Goal: Task Accomplishment & Management: Use online tool/utility

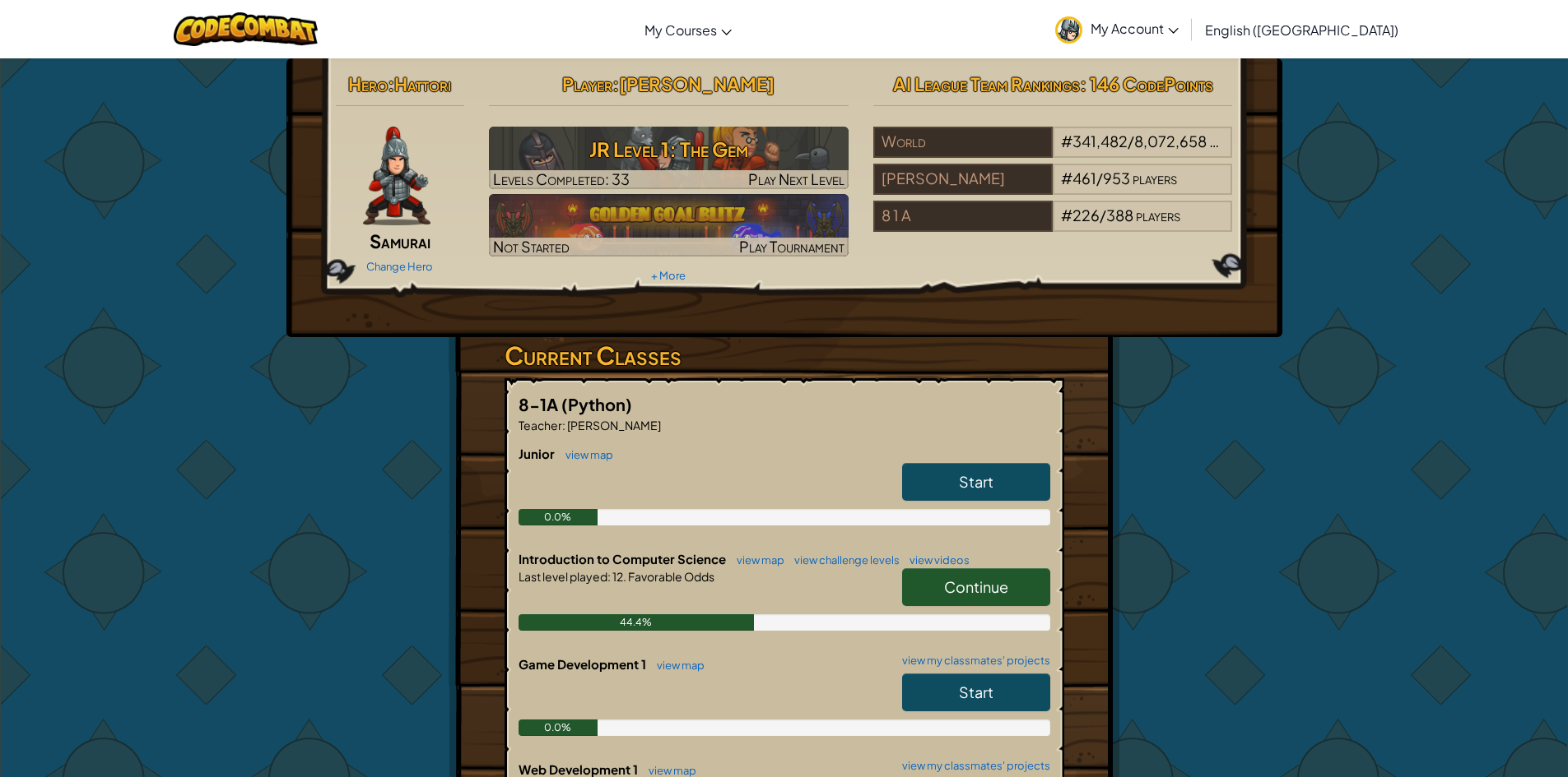
click at [993, 592] on span "Continue" at bounding box center [976, 587] width 64 height 18
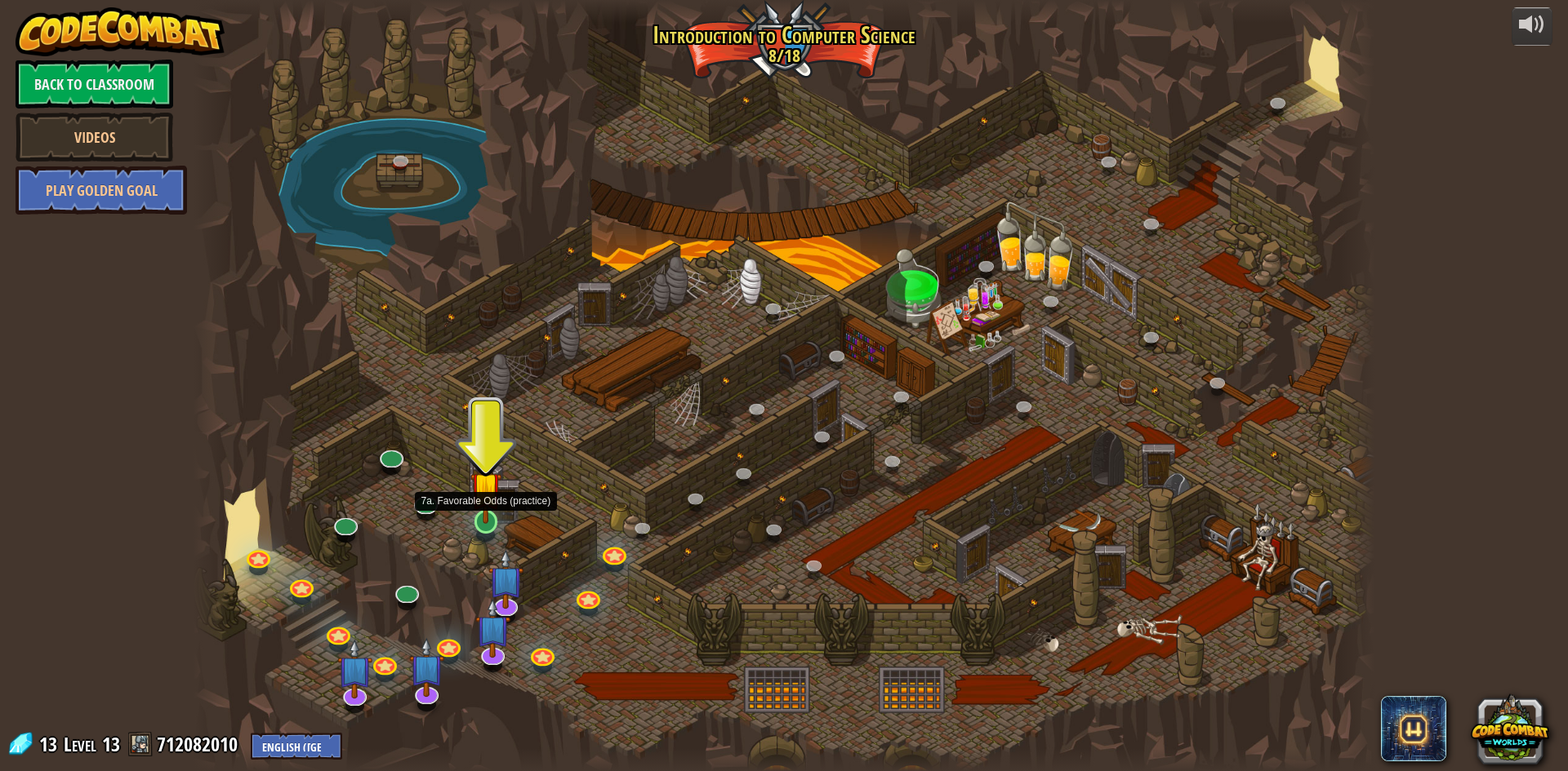
click at [478, 511] on img at bounding box center [486, 487] width 32 height 73
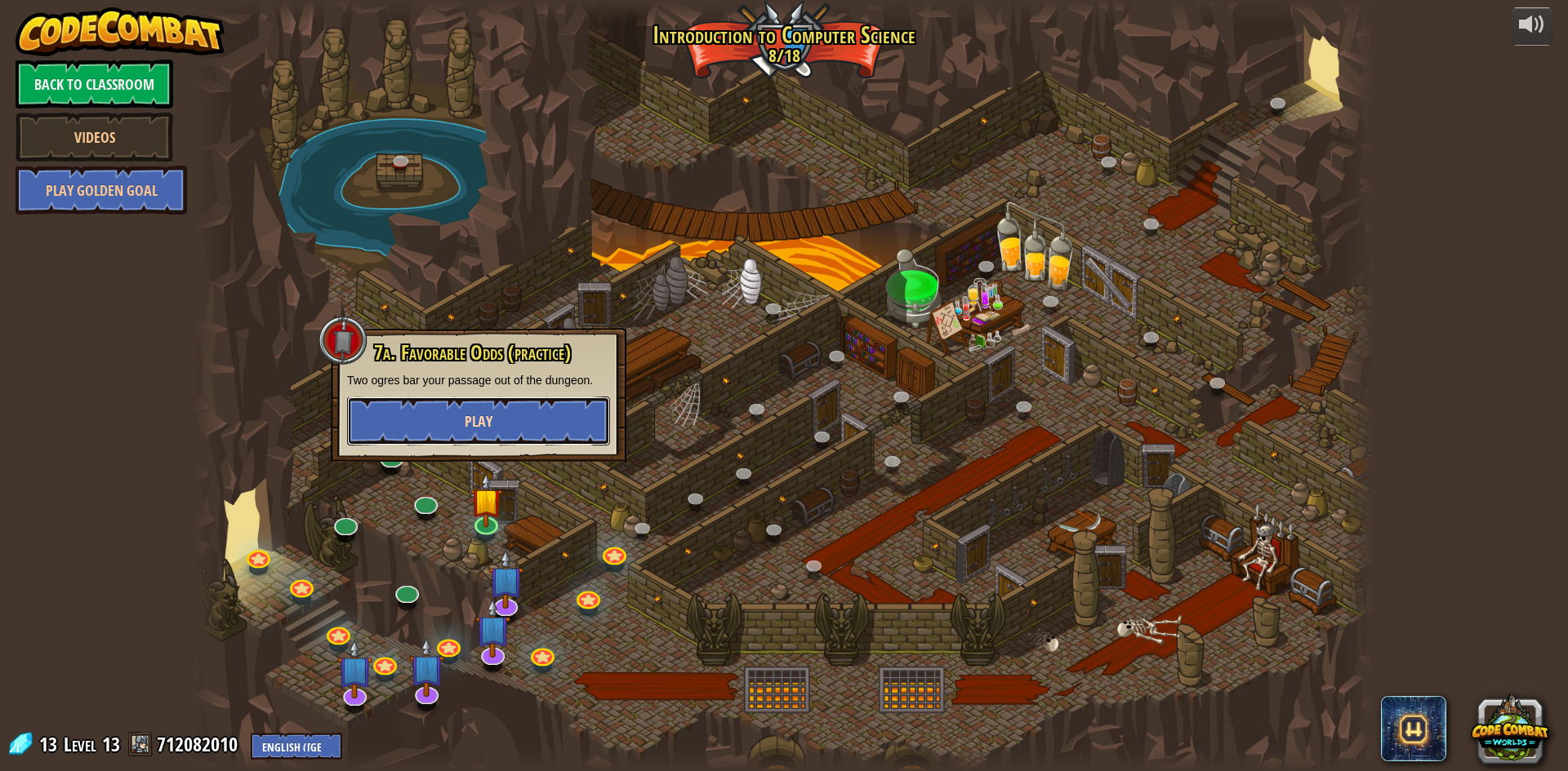
click at [538, 439] on button "Play" at bounding box center [478, 421] width 263 height 49
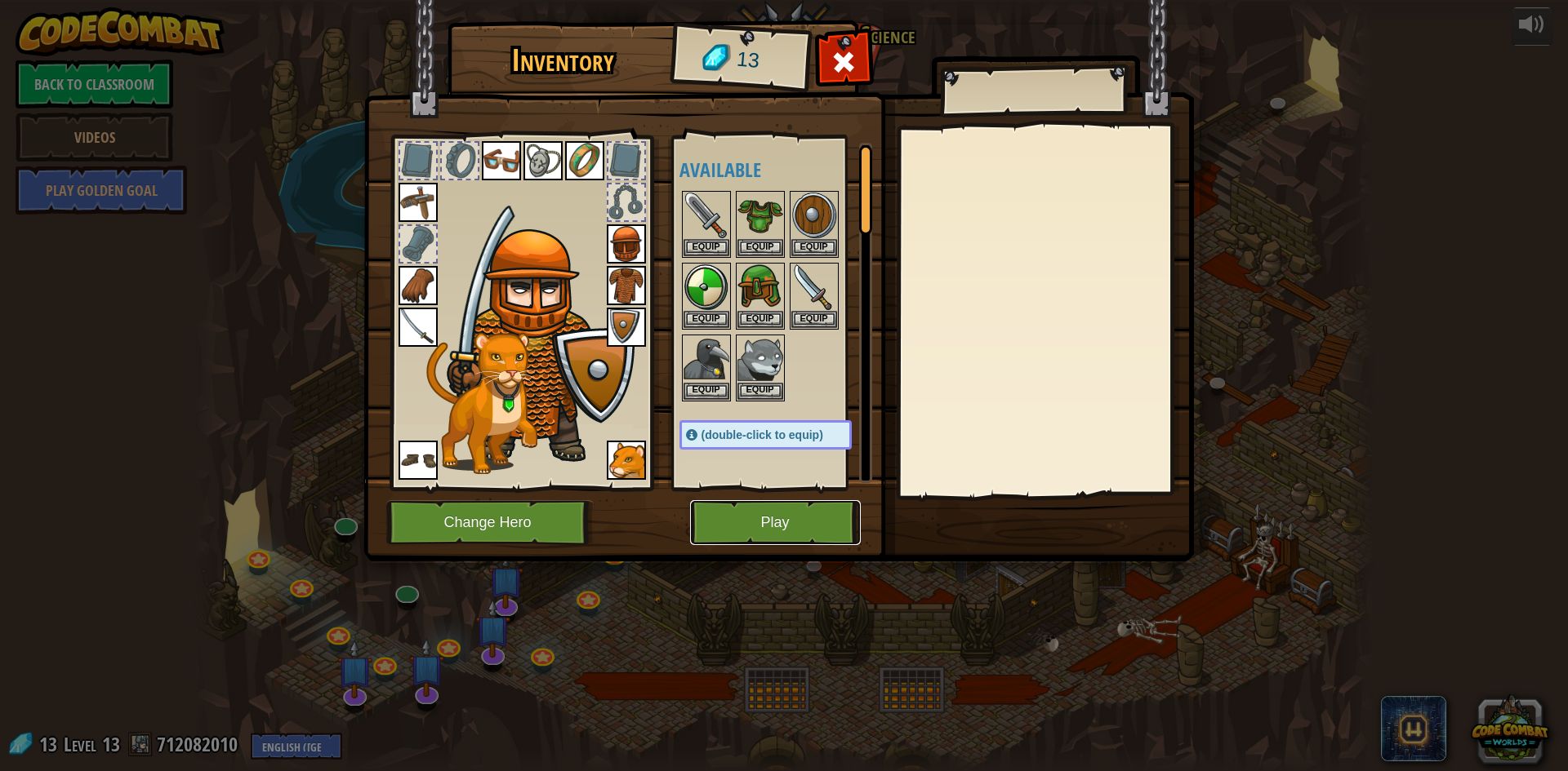
click at [812, 521] on button "Play" at bounding box center [776, 523] width 170 height 45
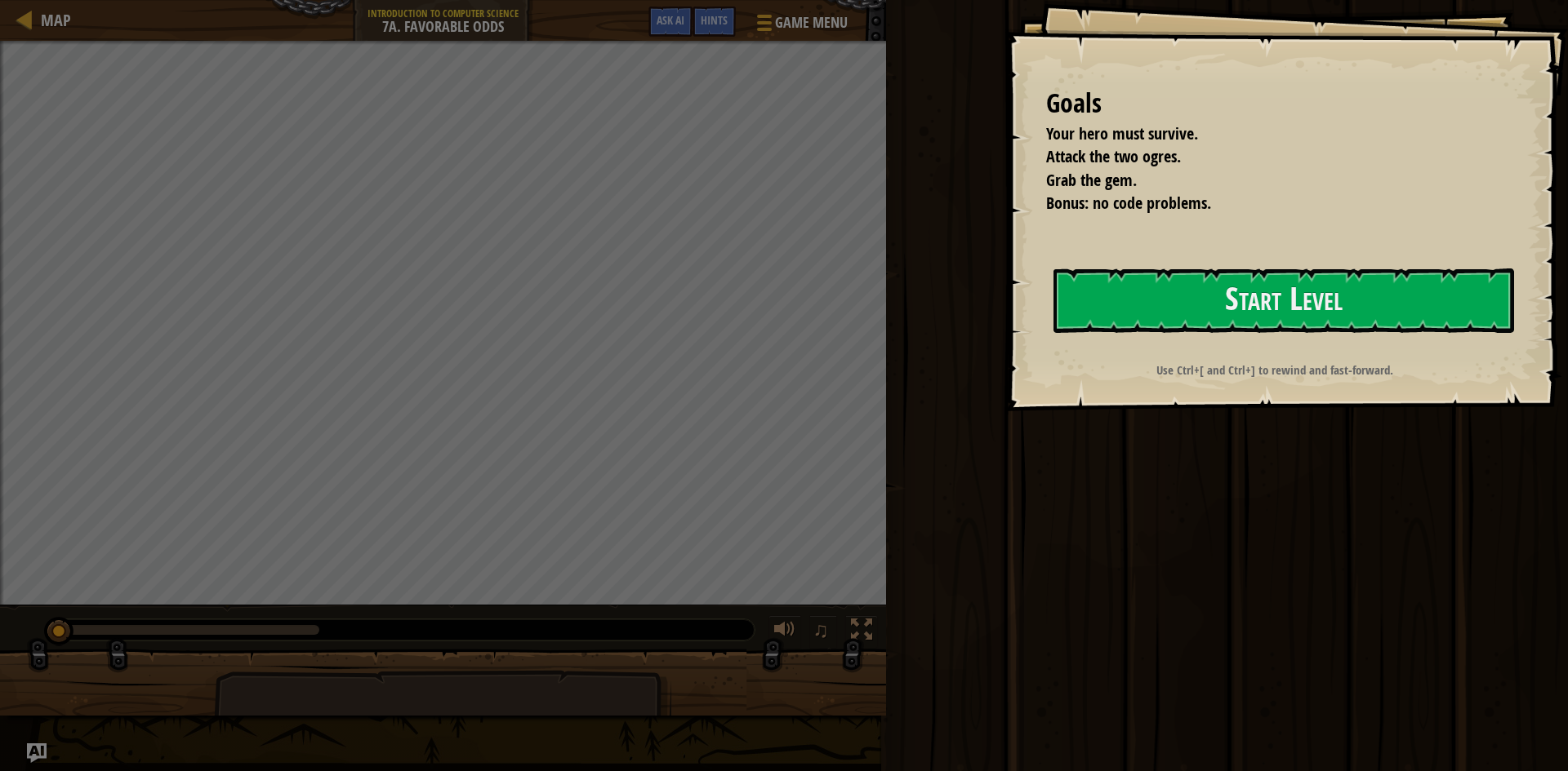
click at [1159, 345] on div "Goals Your hero must survive. Attack the two ogres. Grab the gem. Bonus: no cod…" at bounding box center [1287, 205] width 563 height 411
drag, startPoint x: 1272, startPoint y: 258, endPoint x: 1265, endPoint y: 296, distance: 38.6
click at [1269, 274] on div "Goals Your hero must survive. Attack the two ogres. Grab the gem. Bonus: no cod…" at bounding box center [1287, 205] width 563 height 411
click at [1262, 310] on button "Start Level" at bounding box center [1284, 300] width 461 height 64
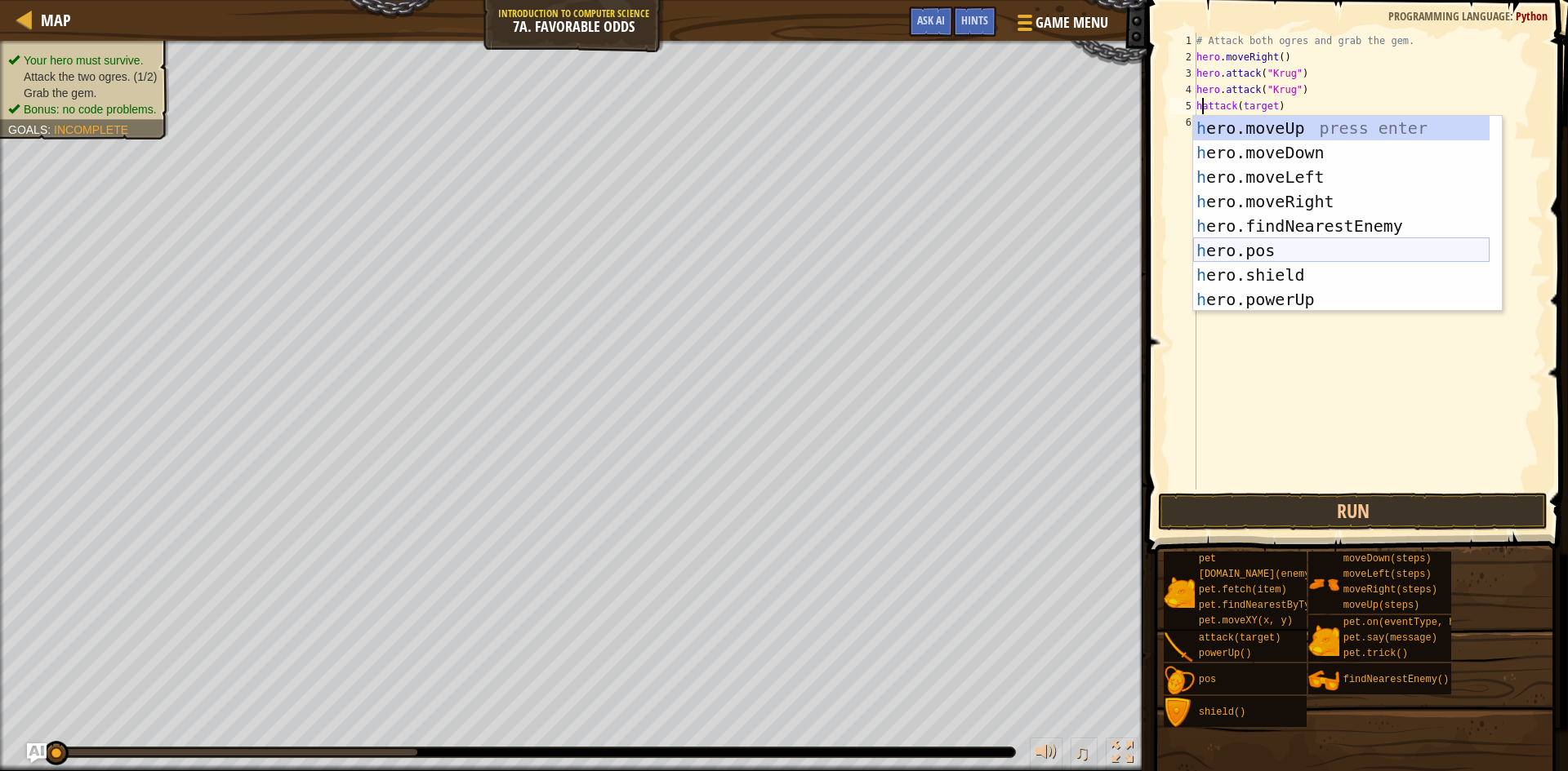
scroll to position [49, 0]
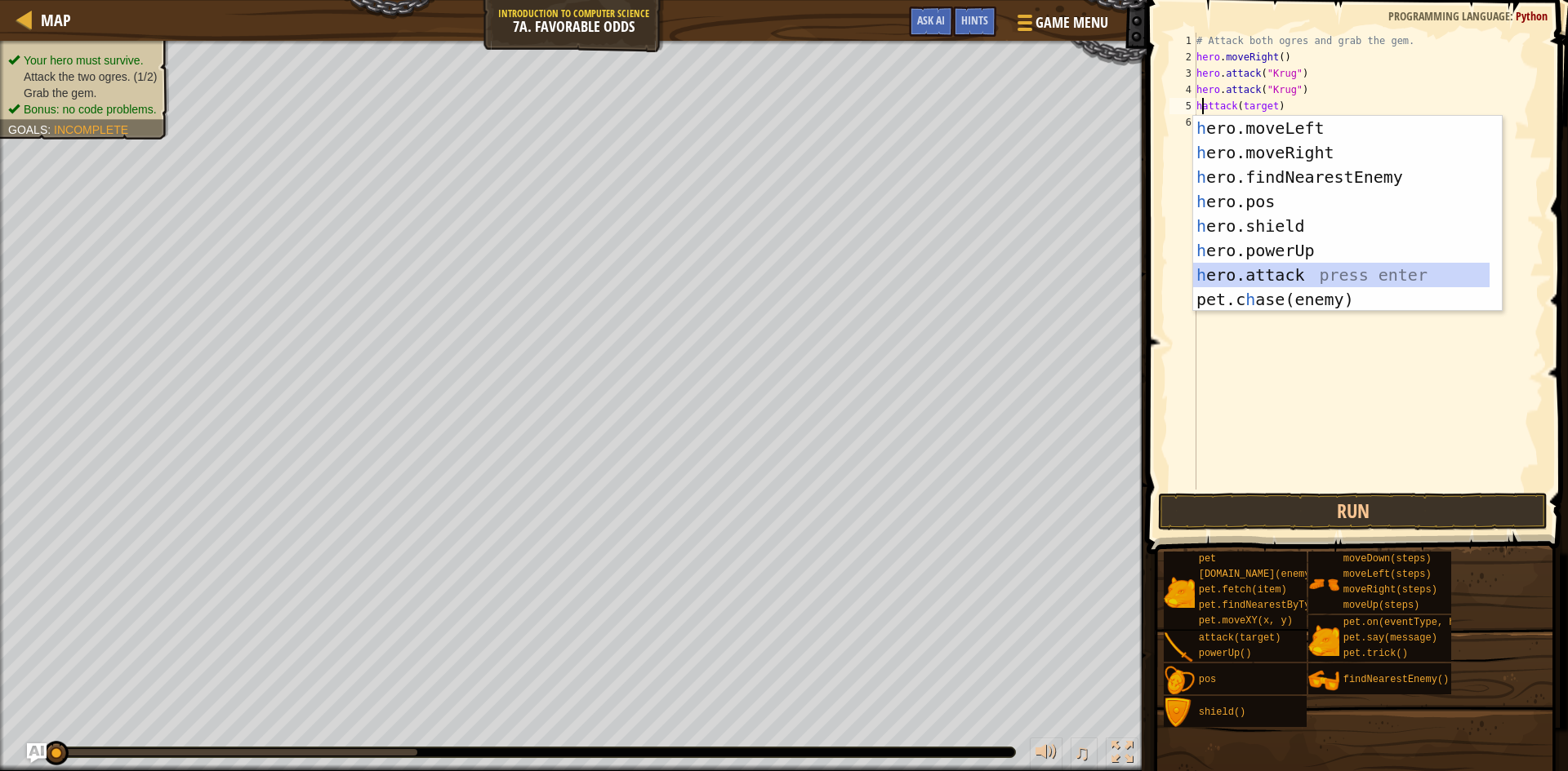
click at [1343, 268] on div "h ero.moveLeft press enter h ero.moveRight press enter h ero.findNearestEnemy p…" at bounding box center [1341, 238] width 296 height 244
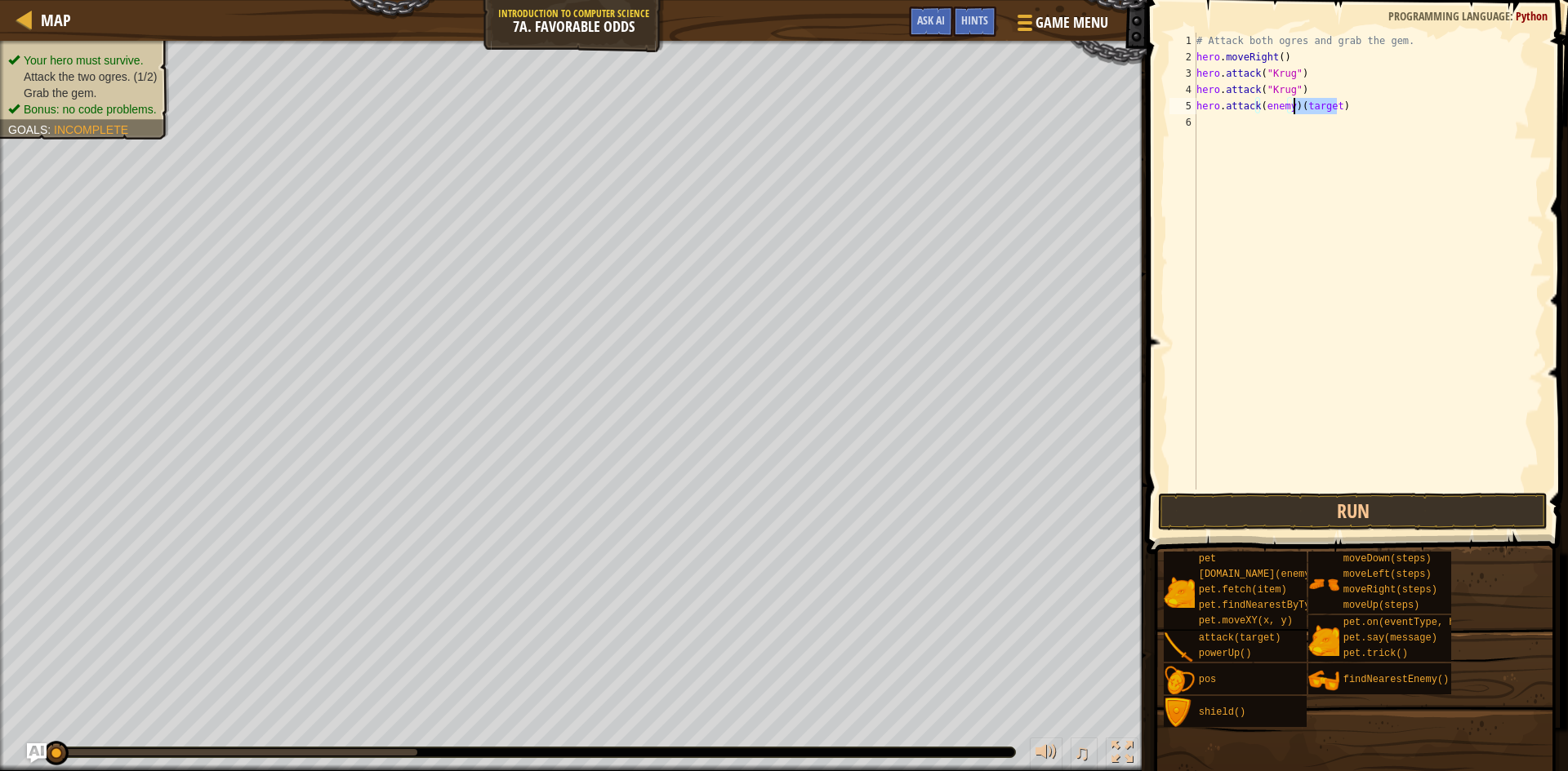
drag, startPoint x: 1349, startPoint y: 111, endPoint x: 1294, endPoint y: 105, distance: 55.3
click at [1294, 105] on div "# Attack both ogres and grab the gem. hero . moveRight ( ) hero . attack ( "[PE…" at bounding box center [1368, 277] width 351 height 490
click at [1378, 100] on div "# Attack both ogres and grab the gem. hero . moveRight ( ) hero . attack ( "[PE…" at bounding box center [1368, 277] width 351 height 490
click at [1250, 108] on div "# Attack both ogres and grab the gem. hero . moveRight ( ) hero . attack ( "[PE…" at bounding box center [1368, 277] width 351 height 490
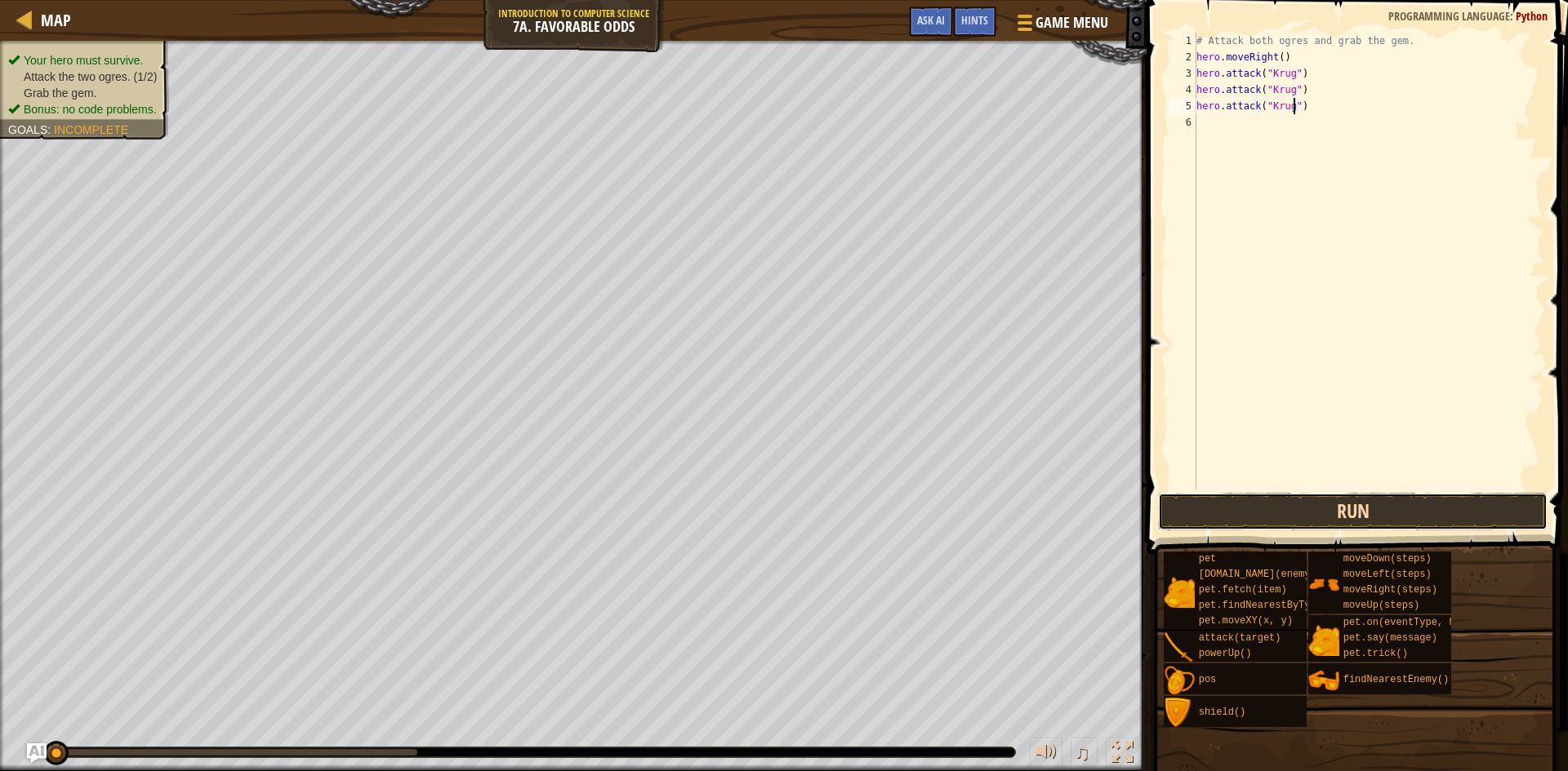
click at [1323, 511] on button "Run" at bounding box center [1353, 511] width 390 height 38
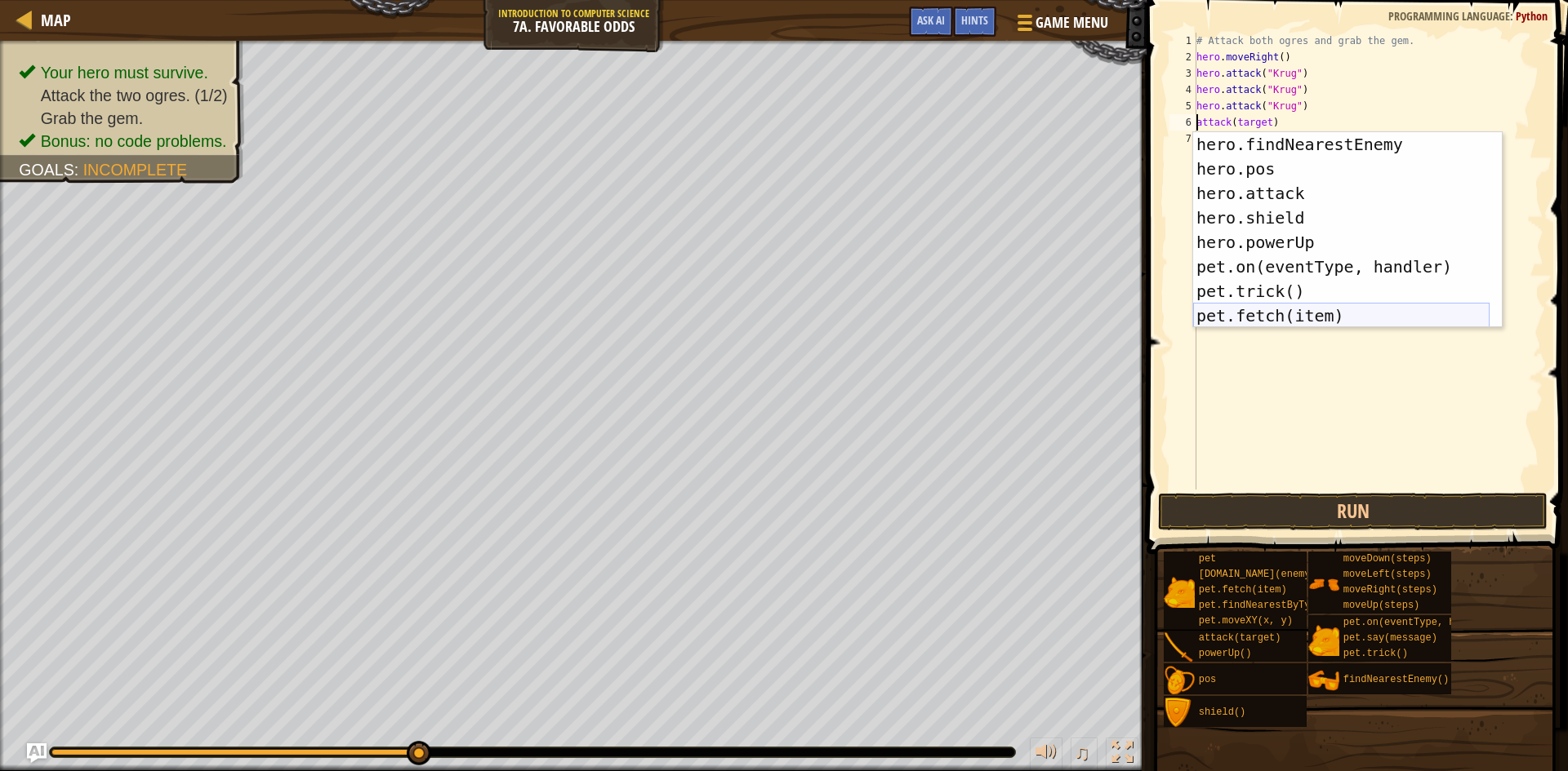
scroll to position [98, 0]
click at [1361, 192] on div "hero.findNearestEnemy press enter hero.pos press enter hero.attack press enter …" at bounding box center [1341, 254] width 296 height 244
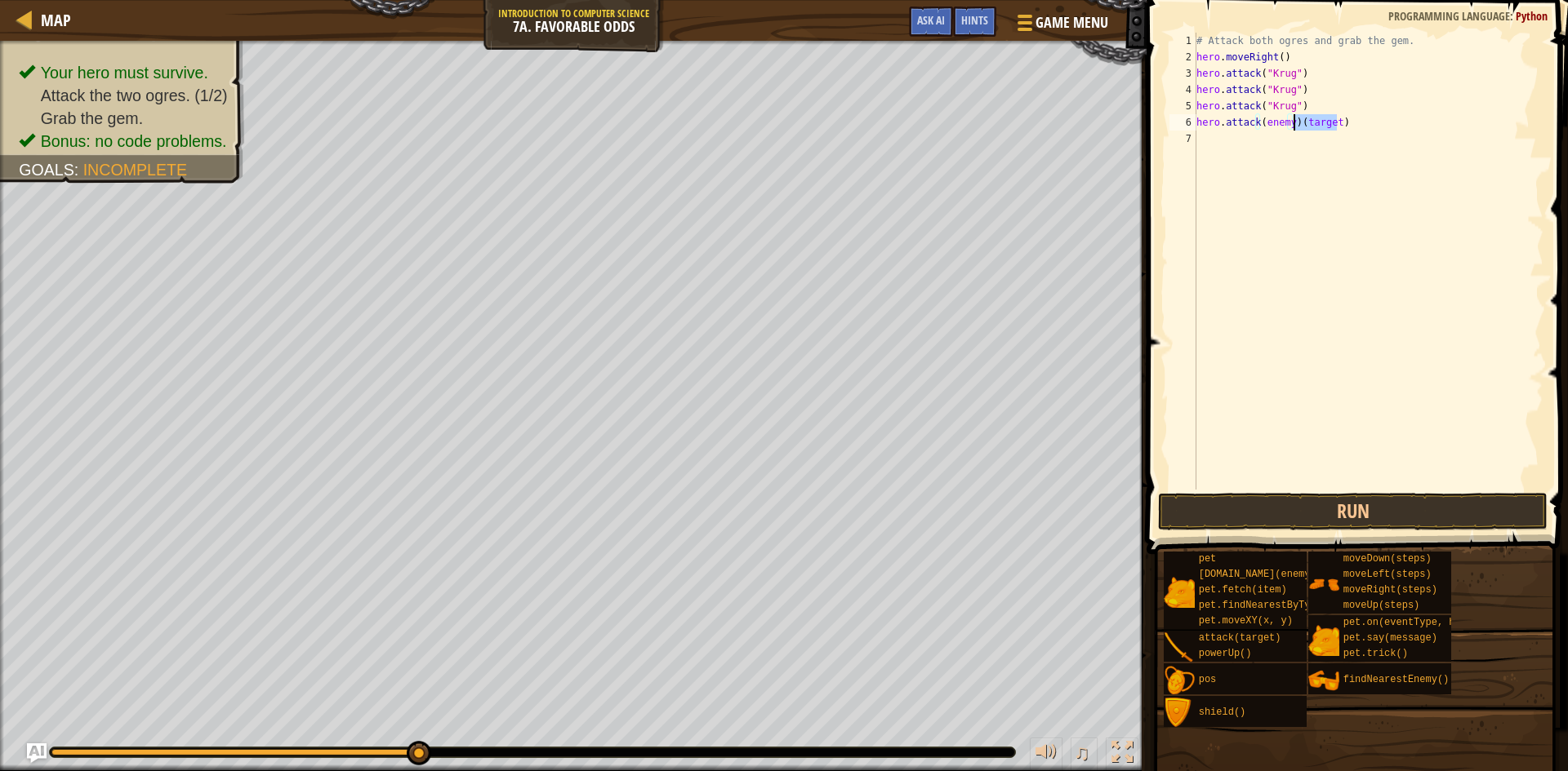
drag, startPoint x: 1343, startPoint y: 120, endPoint x: 1294, endPoint y: 130, distance: 50.0
click at [1294, 130] on div "# Attack both ogres and grab the gem. hero . moveRight ( ) hero . attack ( "[PE…" at bounding box center [1368, 277] width 351 height 490
type textarea "hero.attack("Grump")"
click at [1372, 509] on button "Run" at bounding box center [1353, 511] width 390 height 38
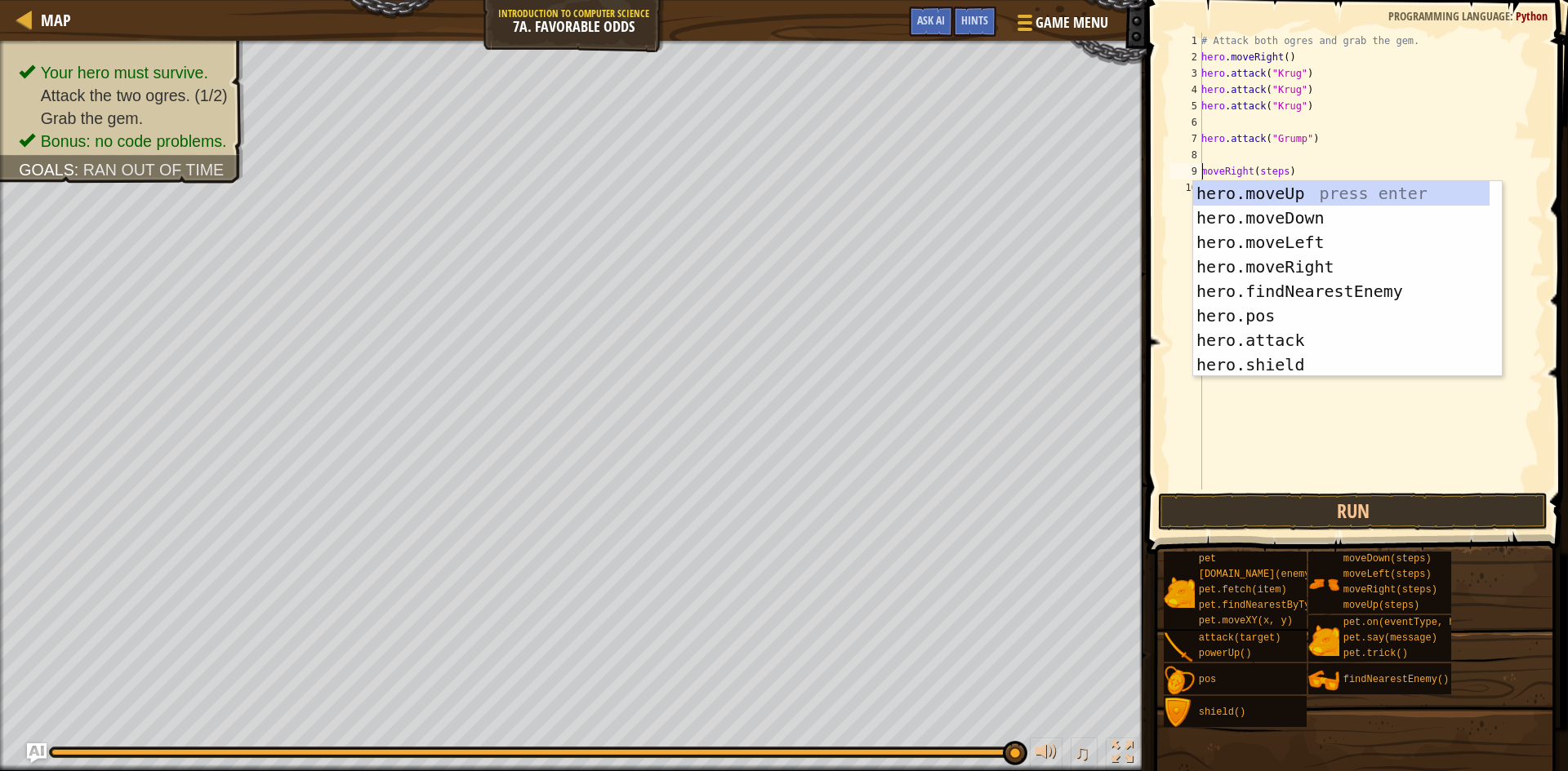
scroll to position [0, 0]
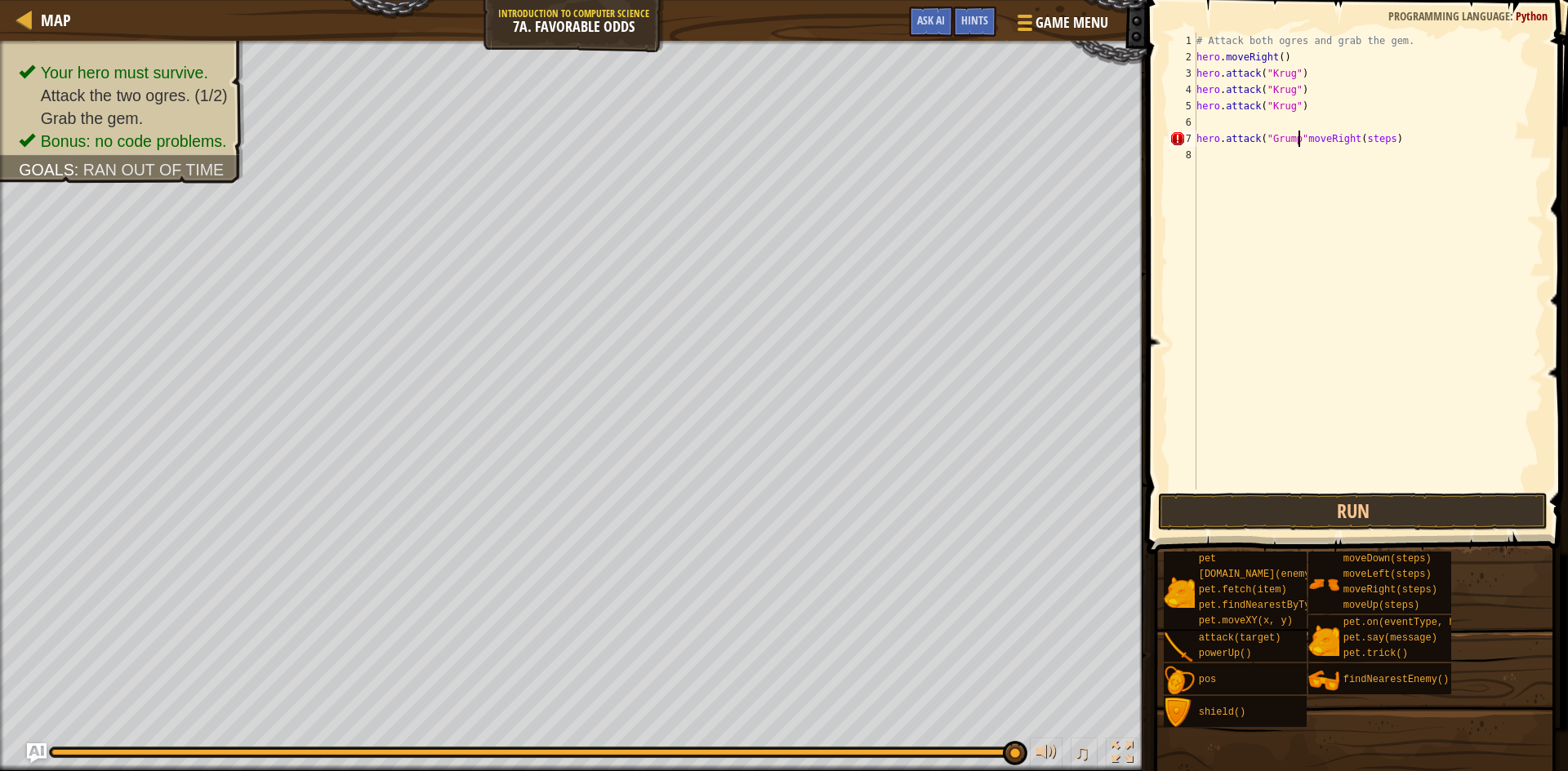
type textarea "hero.attack("GrumpmoveRight(steps)"
drag, startPoint x: 1391, startPoint y: 142, endPoint x: 1157, endPoint y: 134, distance: 234.1
click at [1160, 134] on div "hero.attack("GrumpmoveRight(steps) 1 2 3 4 5 6 7 8 # Attack both ogres and grab…" at bounding box center [1355, 310] width 427 height 602
click at [1228, 121] on div "# Attack both ogres and grab the gem. hero . moveRight ( ) hero . attack ( "[PE…" at bounding box center [1368, 277] width 351 height 490
type textarea "h"
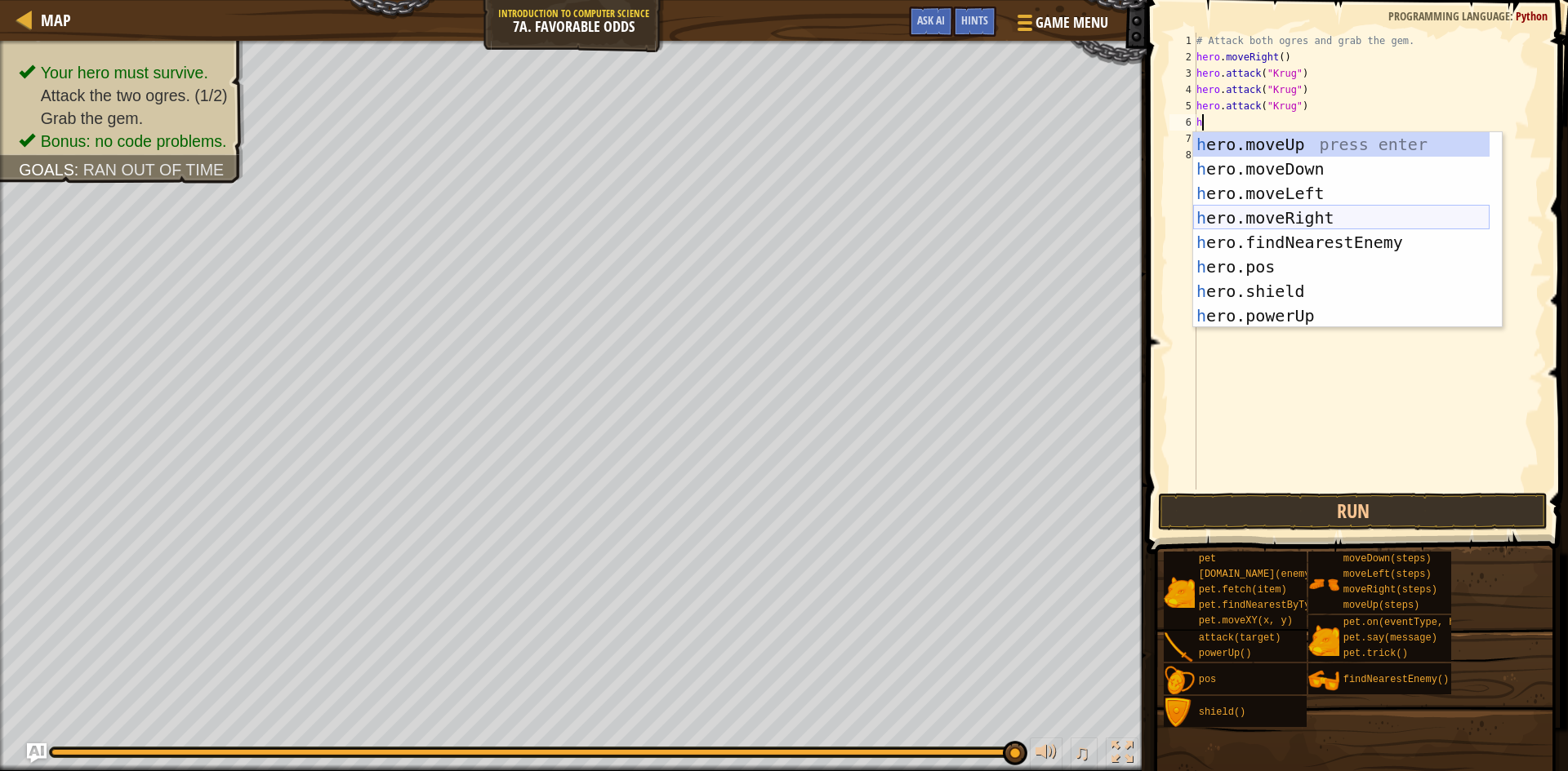
click at [1368, 214] on div "h ero.moveUp press enter h ero.moveDown press enter h ero.moveLeft press enter …" at bounding box center [1341, 254] width 296 height 244
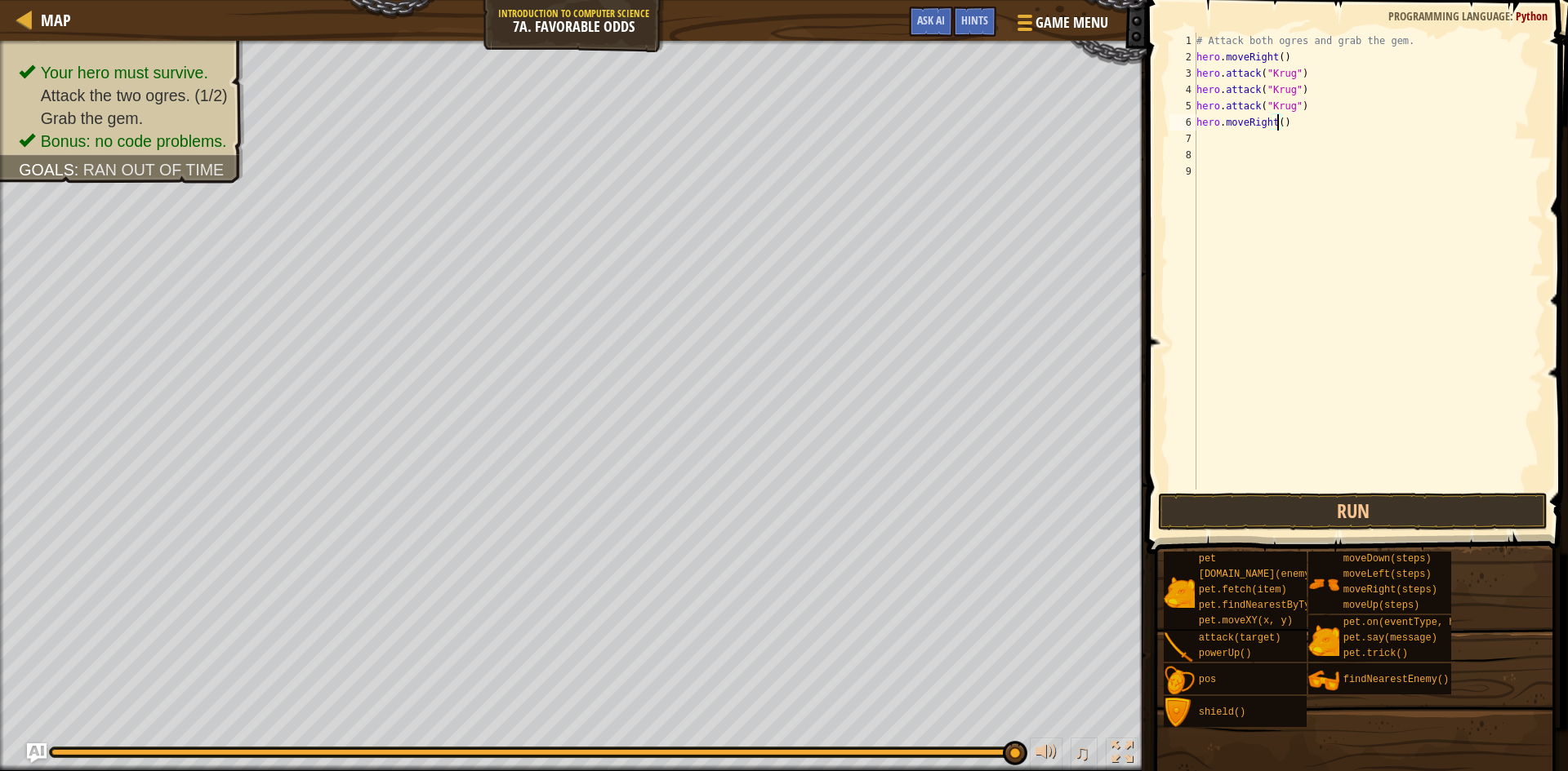
click at [1277, 122] on div "# Attack both ogres and grab the gem. hero . moveRight ( ) hero . attack ( "[PE…" at bounding box center [1368, 277] width 351 height 490
type textarea "hero.moveRight(1)"
type textarea "h"
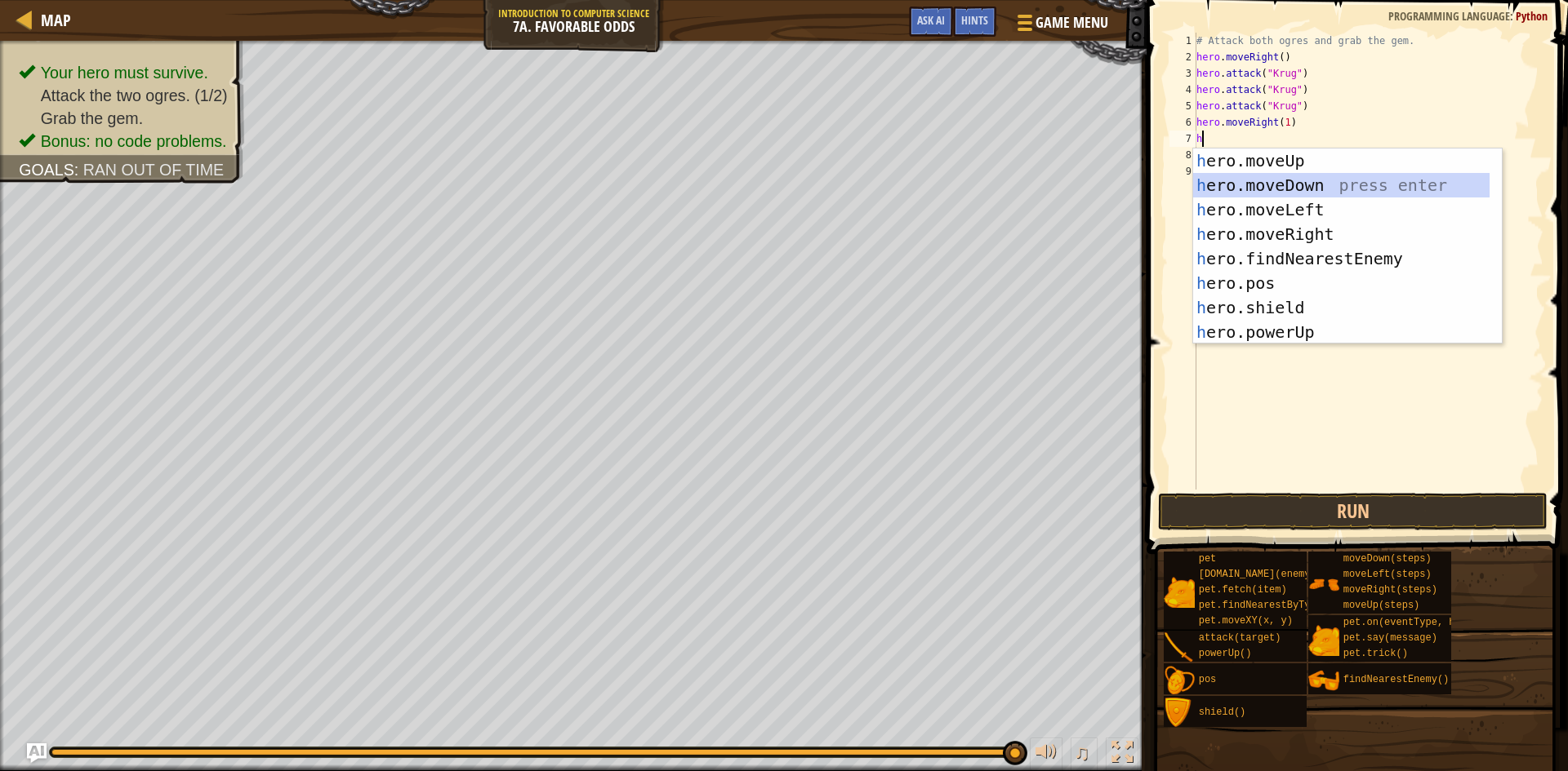
click at [1373, 183] on div "h ero.moveUp press enter h ero.moveDown press enter h ero.moveLeft press enter …" at bounding box center [1341, 270] width 296 height 244
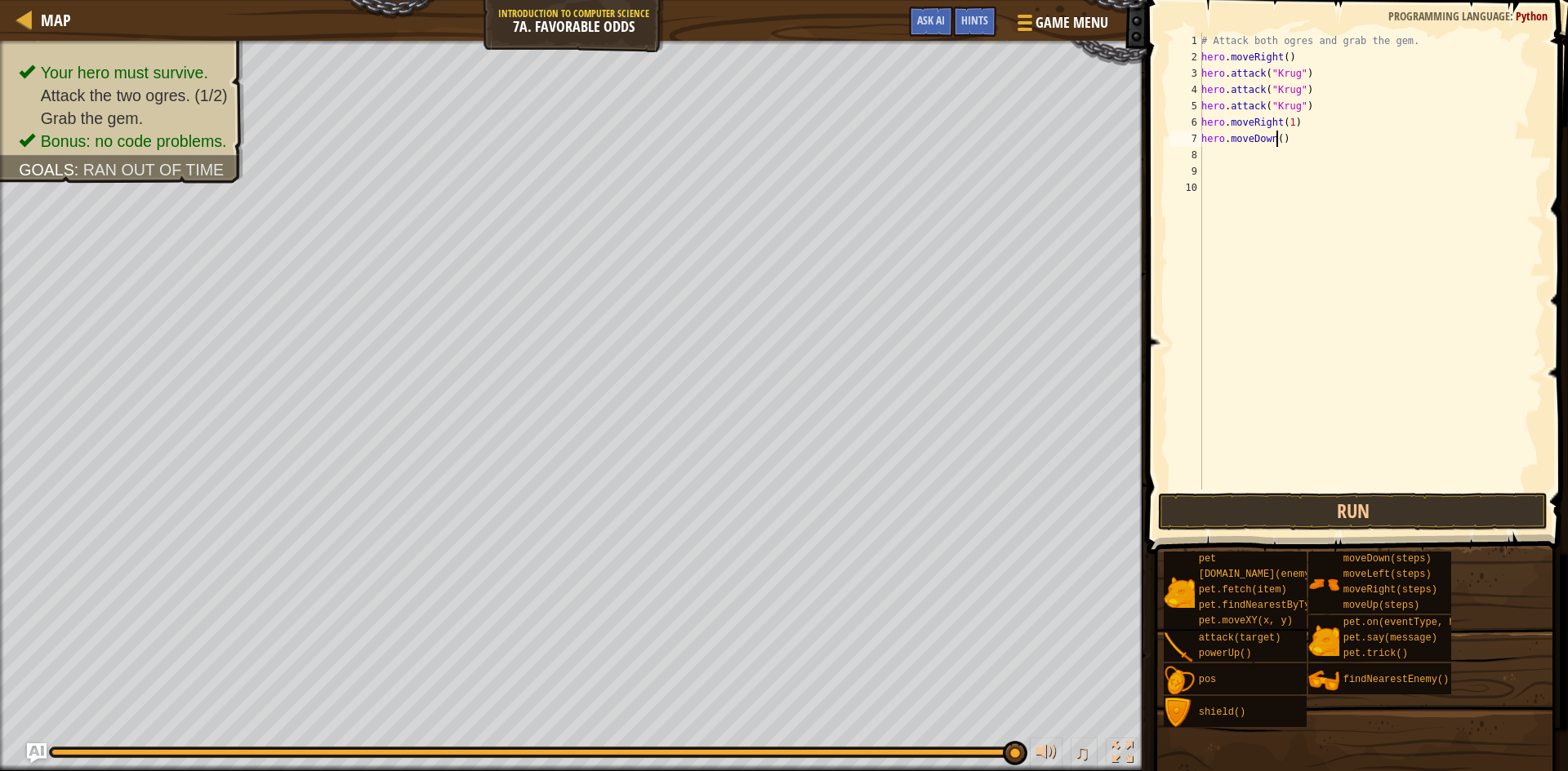
click at [1277, 142] on div "# Attack both ogres and grab the gem. hero . moveRight ( ) hero . attack ( "[PE…" at bounding box center [1371, 277] width 346 height 490
type textarea "hero.moveDown()"
drag, startPoint x: 1330, startPoint y: 140, endPoint x: 1187, endPoint y: 134, distance: 143.1
click at [1187, 134] on div "hero.moveDown() 1 2 3 4 5 6 7 8 9 10 # Attack both ogres and grab the gem. hero…" at bounding box center [1355, 261] width 377 height 457
type textarea "h"
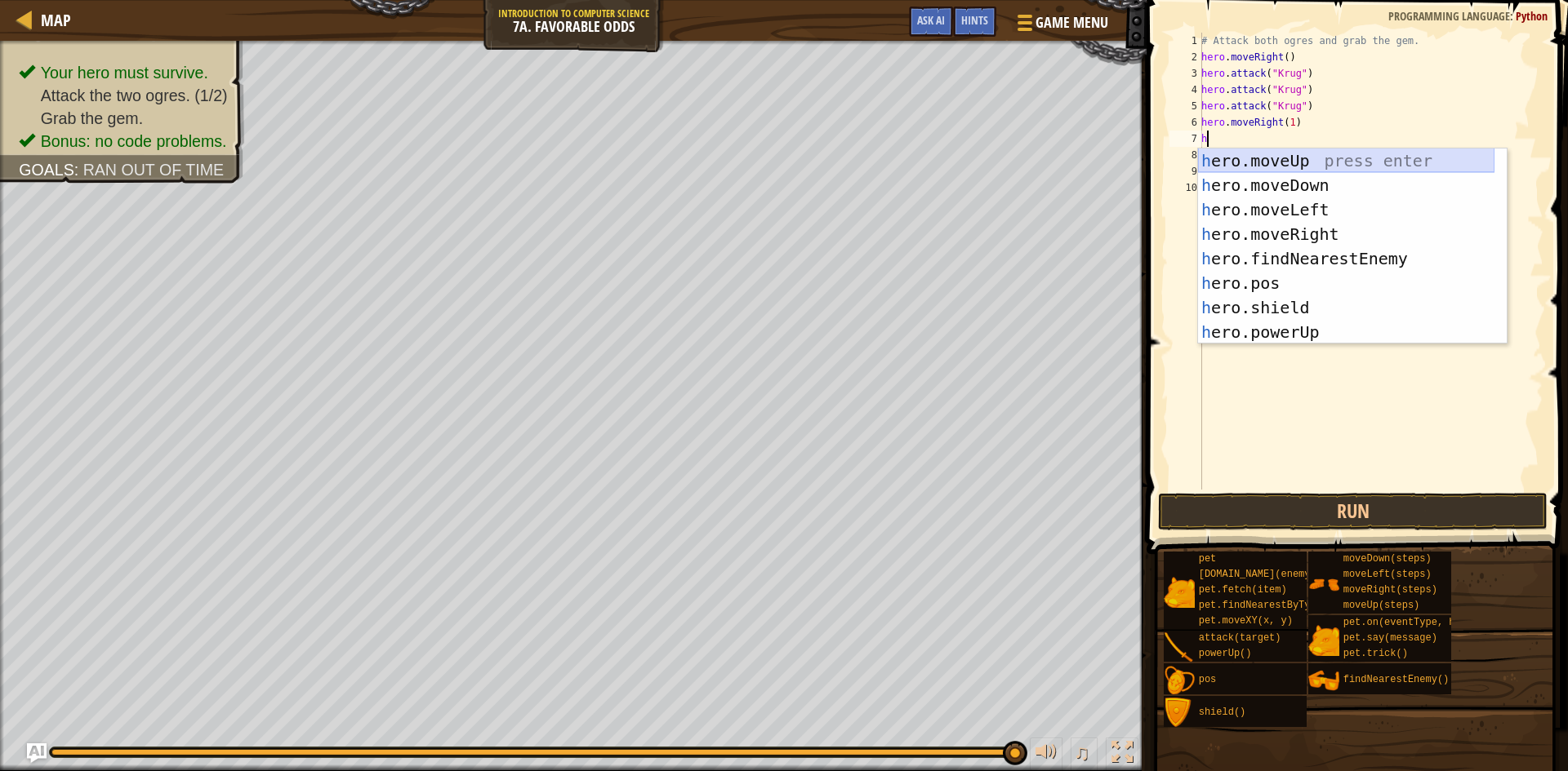
click at [1391, 152] on div "h ero.moveUp press enter h ero.moveDown press enter h ero.moveLeft press enter …" at bounding box center [1346, 270] width 296 height 244
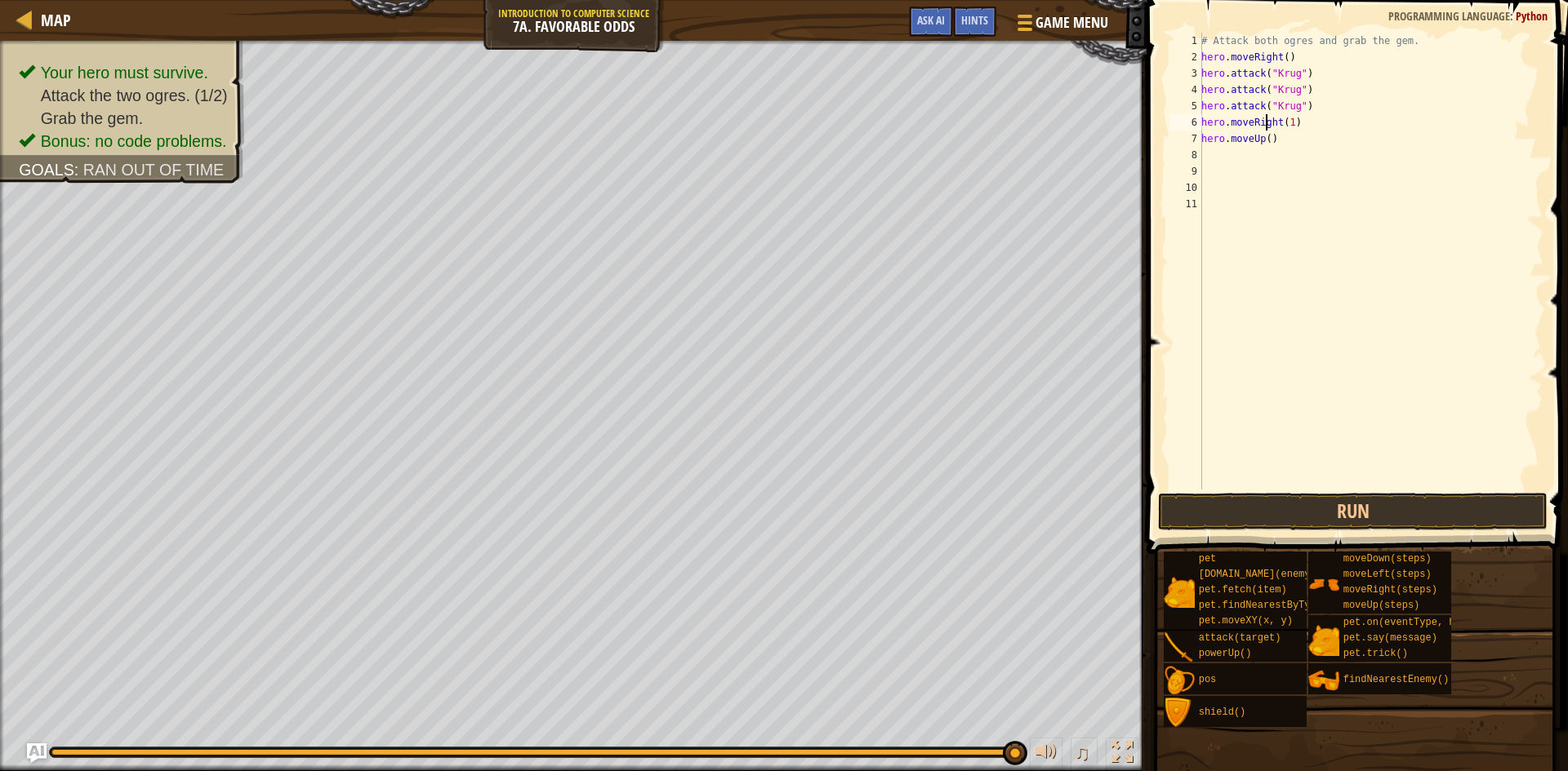
click at [1268, 129] on div "# Attack both ogres and grab the gem. hero . moveRight ( ) hero . attack ( "[PE…" at bounding box center [1371, 277] width 346 height 490
click at [1268, 131] on div "# Attack both ogres and grab the gem. hero . moveRight ( ) hero . attack ( "[PE…" at bounding box center [1371, 277] width 346 height 490
type textarea "hero.moveUp(1)"
click at [1373, 228] on div "# Attack both ogres and grab the gem. hero . moveRight ( ) hero . attack ( "[PE…" at bounding box center [1371, 277] width 346 height 490
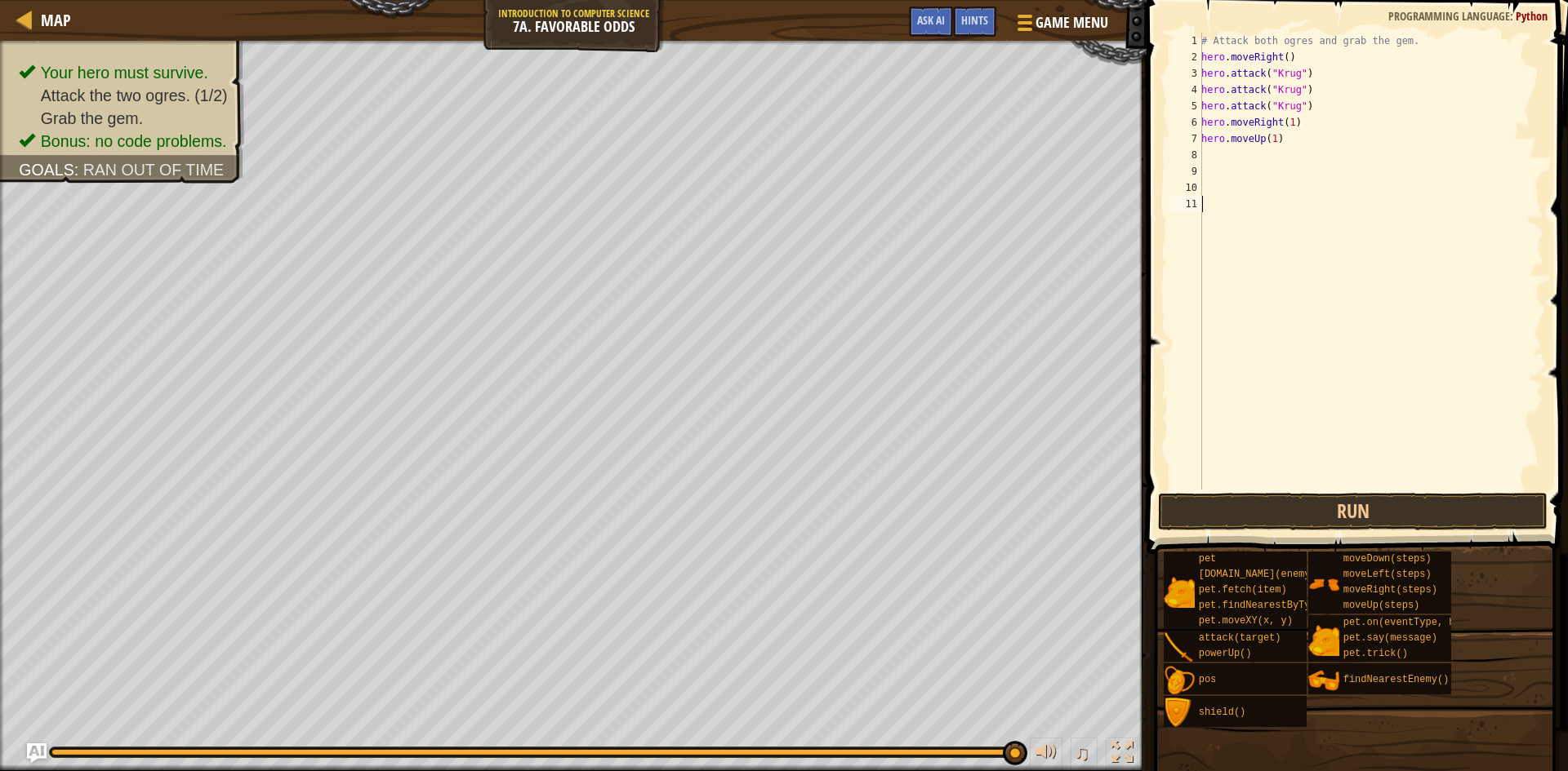
scroll to position [8, 0]
click at [1328, 164] on div "# Attack both ogres and grab the gem. hero . moveRight ( ) hero . attack ( "[PE…" at bounding box center [1371, 277] width 346 height 490
click at [1302, 156] on div "# Attack both ogres and grab the gem. hero . moveRight ( ) hero . attack ( "[PE…" at bounding box center [1371, 277] width 346 height 490
click at [1258, 159] on div "# Attack both ogres and grab the gem. hero . moveRight ( ) hero . attack ( "[PE…" at bounding box center [1371, 277] width 346 height 490
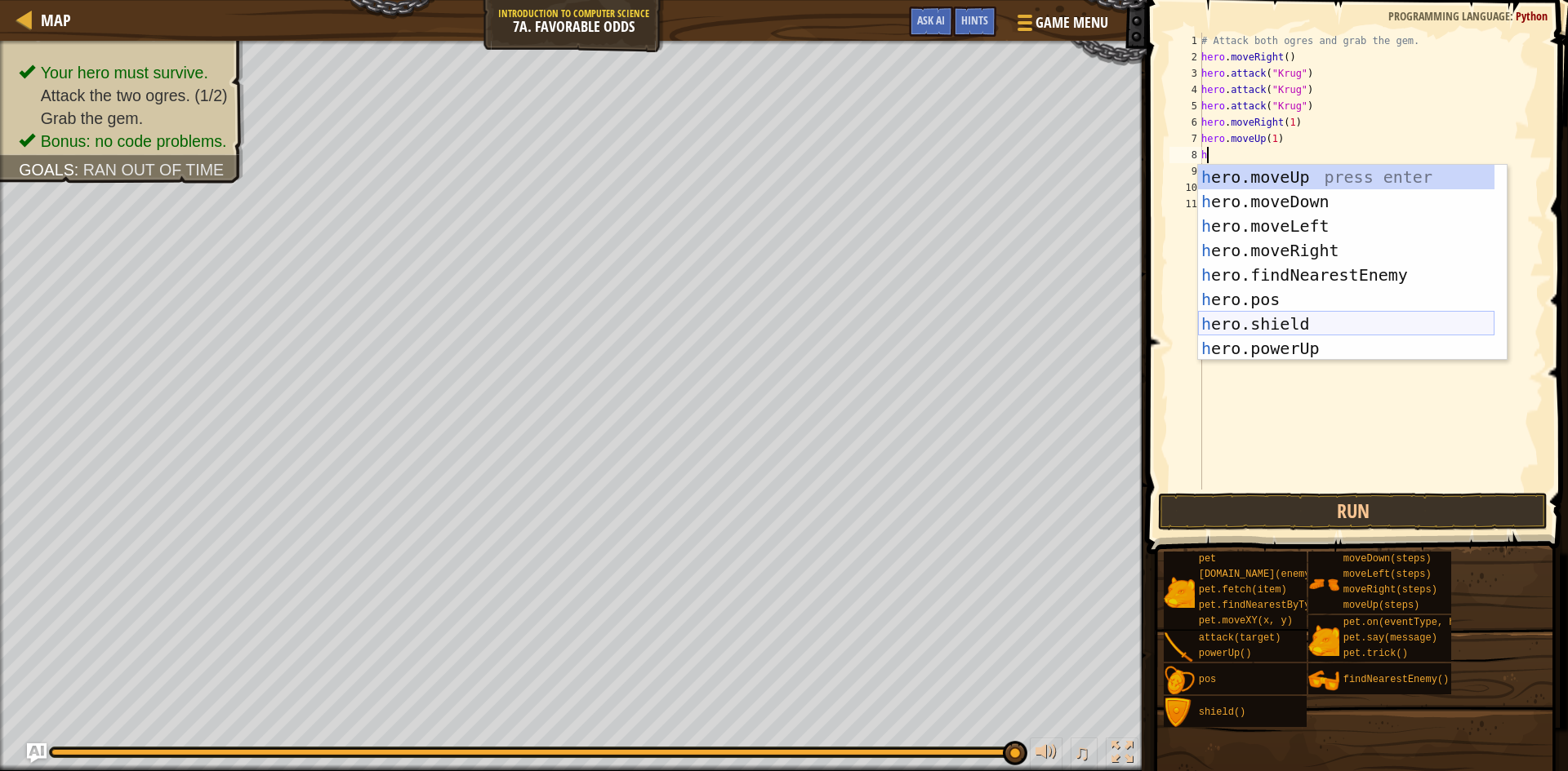
scroll to position [49, 0]
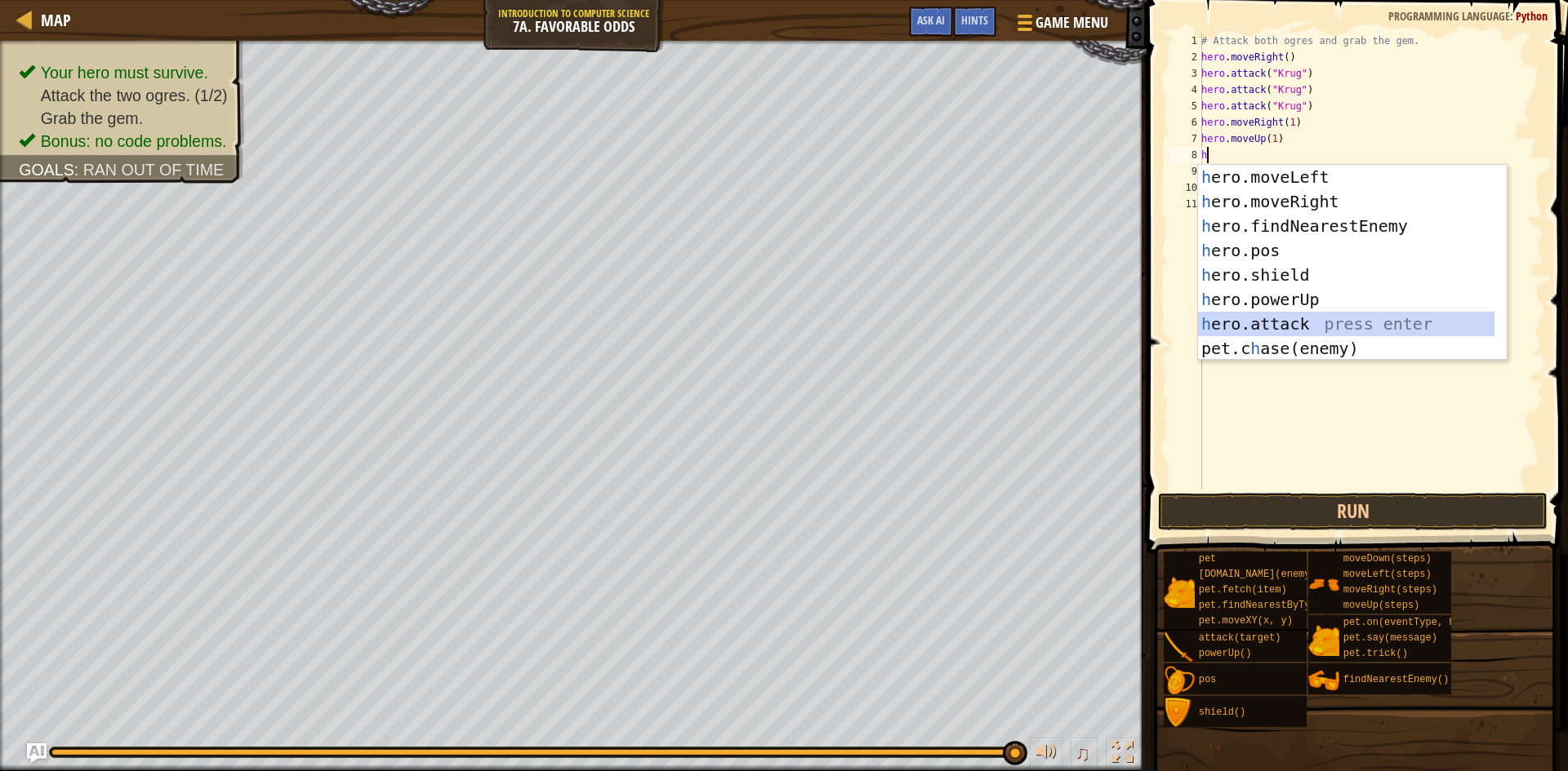
click at [1324, 320] on div "h ero.moveLeft press enter h ero.moveRight press enter h ero.findNearestEnemy p…" at bounding box center [1346, 287] width 296 height 244
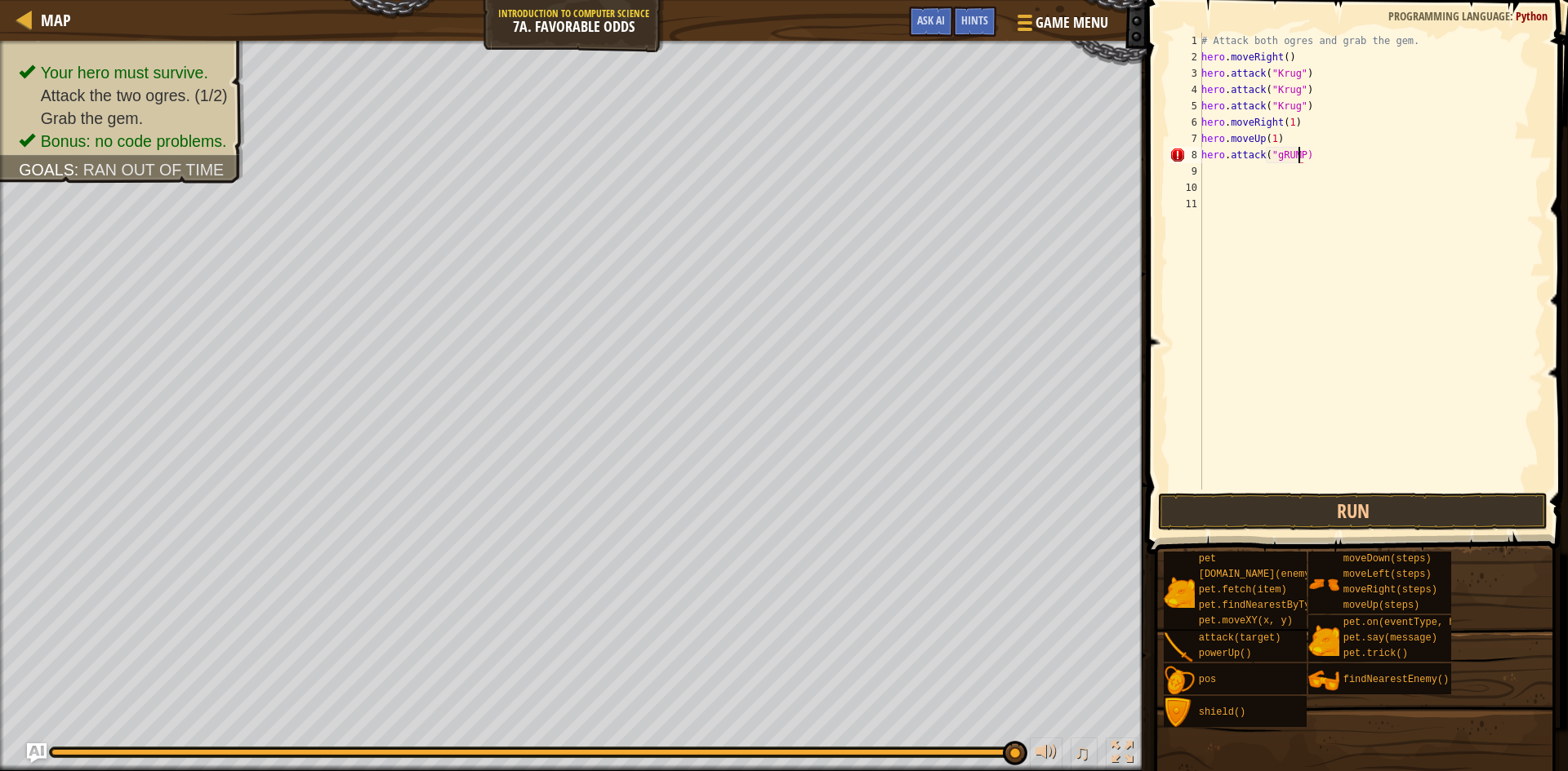
scroll to position [8, 8]
click at [1398, 510] on button "Run" at bounding box center [1353, 511] width 390 height 38
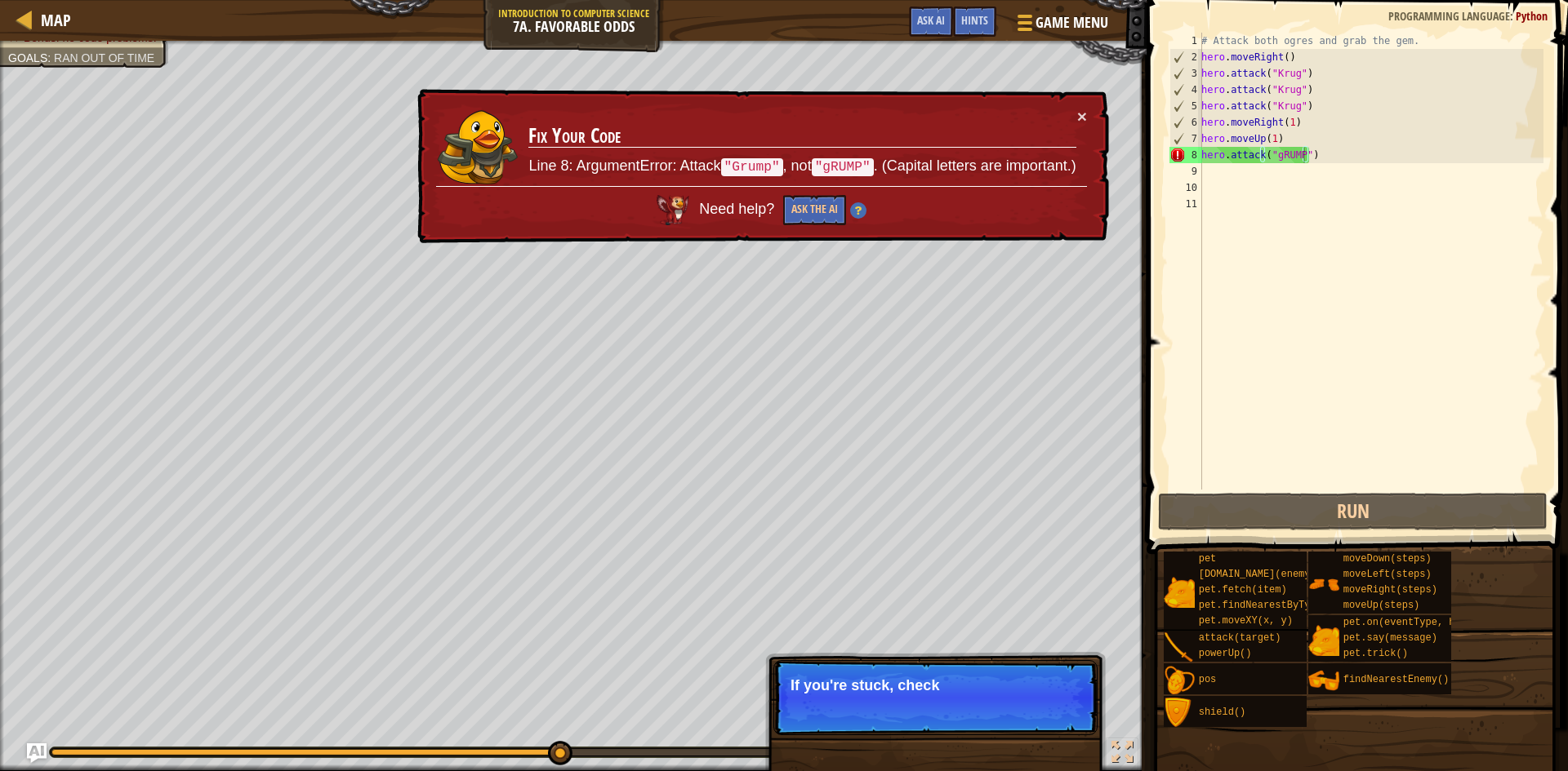
click at [1072, 113] on td "Fix Your Code Line 8: ArgumentError: Attack "Grump" , not "gRUMP" . (Capital le…" at bounding box center [802, 147] width 549 height 78
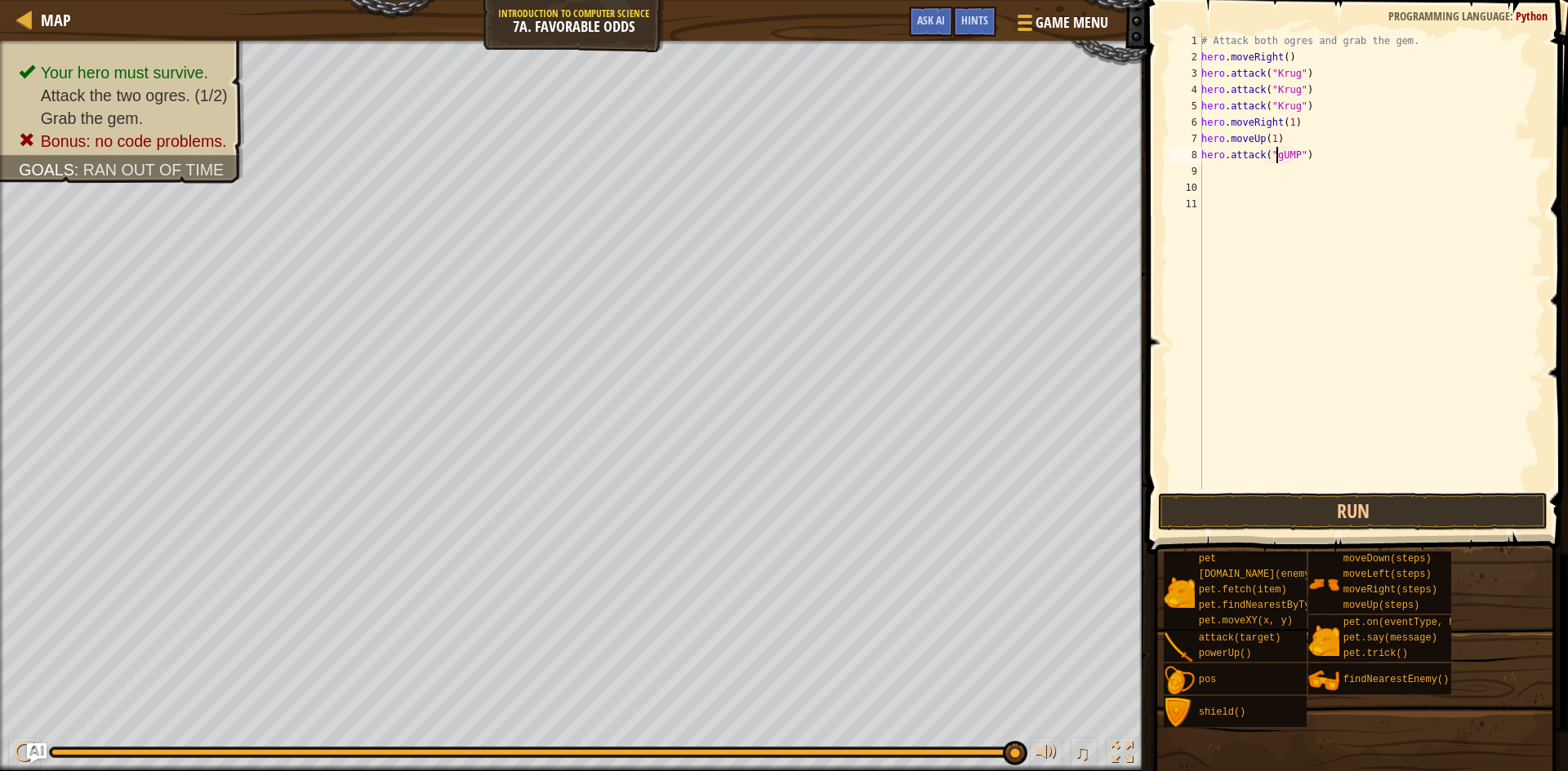
scroll to position [8, 8]
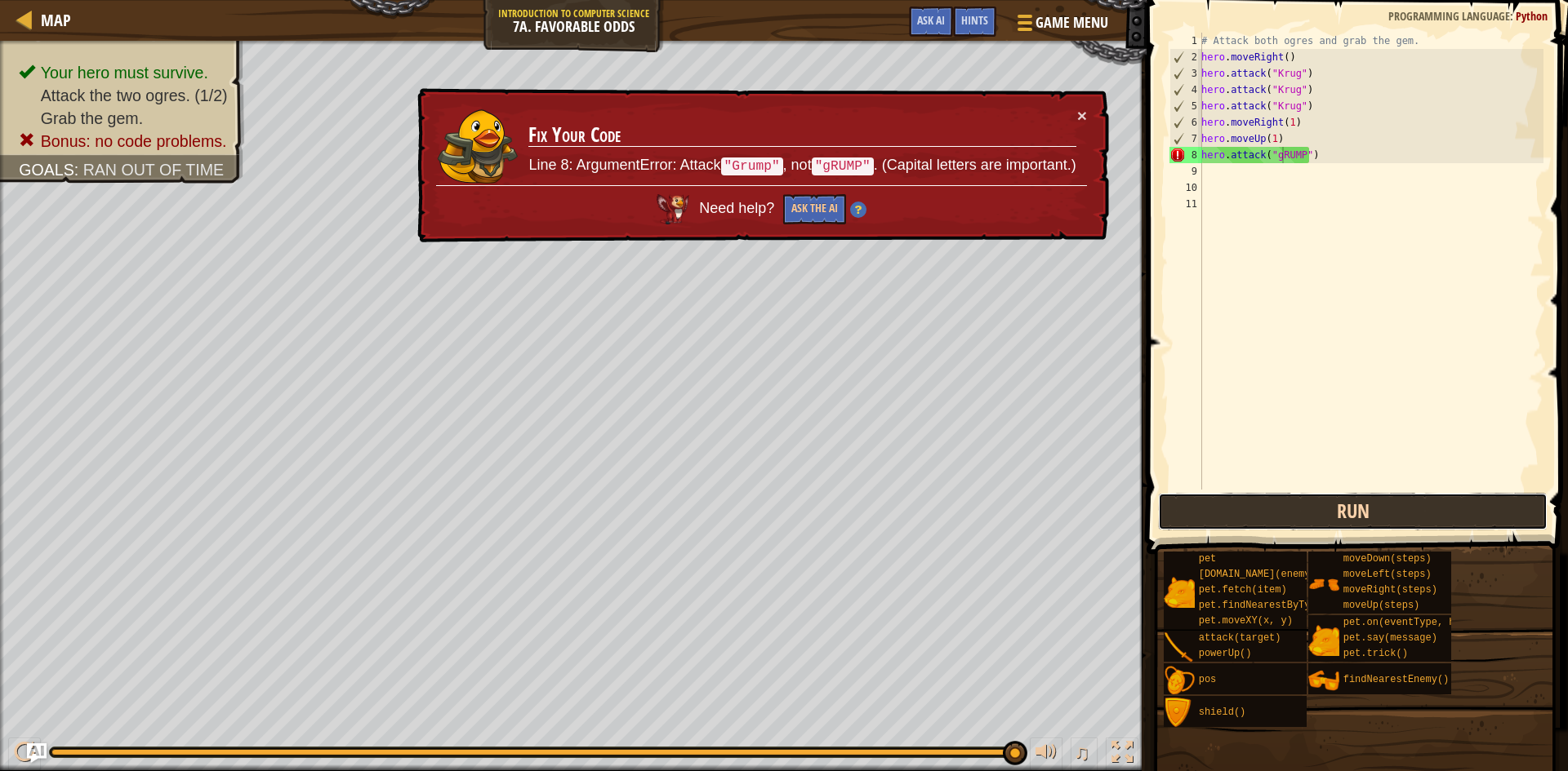
click at [1426, 501] on button "Run" at bounding box center [1353, 511] width 390 height 38
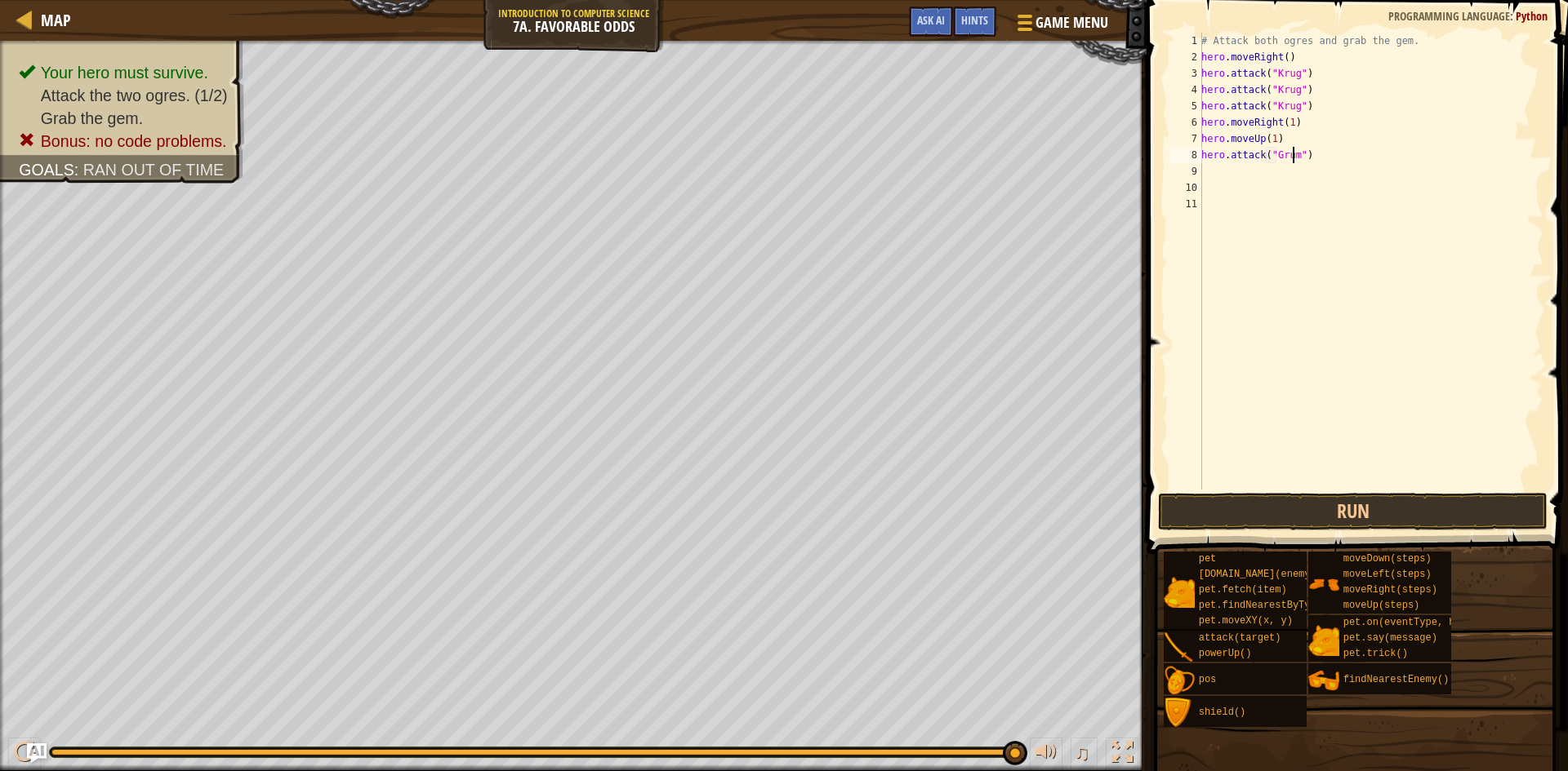
scroll to position [8, 8]
type textarea "hero.attack("Grump")"
drag, startPoint x: 1423, startPoint y: 493, endPoint x: 1431, endPoint y: 480, distance: 15.3
click at [1431, 480] on div "hero.attack("Grump") 1 2 3 4 5 6 7 8 9 10 11 # Attack both [PERSON_NAME] and gr…" at bounding box center [1355, 310] width 427 height 602
click at [1428, 494] on button "Run" at bounding box center [1353, 511] width 390 height 38
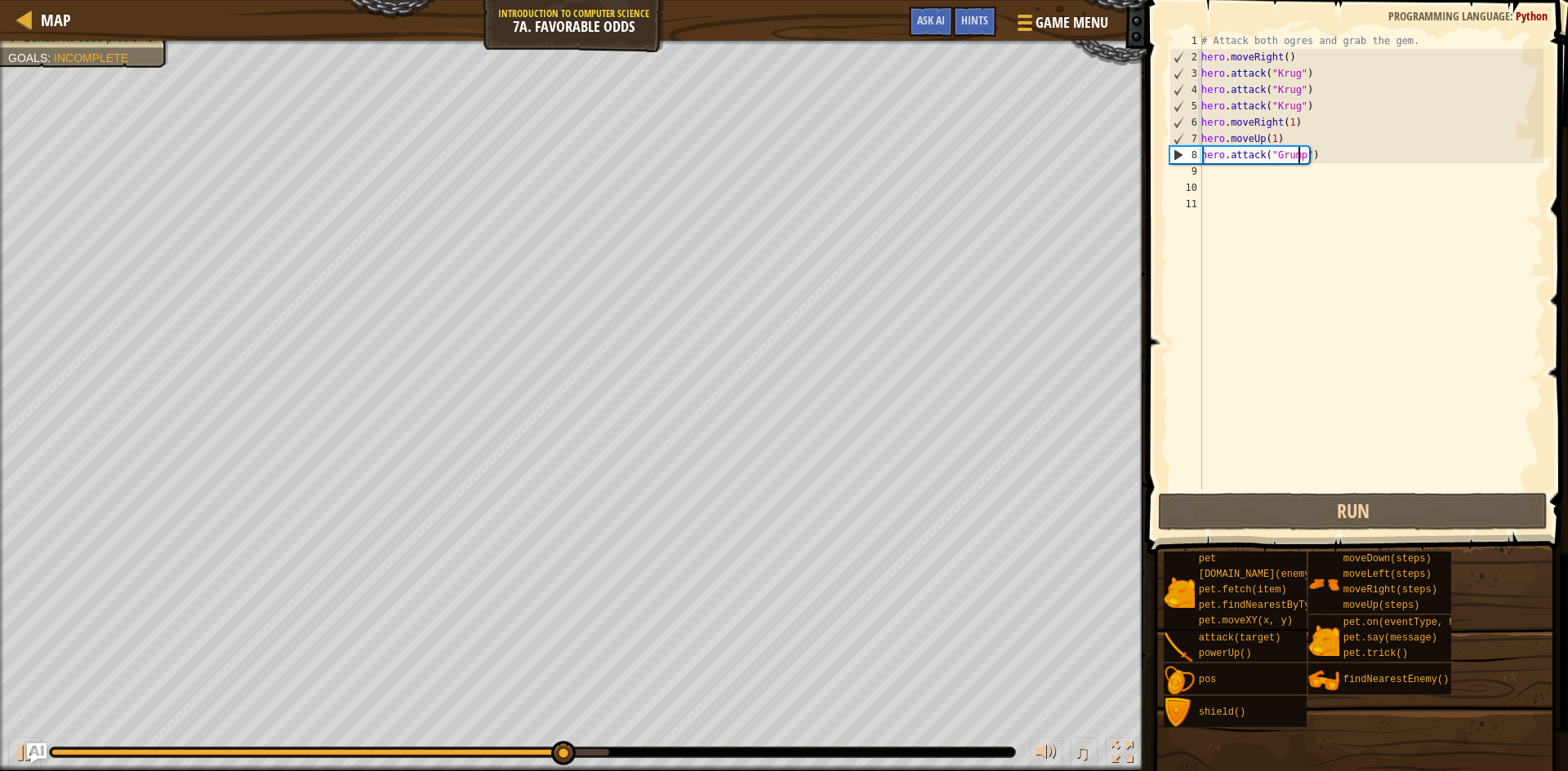
click at [1161, 204] on span at bounding box center [1359, 254] width 434 height 602
click at [1247, 195] on div "# Attack both ogres and grab the gem. hero . moveRight ( ) hero . attack ( "[PE…" at bounding box center [1371, 277] width 346 height 490
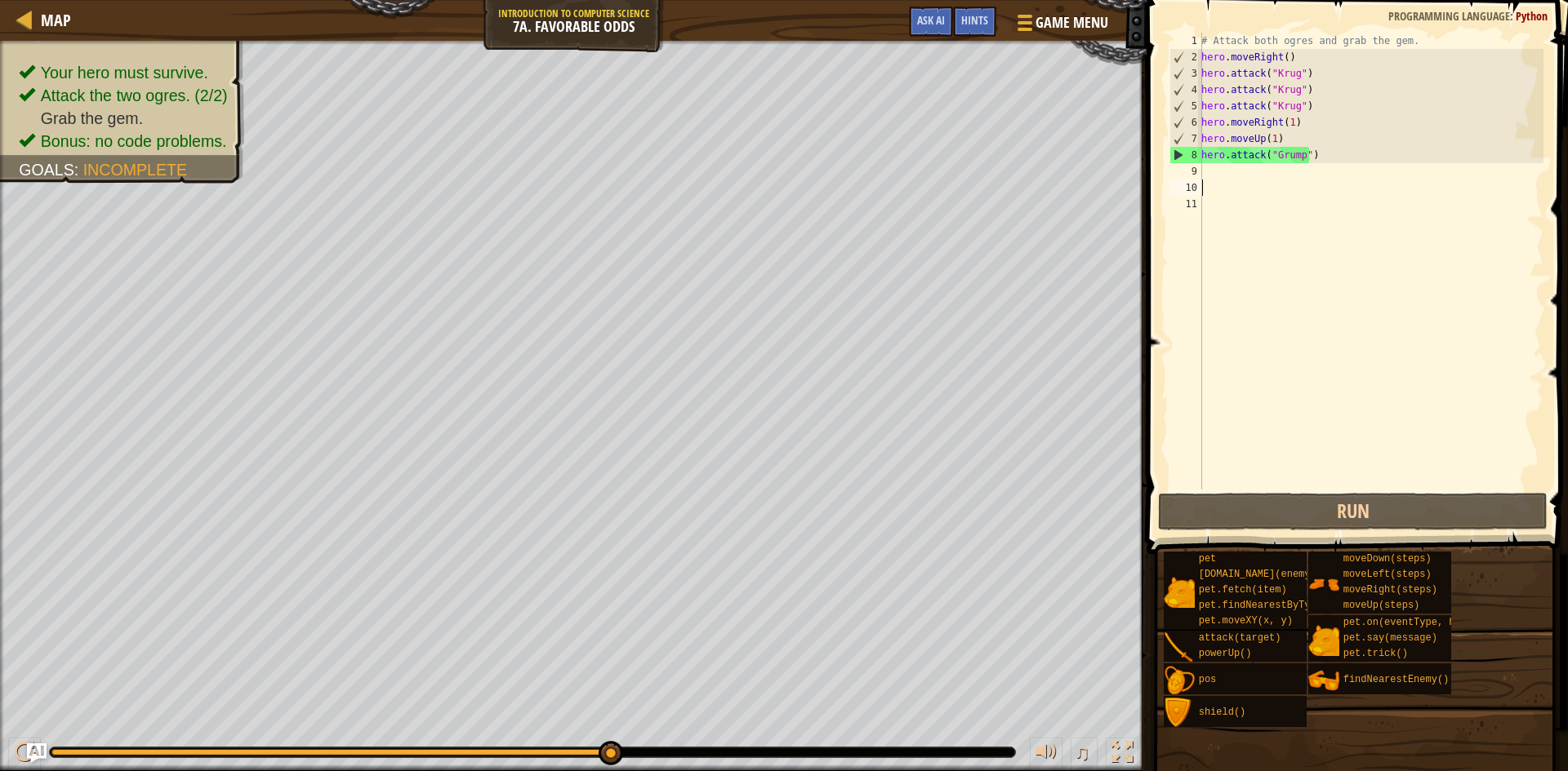
click at [1244, 182] on div "# Attack both ogres and grab the gem. hero . moveRight ( ) hero . attack ( "[PE…" at bounding box center [1371, 277] width 346 height 490
click at [1243, 172] on div "# Attack both ogres and grab the gem. hero . moveRight ( ) hero . attack ( "[PE…" at bounding box center [1371, 277] width 346 height 490
type textarea "h"
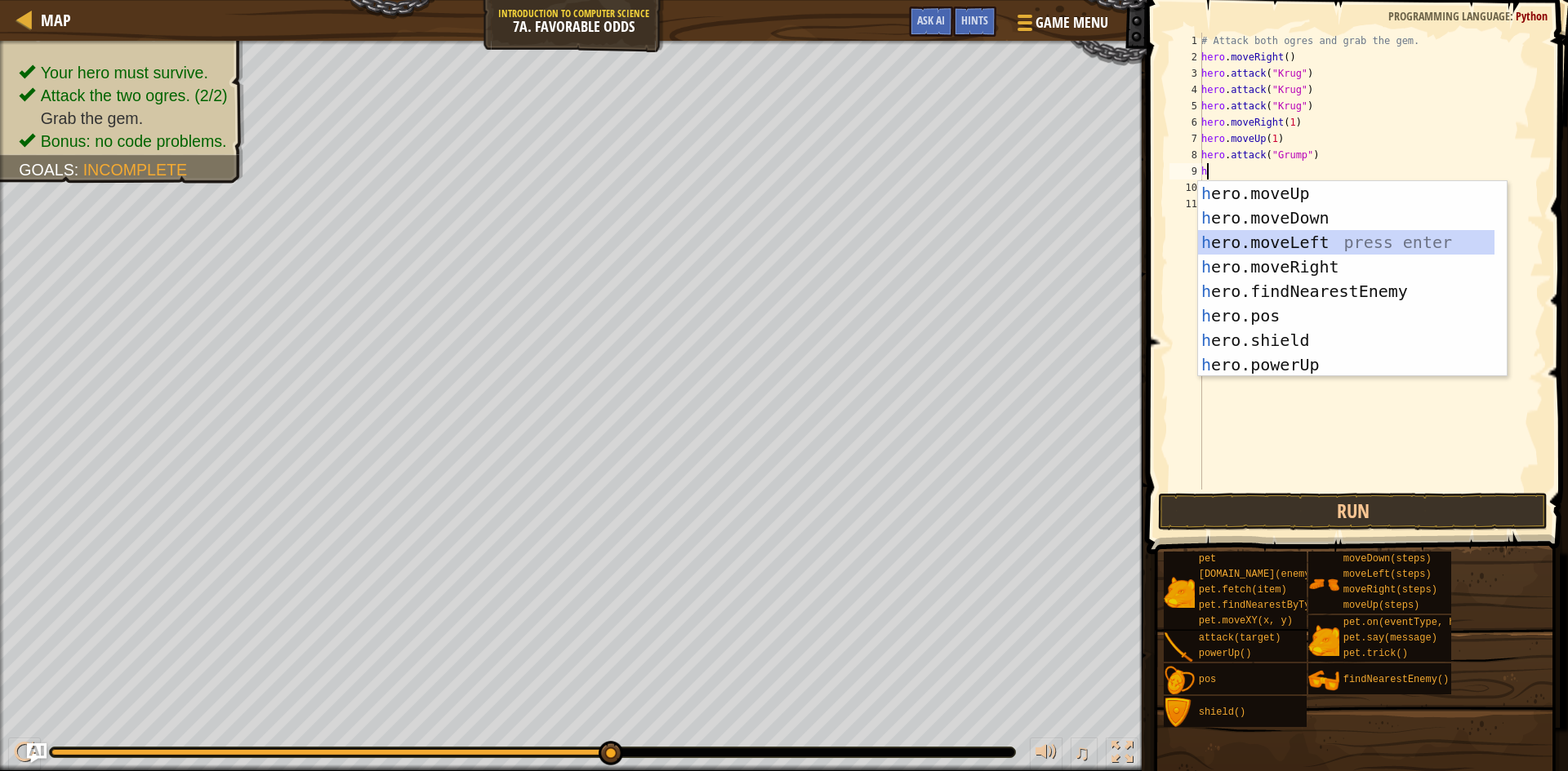
click at [1369, 234] on div "h ero.moveUp press enter h ero.moveDown press enter h ero.moveLeft press enter …" at bounding box center [1346, 303] width 296 height 244
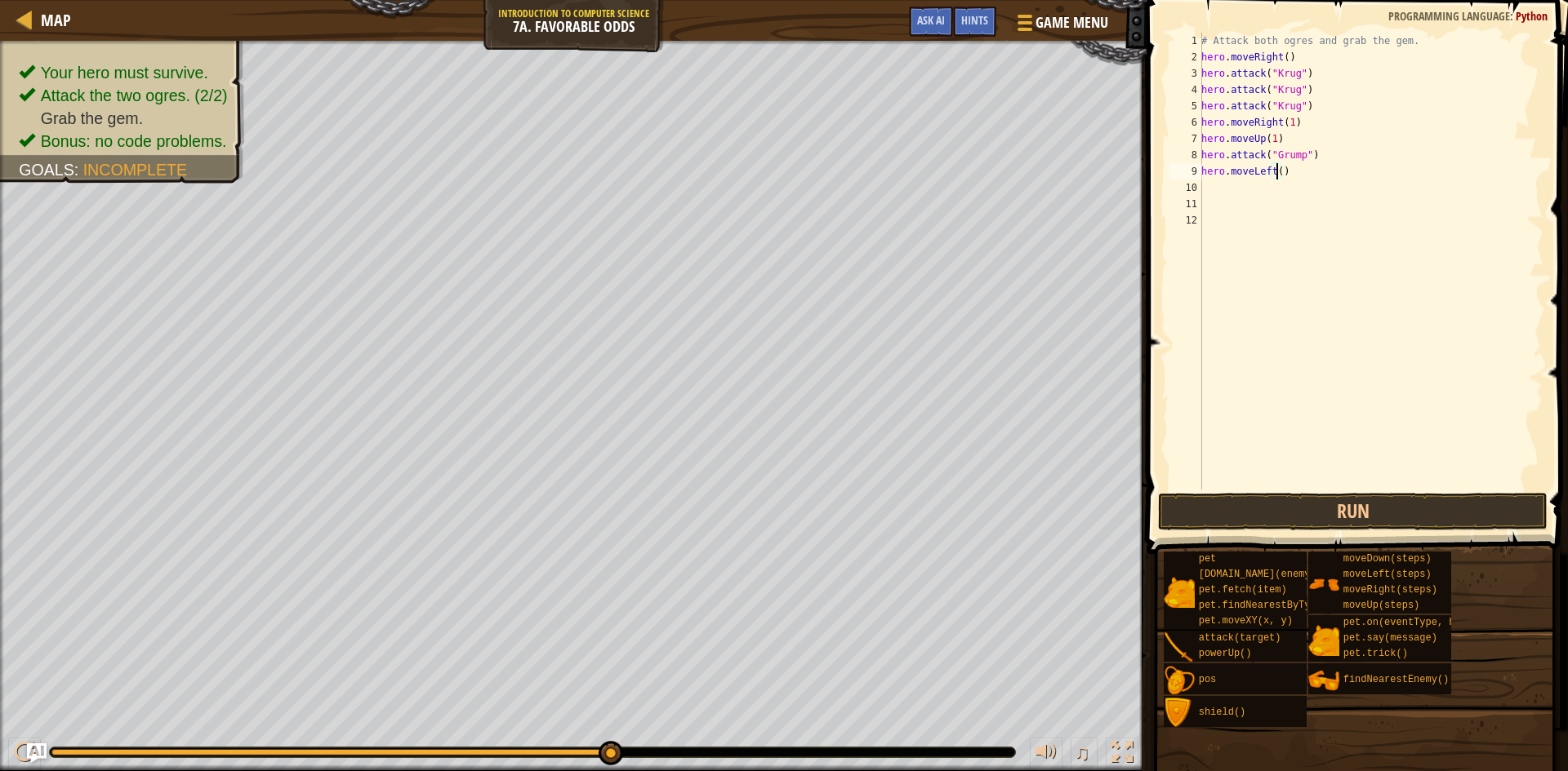
click at [1277, 169] on div "# Attack both ogres and grab the gem. hero . moveRight ( ) hero . attack ( "[PE…" at bounding box center [1371, 277] width 346 height 490
type textarea "hero.moveLeft(2)"
click at [1279, 511] on button "Run" at bounding box center [1353, 511] width 390 height 38
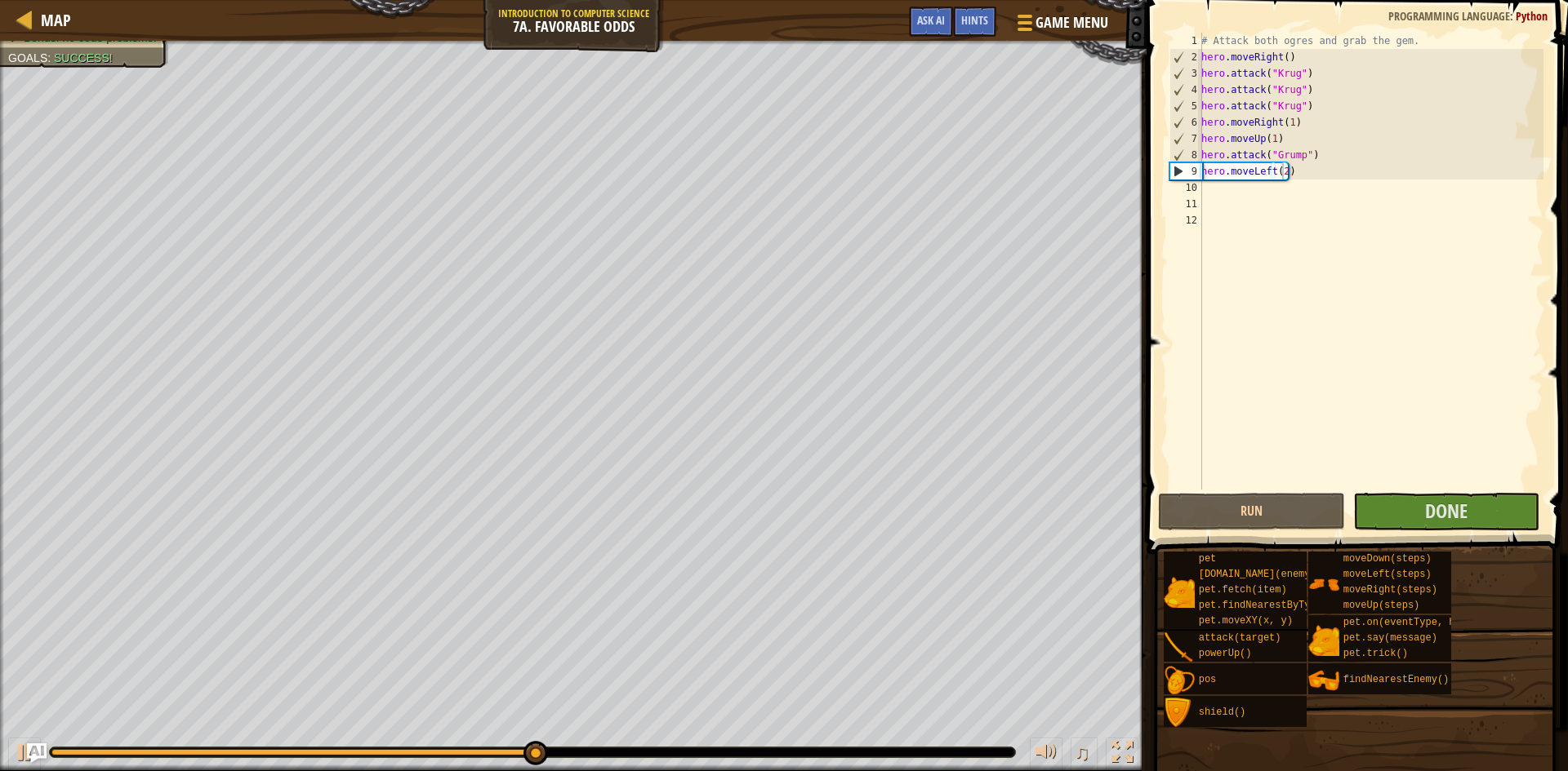
click at [1505, 491] on span at bounding box center [1359, 254] width 434 height 602
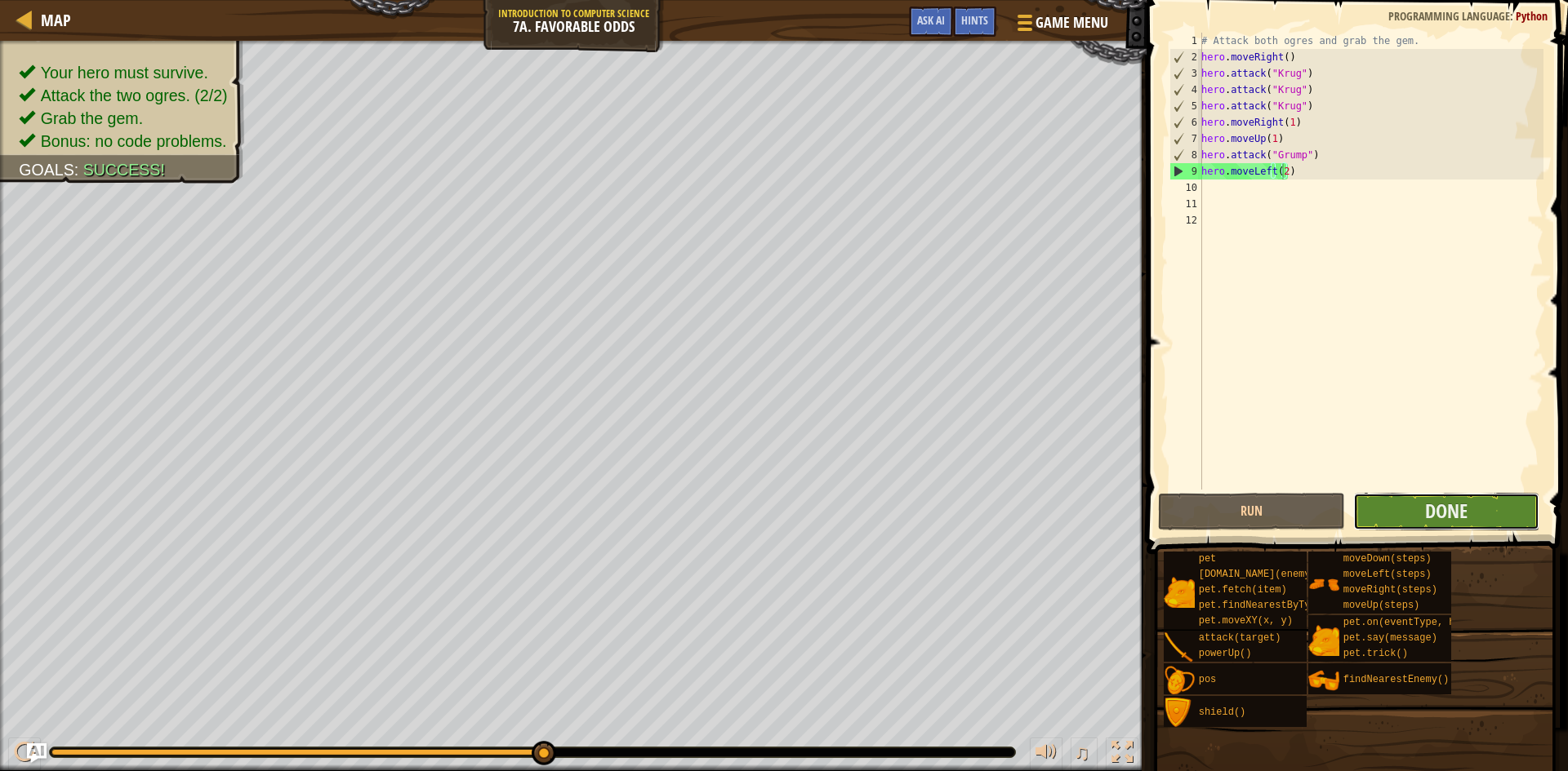
click at [1496, 498] on button "Done" at bounding box center [1447, 511] width 187 height 38
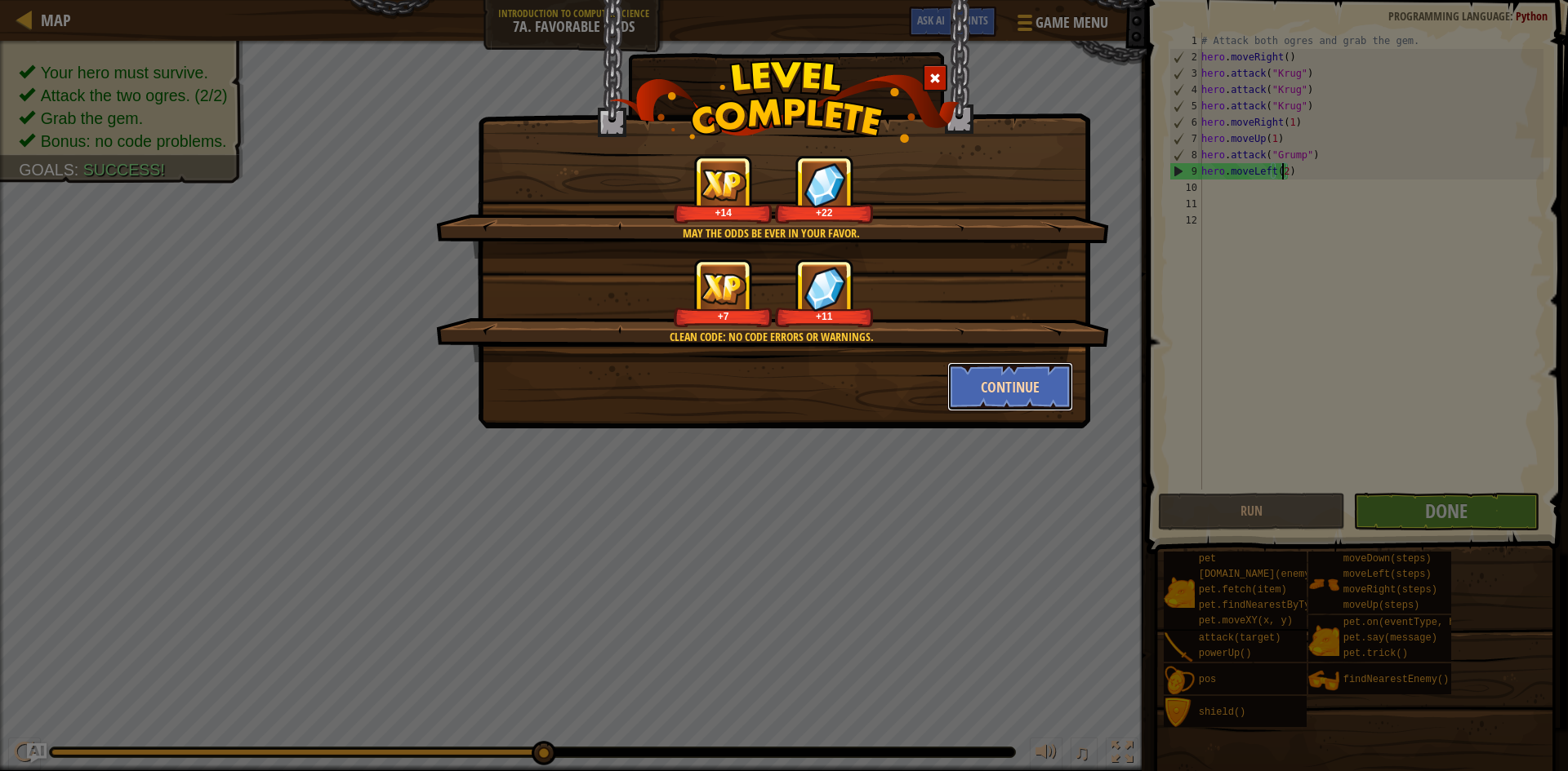
click at [1004, 377] on button "Continue" at bounding box center [1011, 386] width 127 height 49
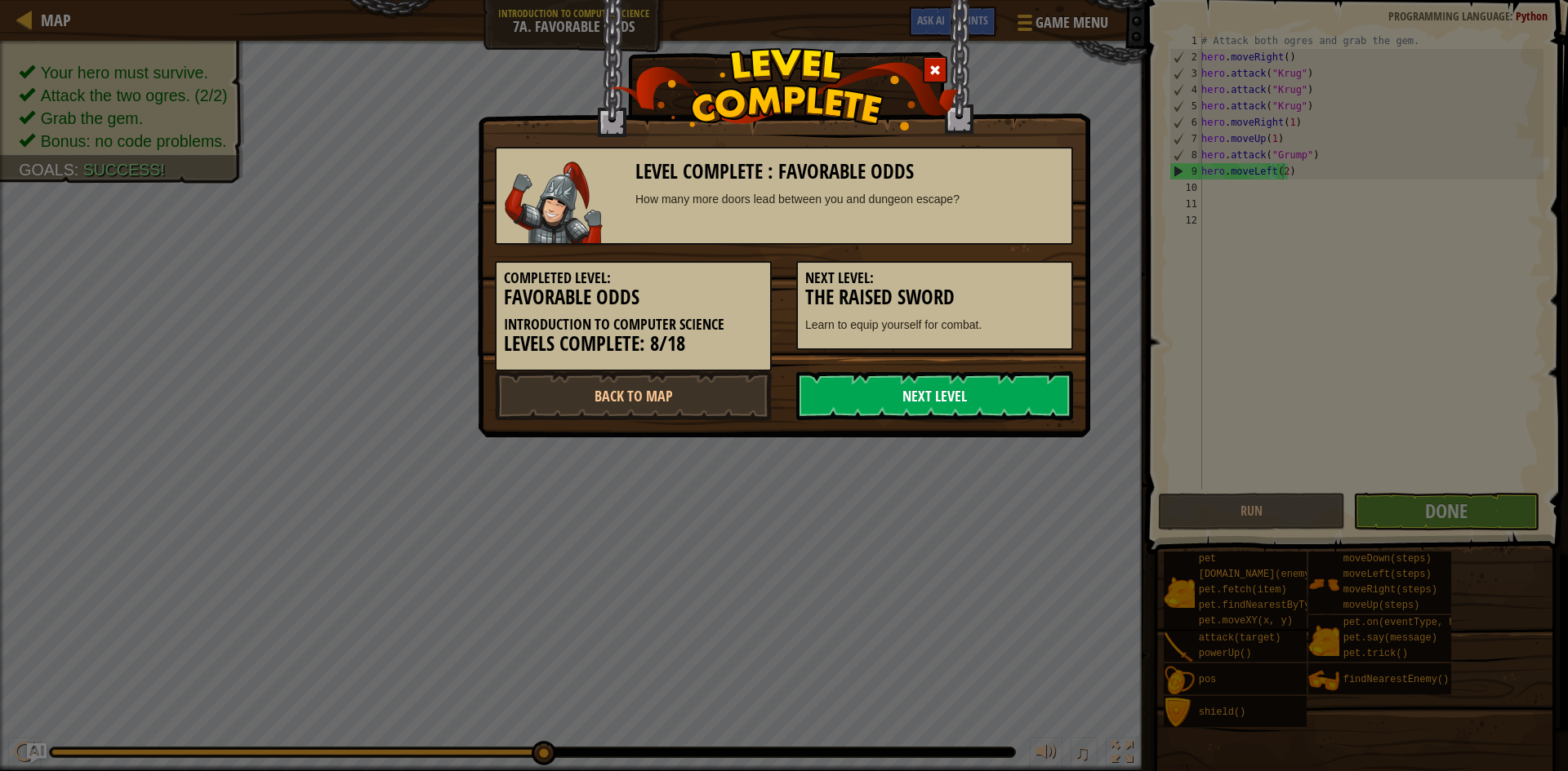
click at [898, 383] on link "Next Level" at bounding box center [935, 396] width 277 height 49
click at [878, 395] on link "Next Level" at bounding box center [935, 396] width 277 height 49
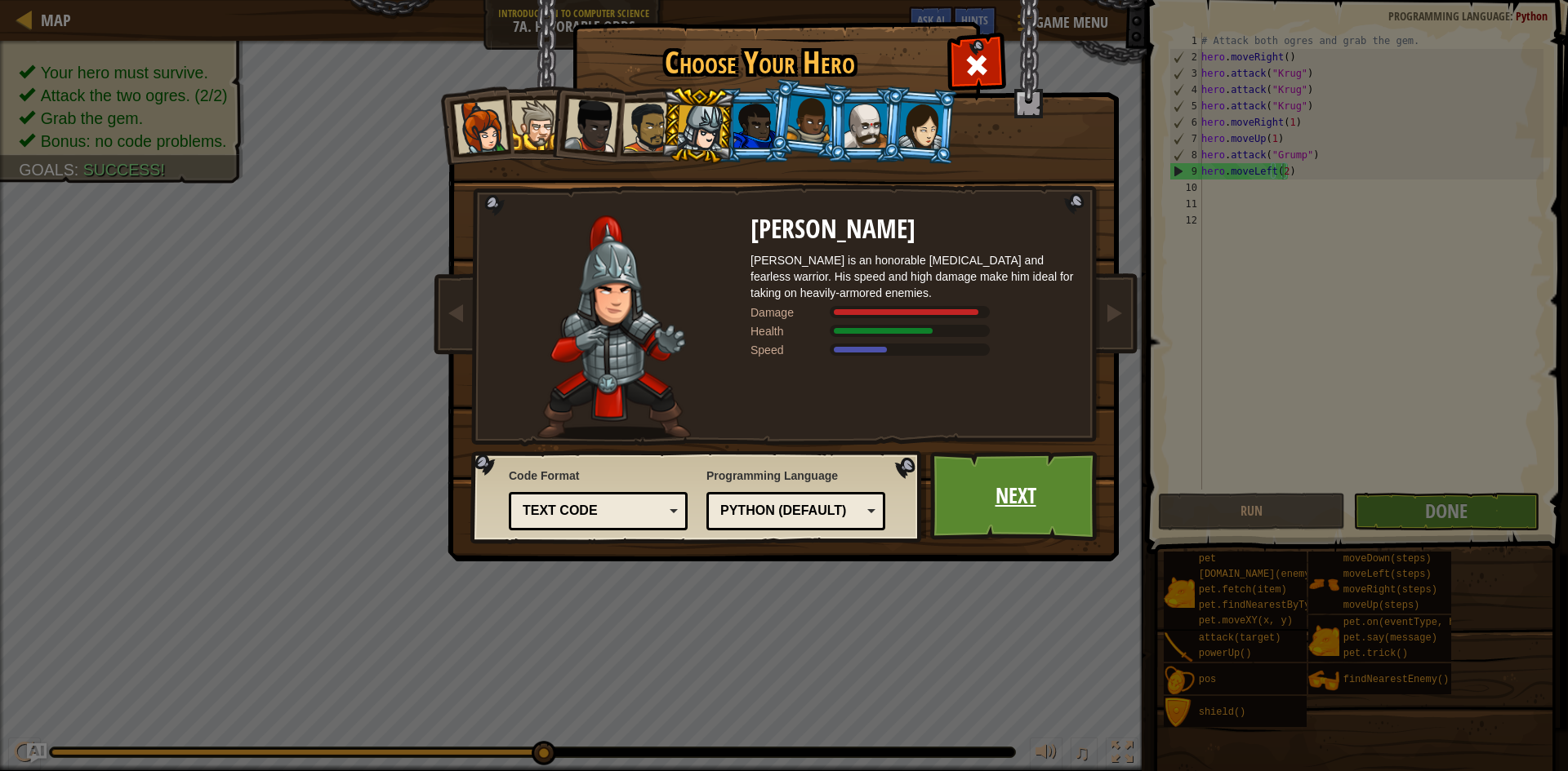
click at [1063, 507] on link "Next" at bounding box center [1015, 496] width 170 height 90
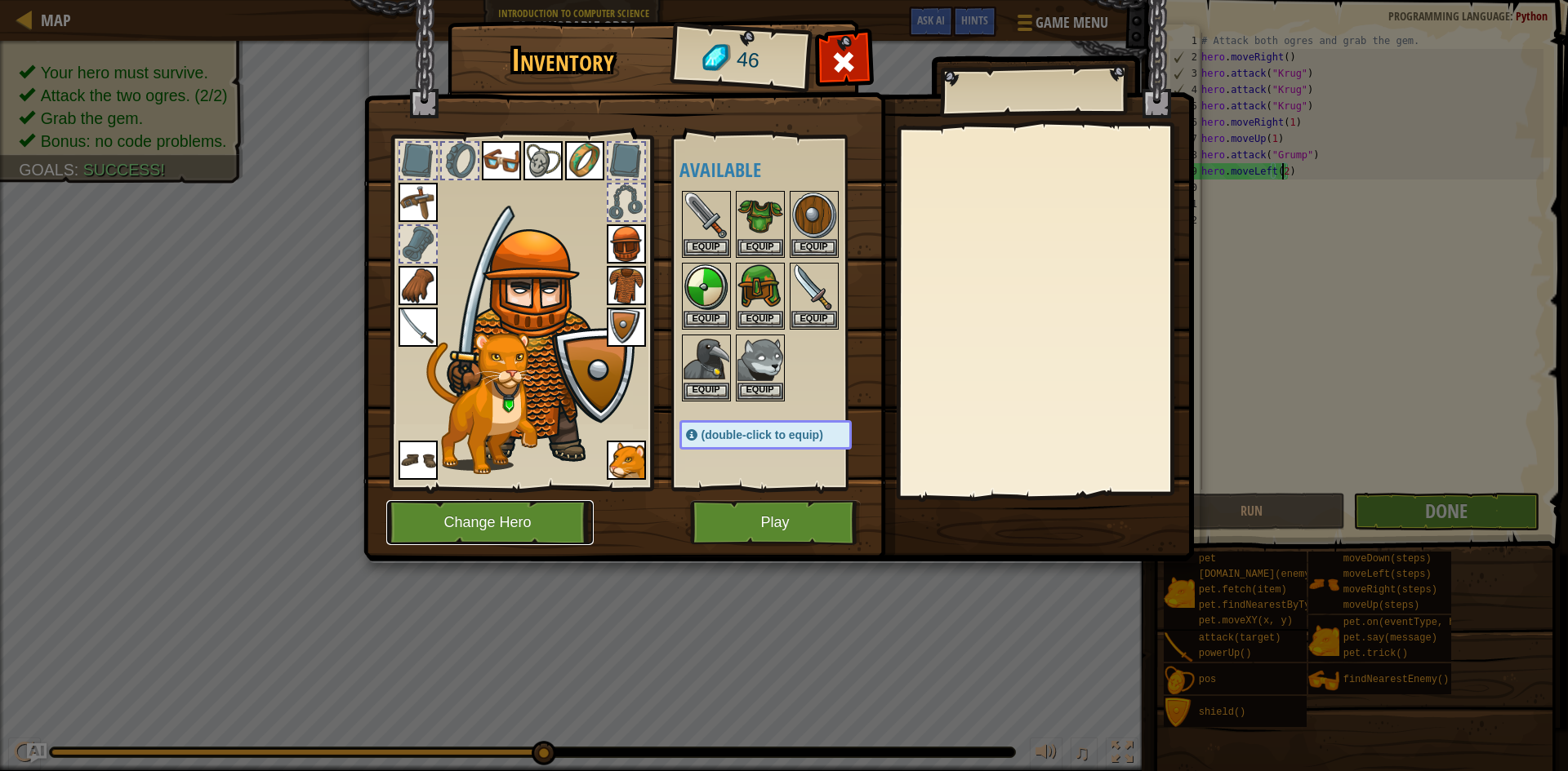
click at [549, 515] on button "Change Hero" at bounding box center [490, 523] width 207 height 45
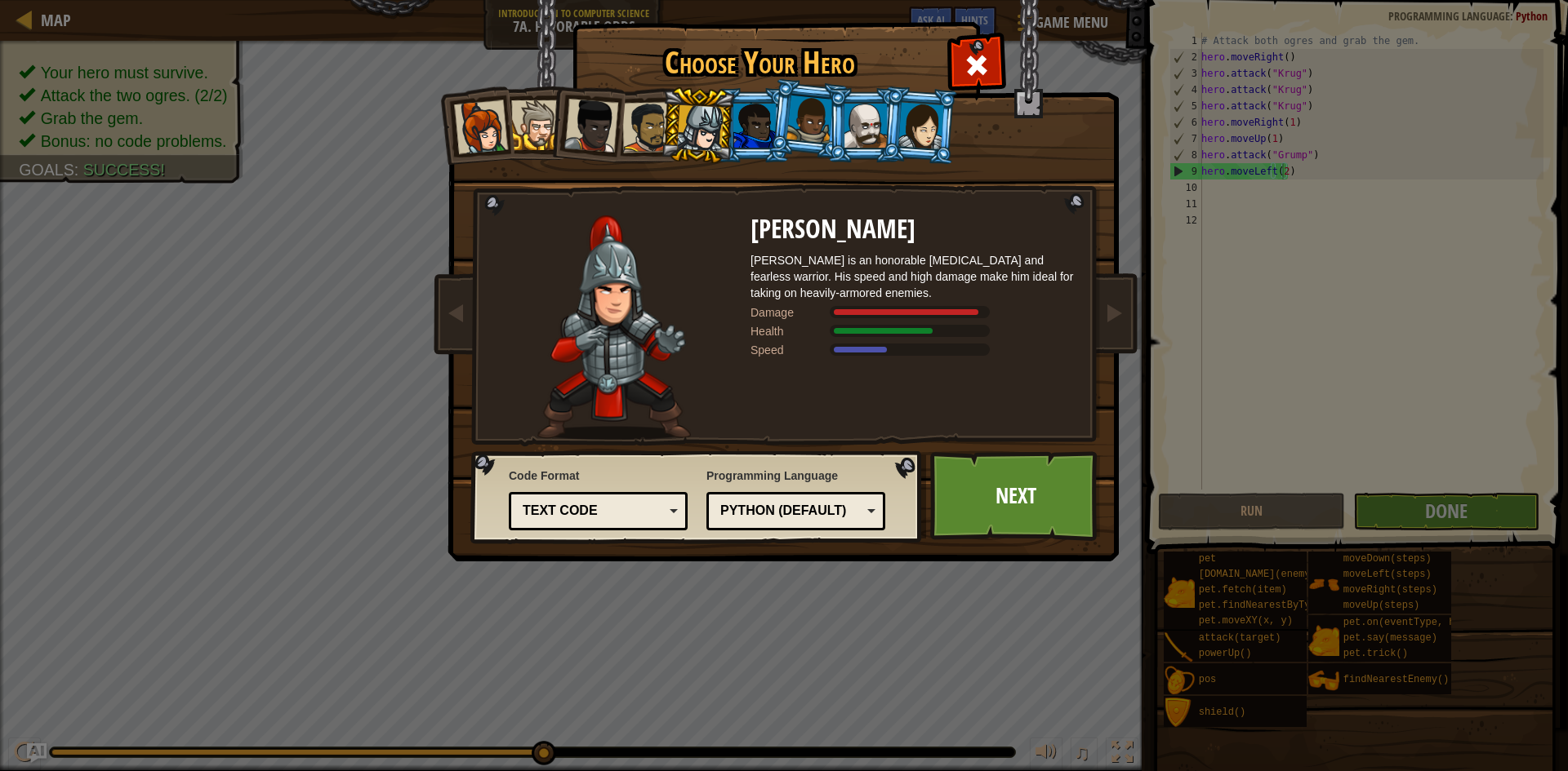
click at [804, 531] on div "Programming Language Python (Default) JavaScript Lua C++ Java (Experimental) Py…" at bounding box center [796, 499] width 179 height 71
click at [811, 527] on div "Python (Default) JavaScript Lua C++ Java (Experimental) Python (Default)" at bounding box center [796, 511] width 179 height 38
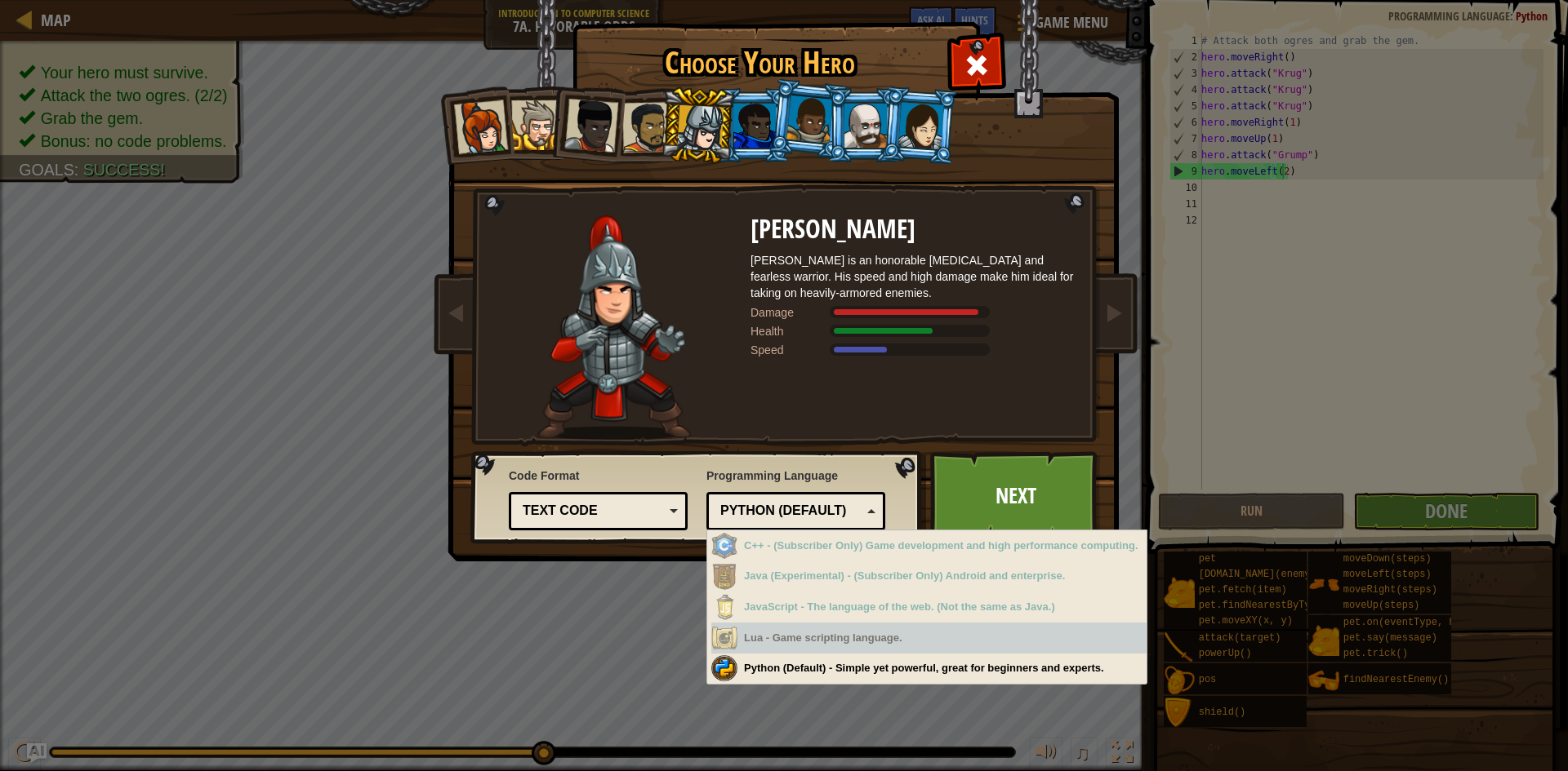
drag, startPoint x: 861, startPoint y: 636, endPoint x: 859, endPoint y: 627, distance: 9.2
click at [859, 629] on div "Lua - Game scripting language." at bounding box center [928, 638] width 435 height 32
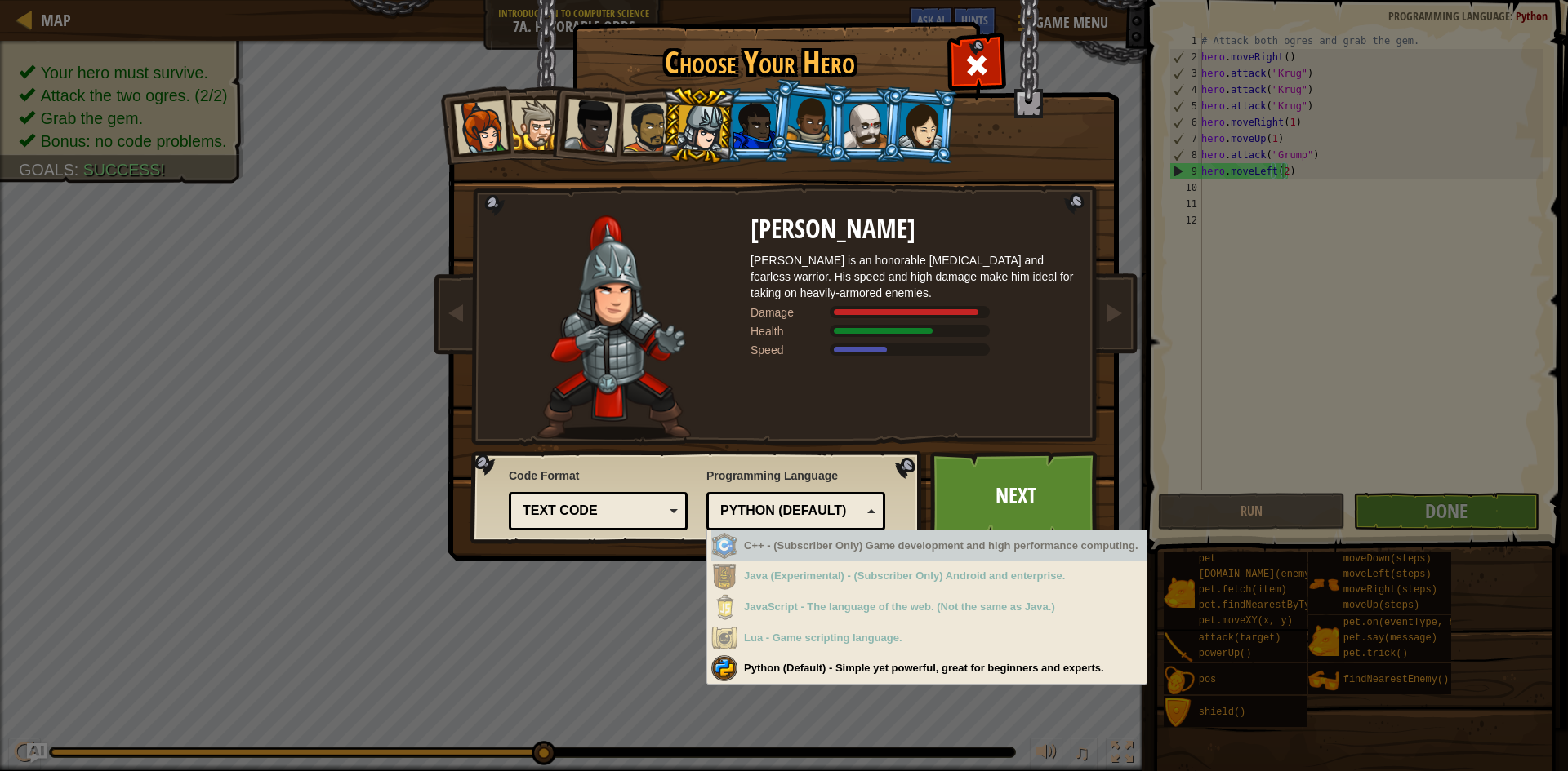
click at [581, 518] on div "Text code" at bounding box center [593, 511] width 141 height 18
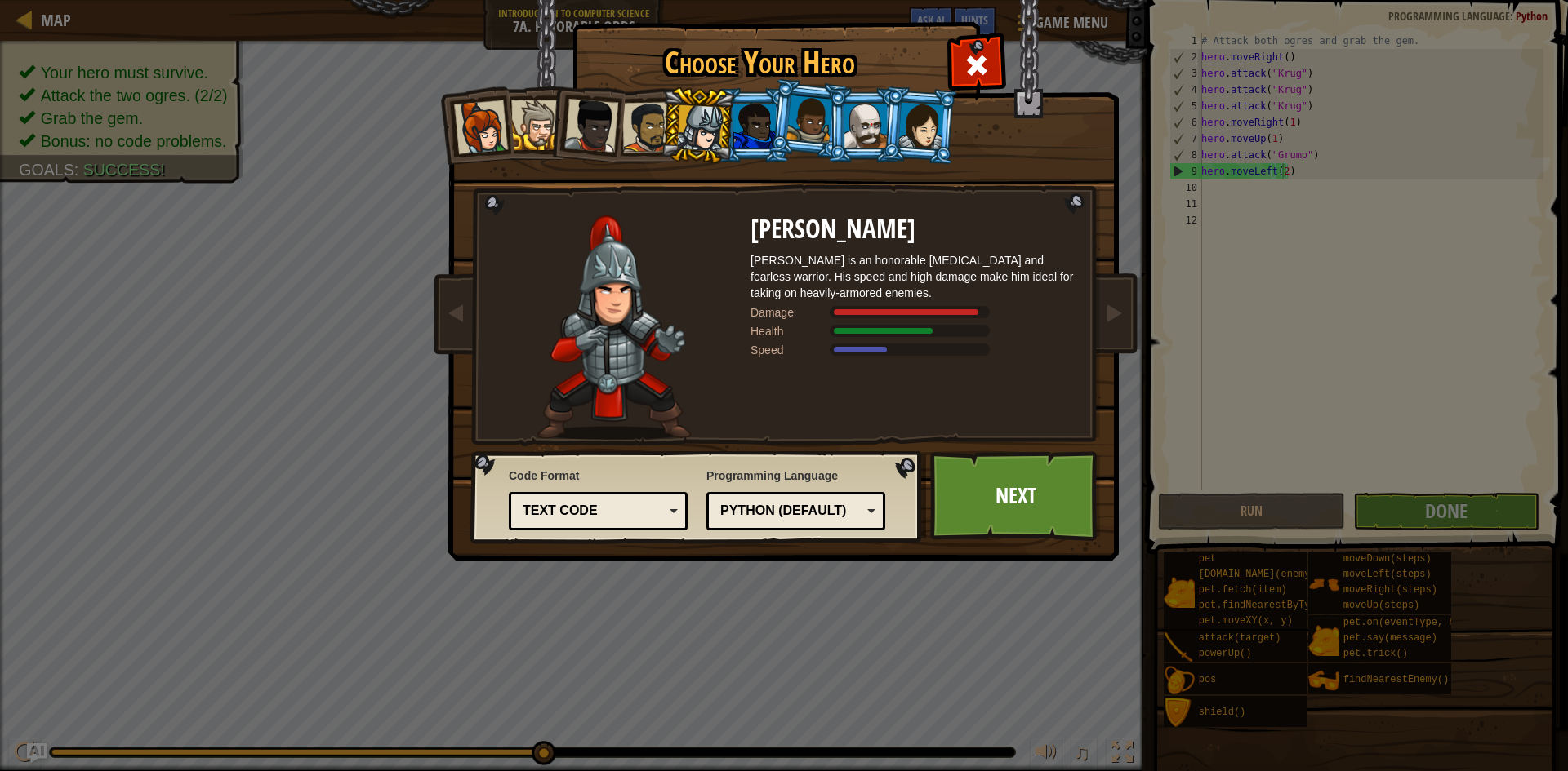
click at [640, 365] on img at bounding box center [614, 327] width 153 height 224
click at [1003, 483] on link "Next" at bounding box center [1015, 496] width 170 height 90
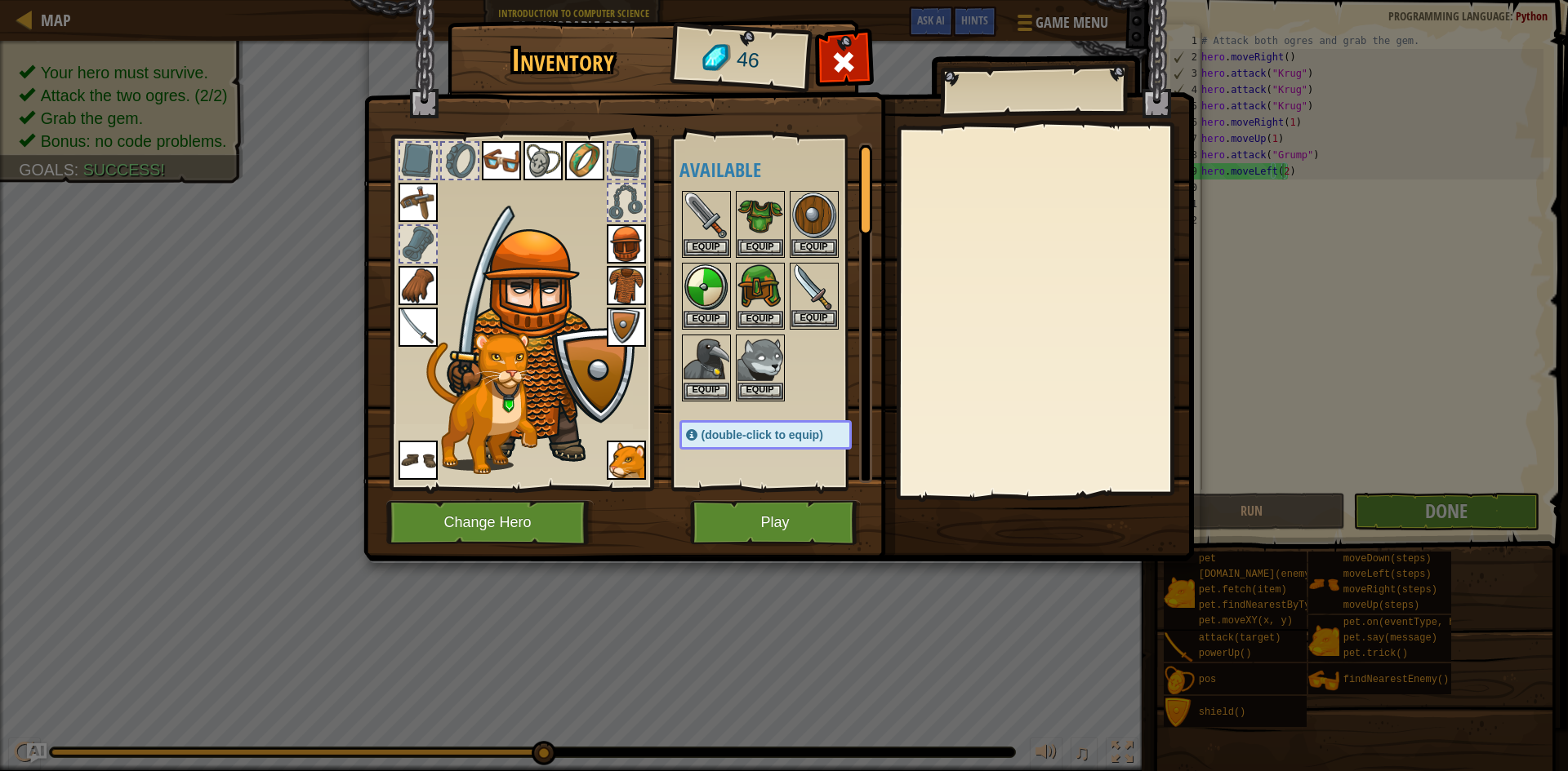
click at [824, 308] on img at bounding box center [814, 287] width 46 height 46
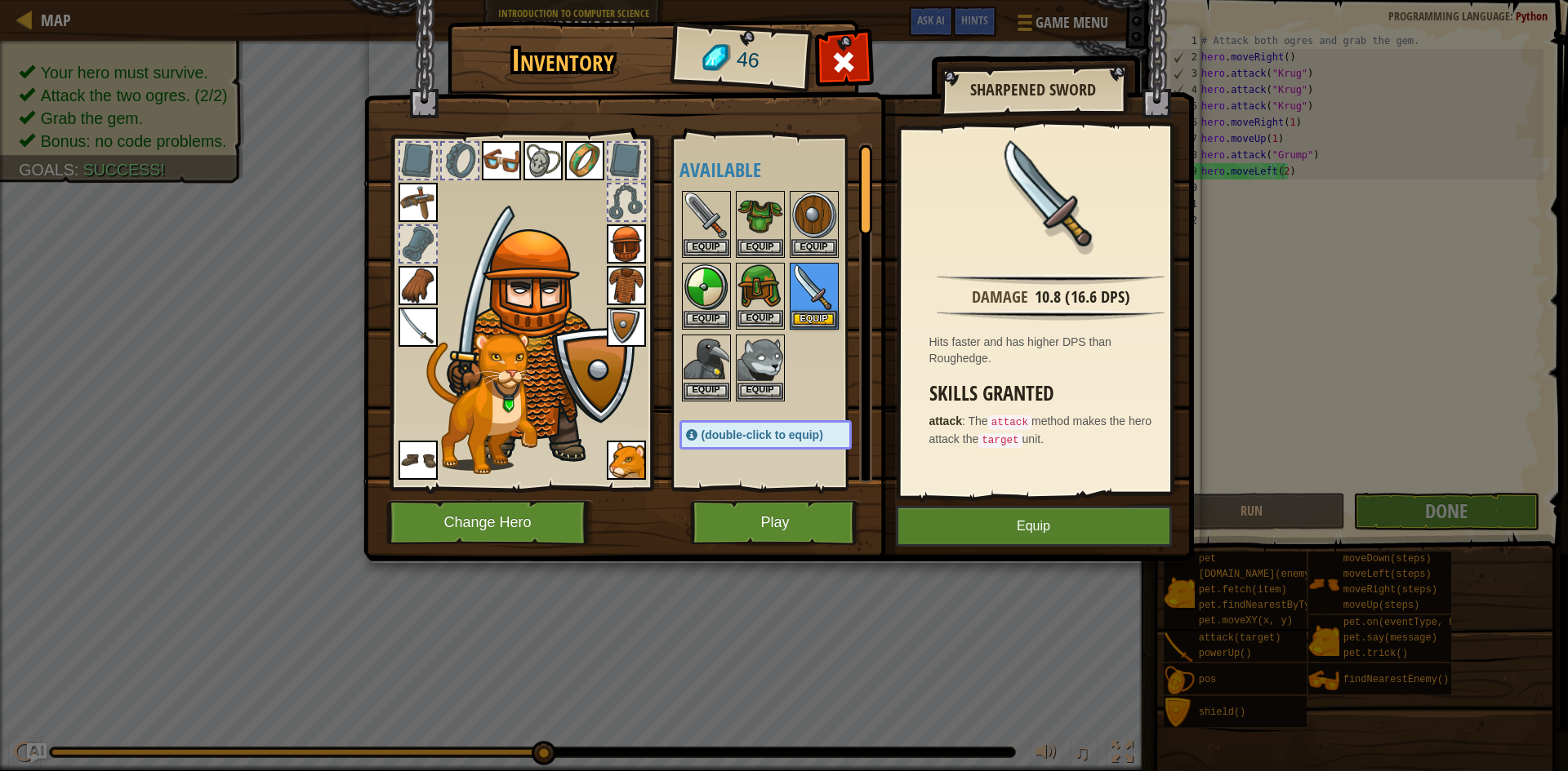
click at [775, 283] on img at bounding box center [760, 287] width 46 height 46
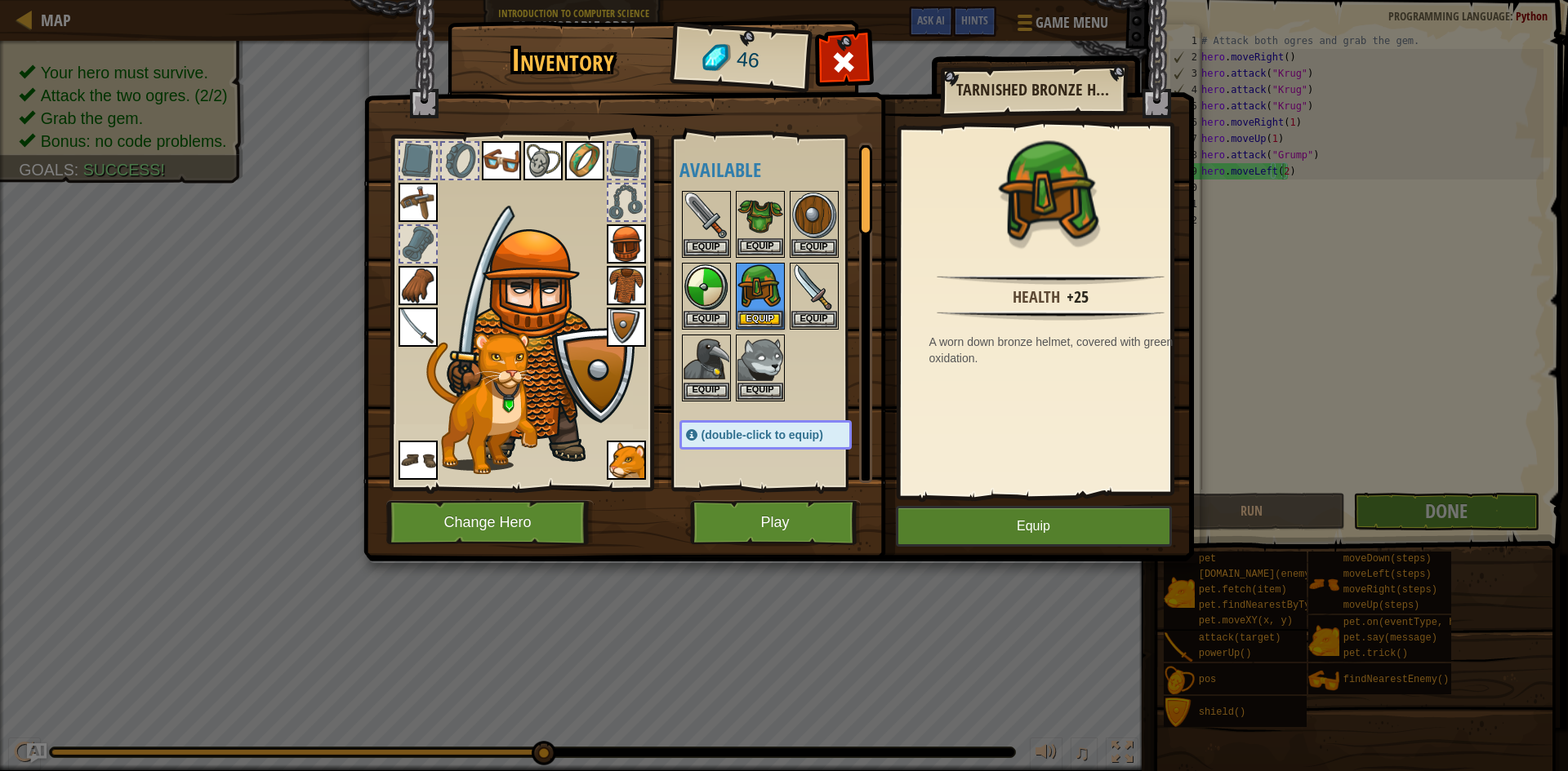
click at [771, 202] on img at bounding box center [760, 215] width 46 height 46
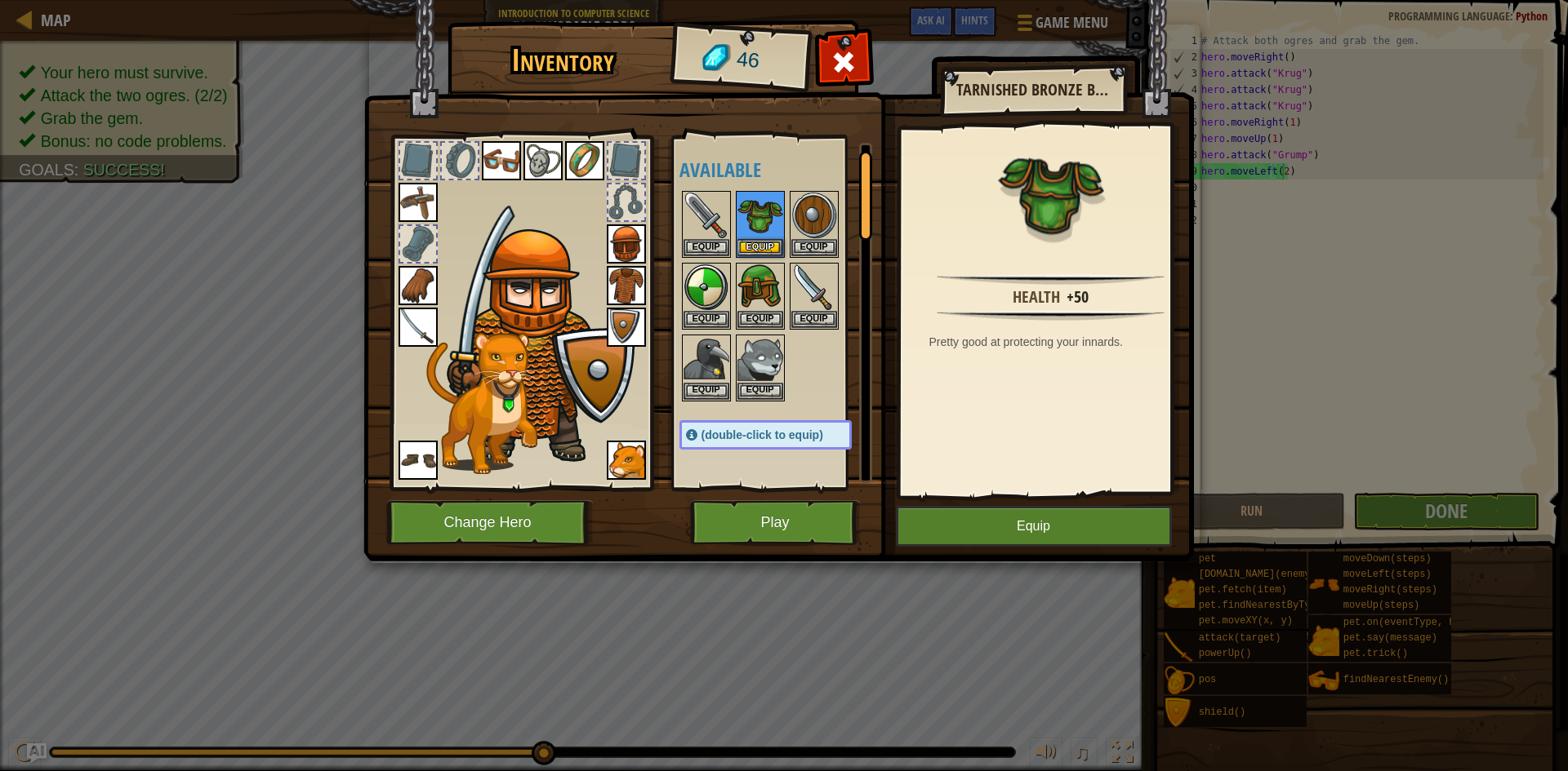
scroll to position [164, 0]
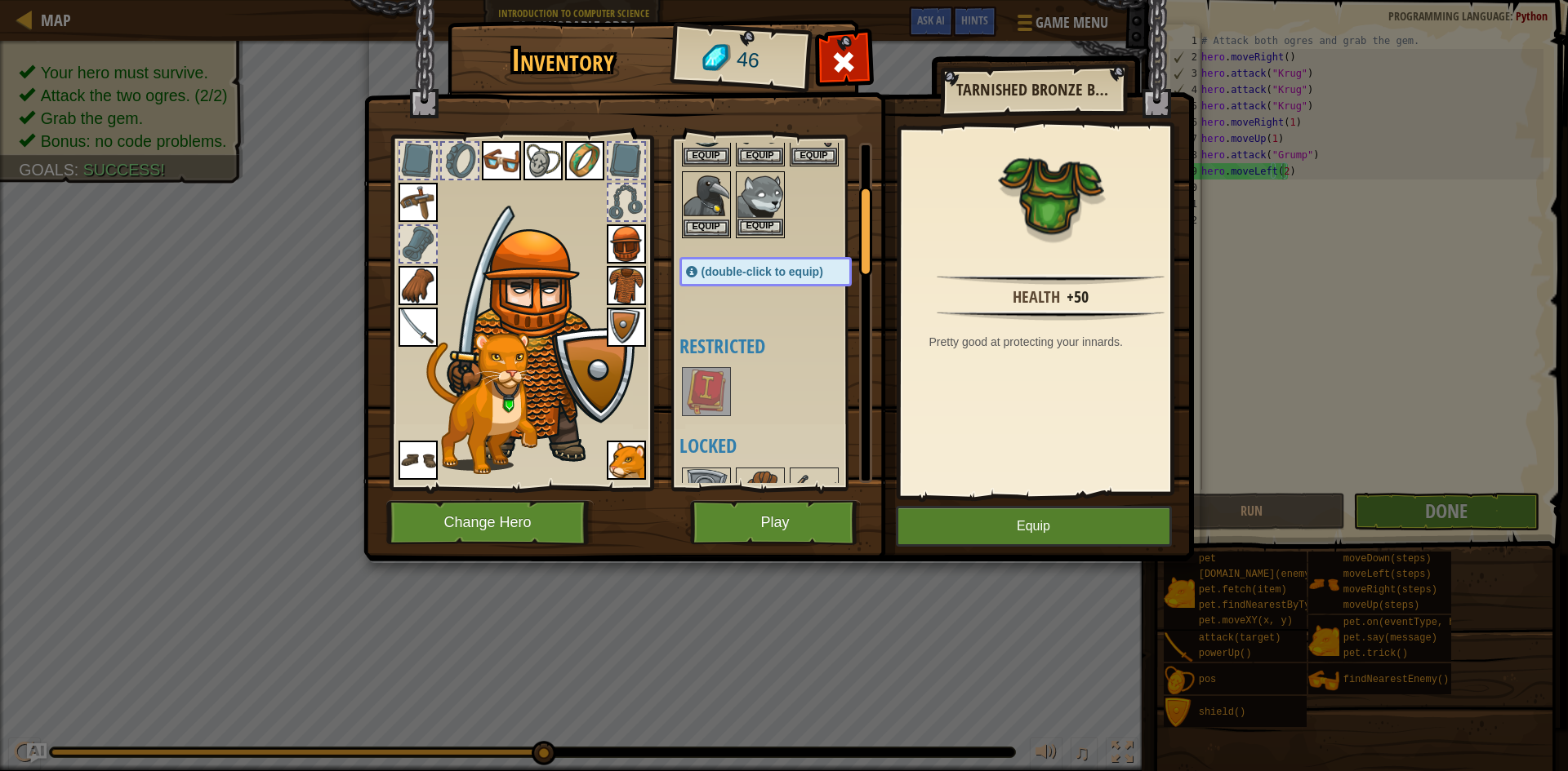
click at [772, 197] on img at bounding box center [760, 195] width 46 height 46
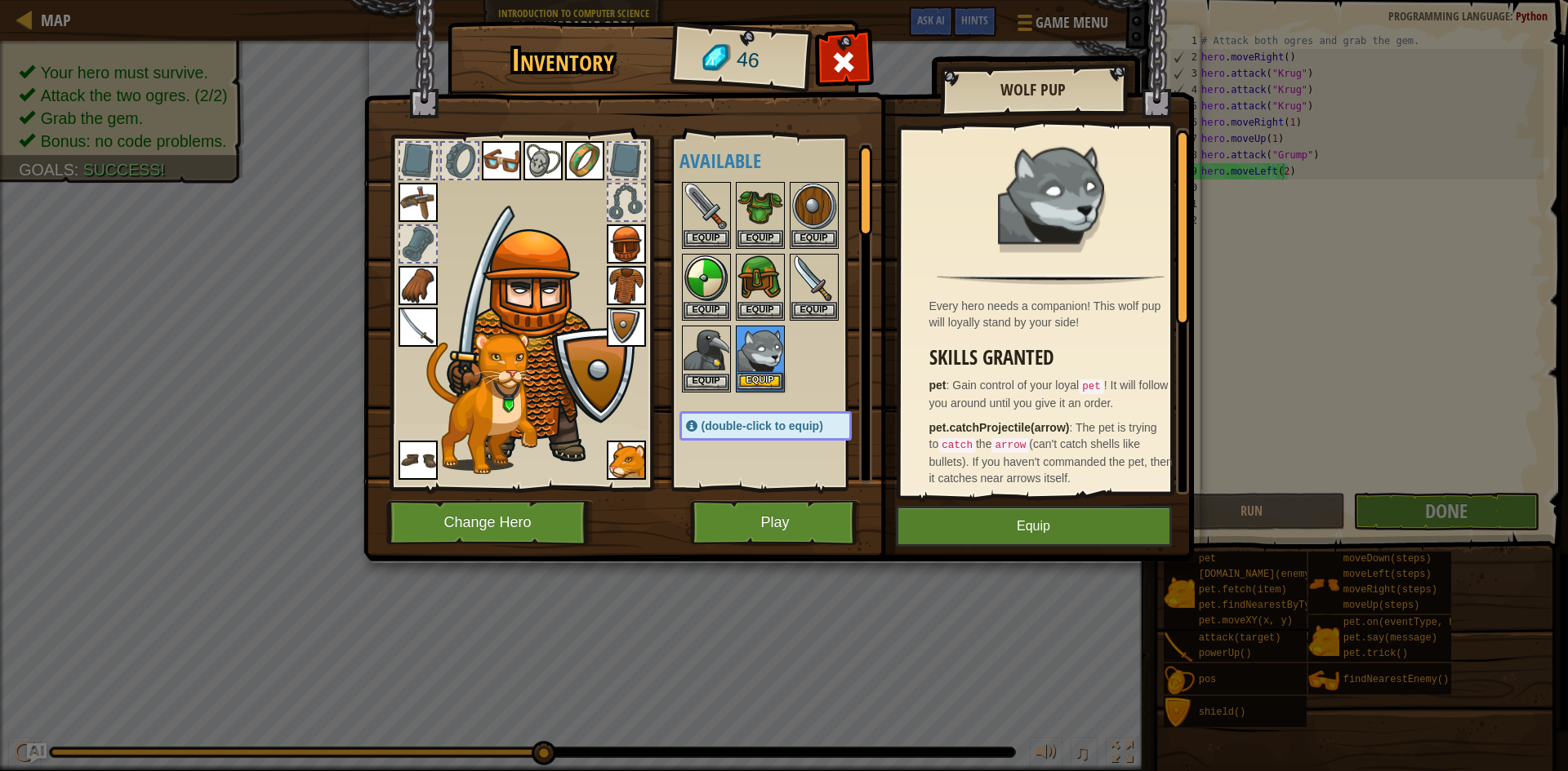
scroll to position [0, 0]
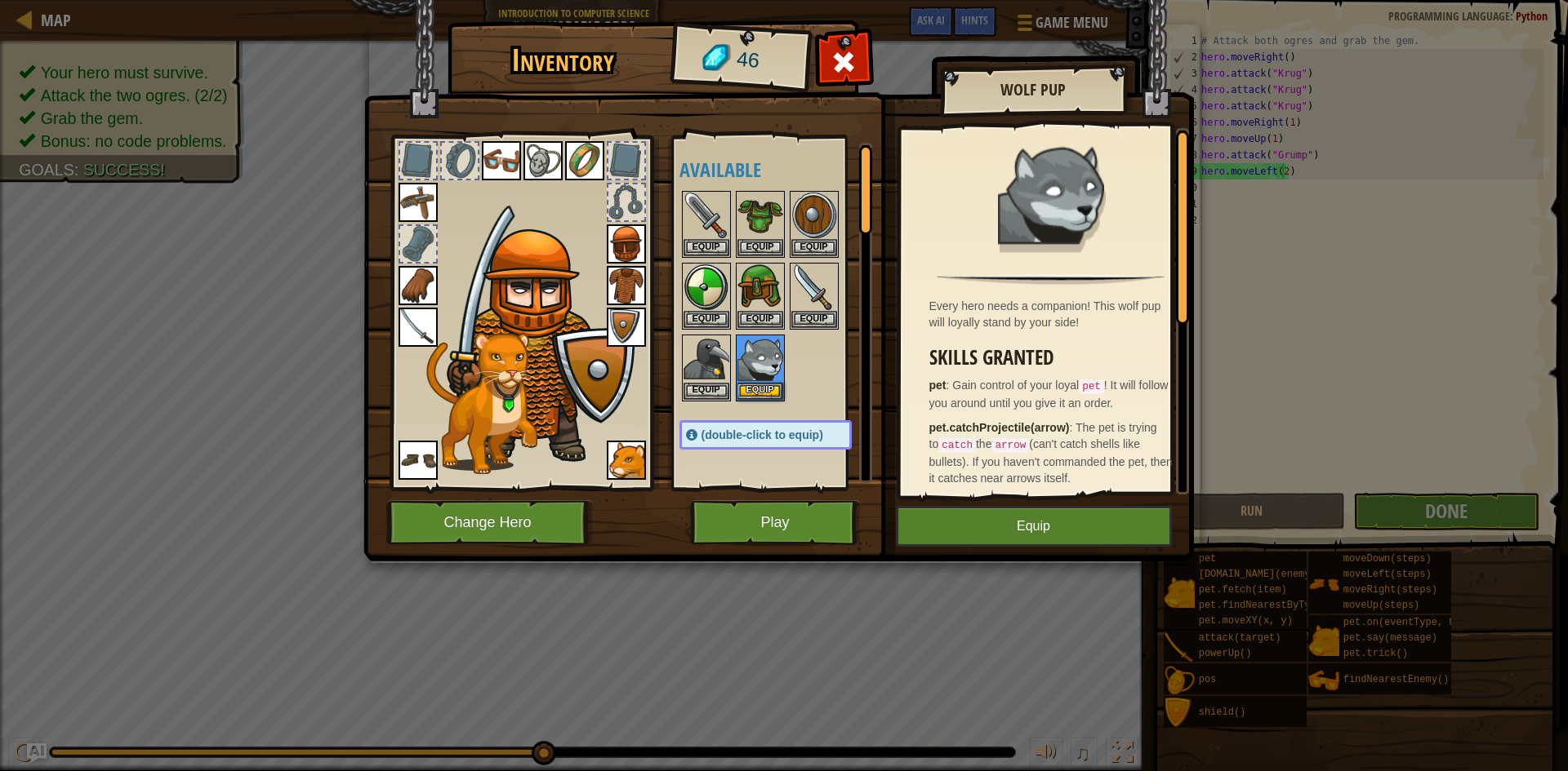
click at [620, 451] on img at bounding box center [626, 460] width 39 height 39
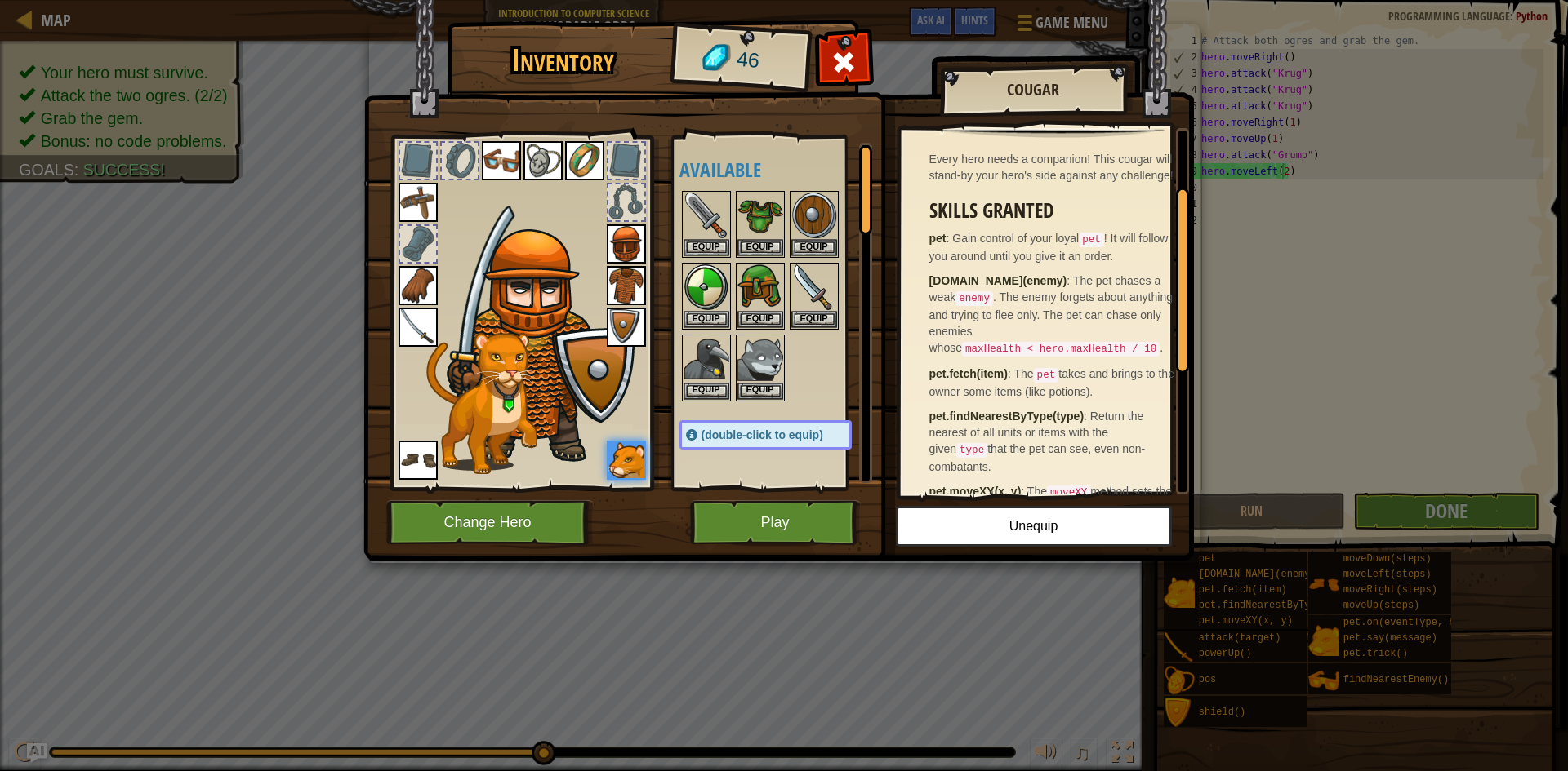
scroll to position [164, 0]
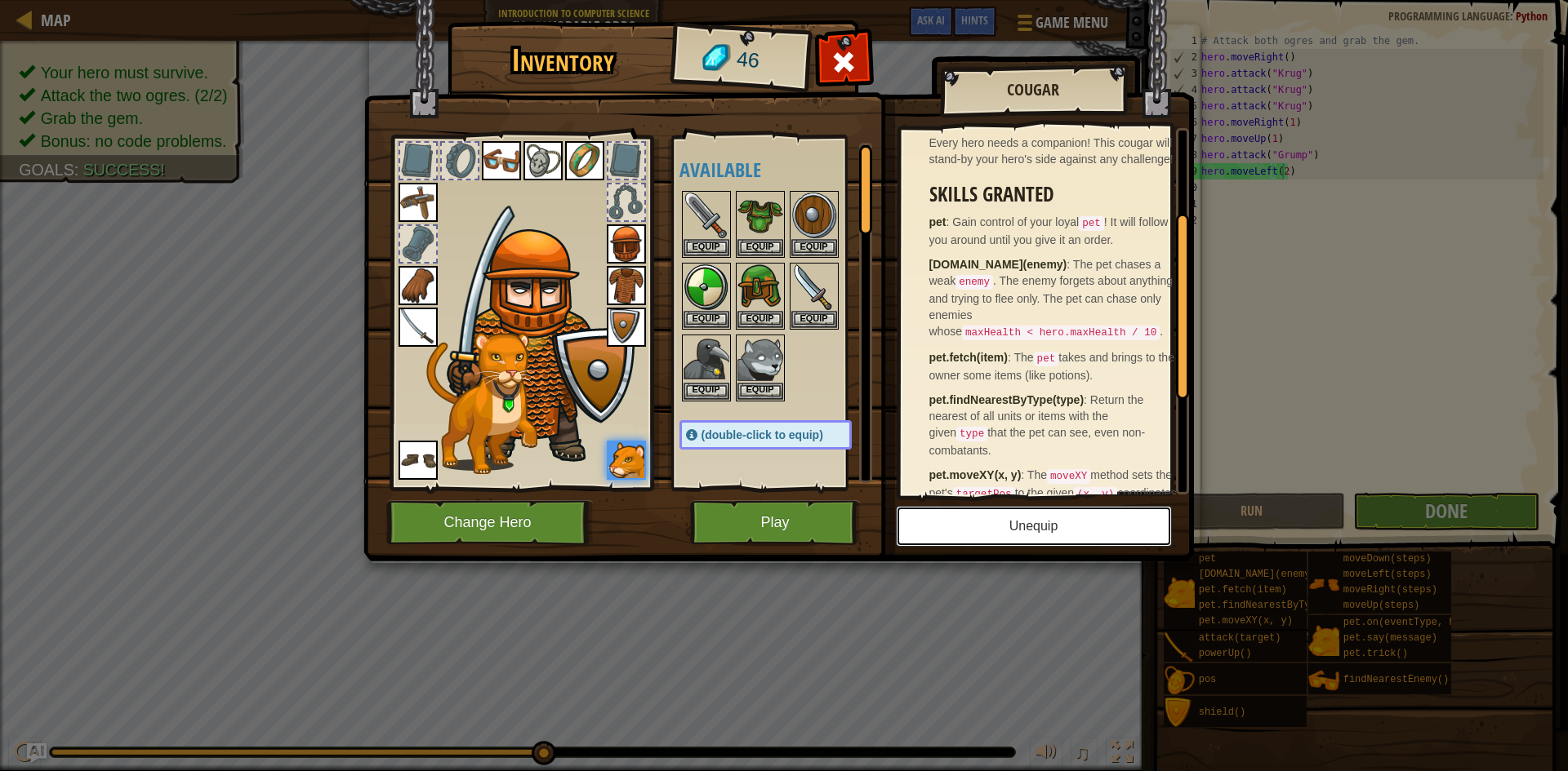
click at [1077, 516] on button "Unequip" at bounding box center [1034, 527] width 276 height 41
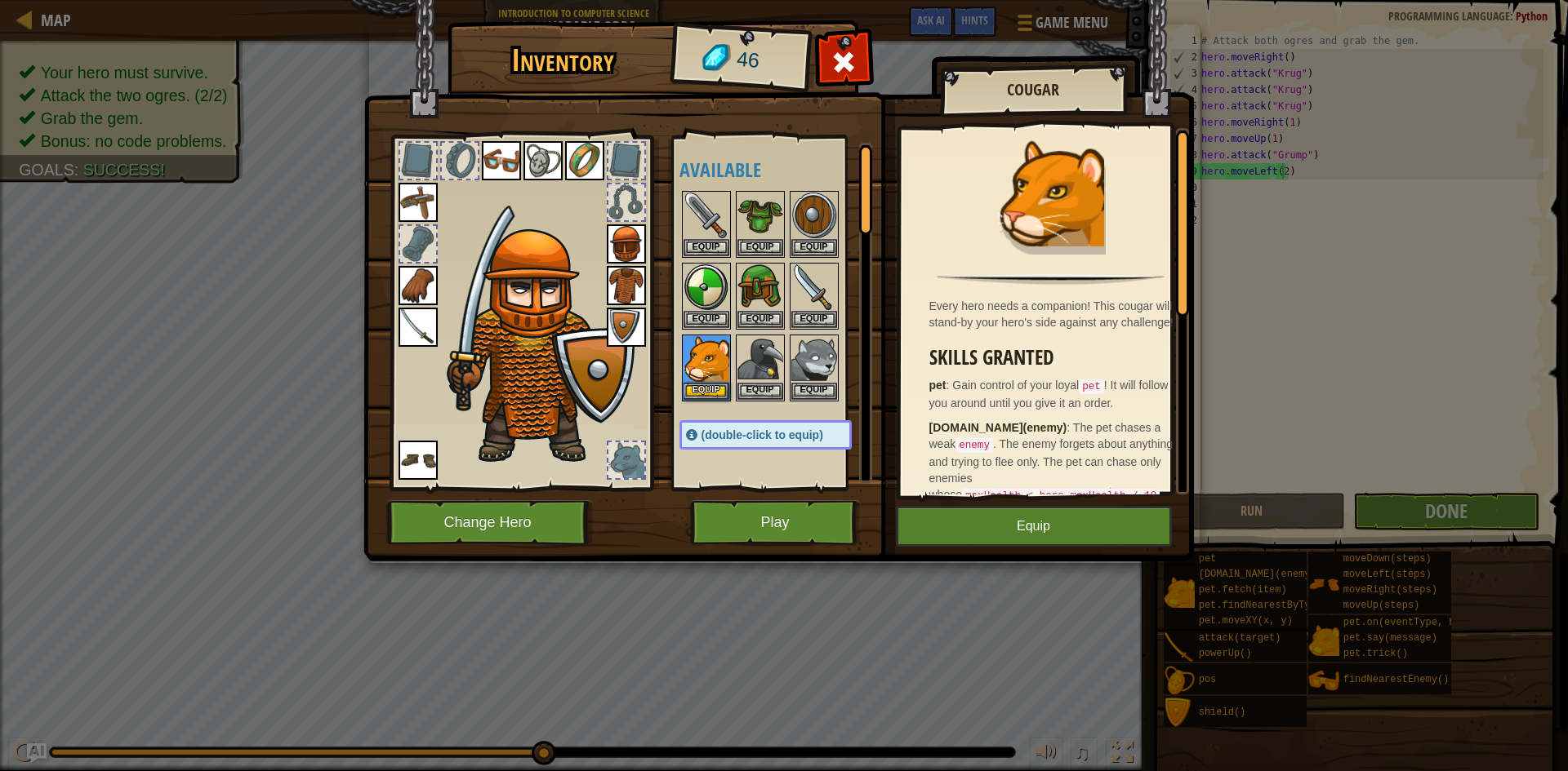
click at [994, 480] on span "The pet chases a weak enemy . The enemy forgets about anything and trying to fl…" at bounding box center [1051, 461] width 244 height 80
click at [1109, 517] on button "Equip" at bounding box center [1034, 527] width 276 height 41
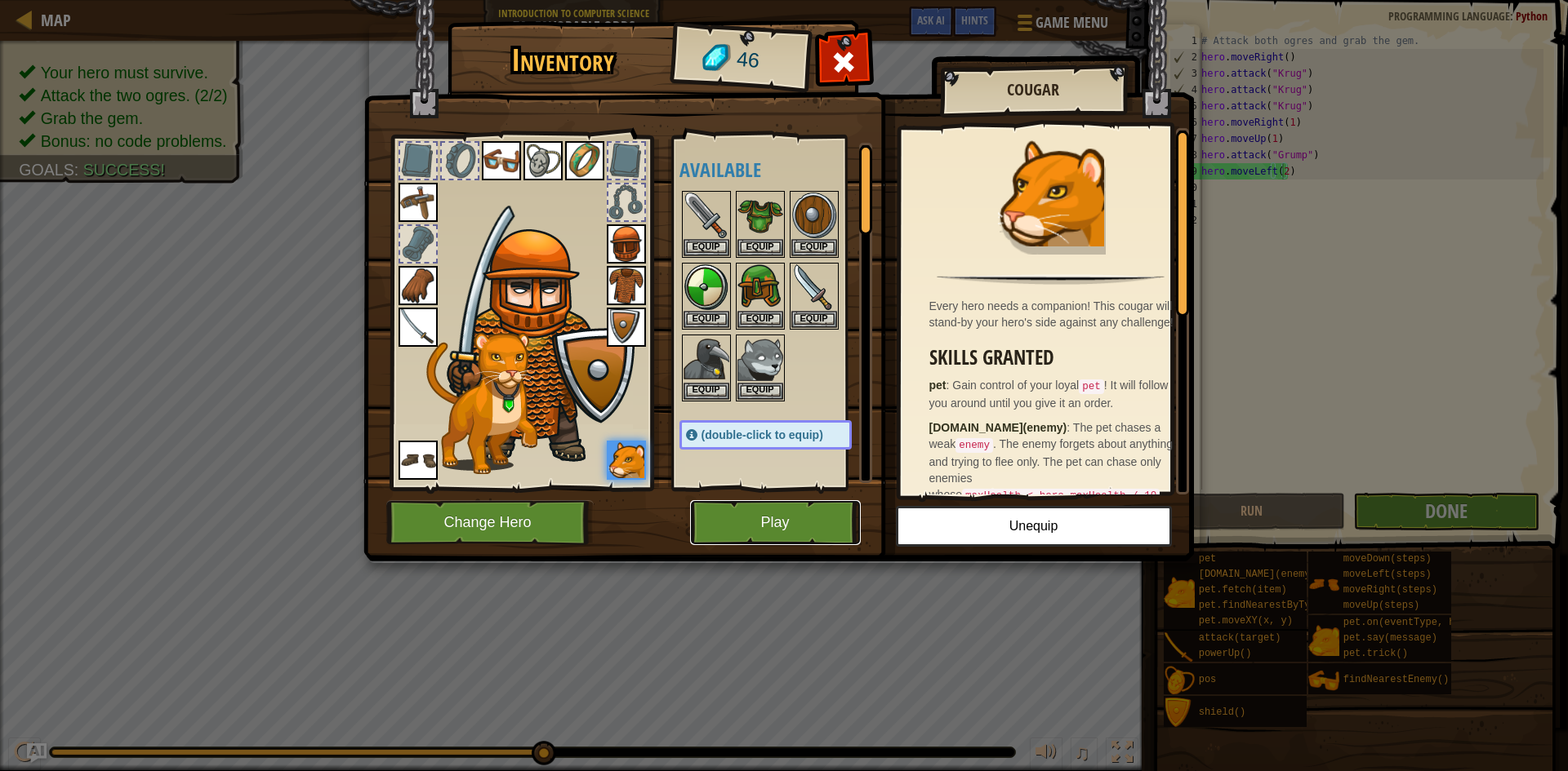
click at [829, 515] on button "Play" at bounding box center [776, 523] width 170 height 45
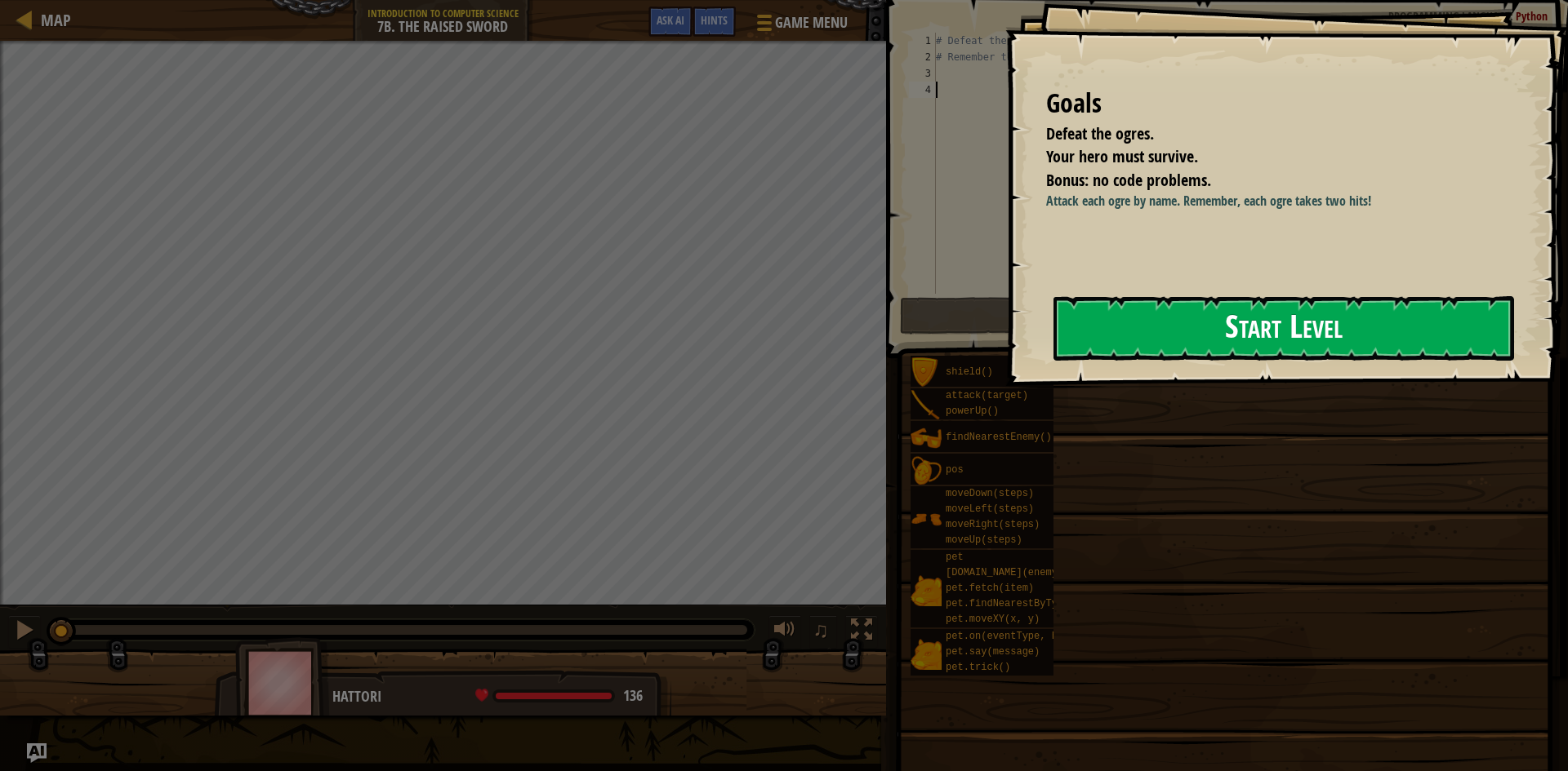
click at [1193, 302] on button "Start Level" at bounding box center [1284, 328] width 461 height 64
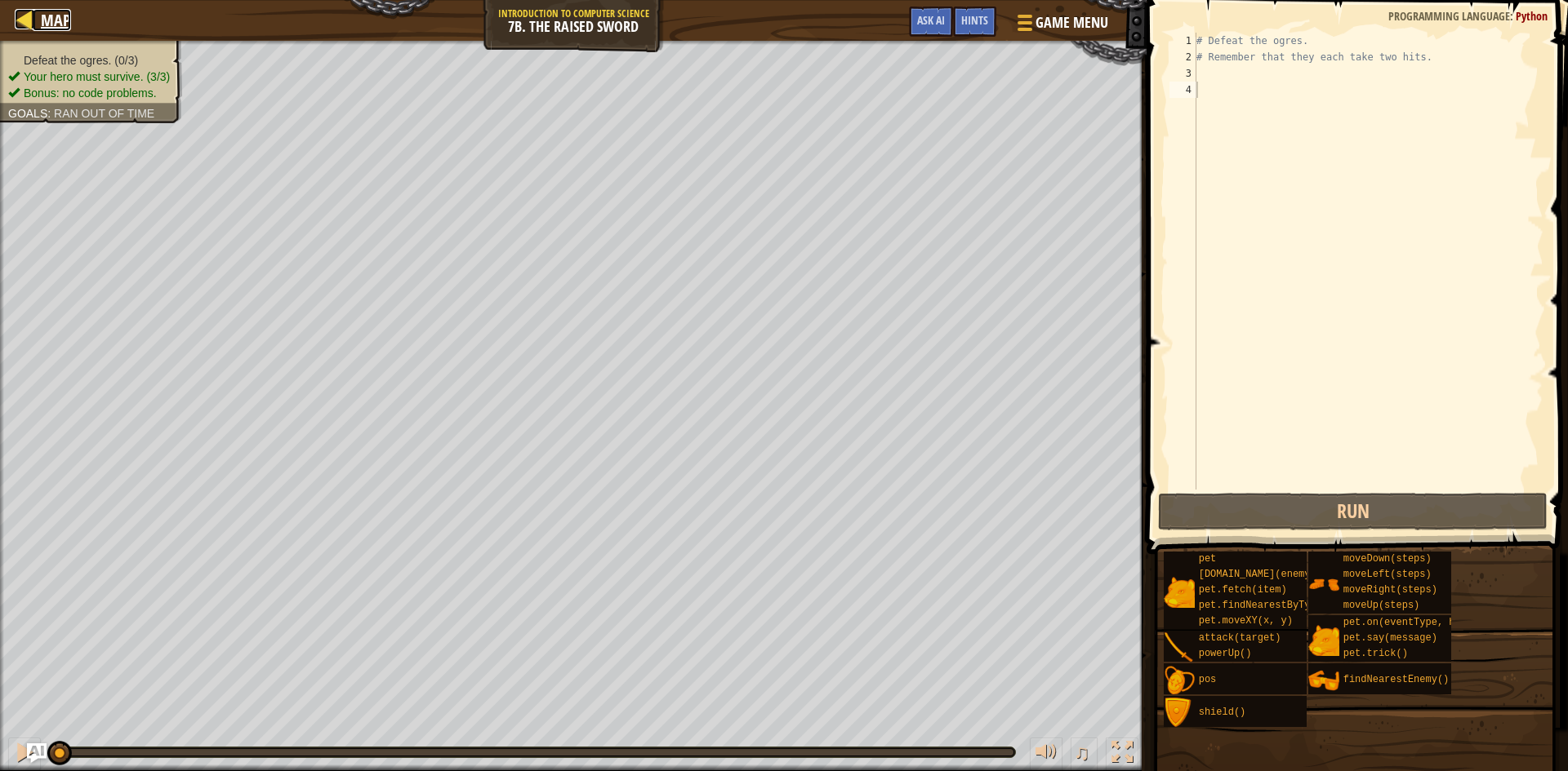
click at [40, 24] on link "Map" at bounding box center [52, 20] width 38 height 22
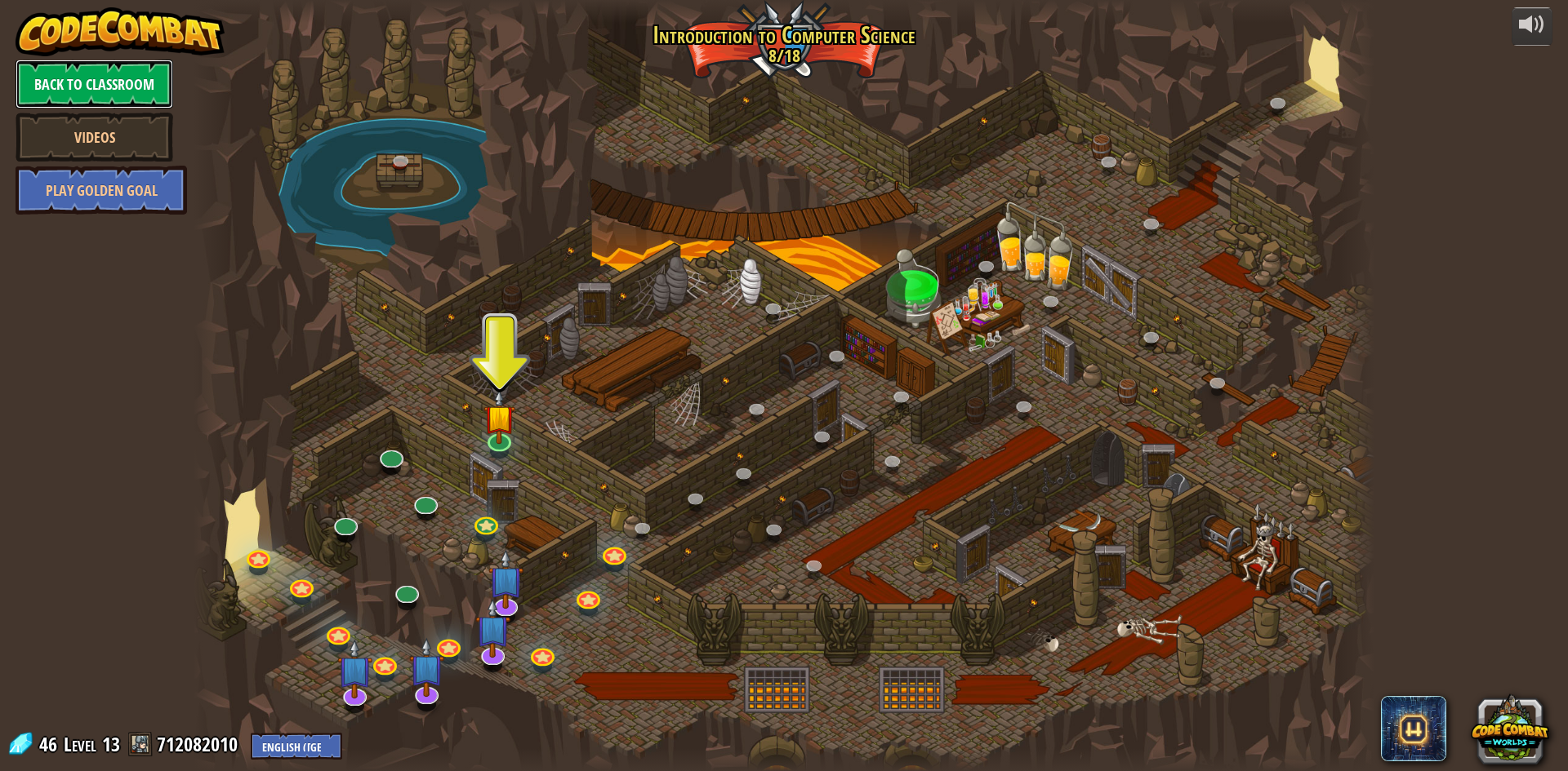
click at [124, 81] on link "Back to Classroom" at bounding box center [94, 83] width 158 height 49
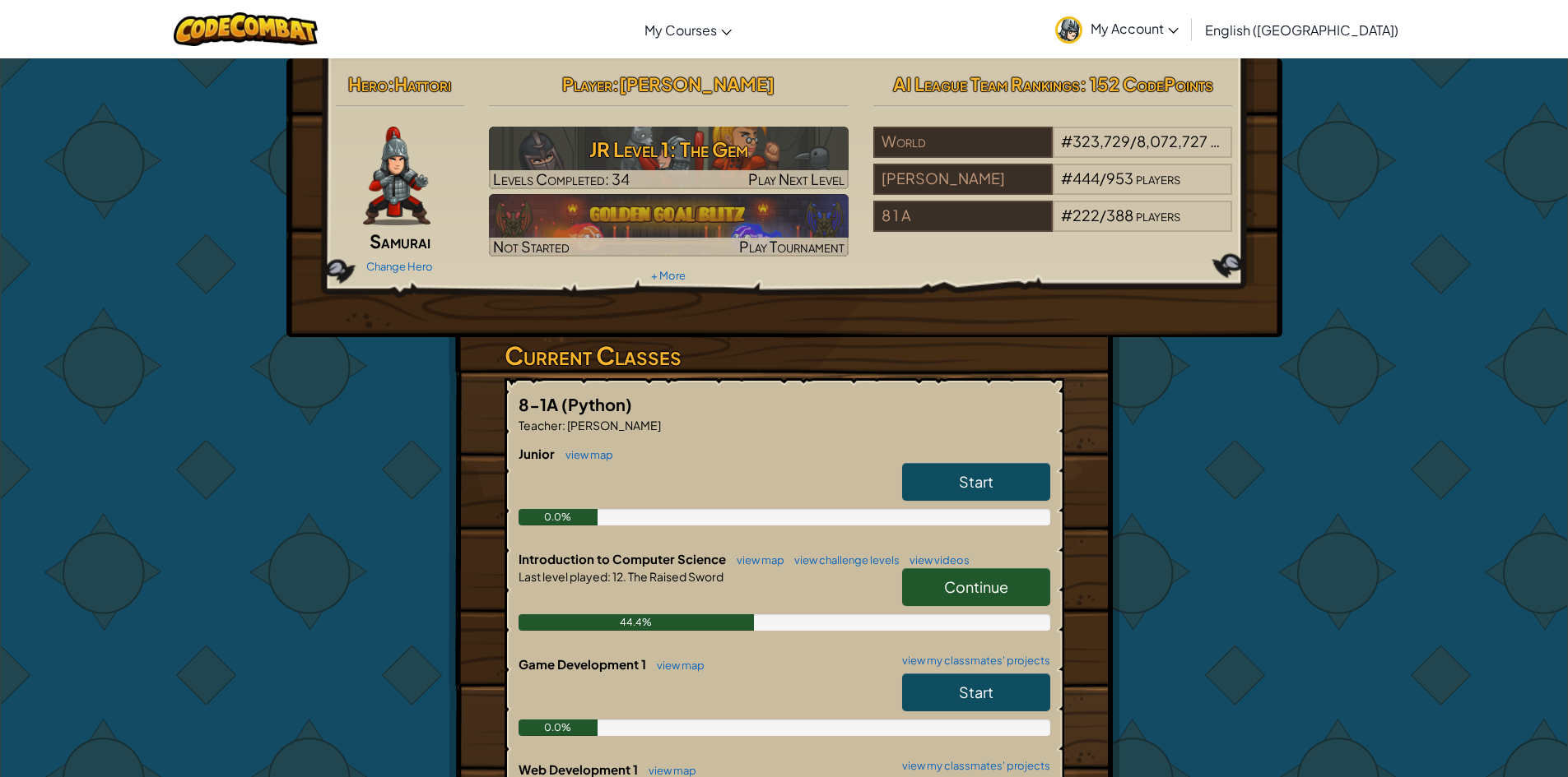
click at [978, 478] on span "Start" at bounding box center [976, 482] width 34 height 18
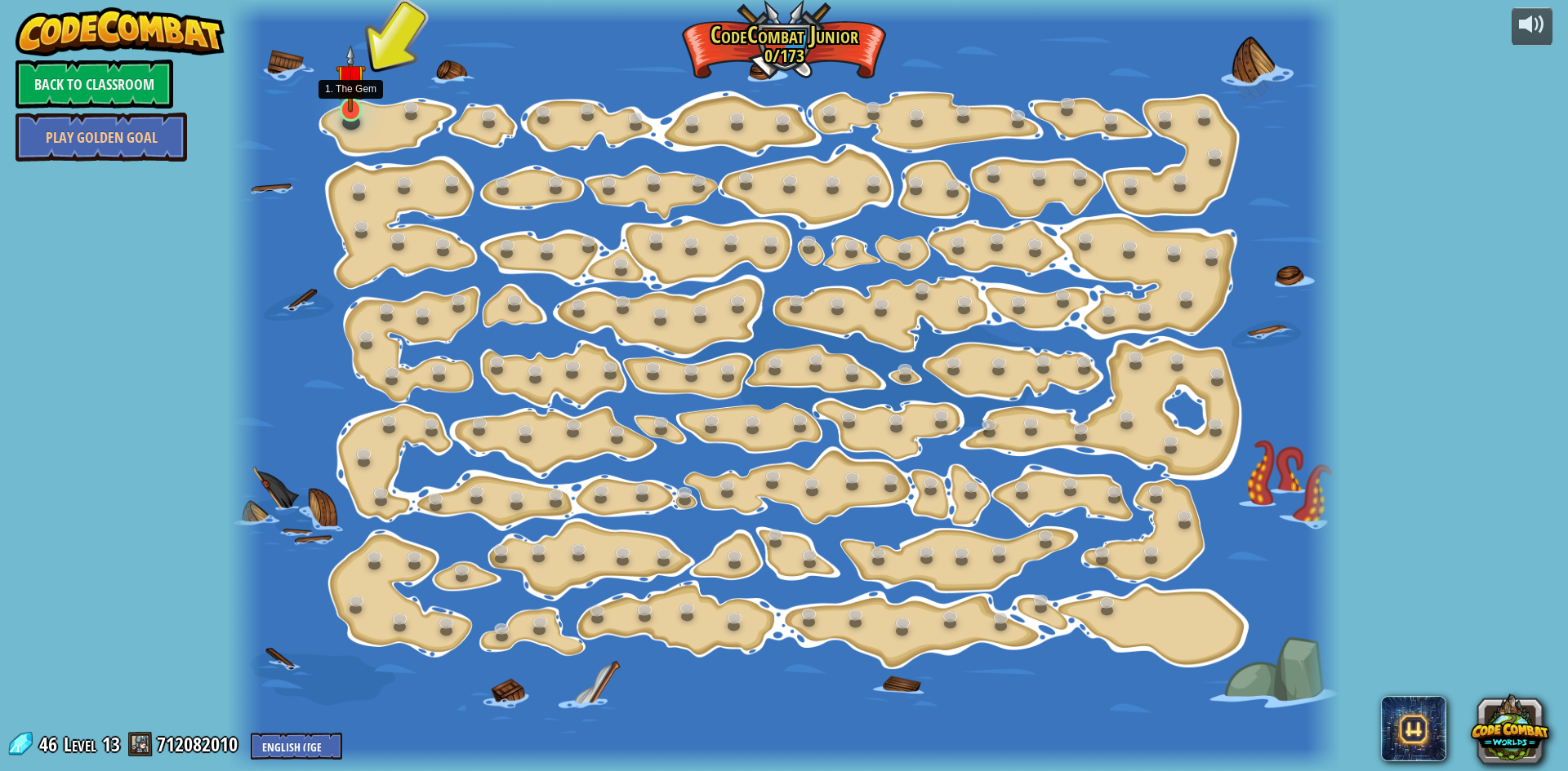
click at [338, 109] on img at bounding box center [350, 78] width 29 height 68
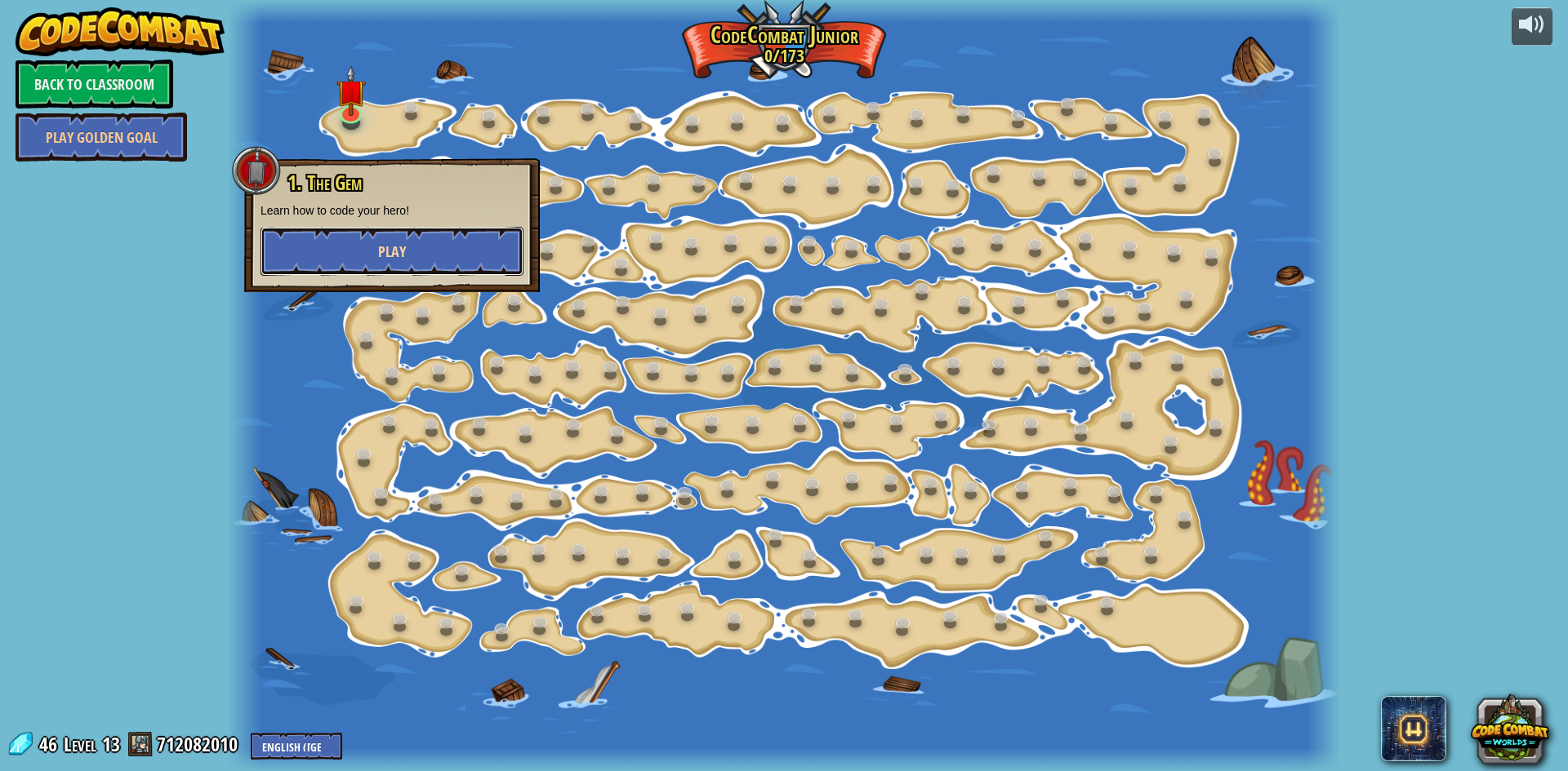
click at [476, 253] on button "Play" at bounding box center [392, 251] width 263 height 49
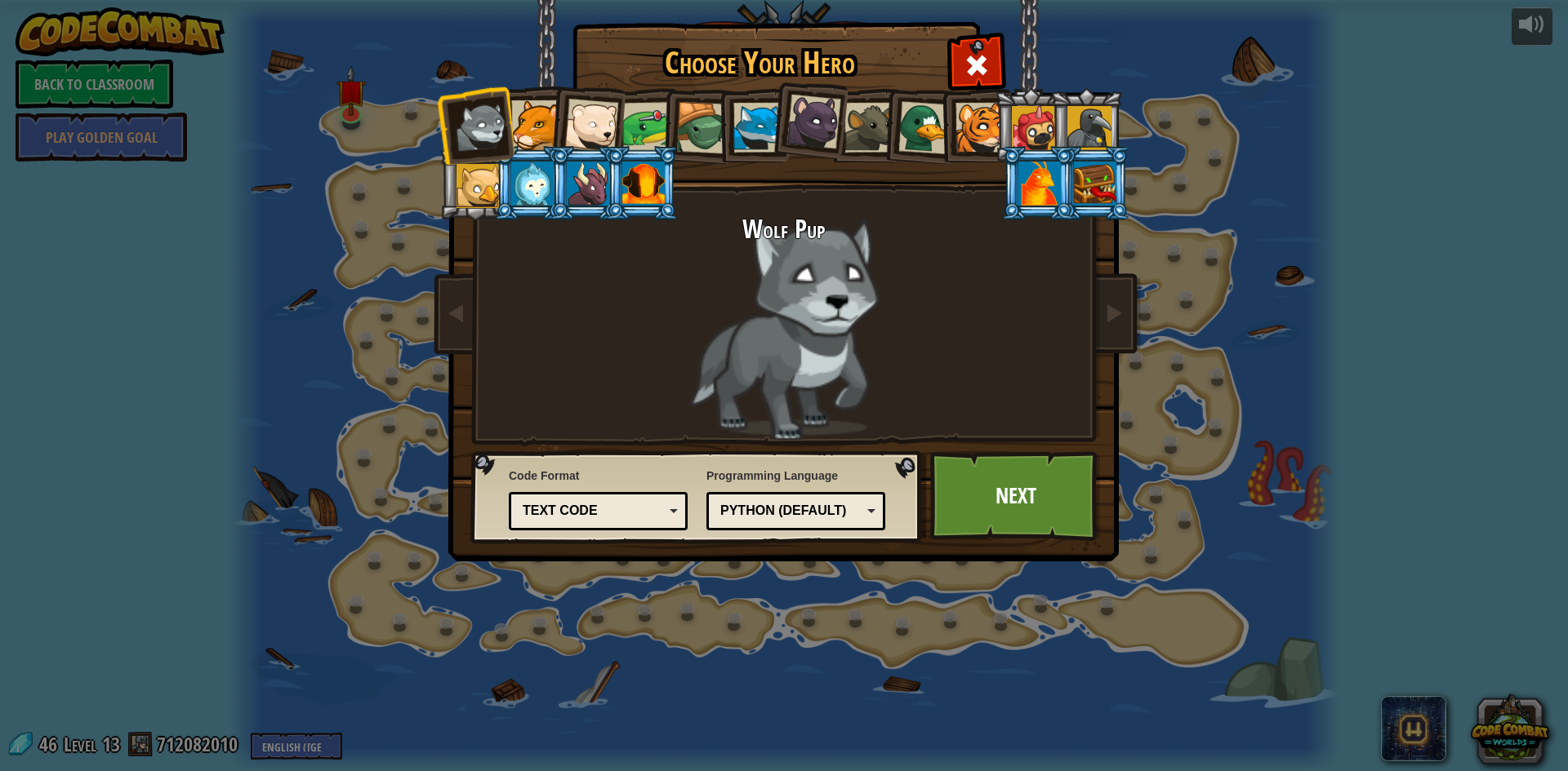
click at [536, 124] on div at bounding box center [536, 125] width 50 height 50
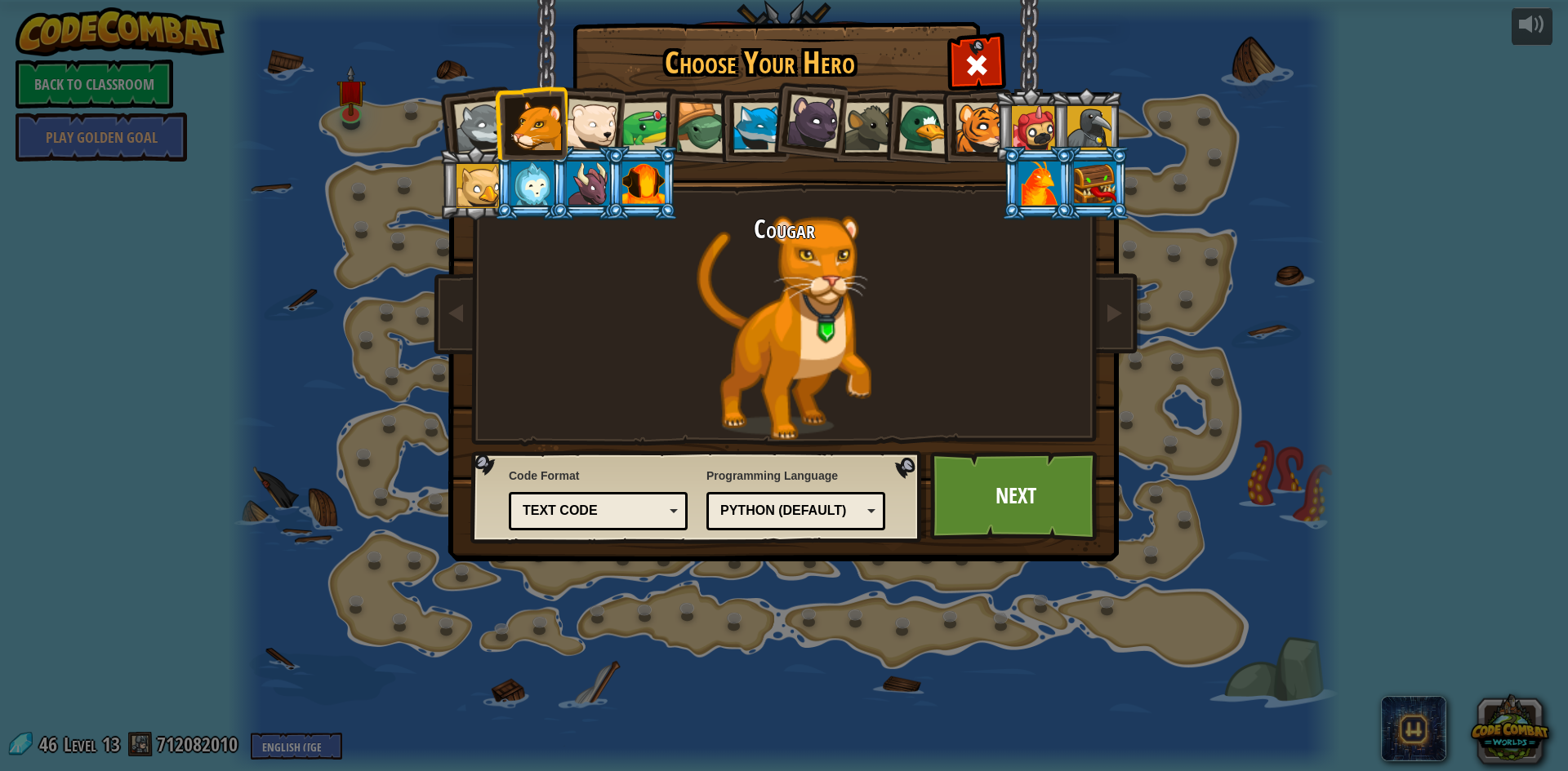
click at [613, 140] on div at bounding box center [591, 125] width 54 height 54
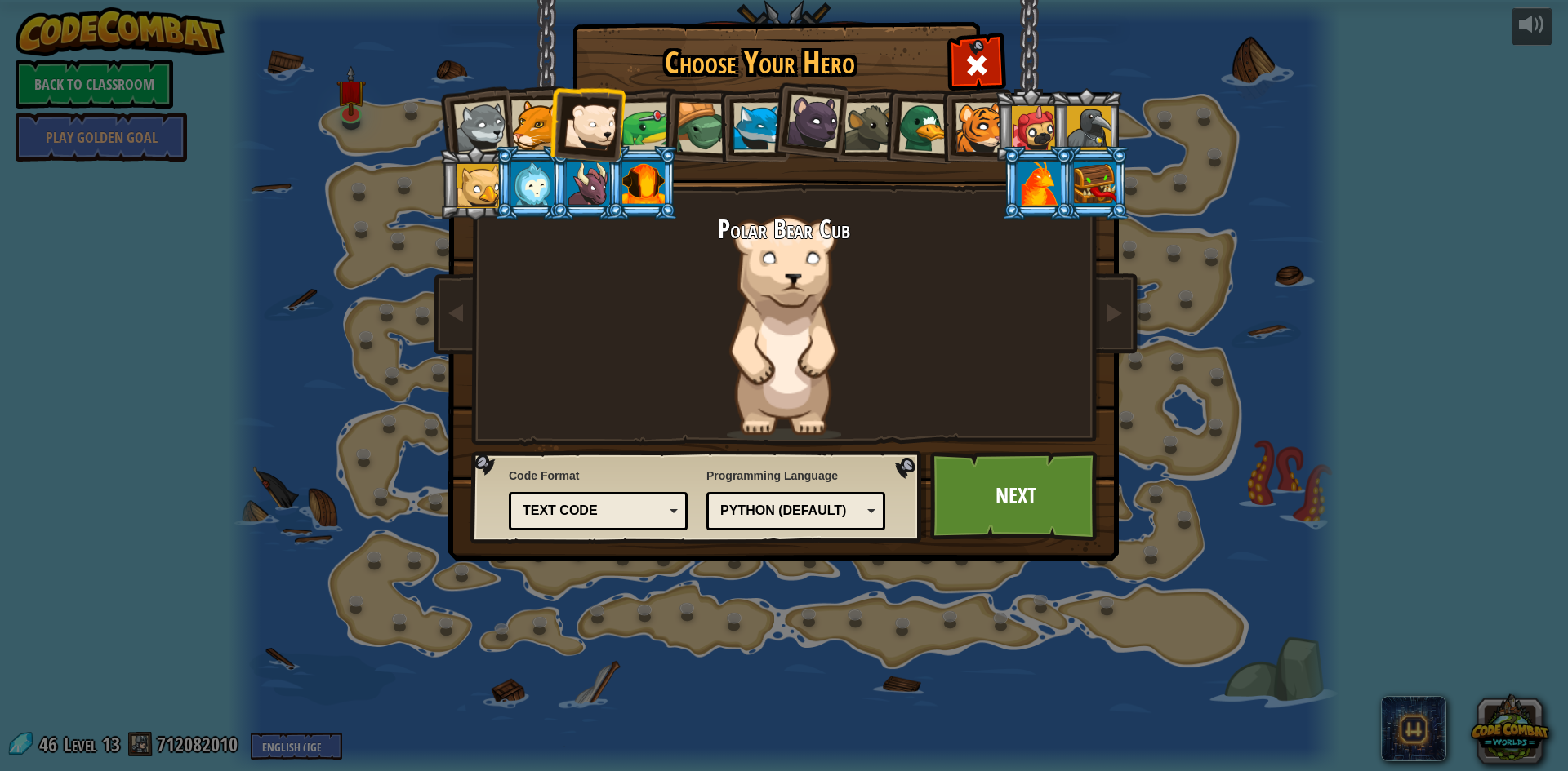
click at [643, 126] on div at bounding box center [647, 127] width 51 height 51
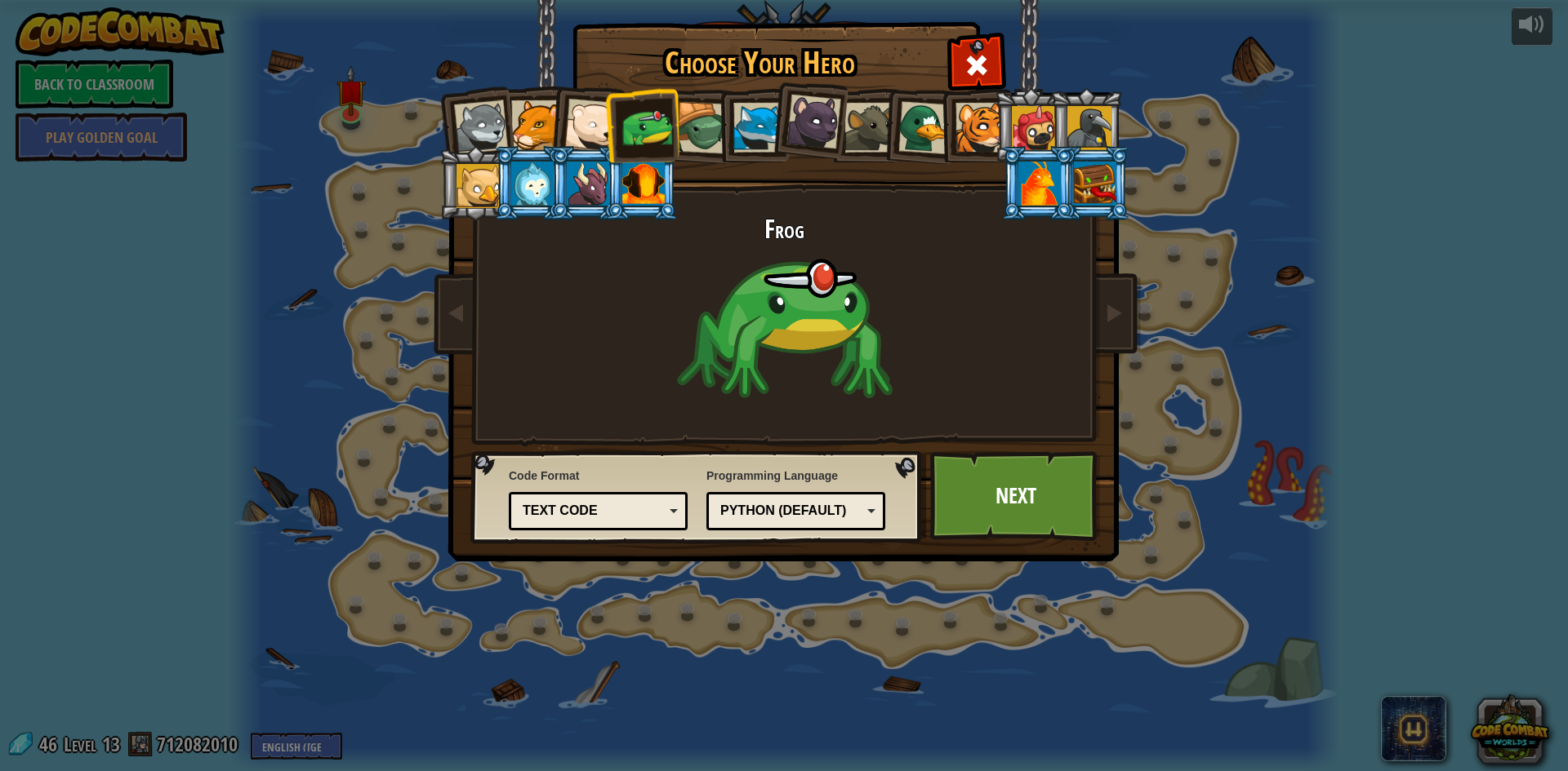
click at [716, 136] on div at bounding box center [702, 128] width 53 height 53
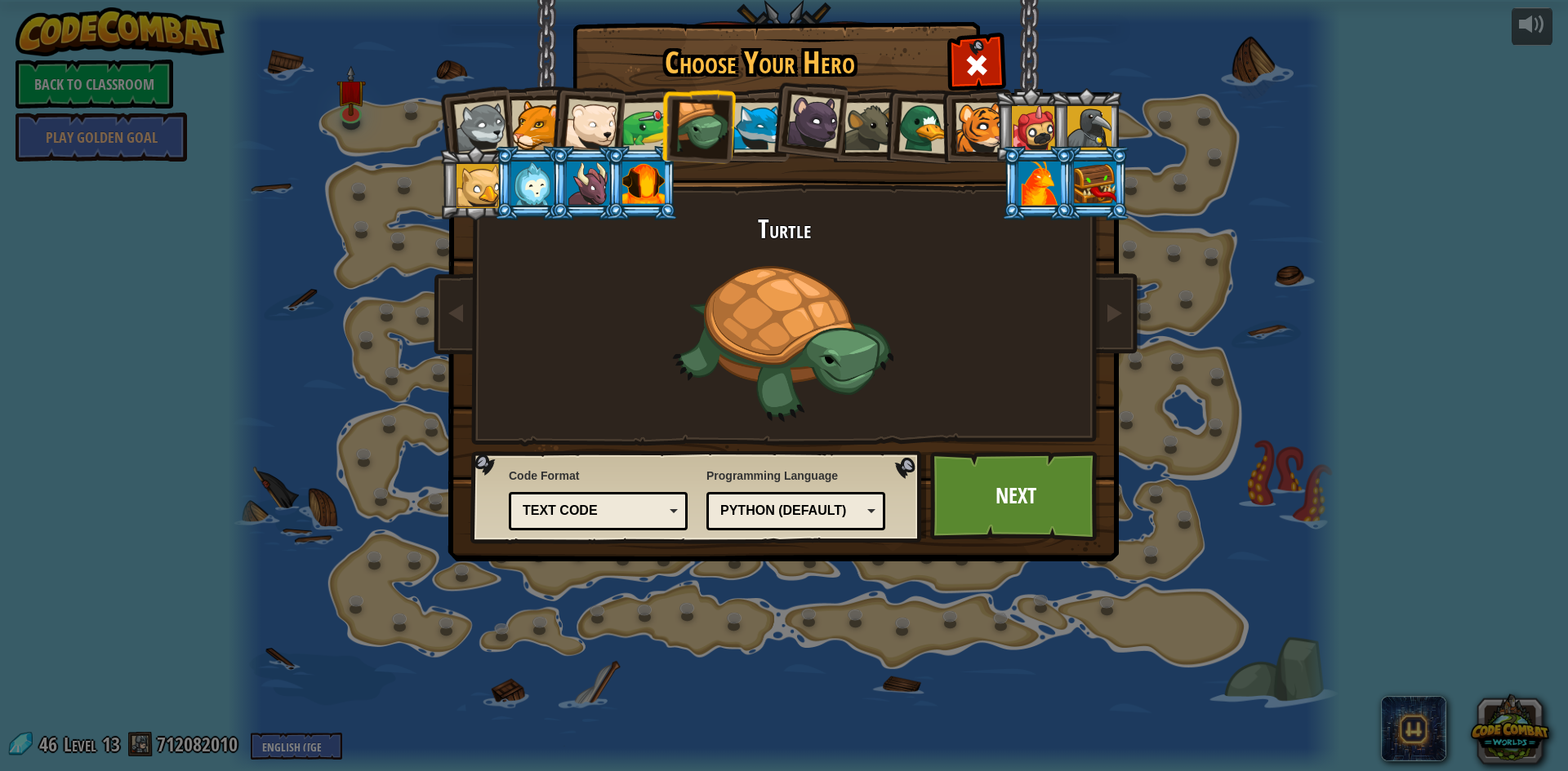
click at [755, 134] on div at bounding box center [758, 128] width 50 height 50
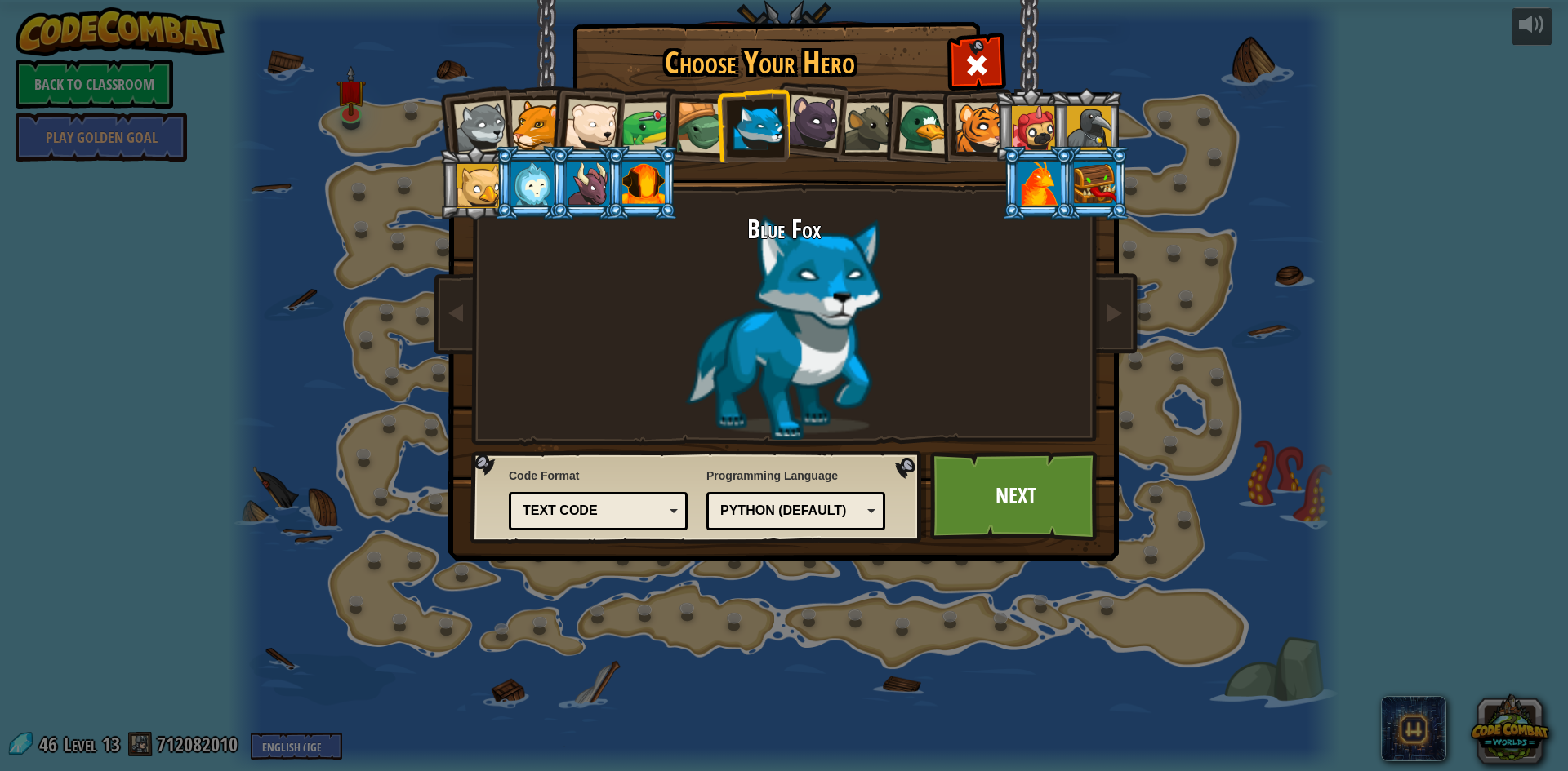
click at [833, 133] on div at bounding box center [814, 122] width 55 height 55
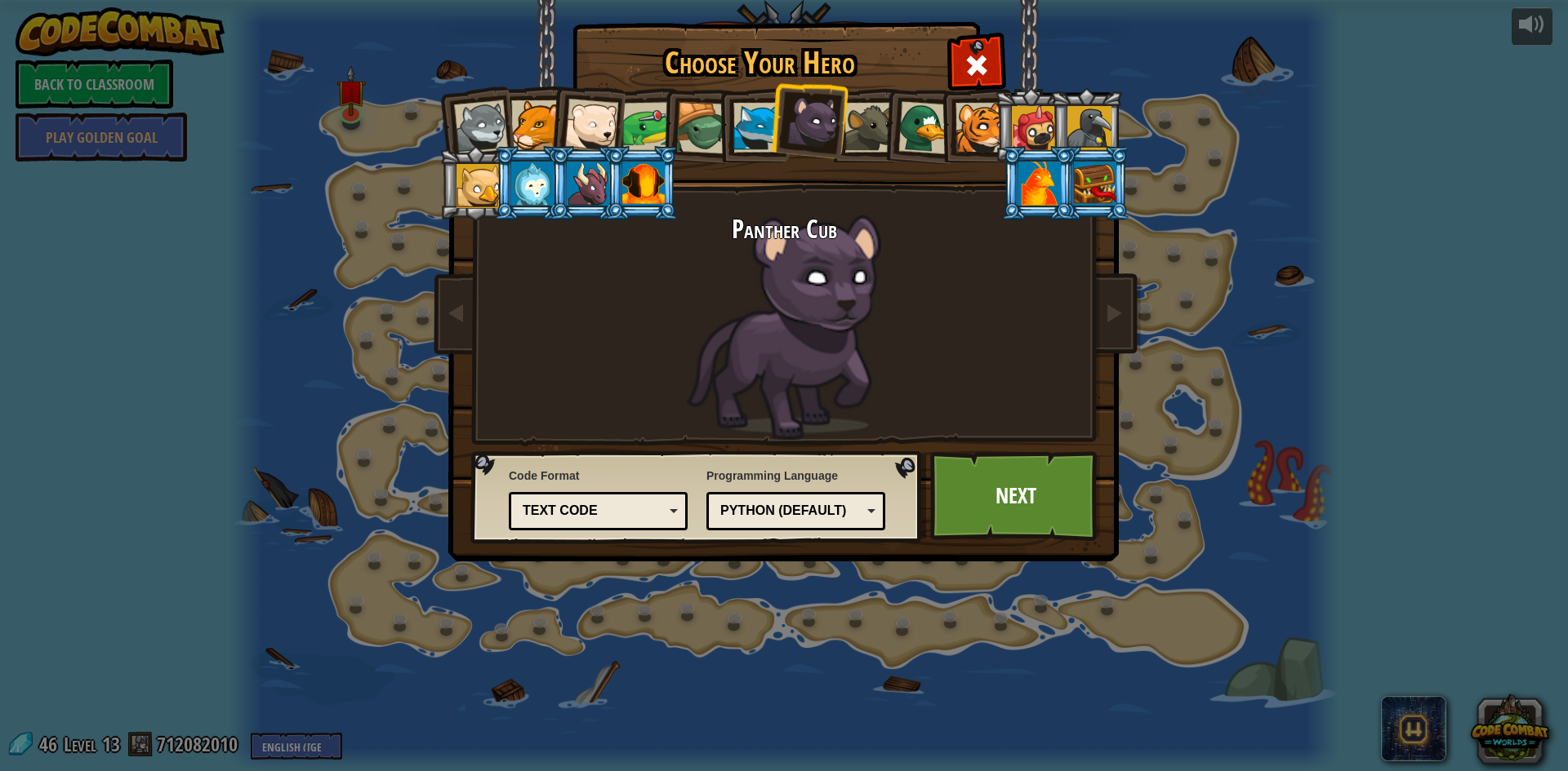
click at [878, 131] on div at bounding box center [869, 128] width 50 height 50
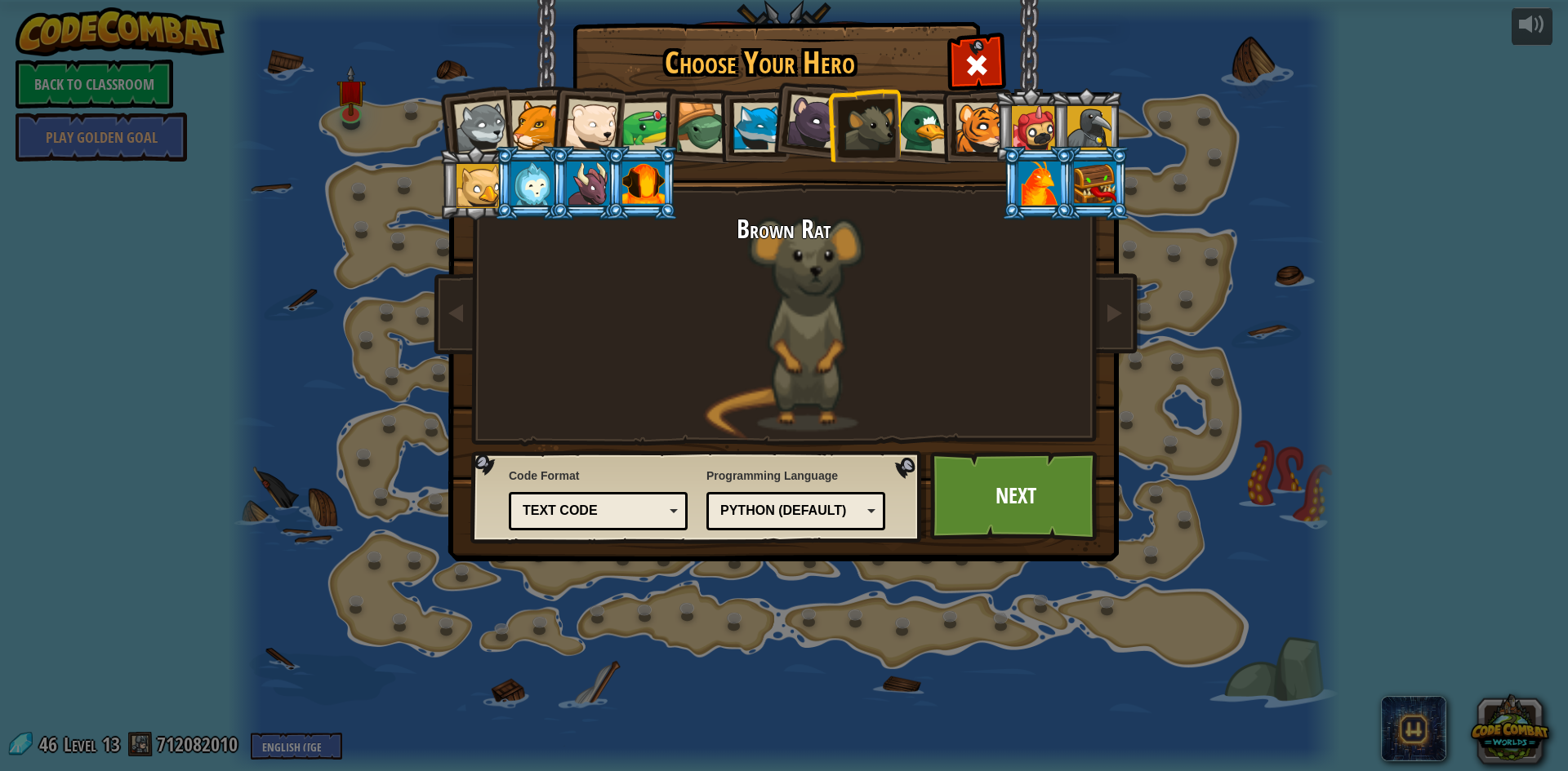
click at [941, 131] on li at bounding box center [975, 125] width 73 height 74
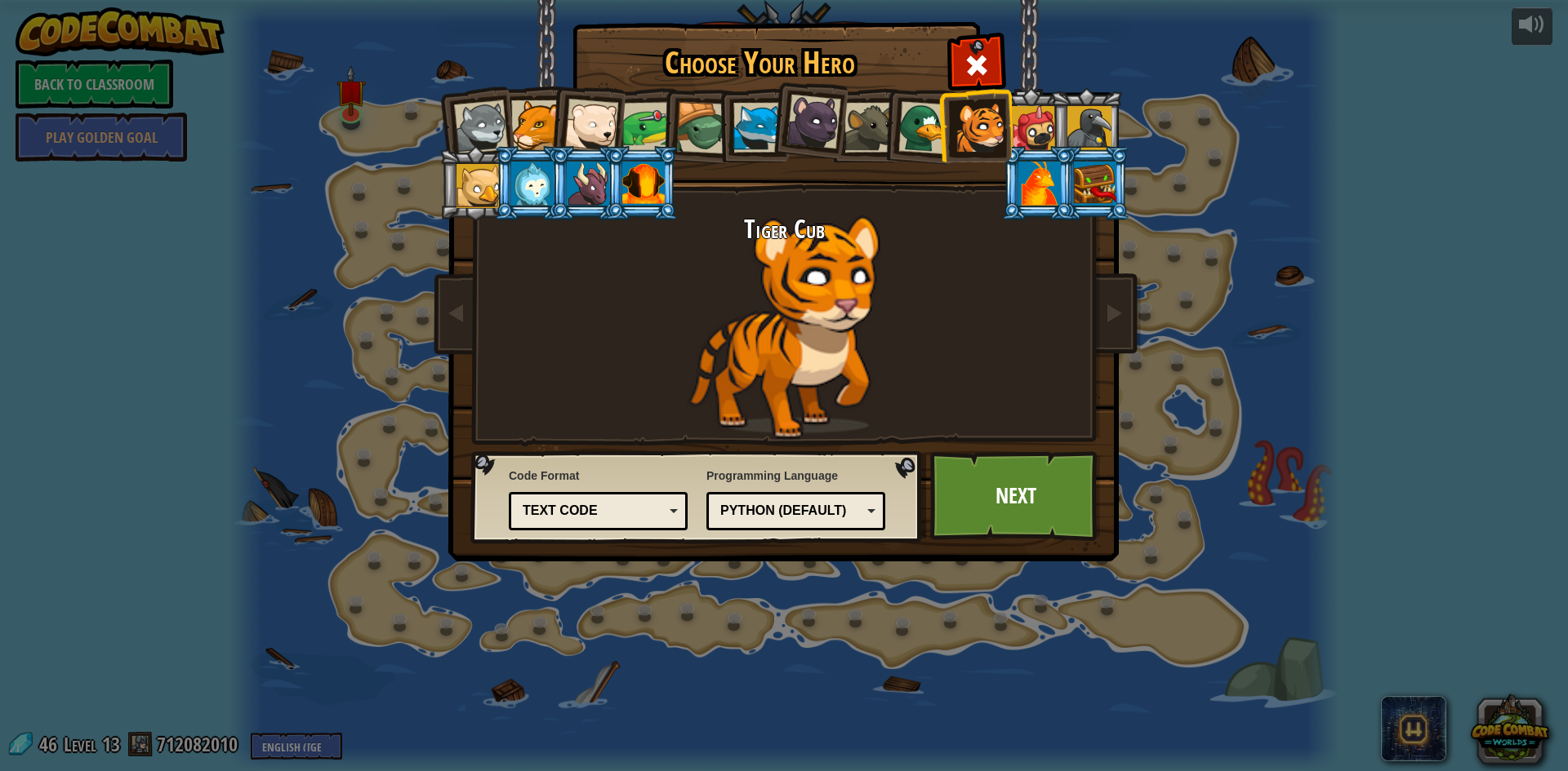
click at [927, 131] on div at bounding box center [925, 128] width 53 height 53
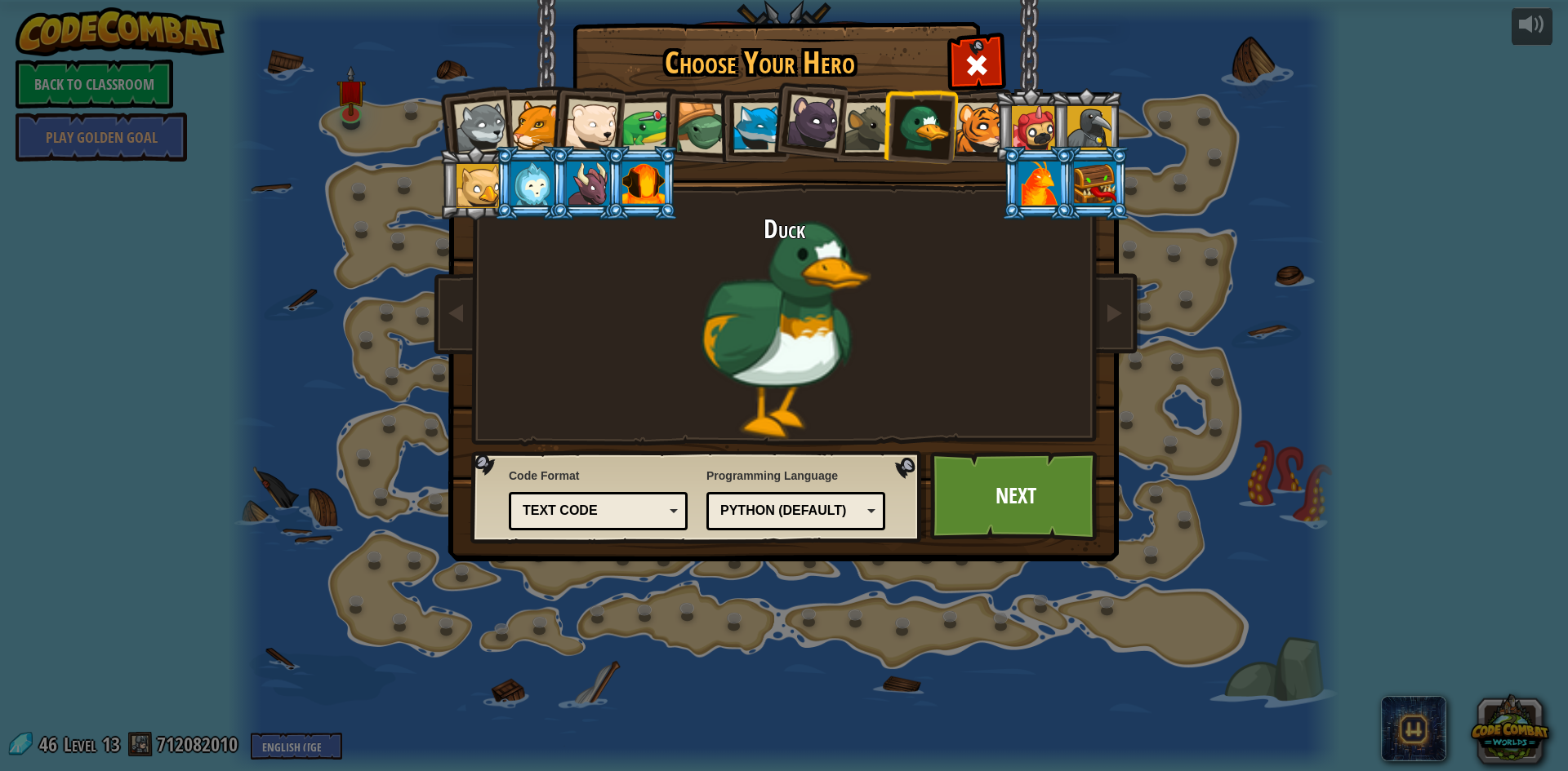
click at [1025, 124] on div at bounding box center [1034, 128] width 44 height 44
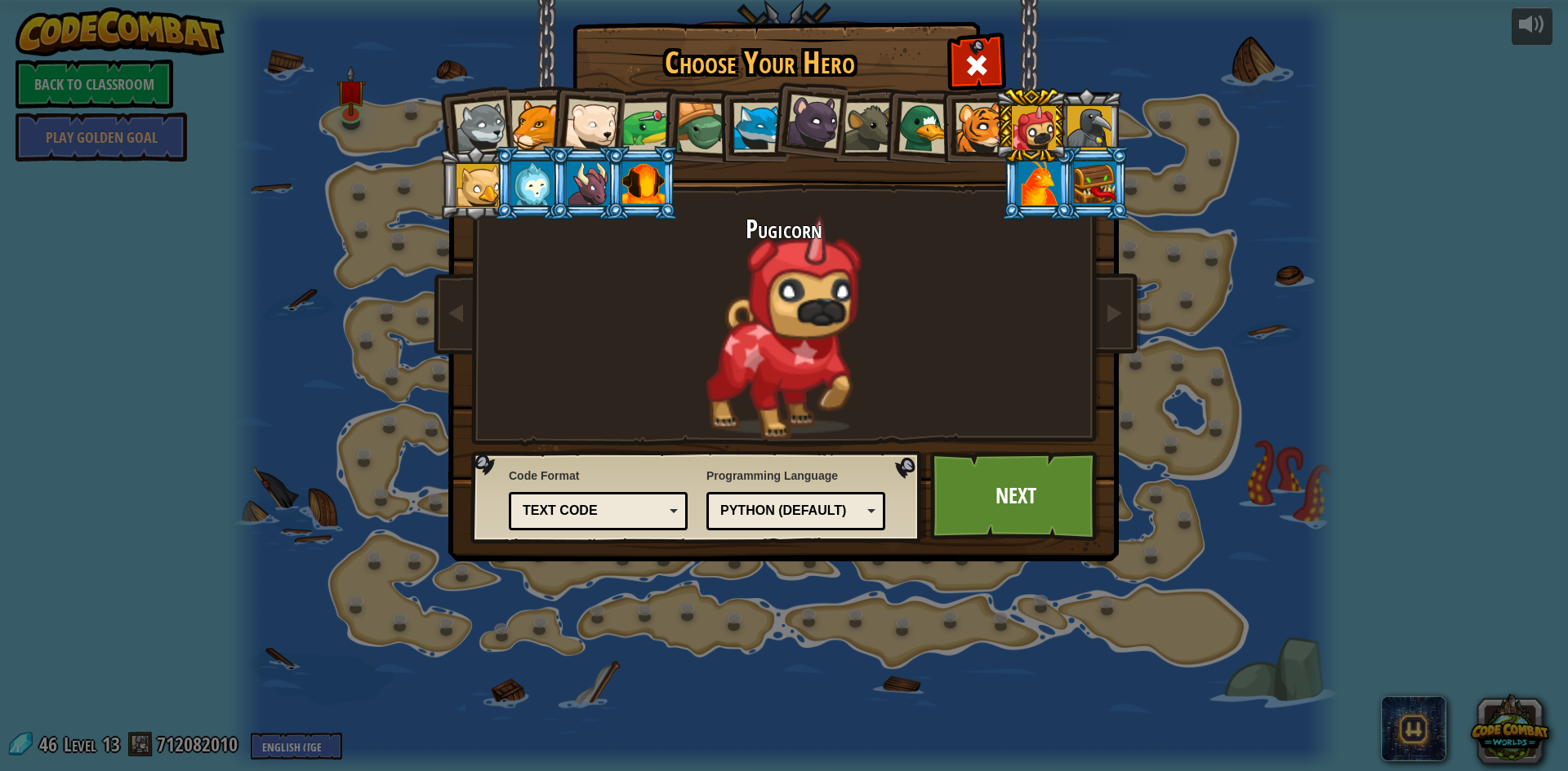
click at [1084, 129] on div at bounding box center [1090, 128] width 44 height 44
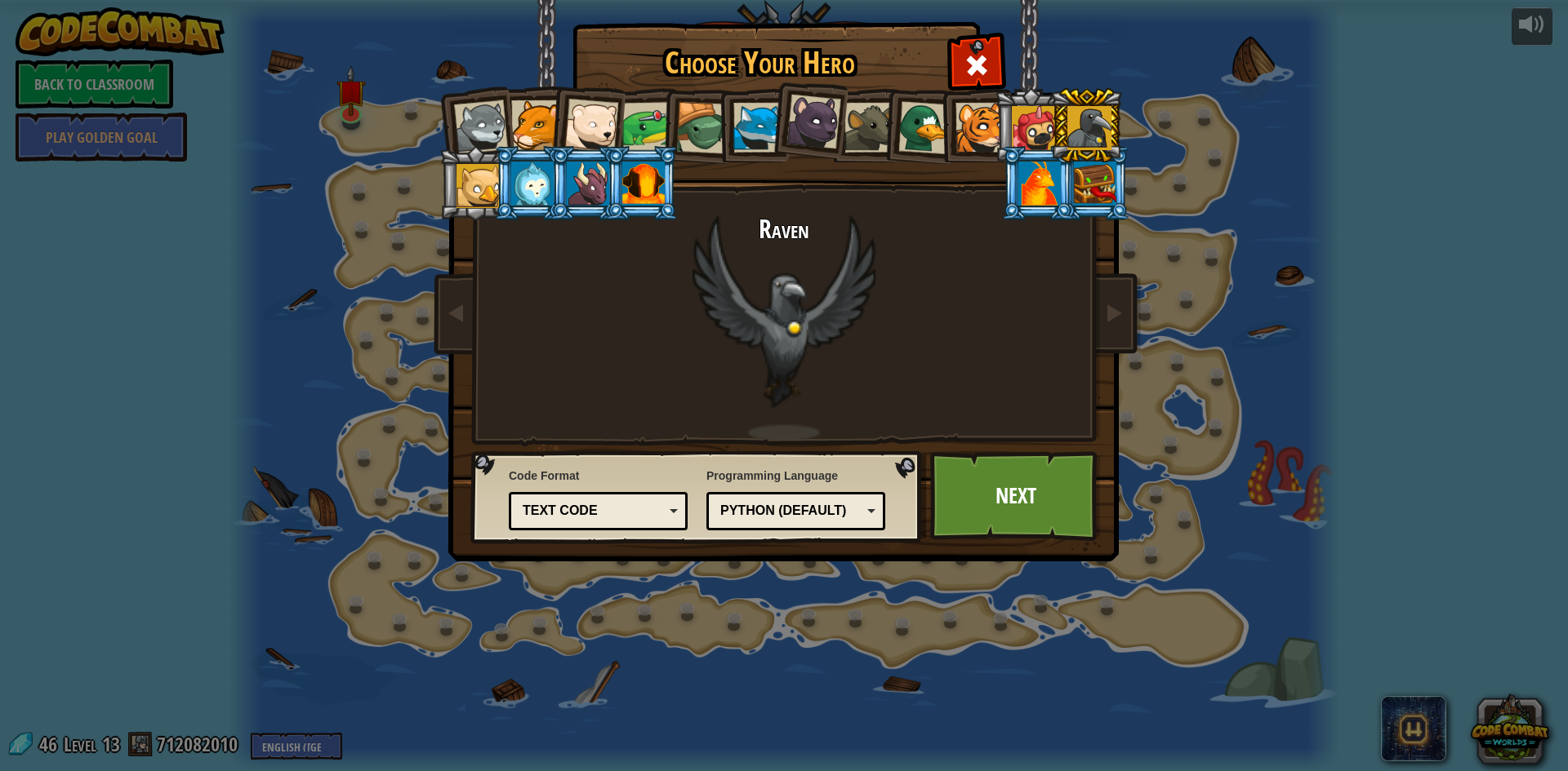
click at [453, 180] on li at bounding box center [475, 183] width 73 height 74
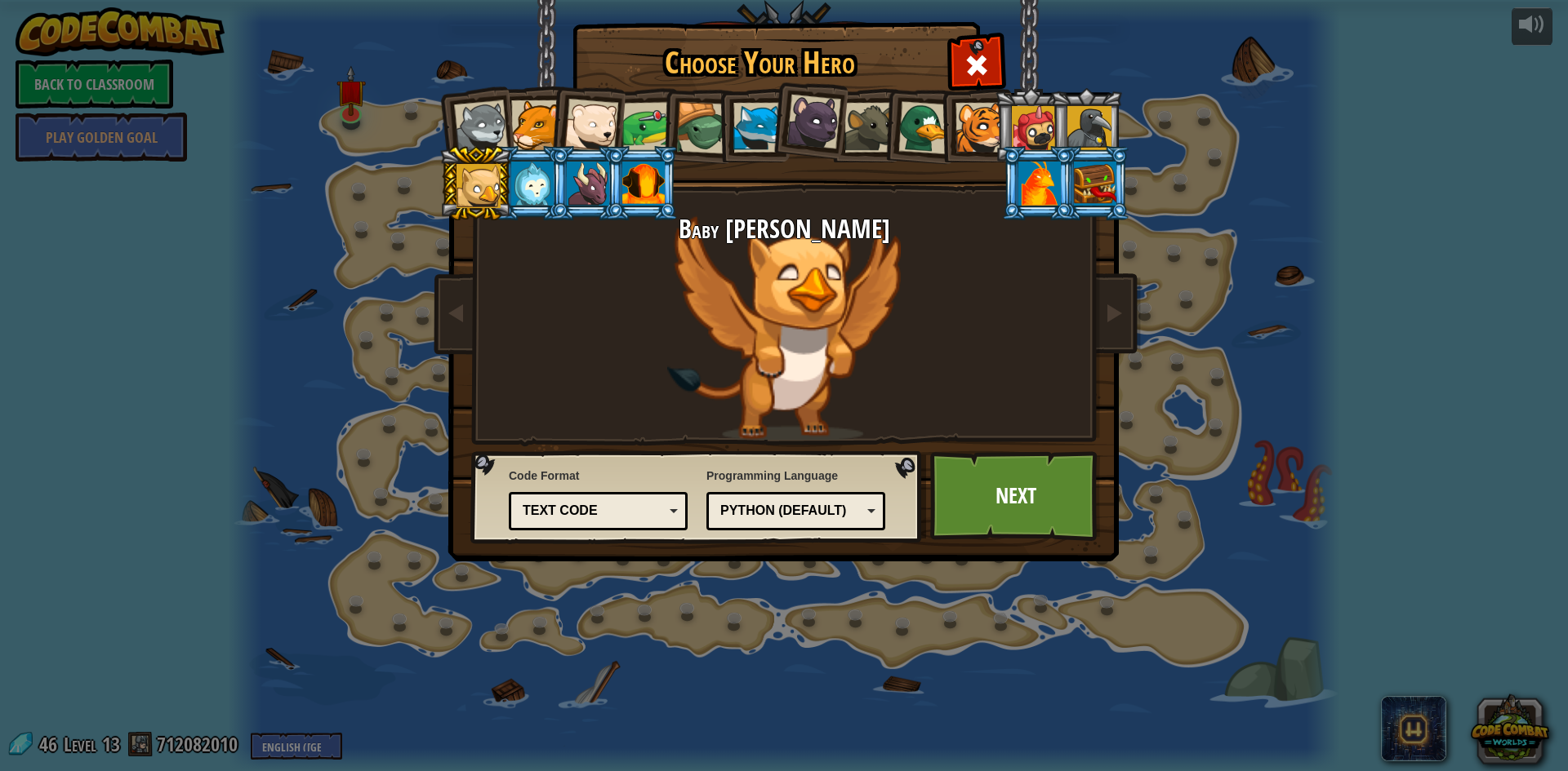
click at [559, 180] on li at bounding box center [586, 183] width 73 height 74
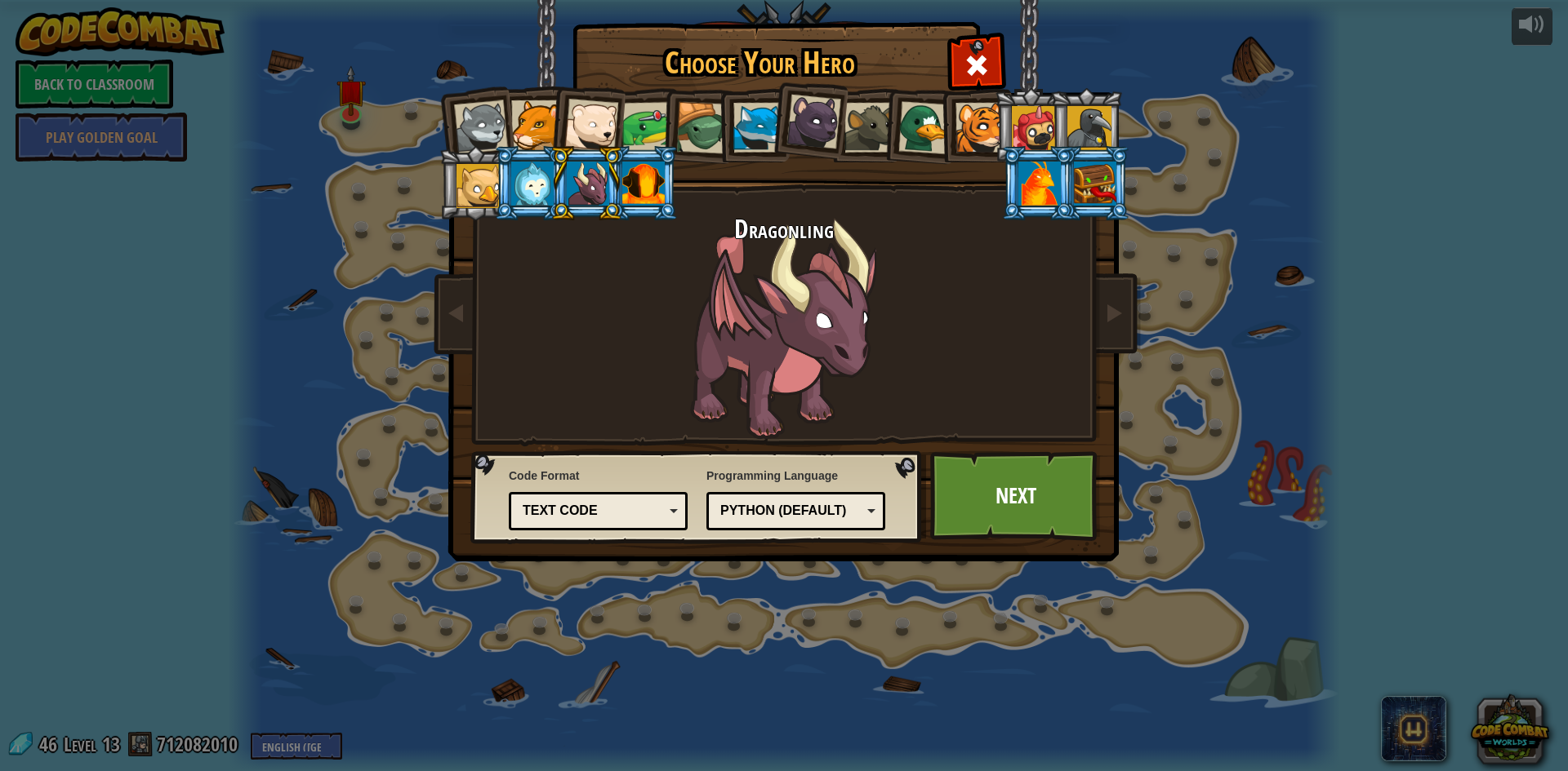
click at [529, 177] on div at bounding box center [532, 184] width 43 height 44
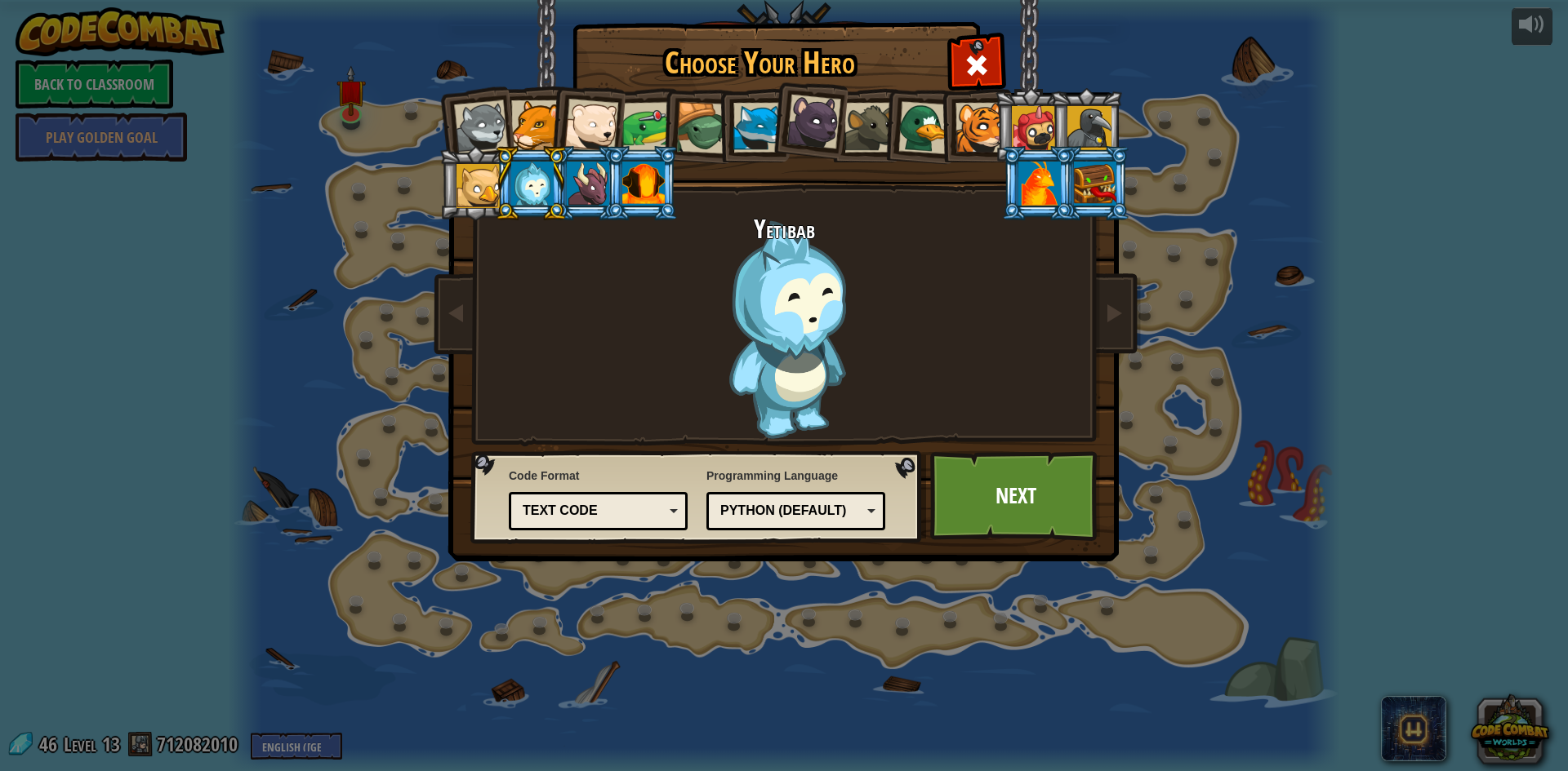
click at [645, 170] on div at bounding box center [643, 184] width 43 height 44
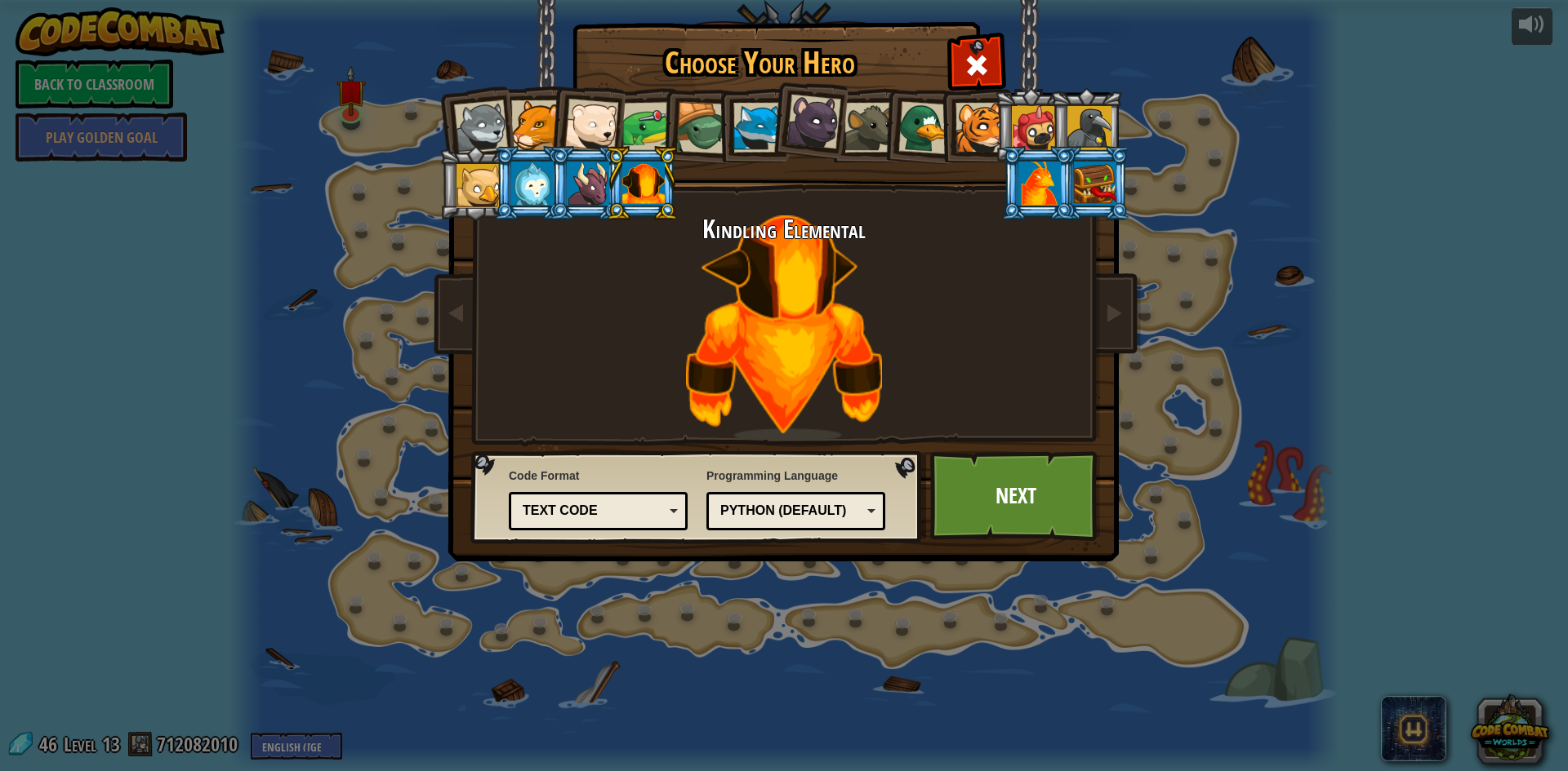
click at [1015, 186] on li at bounding box center [1038, 183] width 73 height 74
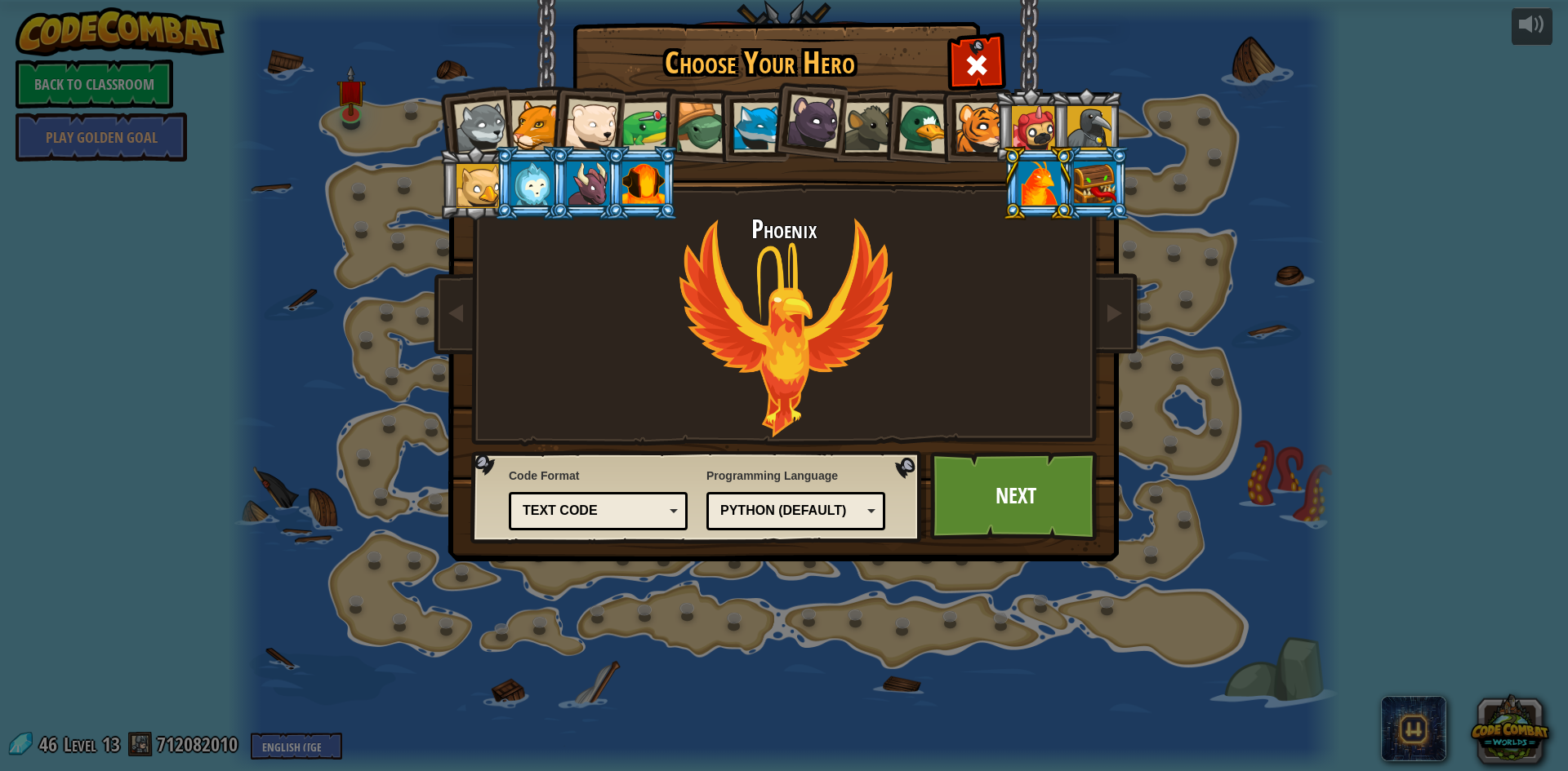
click at [1123, 203] on li at bounding box center [1094, 183] width 73 height 74
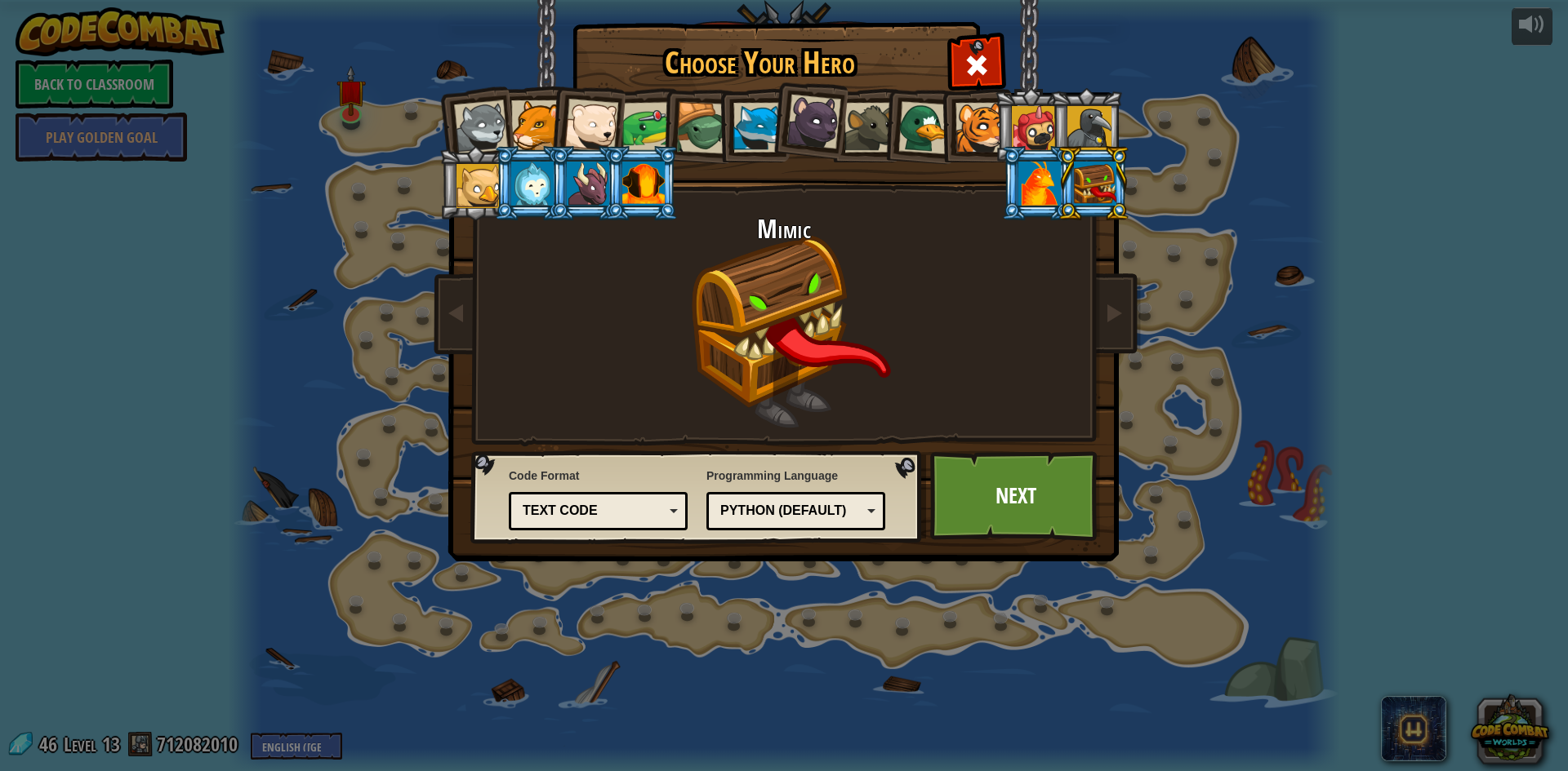
click at [643, 188] on div at bounding box center [643, 184] width 43 height 44
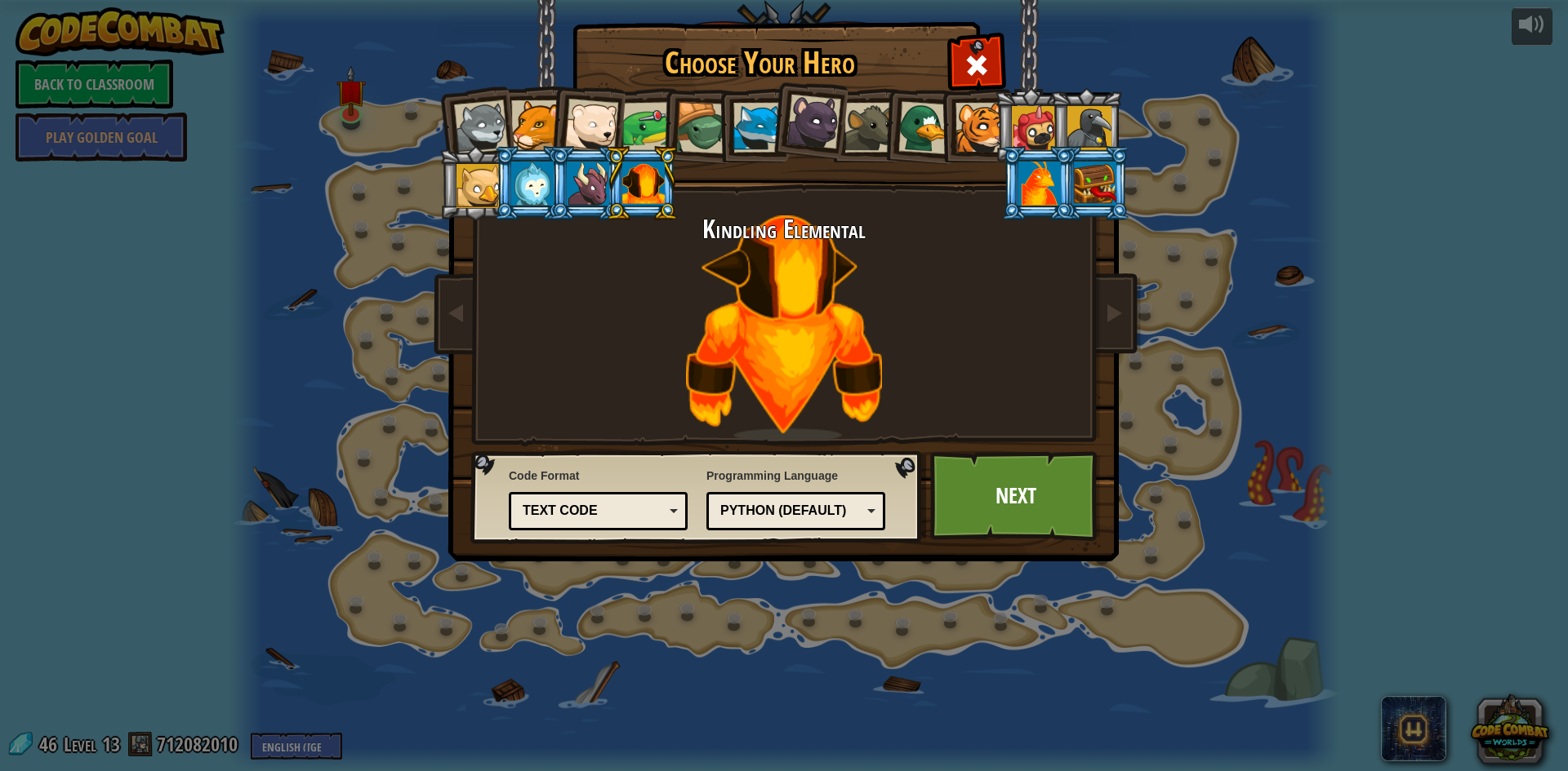
click at [593, 170] on div at bounding box center [588, 184] width 43 height 44
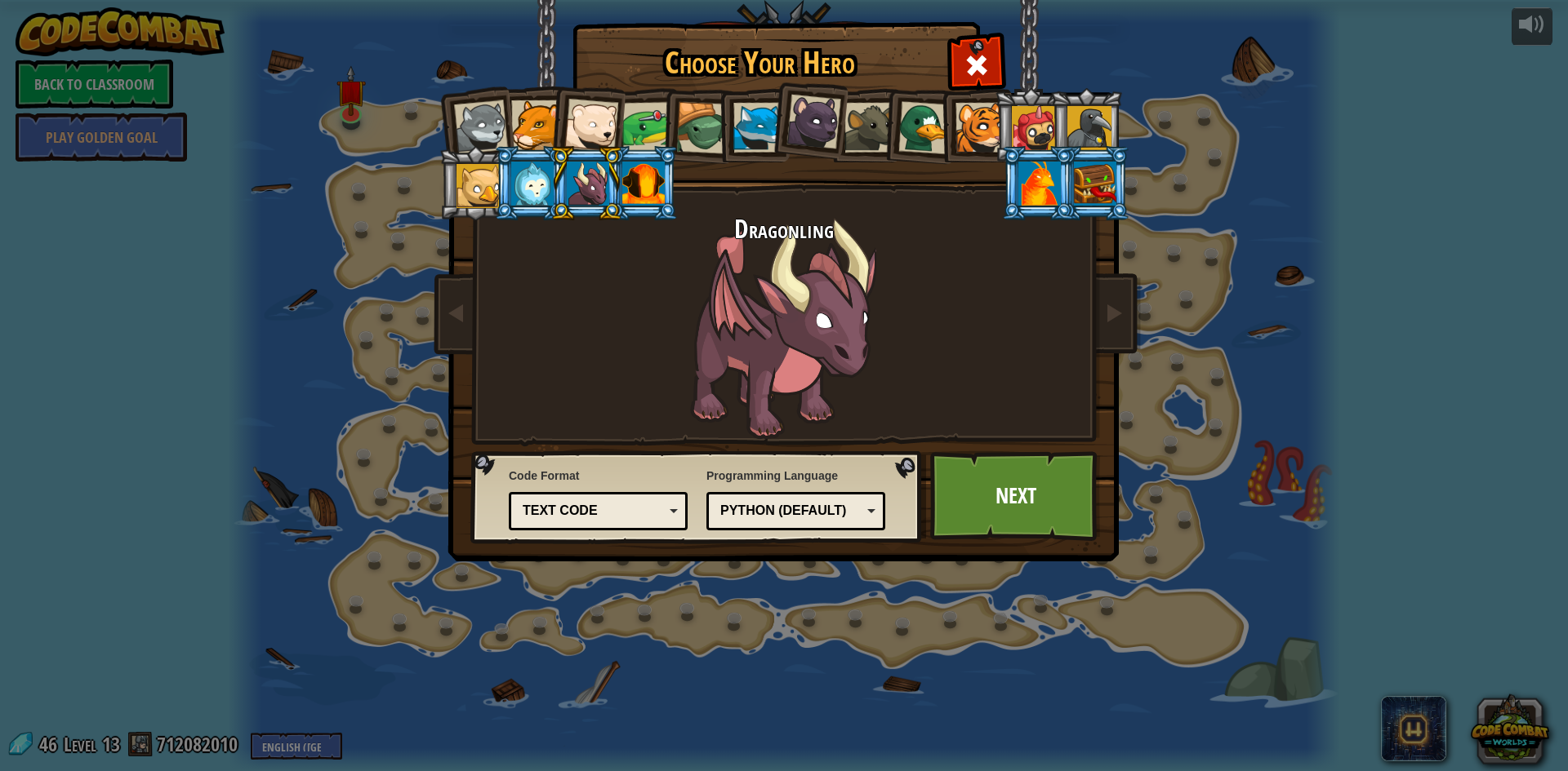
click at [665, 184] on li at bounding box center [642, 183] width 73 height 74
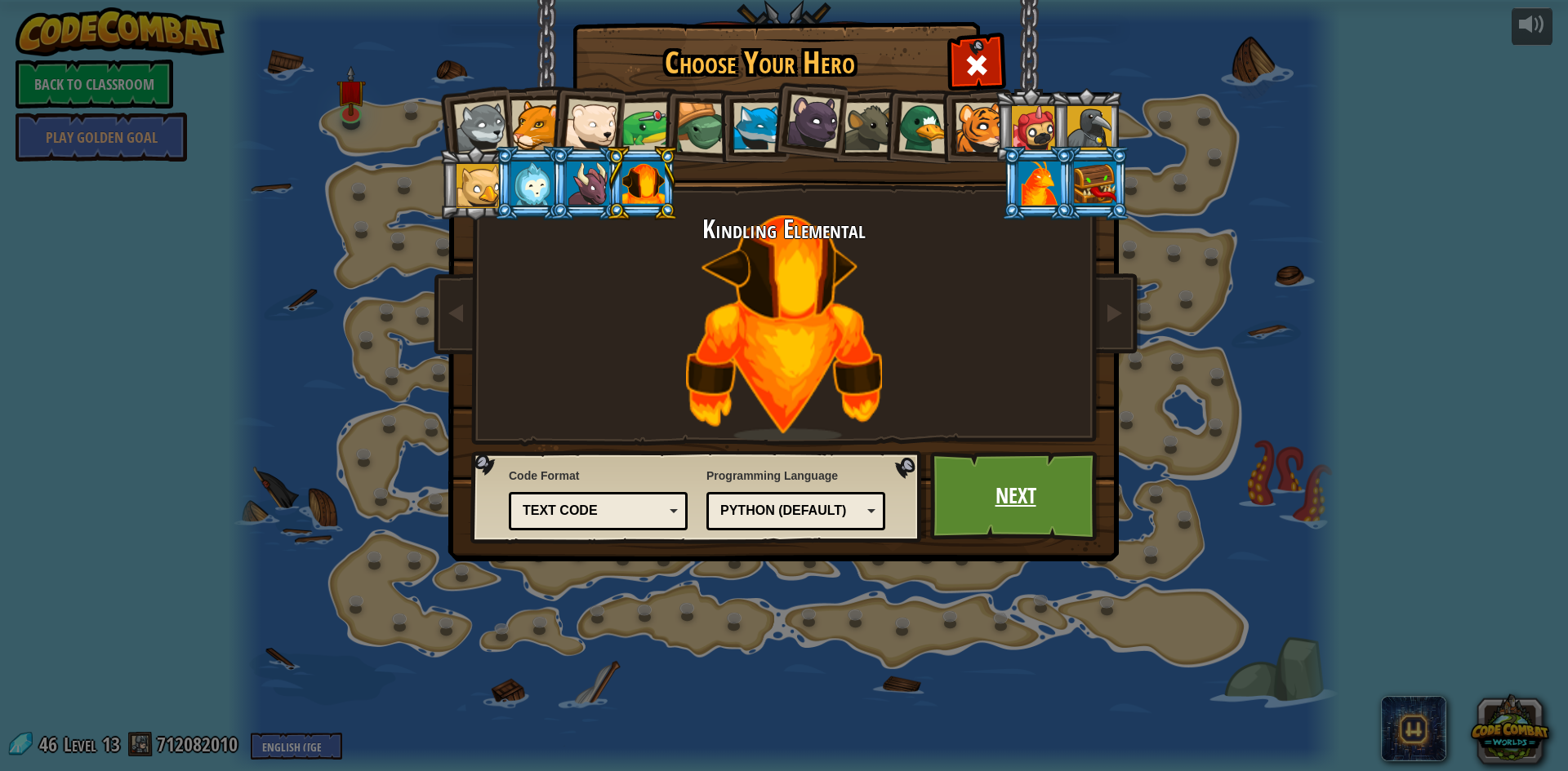
click at [1040, 506] on link "Next" at bounding box center [1015, 496] width 170 height 90
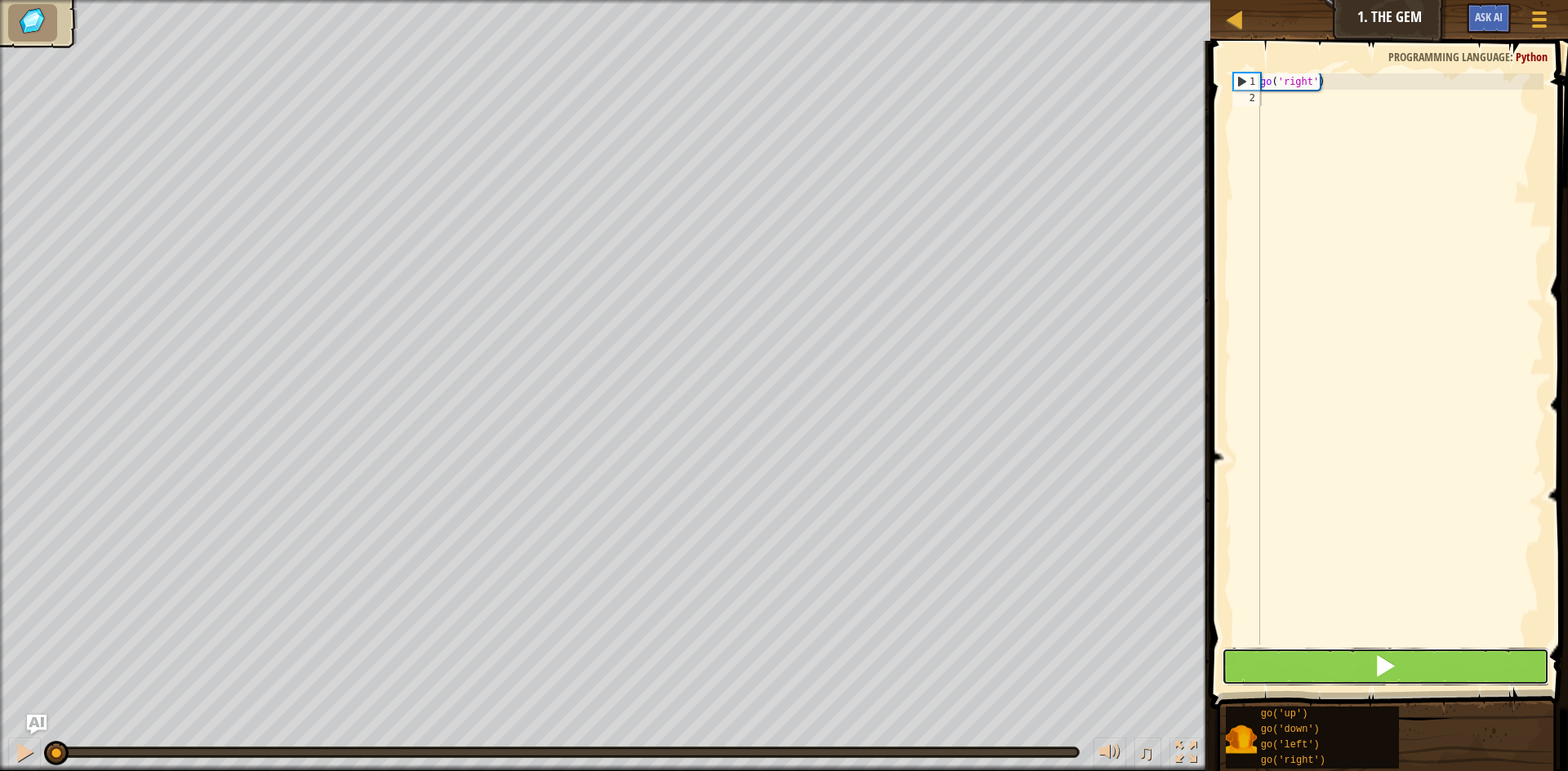
click at [1348, 659] on button at bounding box center [1385, 667] width 327 height 38
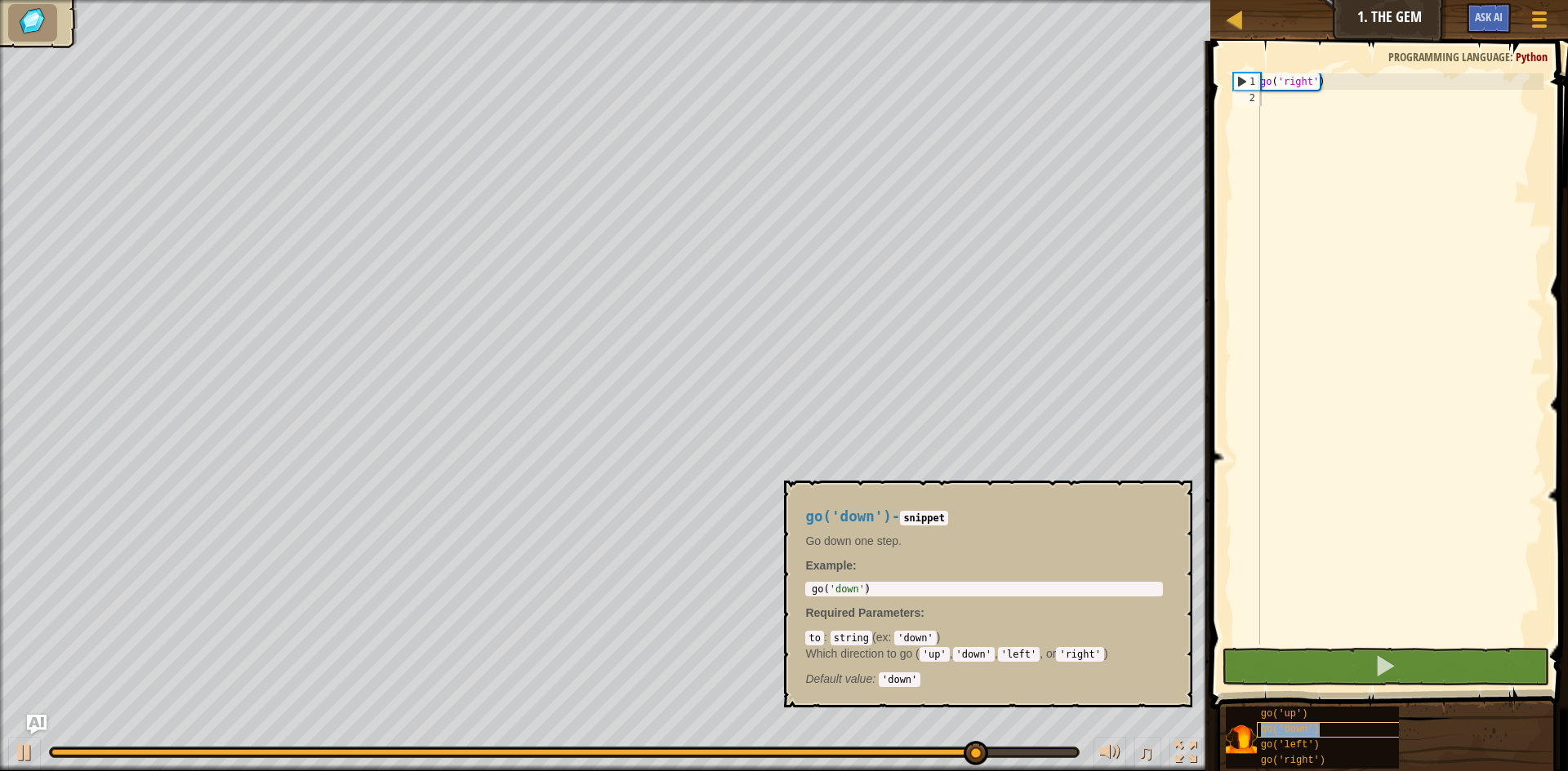
type textarea "go('down')"
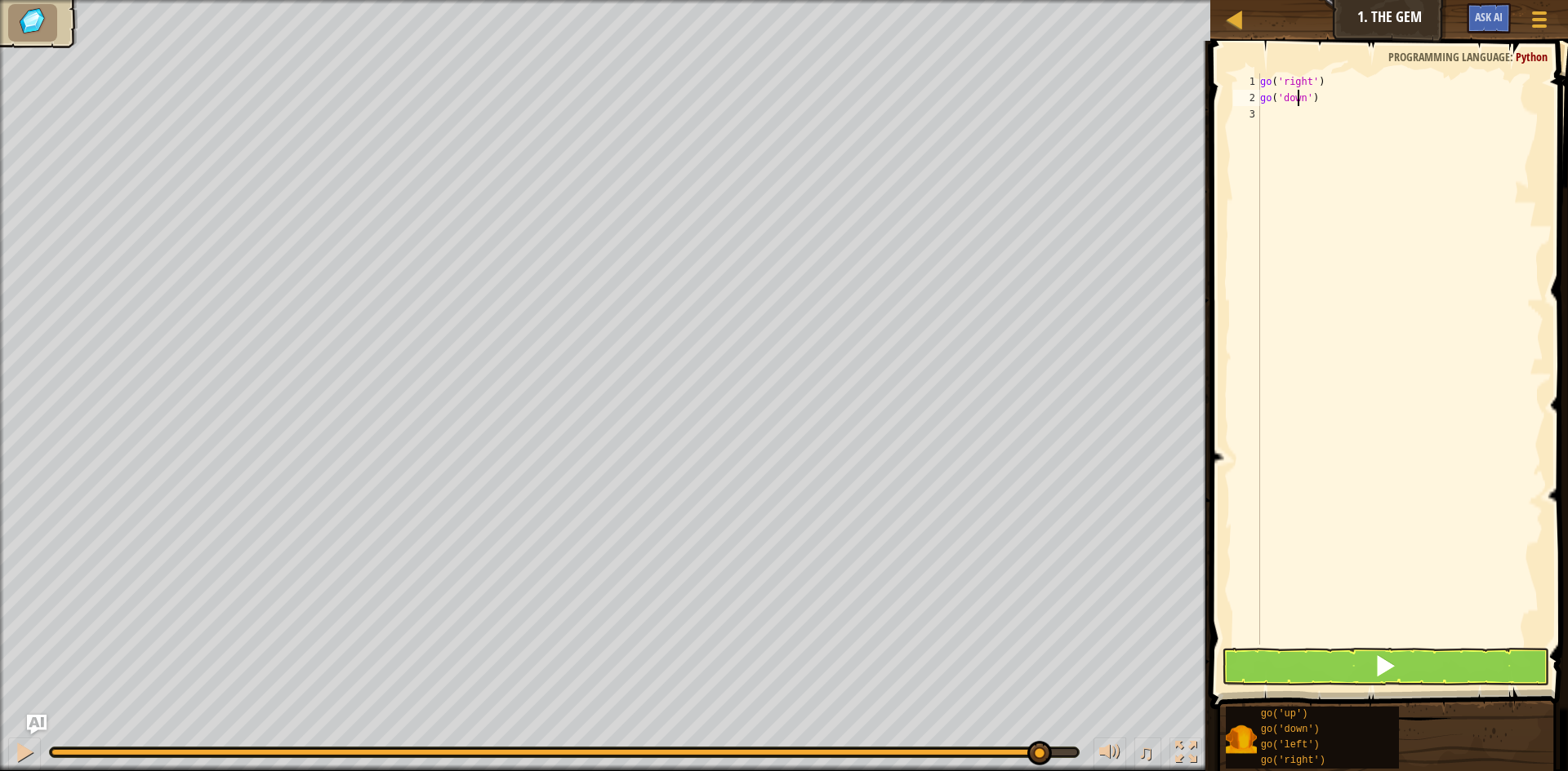
click at [1297, 103] on div "go ( 'right' ) go ( 'down' )" at bounding box center [1399, 375] width 286 height 604
click at [1306, 110] on div "go ( 'right' ) go ( 'down' )" at bounding box center [1399, 375] width 286 height 604
click at [1305, 103] on div "go ( 'right' ) go ( 'down' )" at bounding box center [1399, 375] width 286 height 604
click at [1471, 667] on button at bounding box center [1385, 667] width 327 height 38
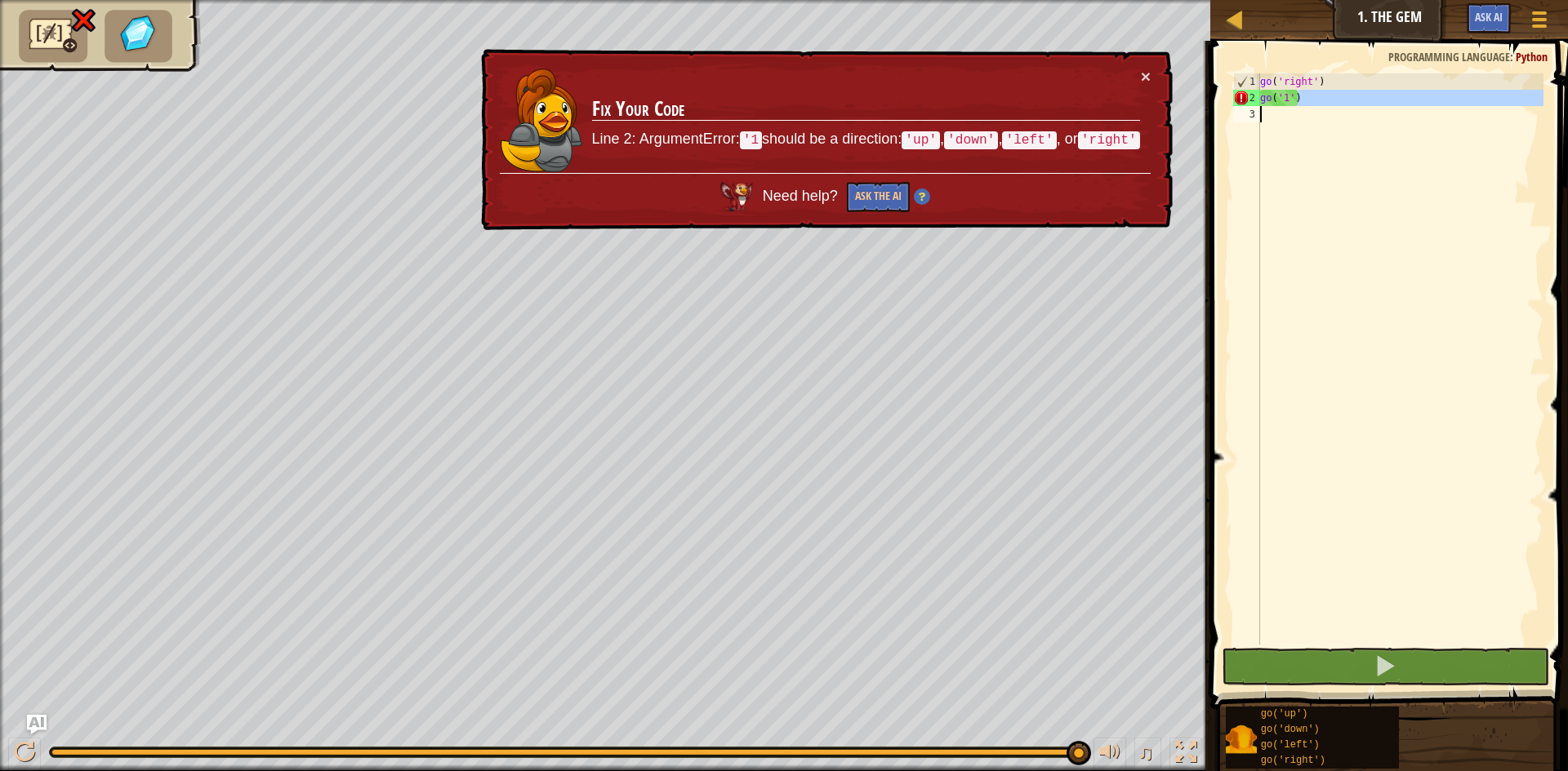
drag, startPoint x: 1316, startPoint y: 98, endPoint x: 1257, endPoint y: 106, distance: 59.5
click at [1257, 106] on div "go('1') 1 2 3 go ( 'right' ) go ( '1' ) ההההההההההההההההההההההההההההההההההההההה…" at bounding box center [1387, 359] width 314 height 572
type textarea "go('1')"
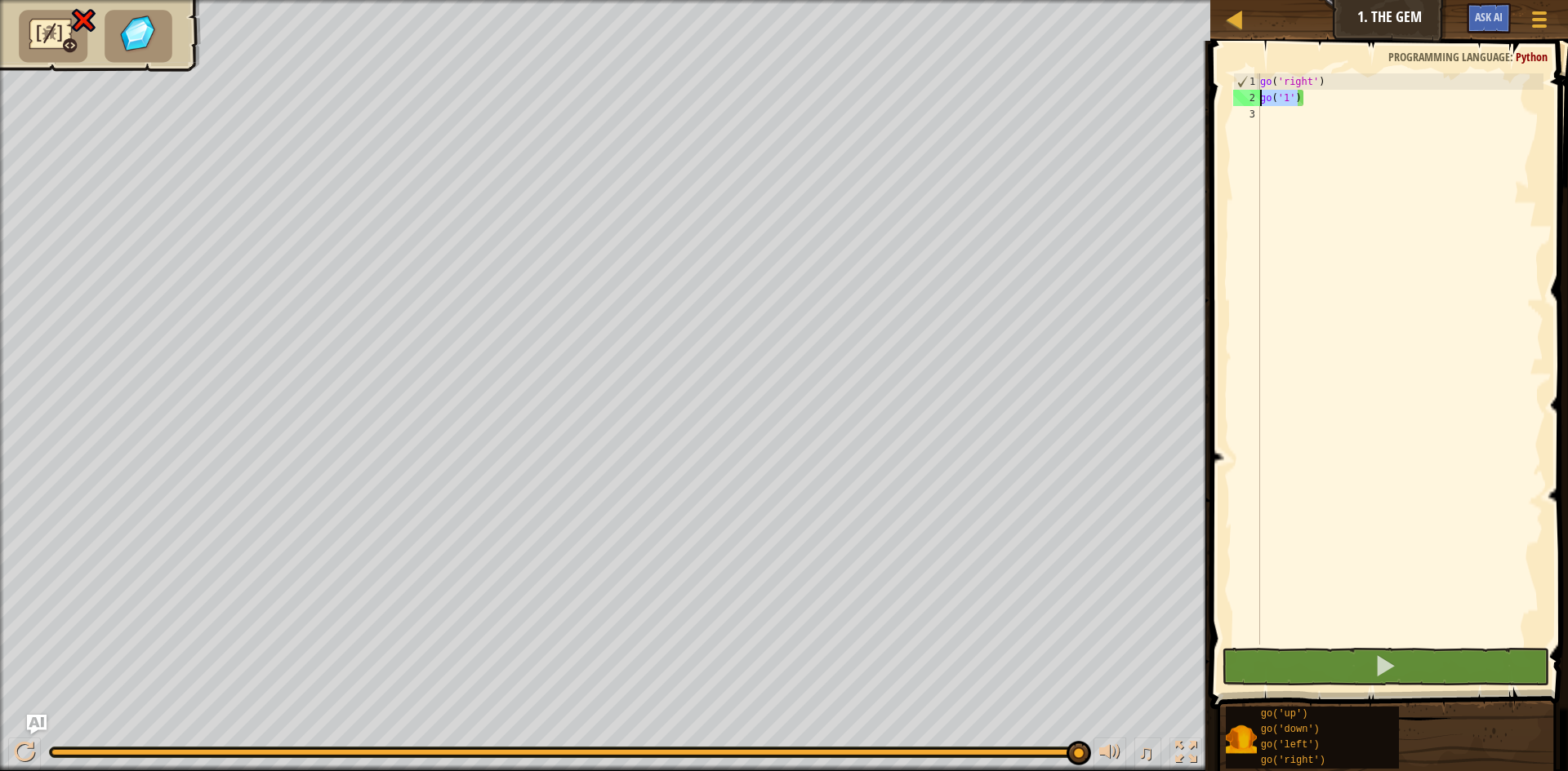
drag, startPoint x: 1302, startPoint y: 103, endPoint x: 1249, endPoint y: 105, distance: 53.0
click at [1249, 105] on div "go('1') 1 2 3 go ( 'right' ) go ( '1' ) ההההההההההההההההההההההההההההההההההההההה…" at bounding box center [1387, 359] width 314 height 572
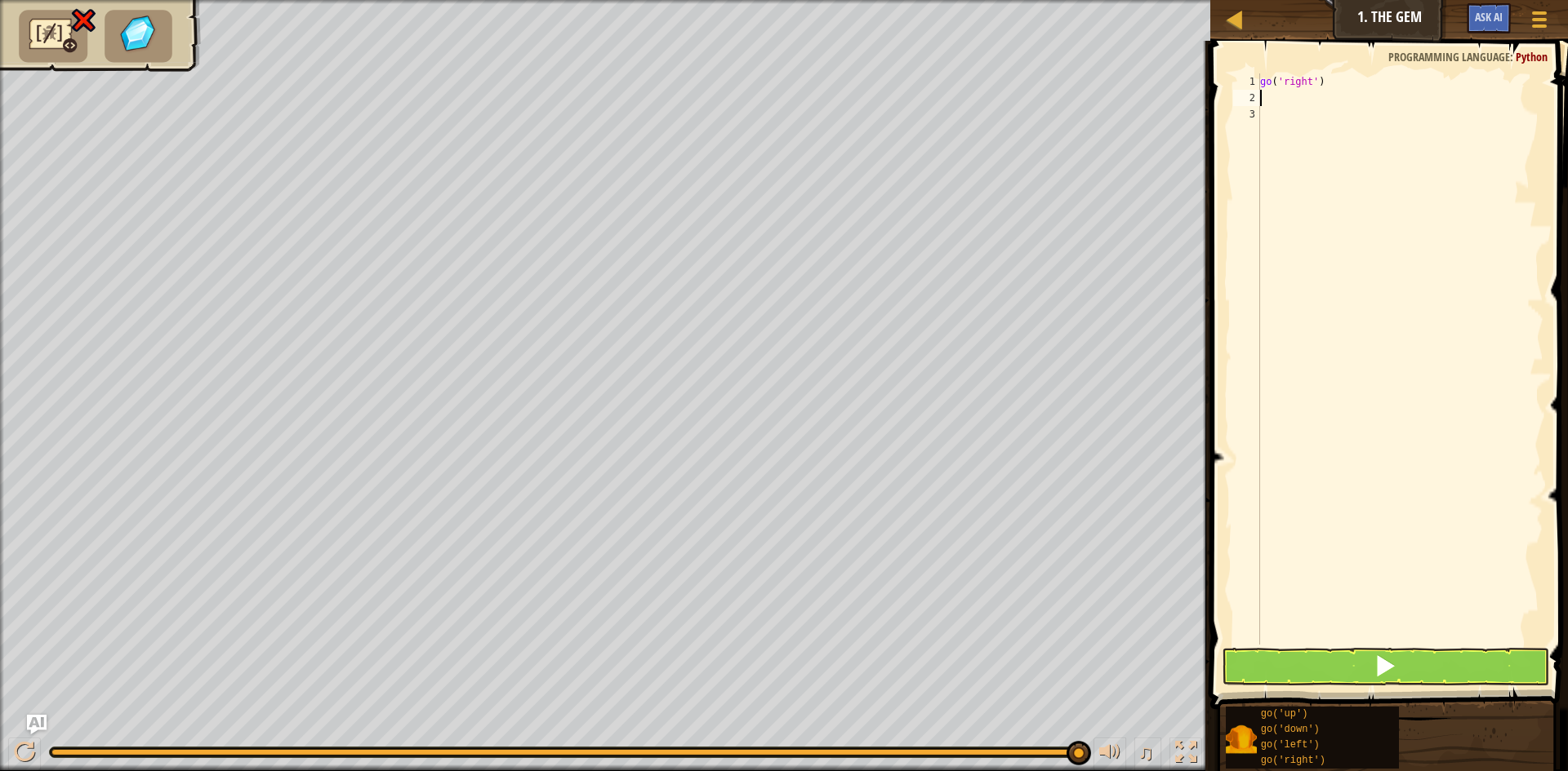
type textarea "p"
type textarea "go('down')"
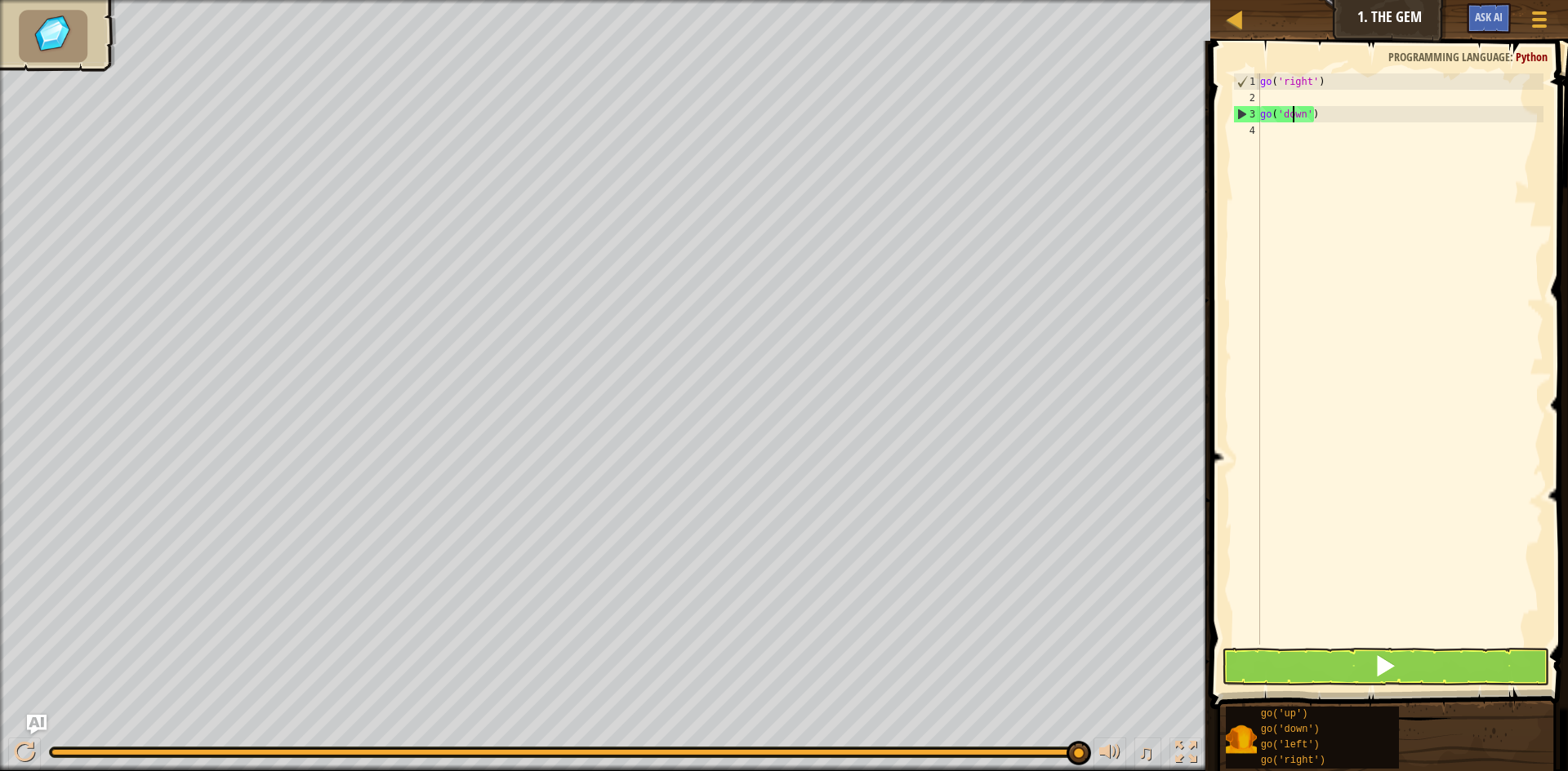
click at [1294, 120] on div "go ( 'right' ) go ( 'down' )" at bounding box center [1399, 375] width 286 height 604
drag, startPoint x: 1303, startPoint y: 128, endPoint x: 1265, endPoint y: 129, distance: 38.0
click at [1303, 129] on div "go ( 'right' ) go ( 'down' )" at bounding box center [1399, 375] width 286 height 604
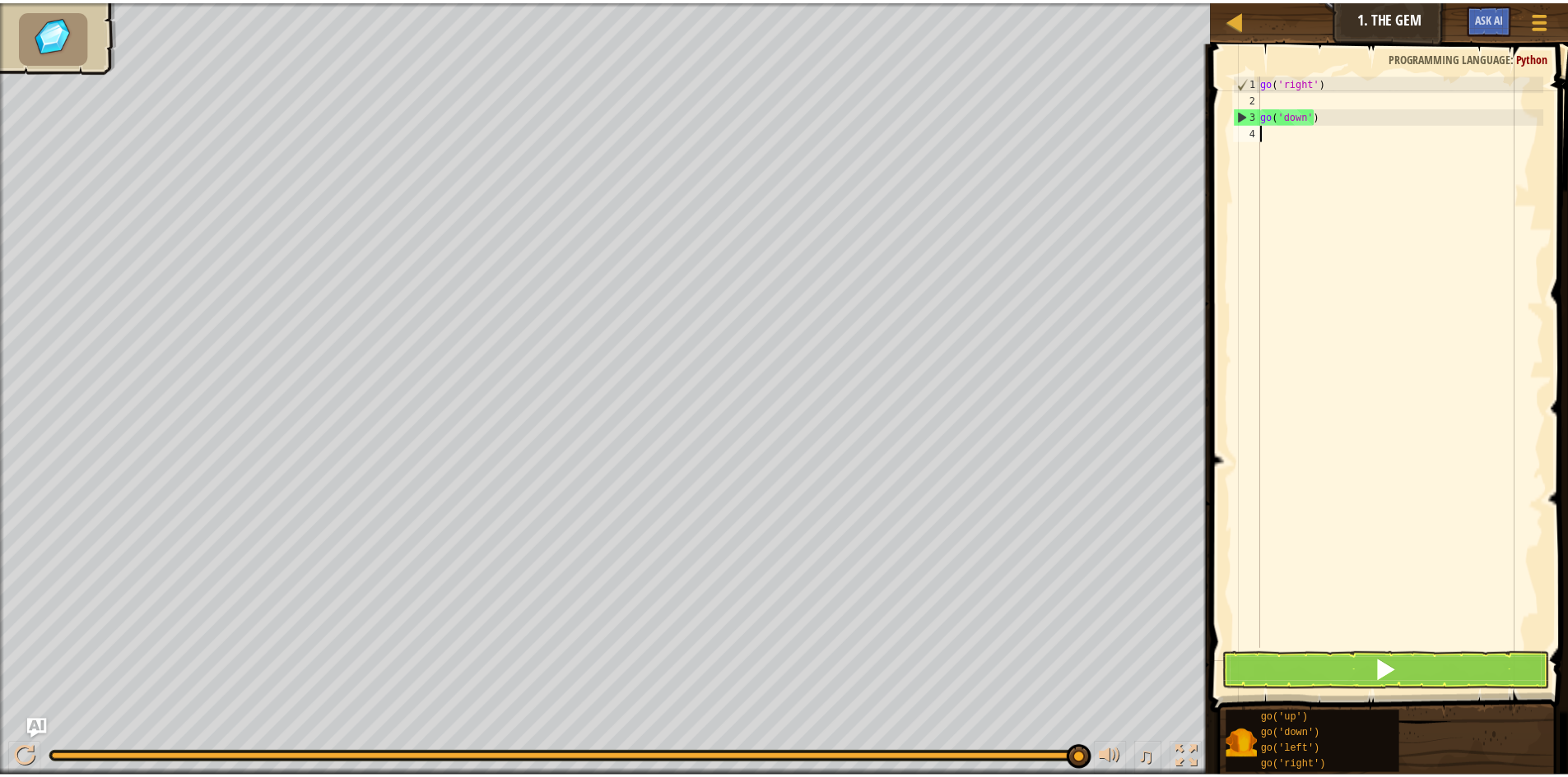
scroll to position [8, 0]
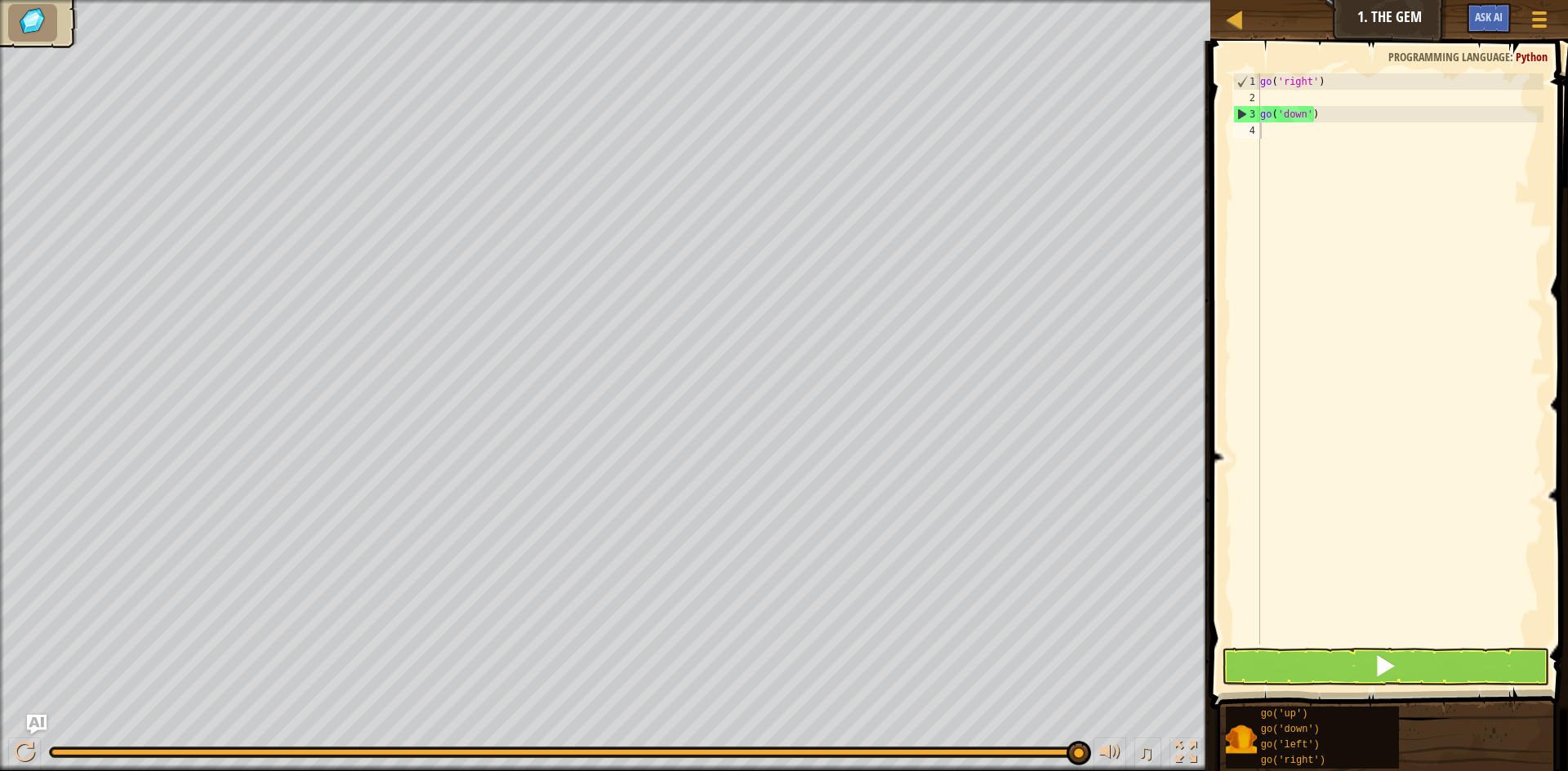
click at [55, 26] on li at bounding box center [33, 23] width 49 height 38
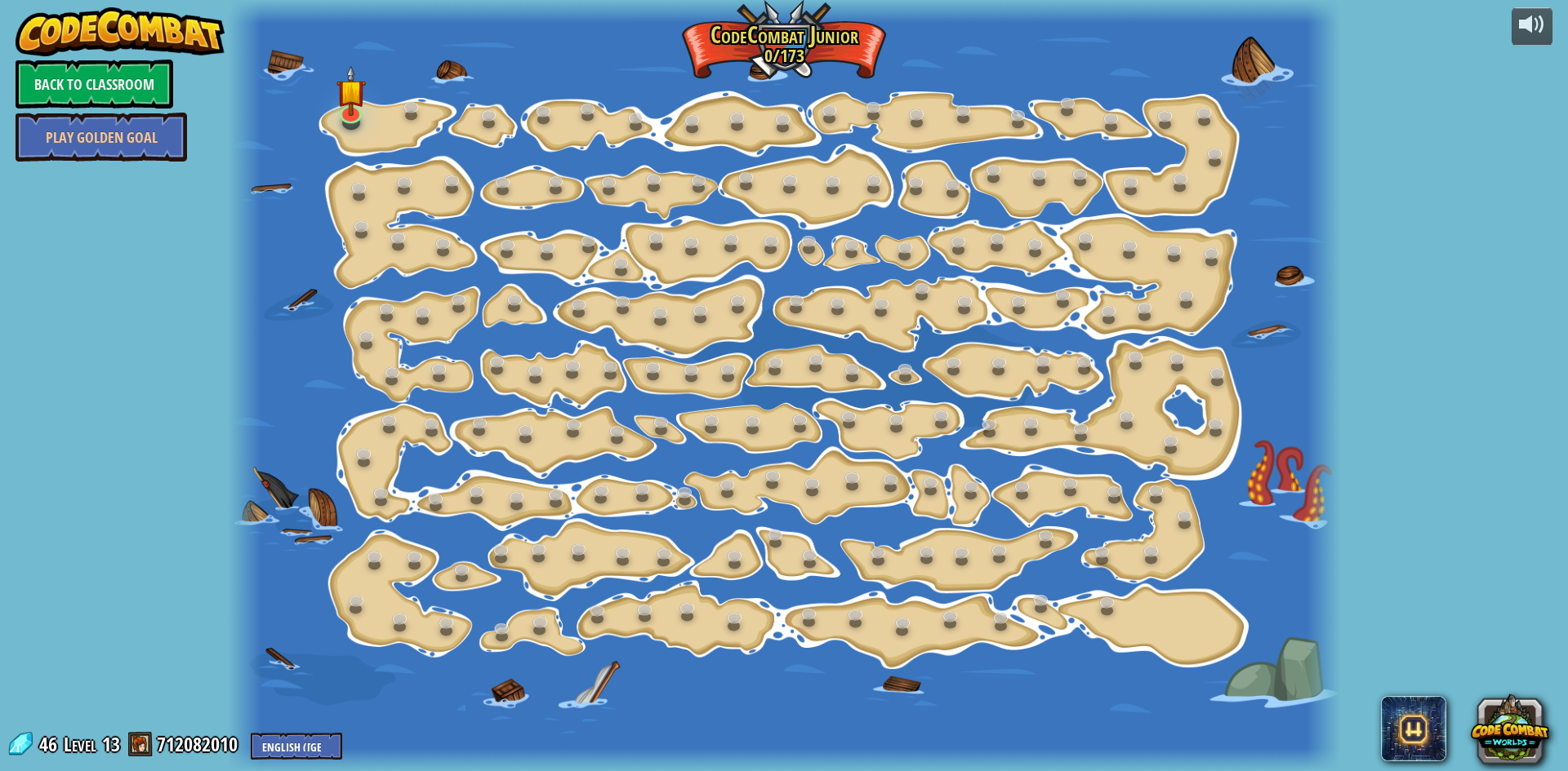
click at [143, 83] on link "Back to Classroom" at bounding box center [94, 83] width 158 height 49
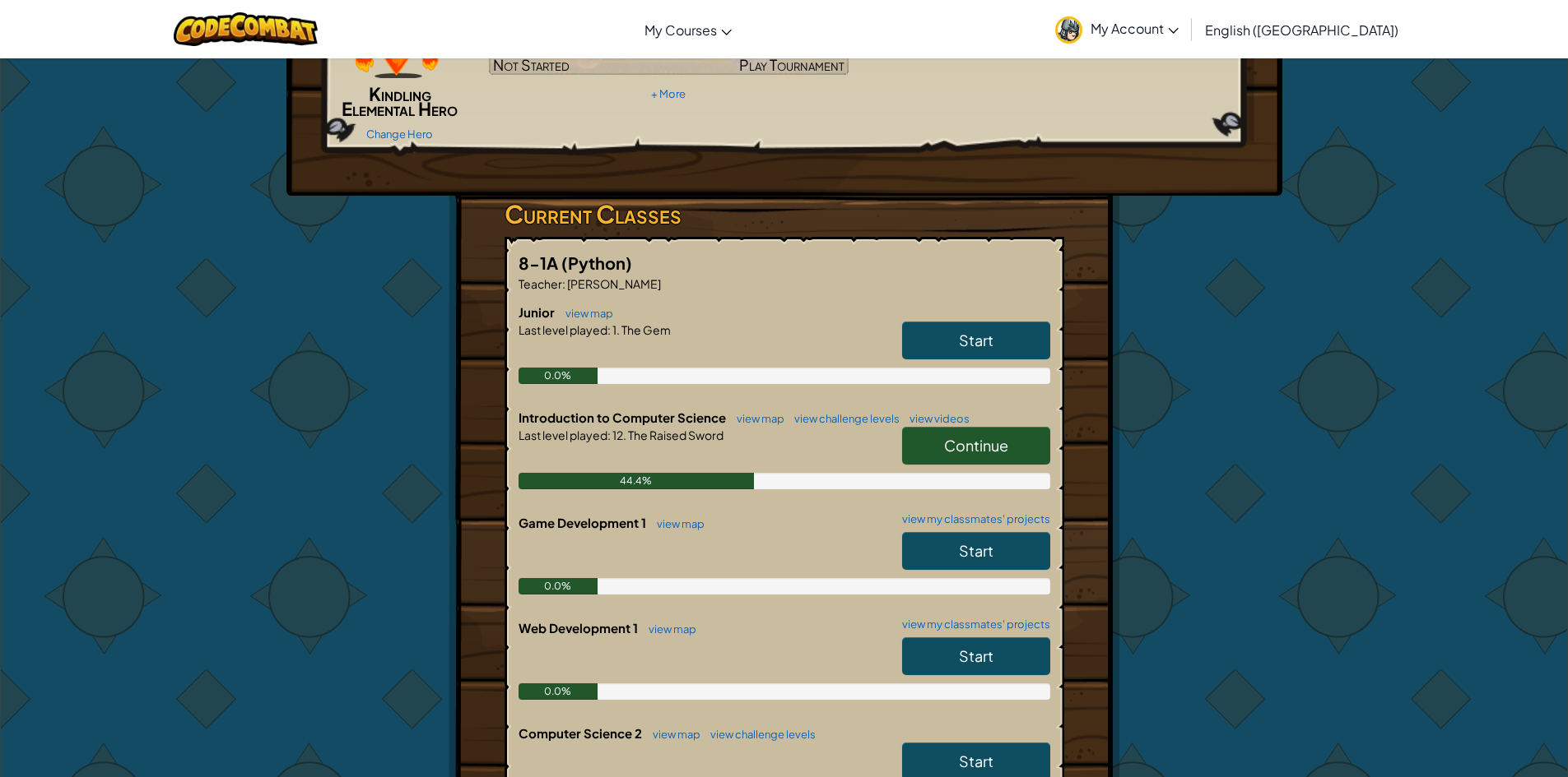
scroll to position [411, 0]
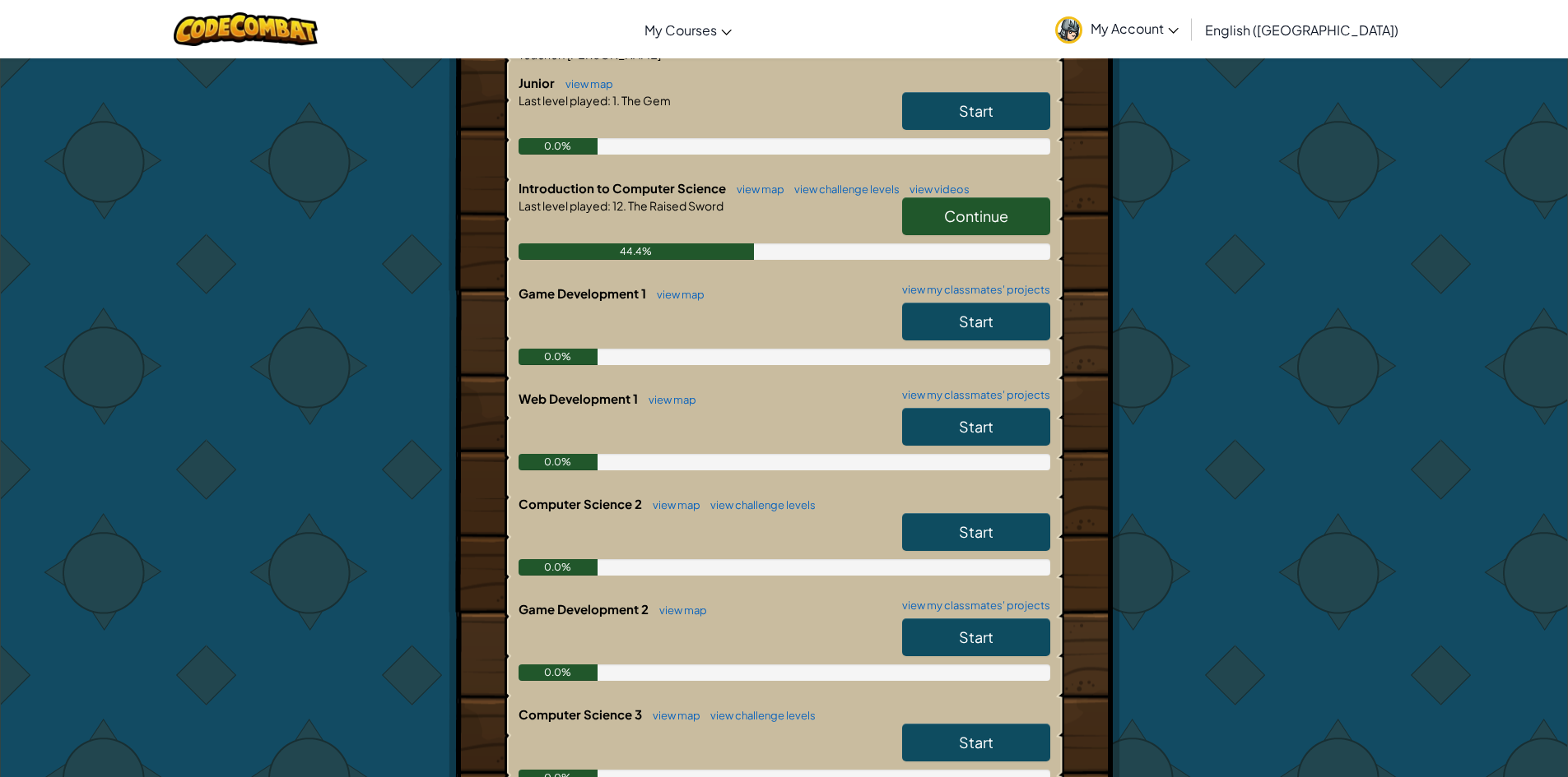
click at [973, 545] on link "Start" at bounding box center [976, 531] width 148 height 38
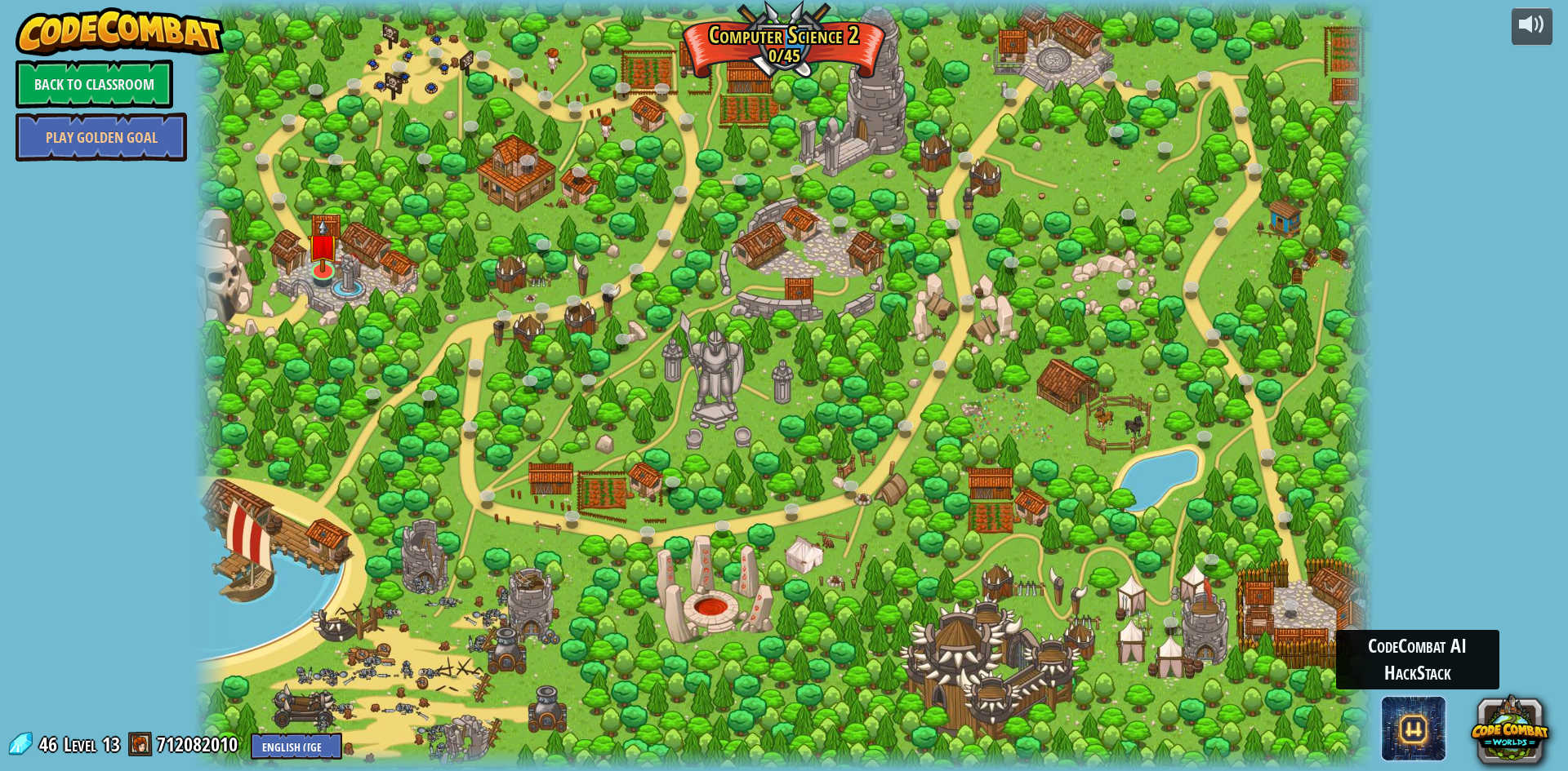
click at [1399, 722] on span at bounding box center [1414, 728] width 65 height 65
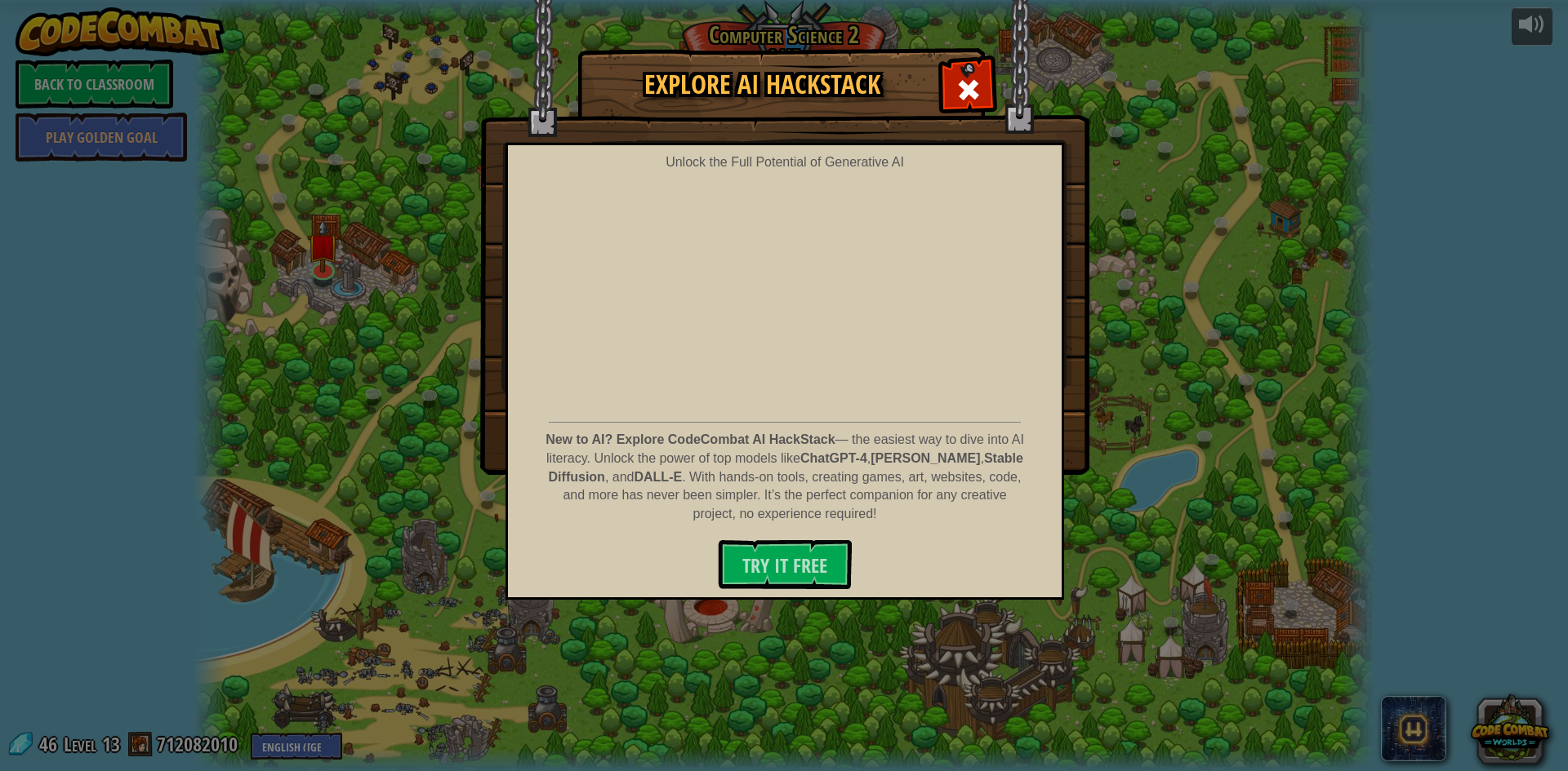
click at [1381, 707] on div "Explore AI HackStack Unlock the Full Potential of Generative AI New to AI? Expl…" at bounding box center [784, 386] width 1568 height 771
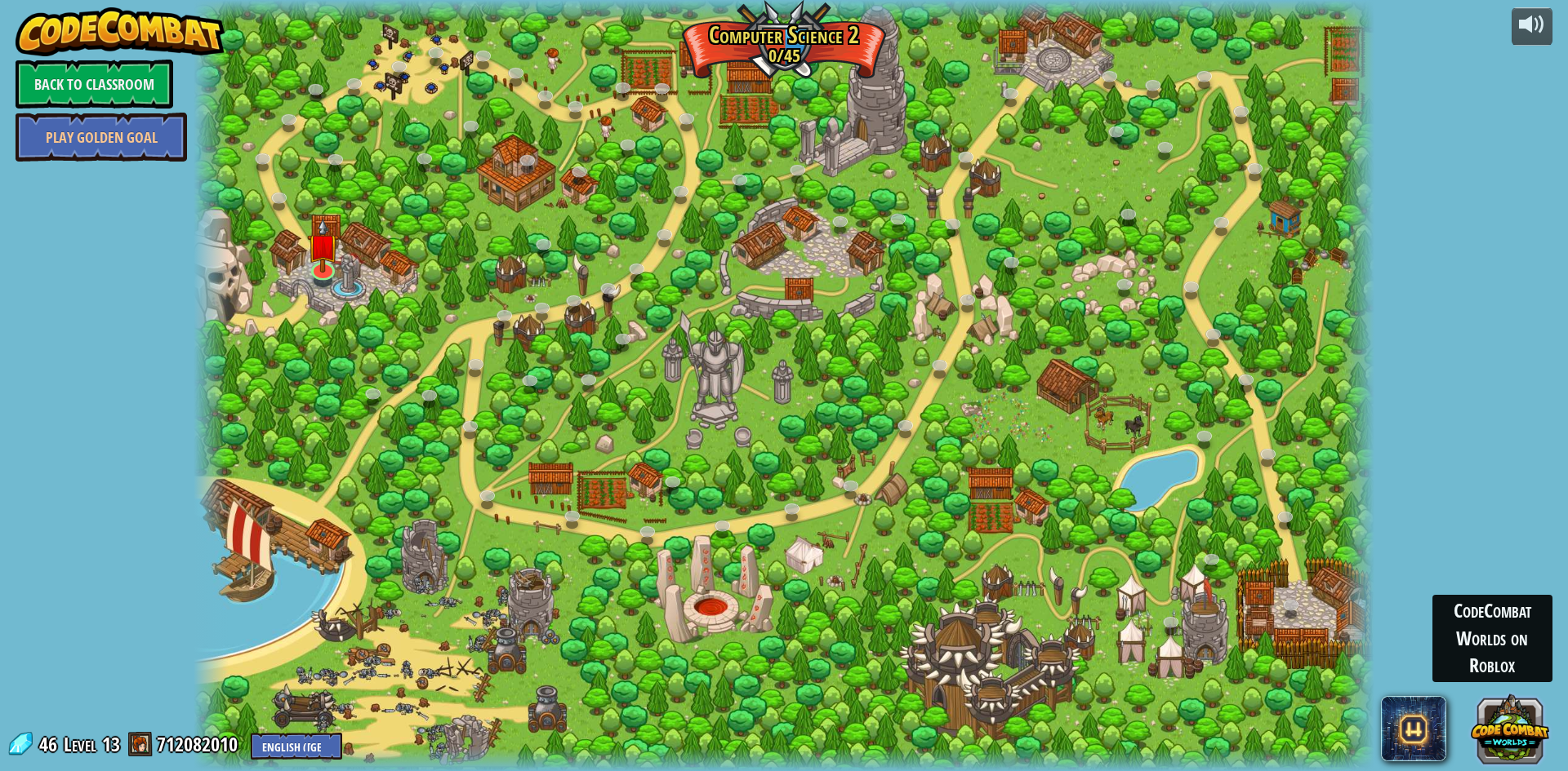
click at [1522, 727] on button at bounding box center [1510, 728] width 78 height 78
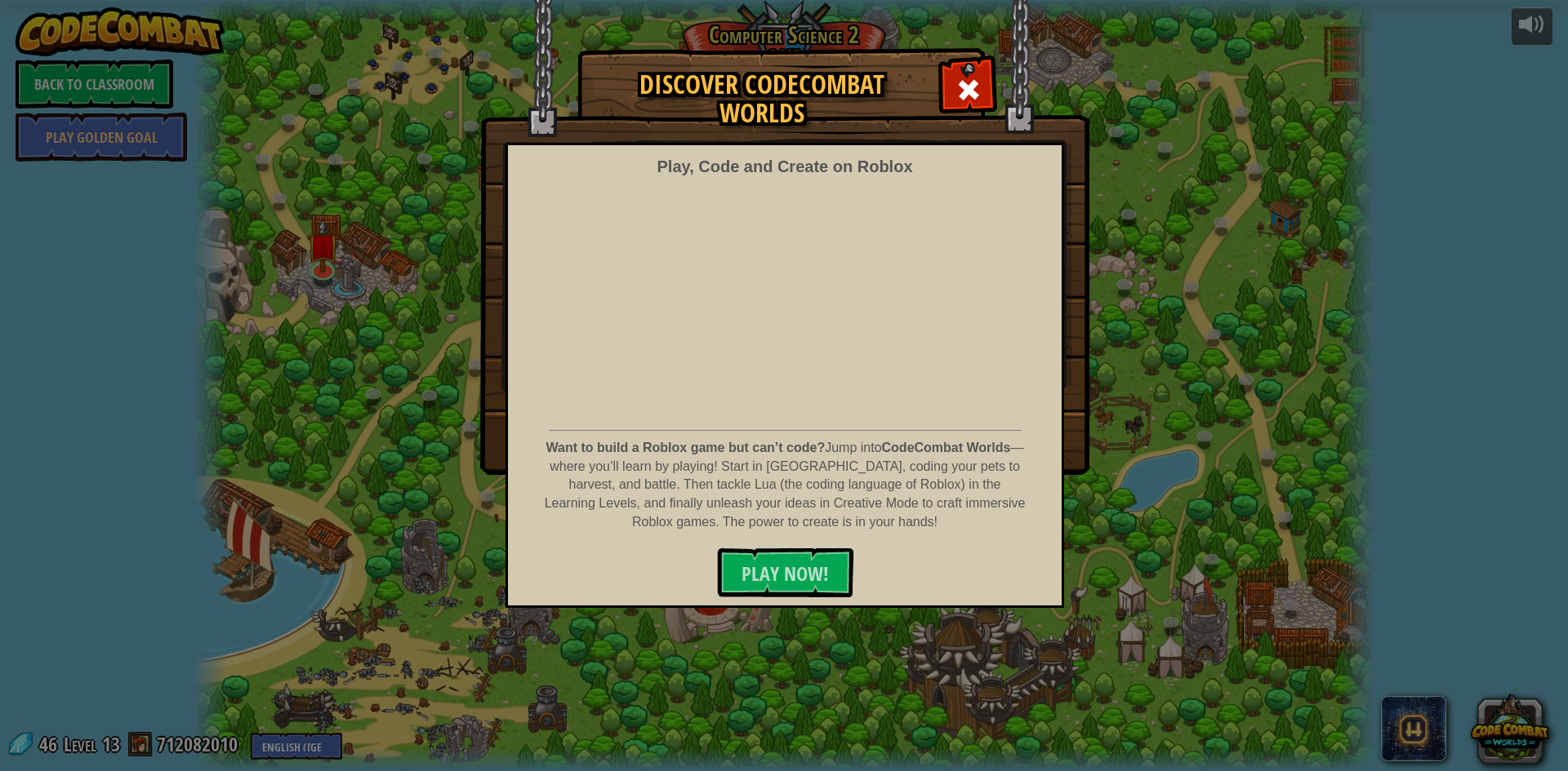
click at [1523, 728] on div "Discover CodeCombat Worlds Play, Code and Create on Roblox Want to build a Robl…" at bounding box center [784, 386] width 1568 height 771
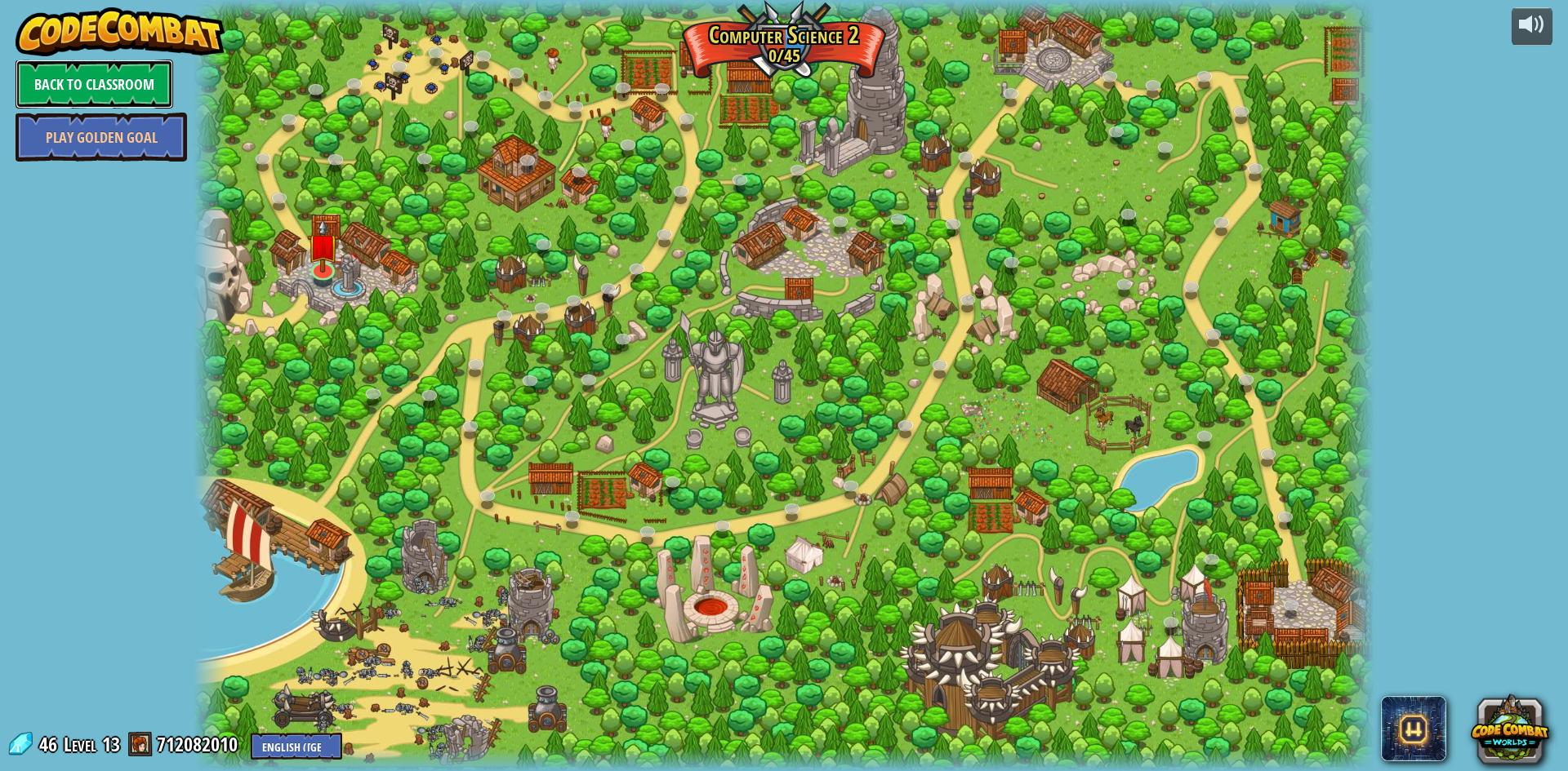
click at [136, 70] on link "Back to Classroom" at bounding box center [94, 83] width 158 height 49
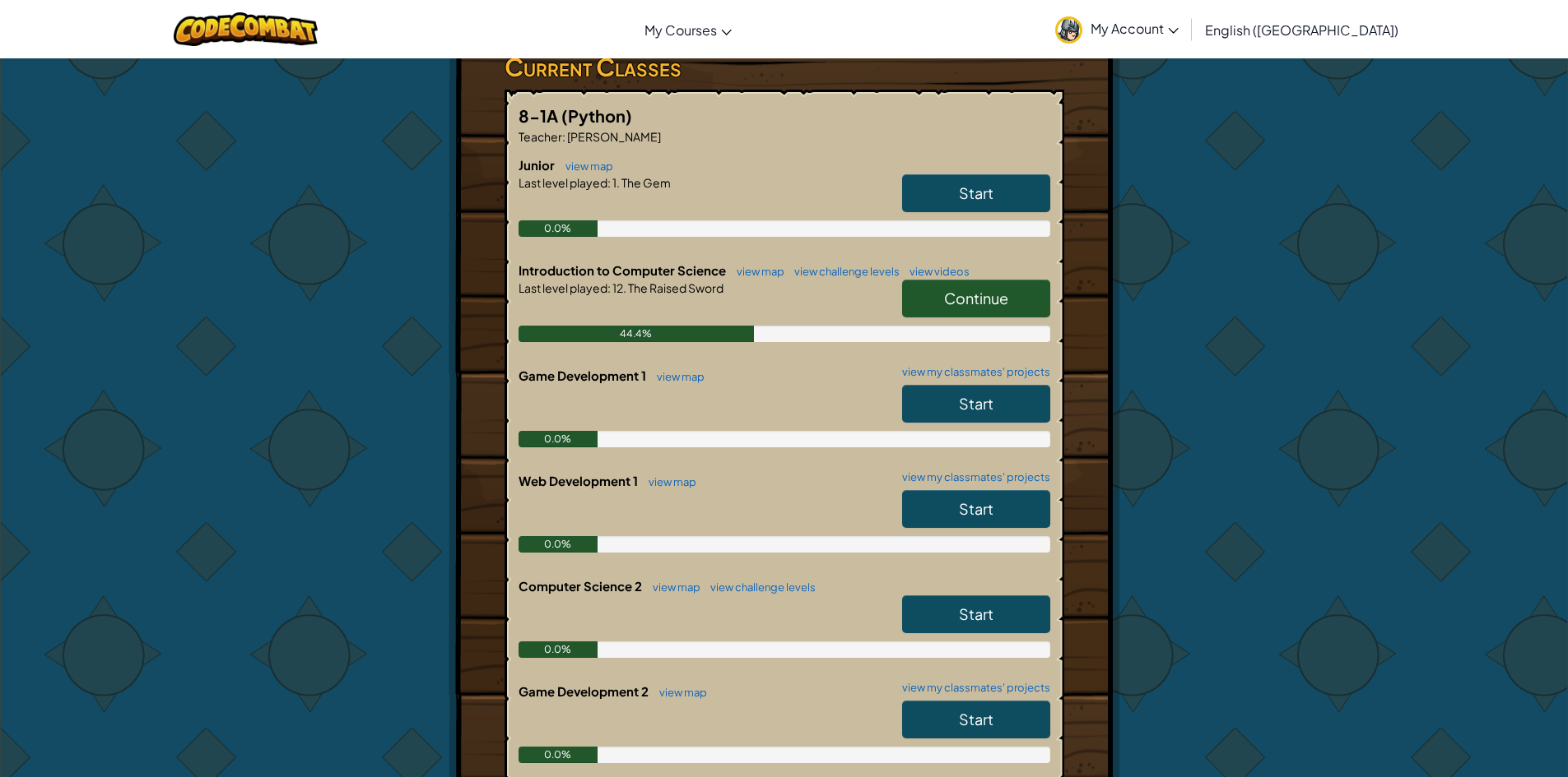
scroll to position [246, 0]
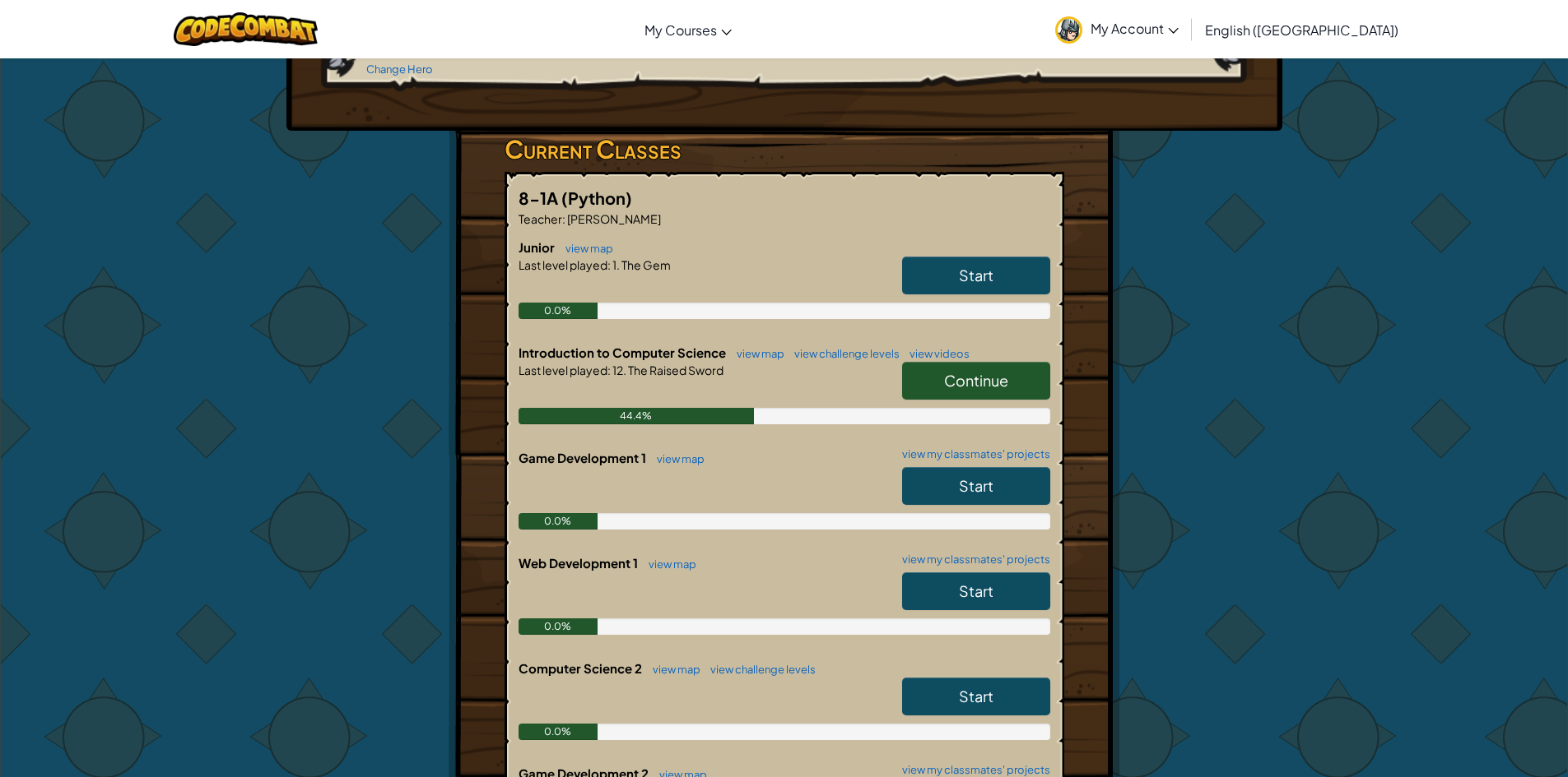
click at [946, 277] on link "Start" at bounding box center [976, 275] width 148 height 38
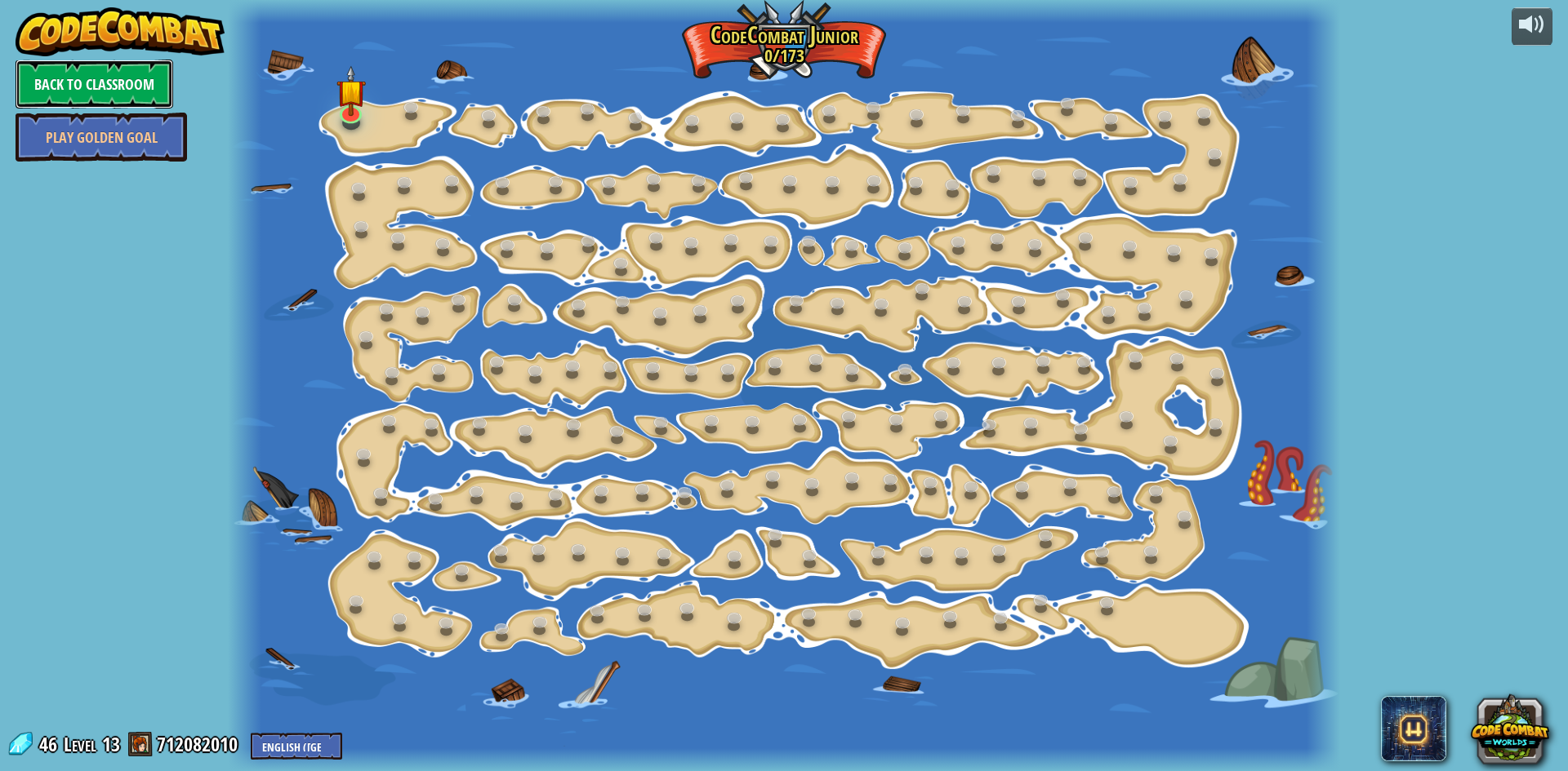
click at [124, 78] on link "Back to Classroom" at bounding box center [94, 83] width 158 height 49
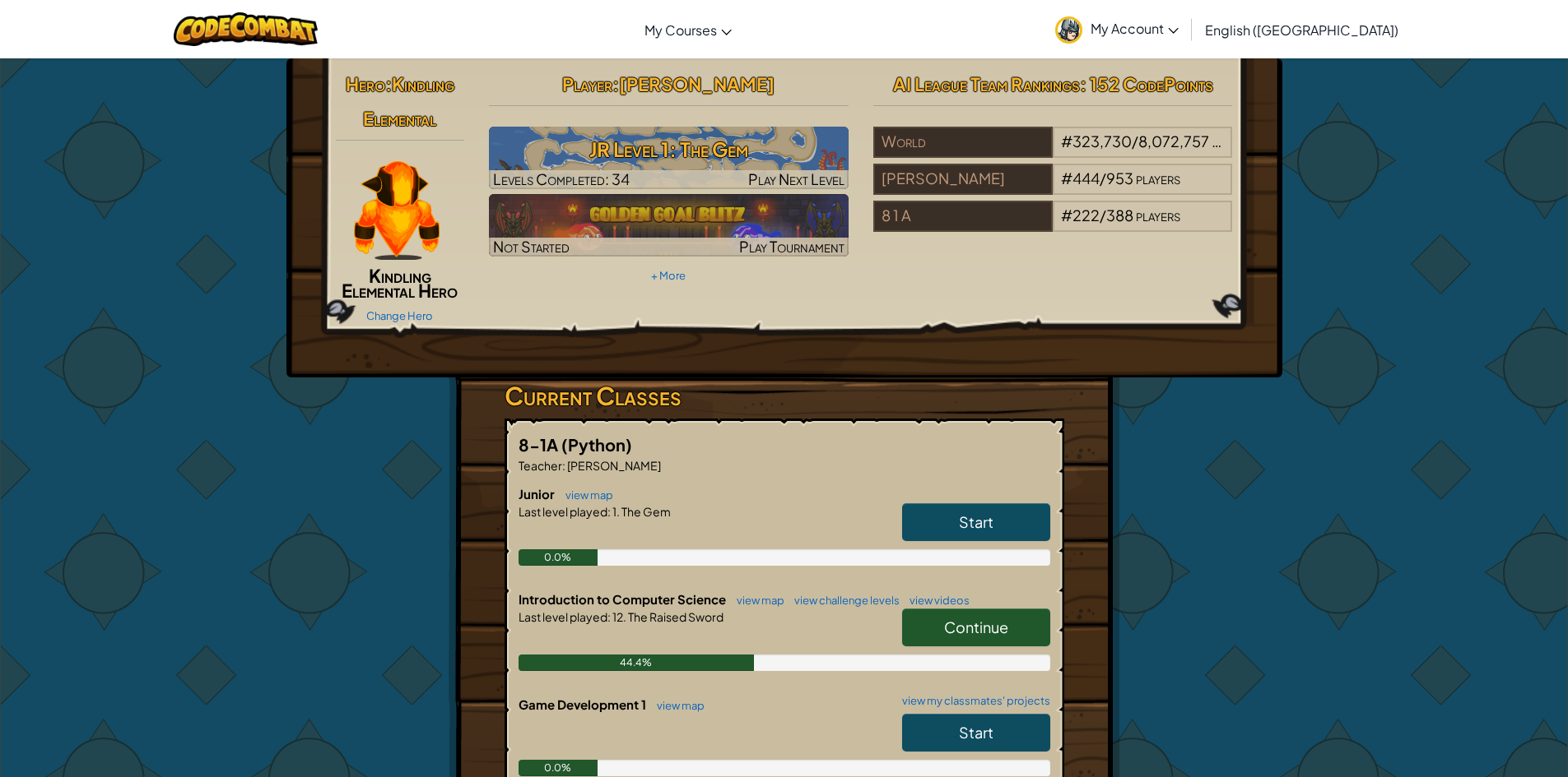
click at [1022, 526] on link "Start" at bounding box center [976, 522] width 148 height 38
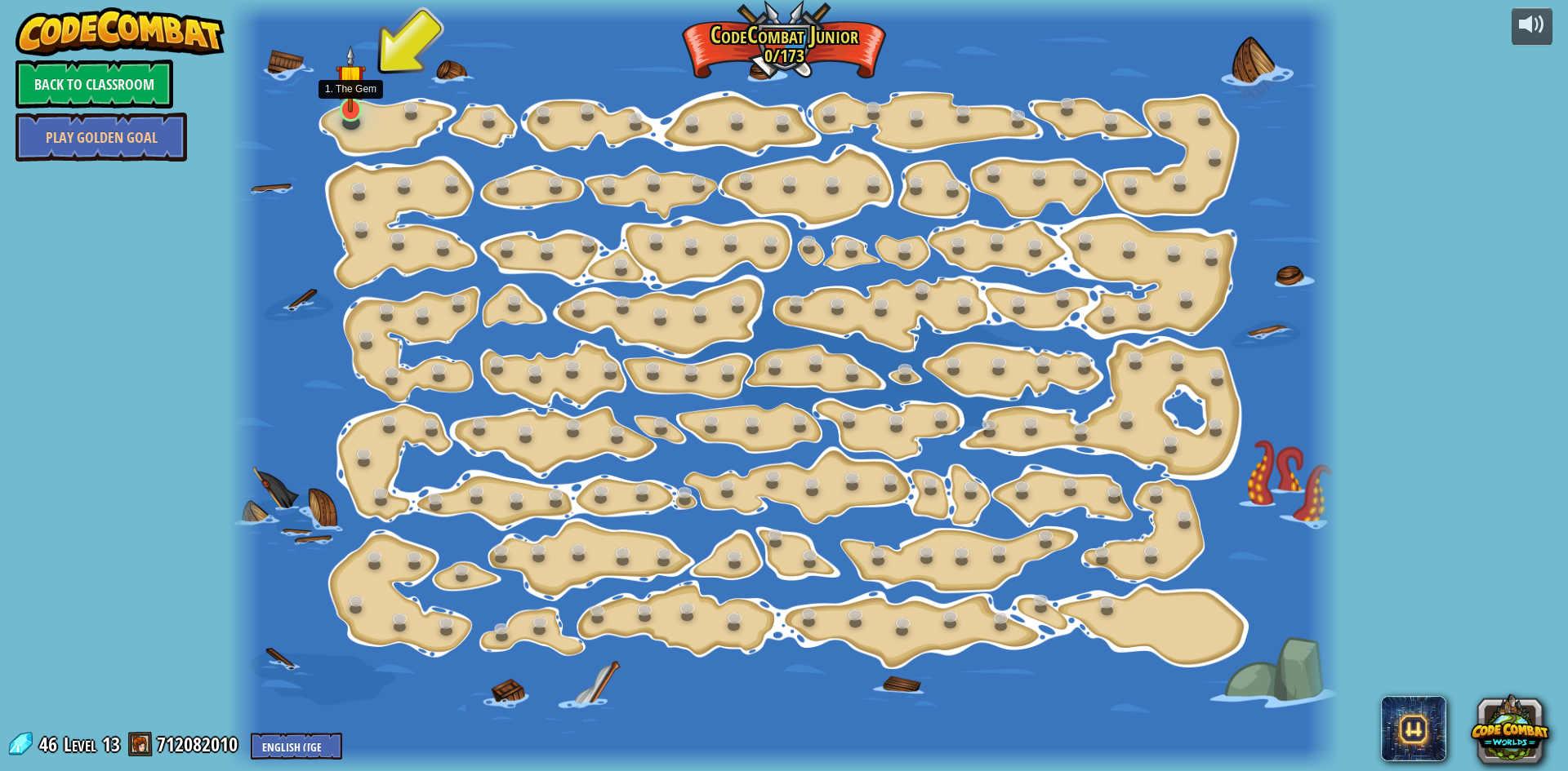
click at [352, 104] on img at bounding box center [350, 78] width 29 height 68
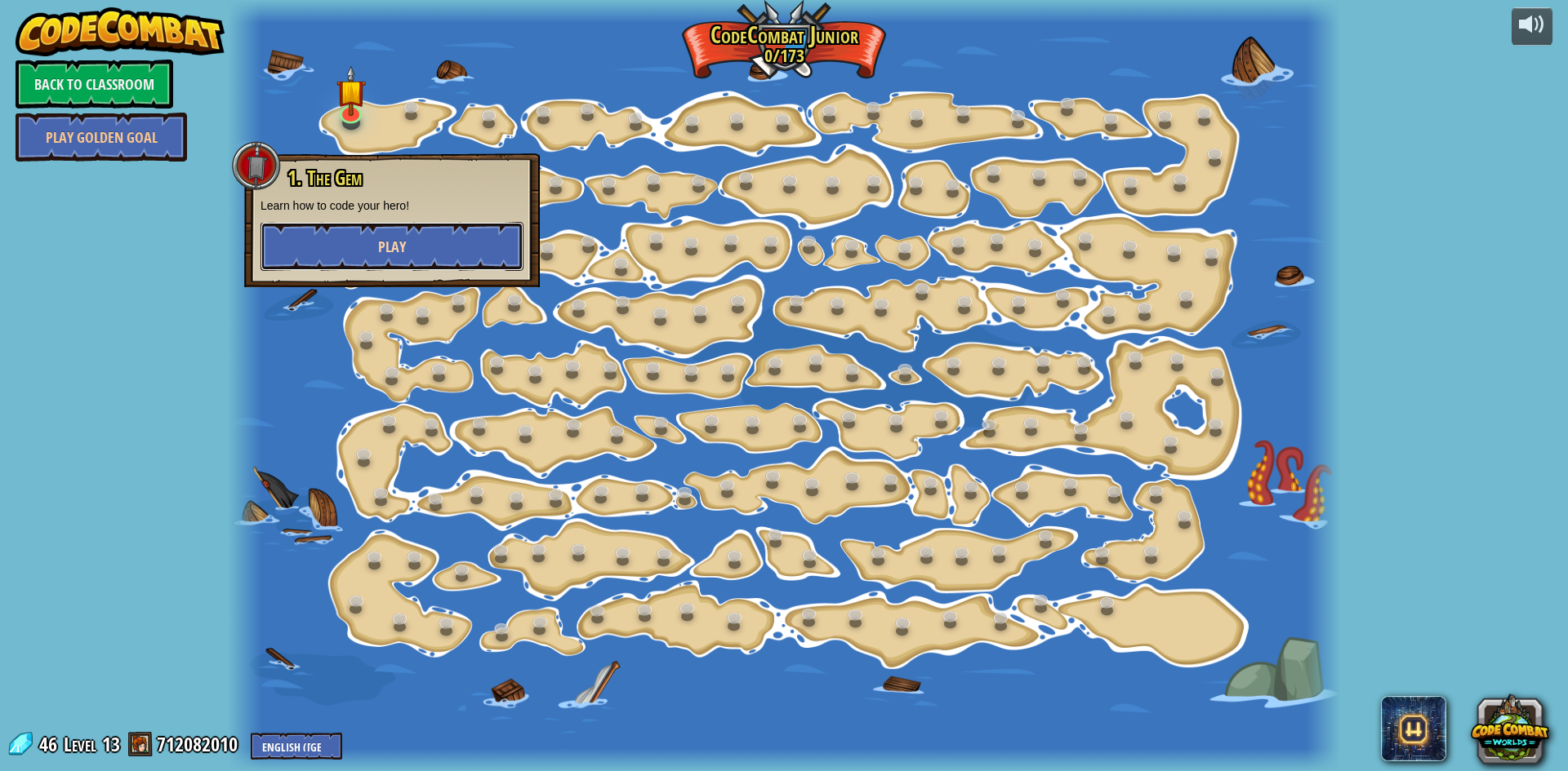
click at [398, 233] on button "Play" at bounding box center [392, 246] width 263 height 49
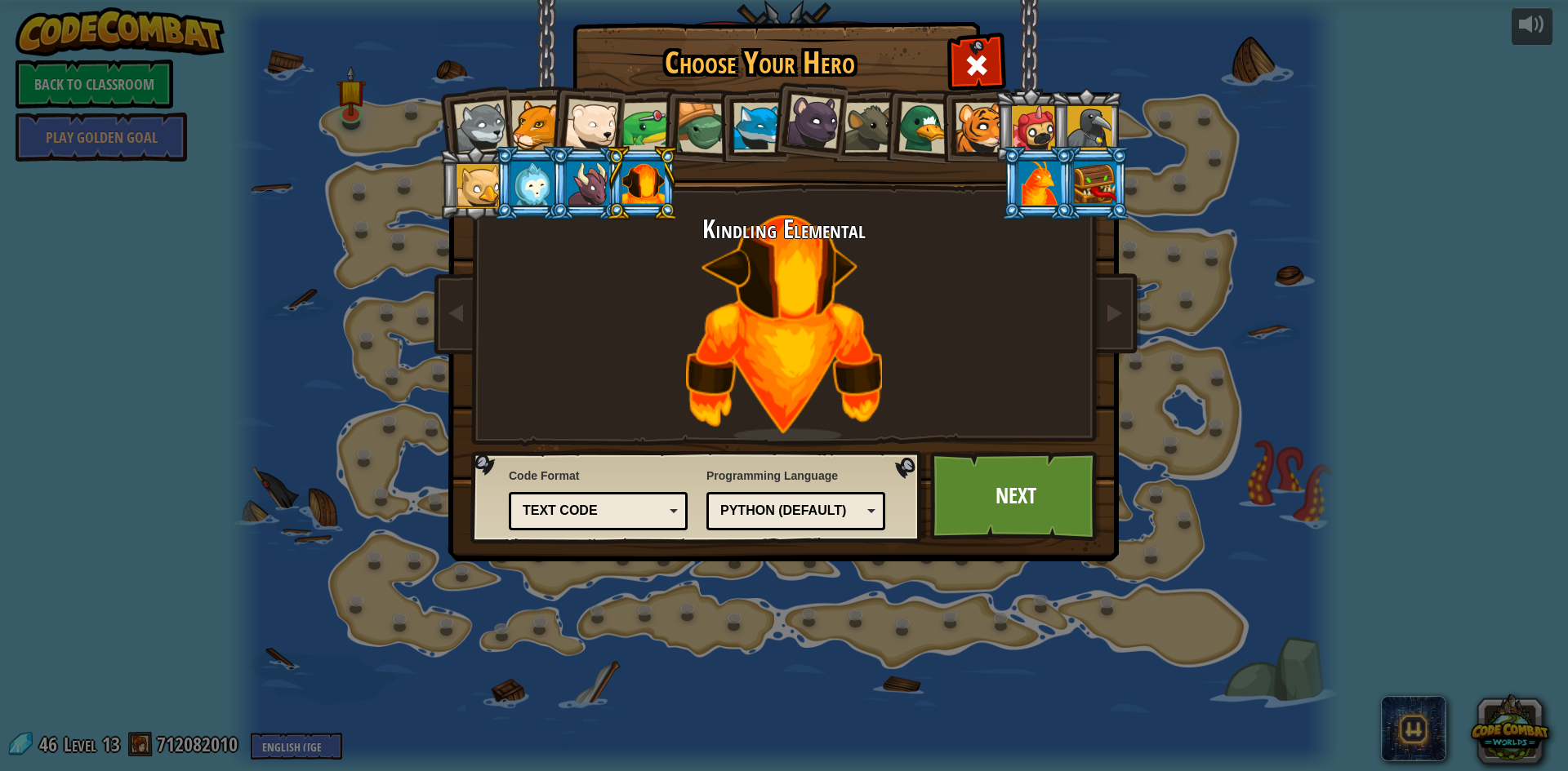
click at [594, 181] on div at bounding box center [588, 184] width 43 height 44
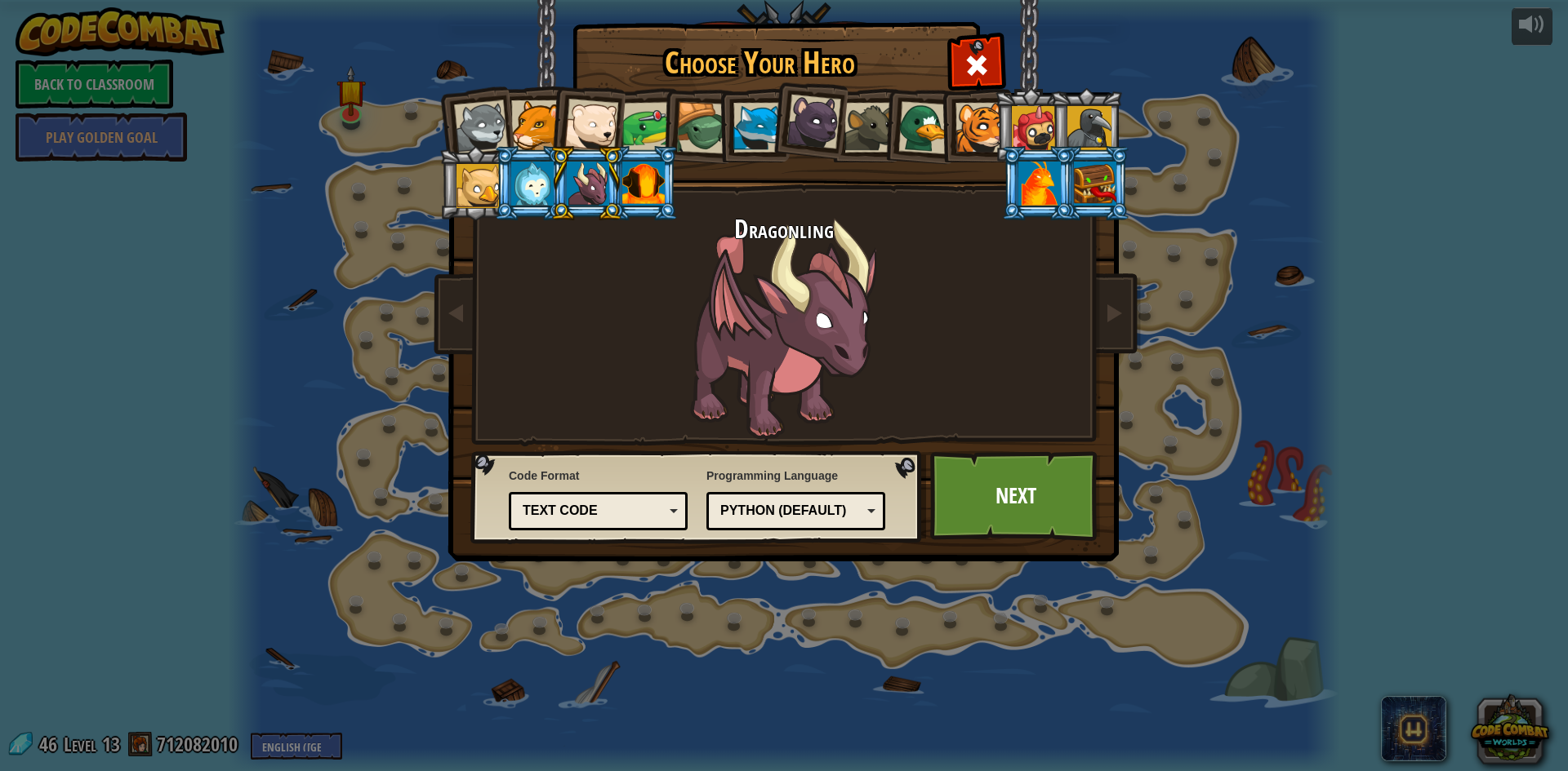
click at [549, 192] on li at bounding box center [586, 183] width 73 height 74
drag, startPoint x: 526, startPoint y: 185, endPoint x: 516, endPoint y: 144, distance: 42.2
click at [518, 150] on li at bounding box center [531, 183] width 73 height 74
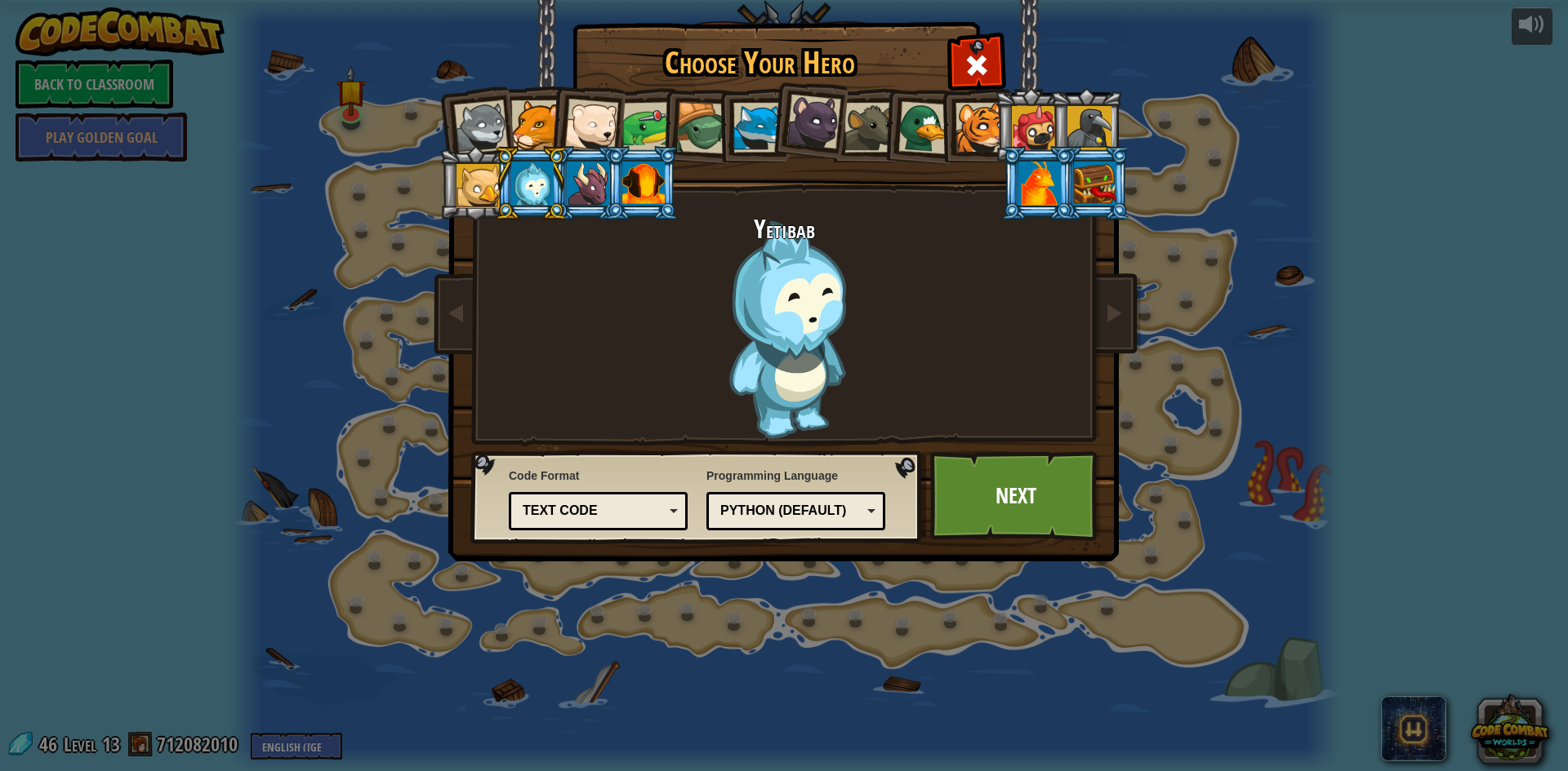
click at [458, 164] on div at bounding box center [478, 186] width 44 height 44
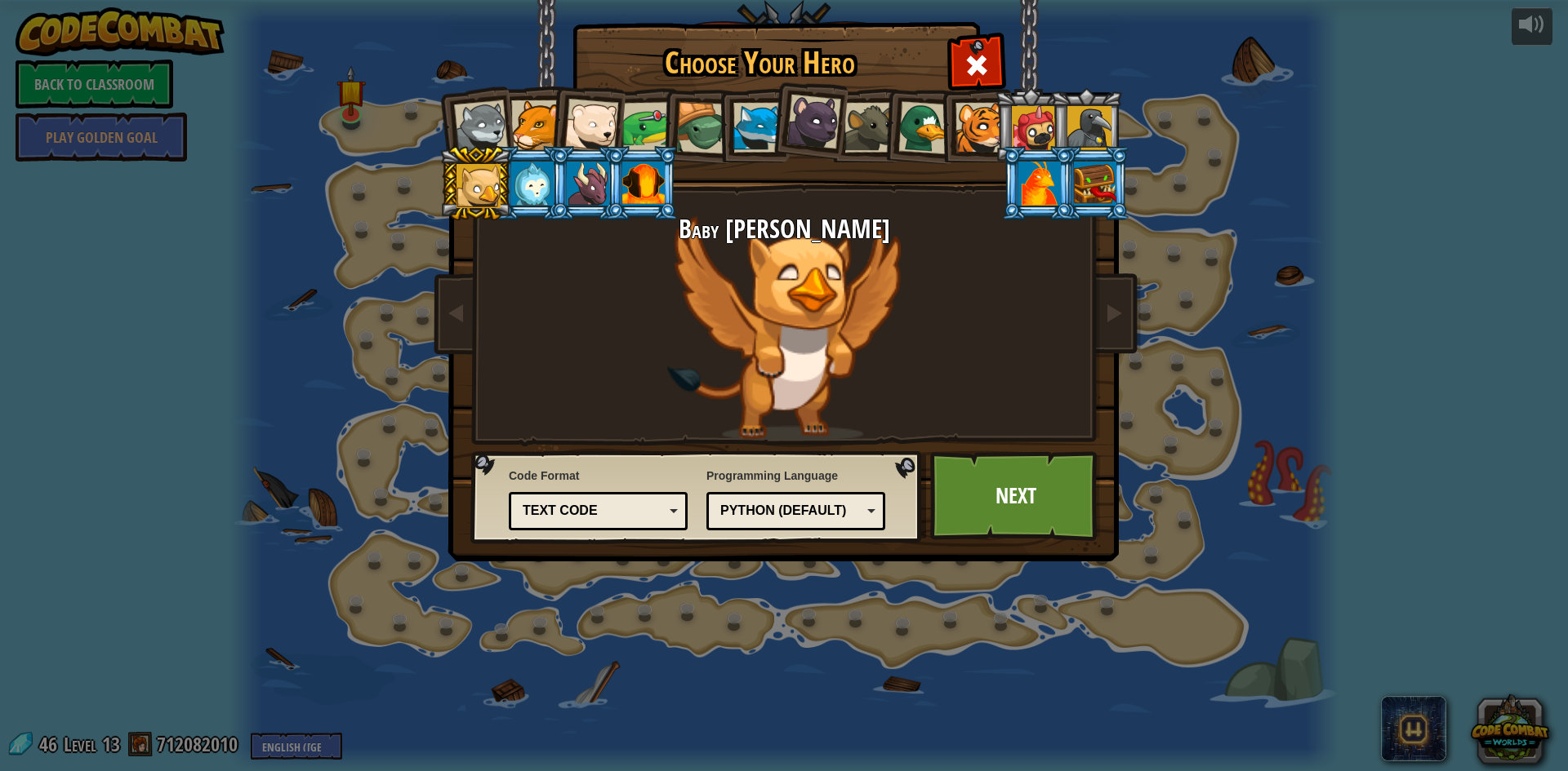
click at [483, 167] on div at bounding box center [478, 186] width 44 height 44
click at [1028, 200] on div at bounding box center [1039, 184] width 43 height 44
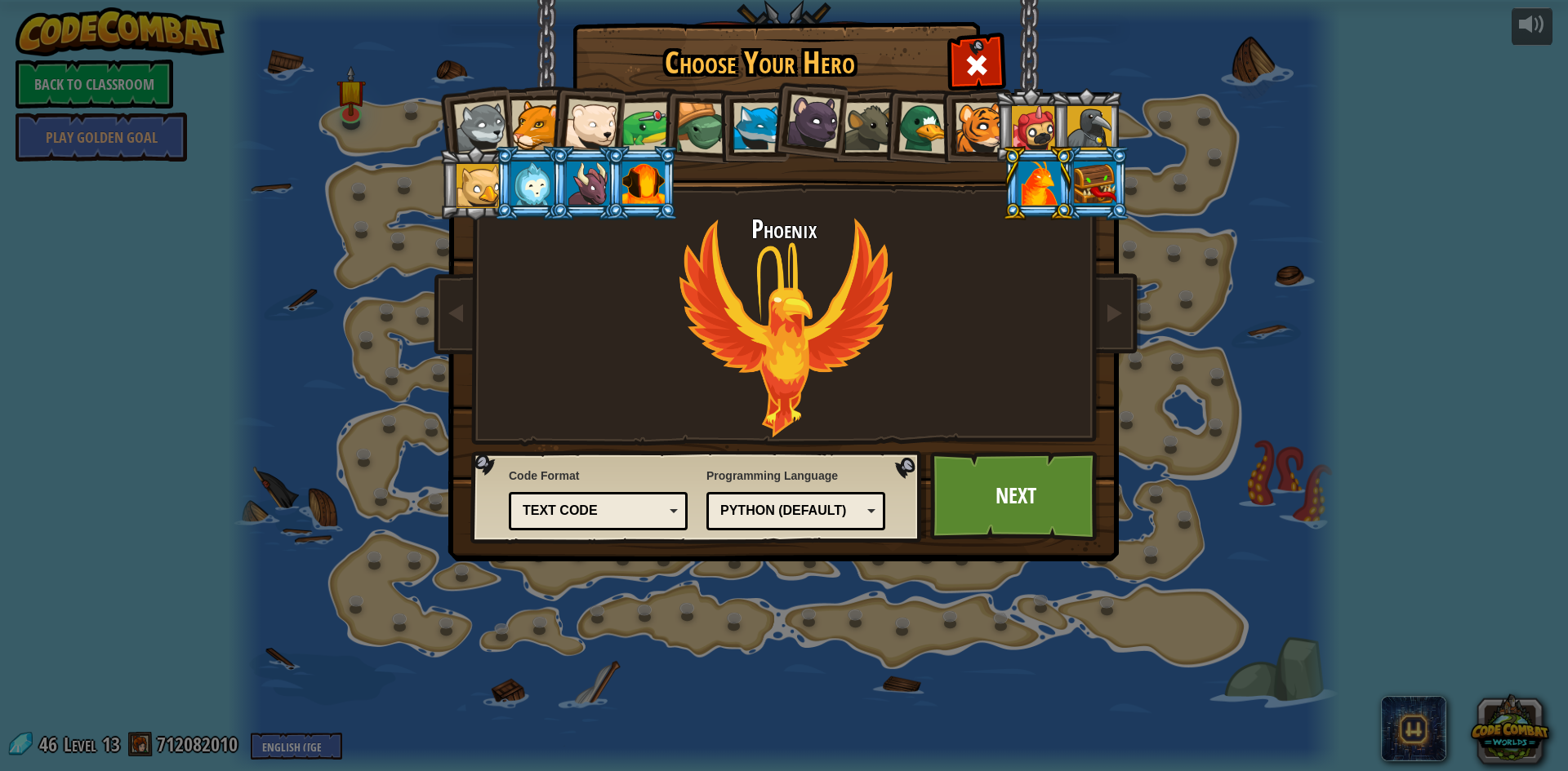
click at [1115, 194] on li at bounding box center [1094, 183] width 73 height 74
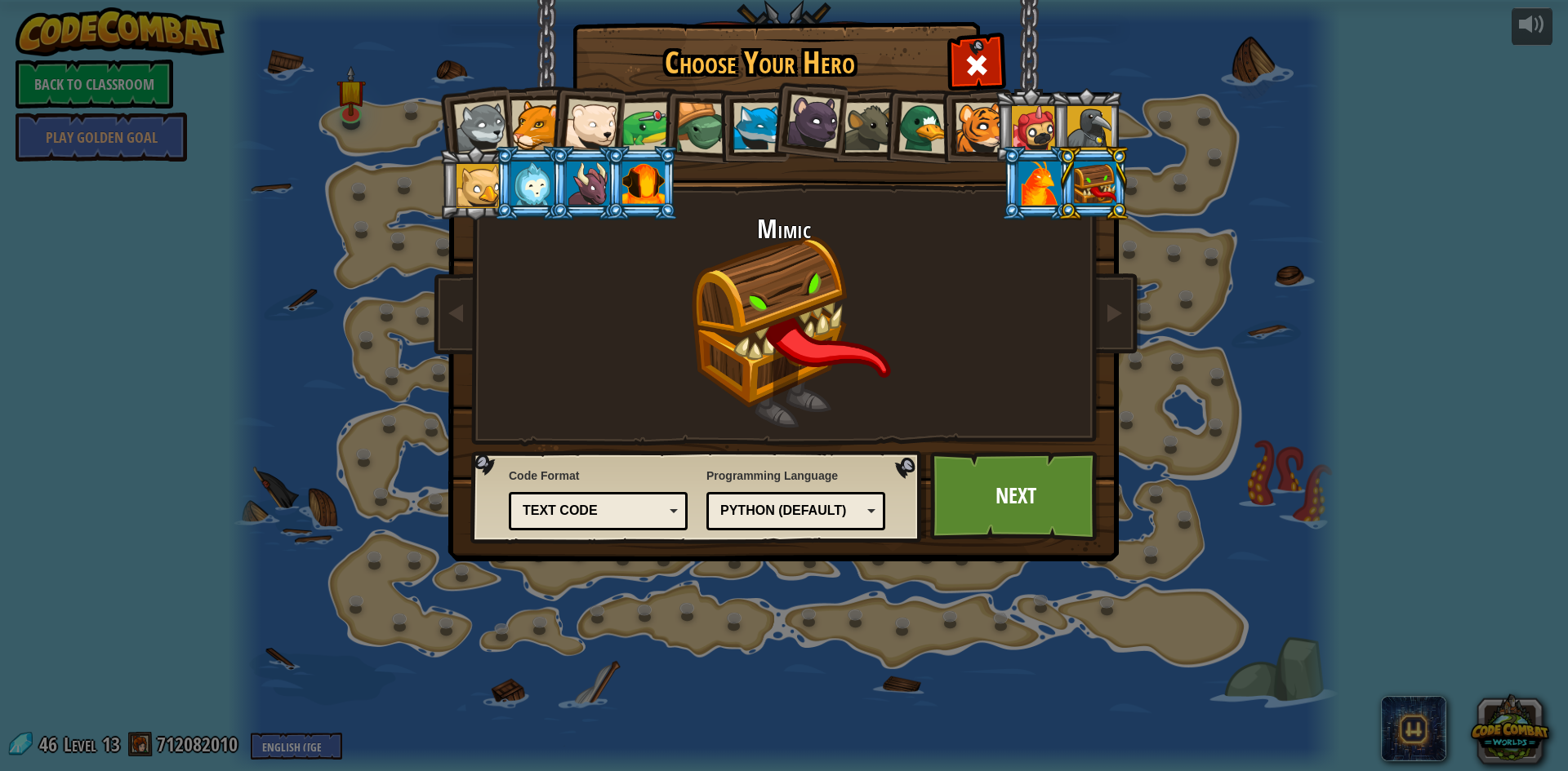
click at [1118, 105] on li at bounding box center [1086, 125] width 73 height 74
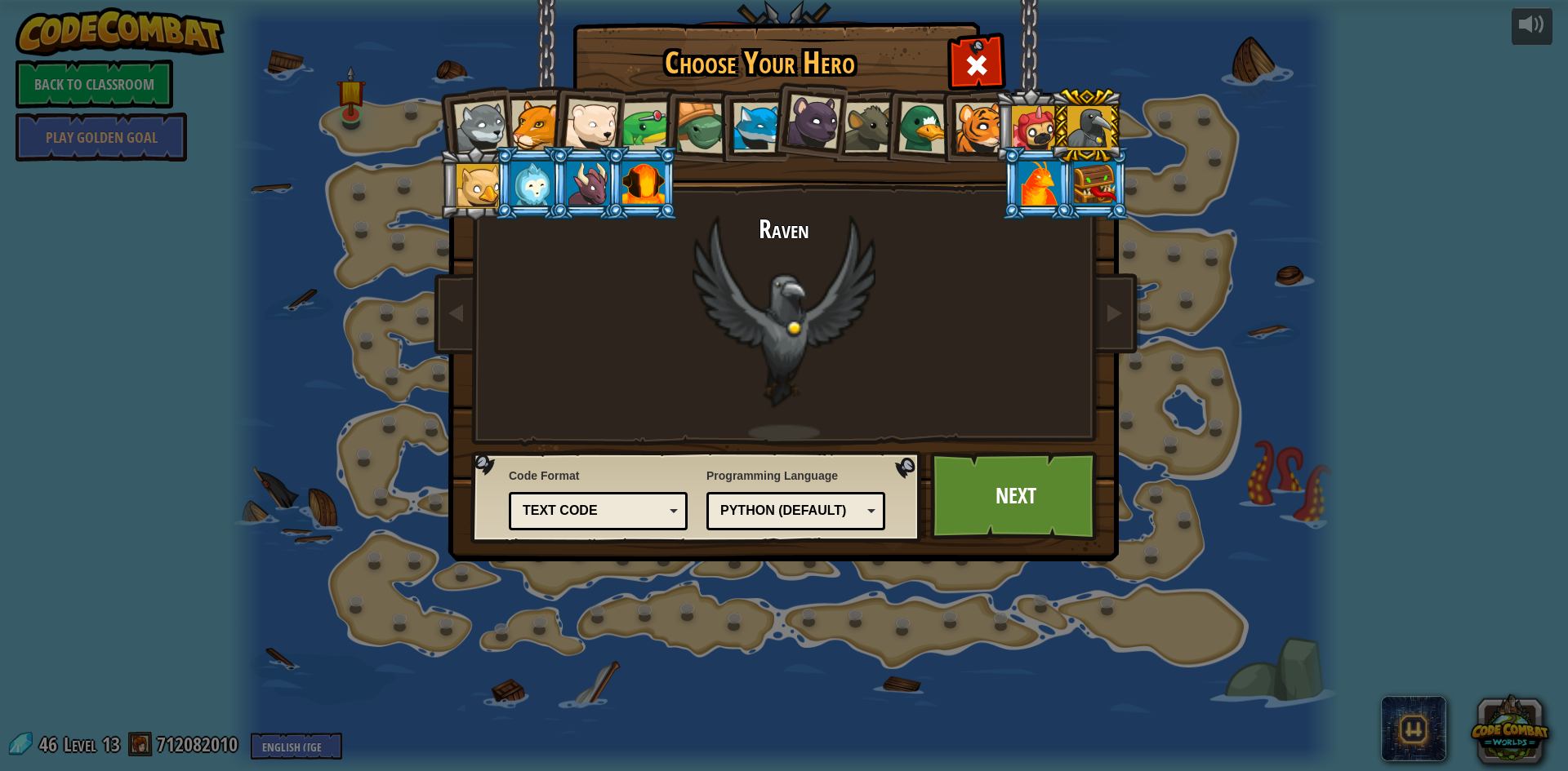
click at [1042, 129] on div at bounding box center [1034, 128] width 44 height 44
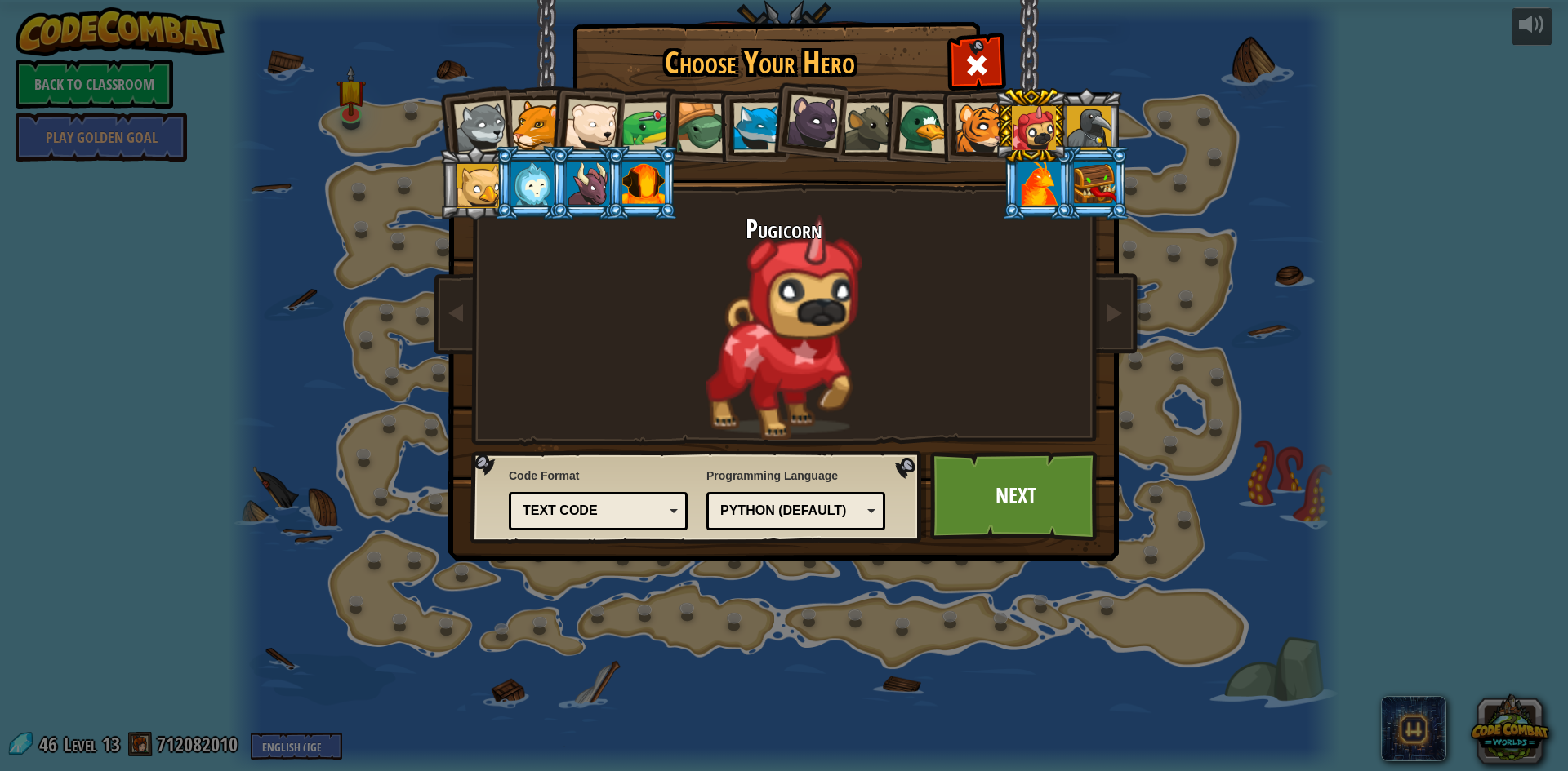
click at [996, 123] on li at bounding box center [1031, 125] width 73 height 74
click at [944, 116] on li at bounding box center [975, 125] width 73 height 74
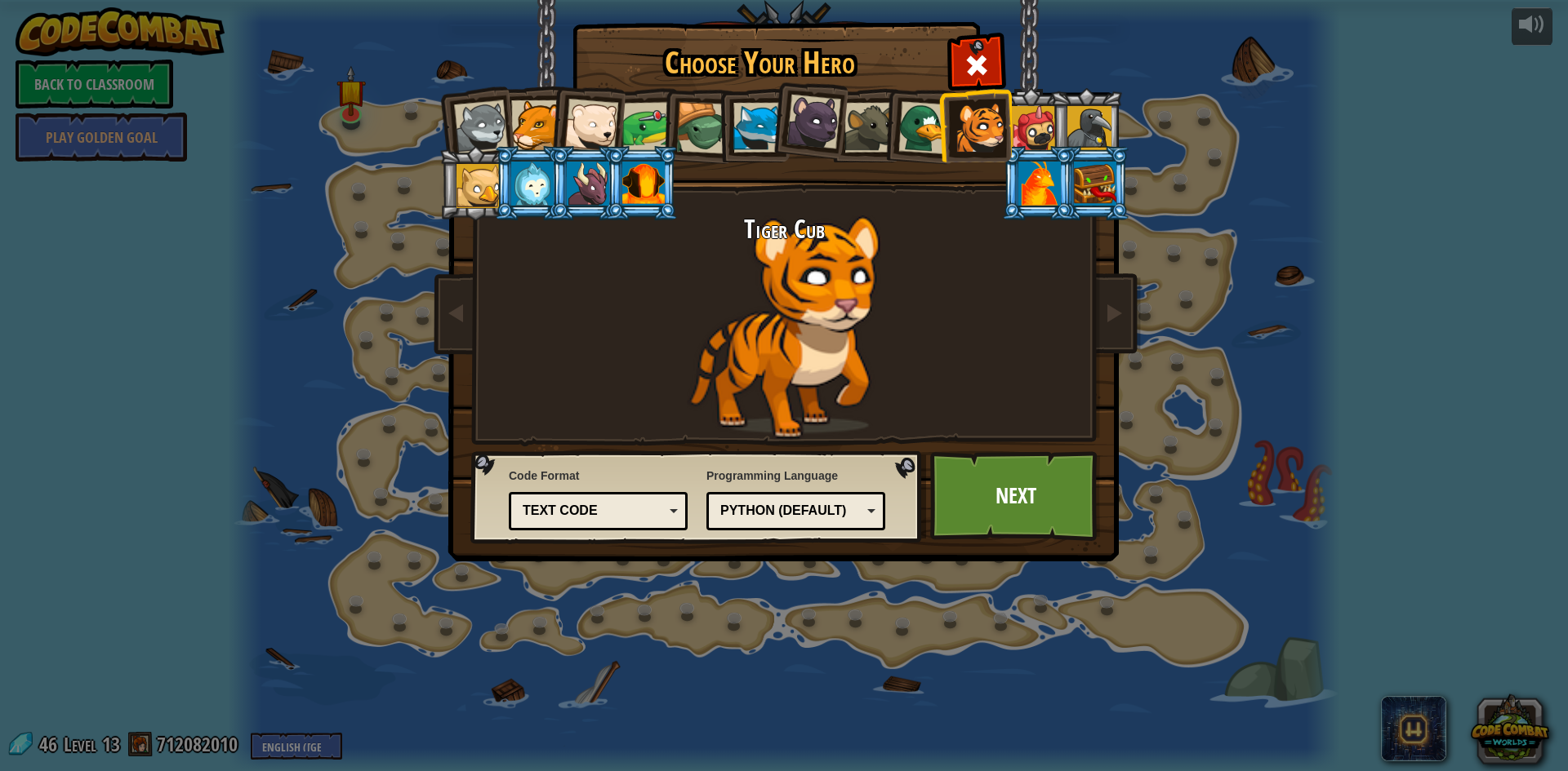
click at [914, 110] on div at bounding box center [925, 128] width 53 height 53
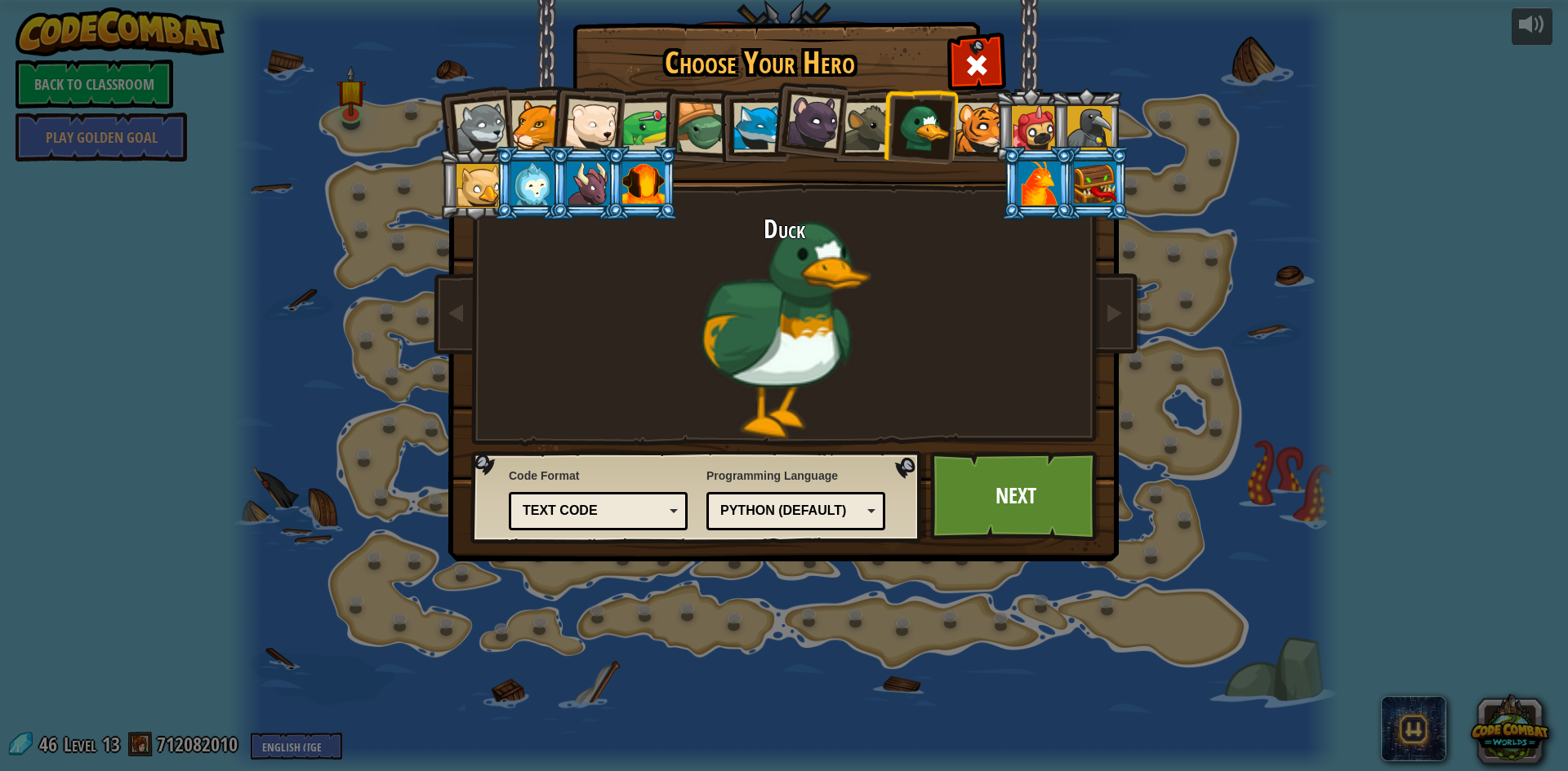
click at [842, 108] on li at bounding box center [808, 119] width 81 height 82
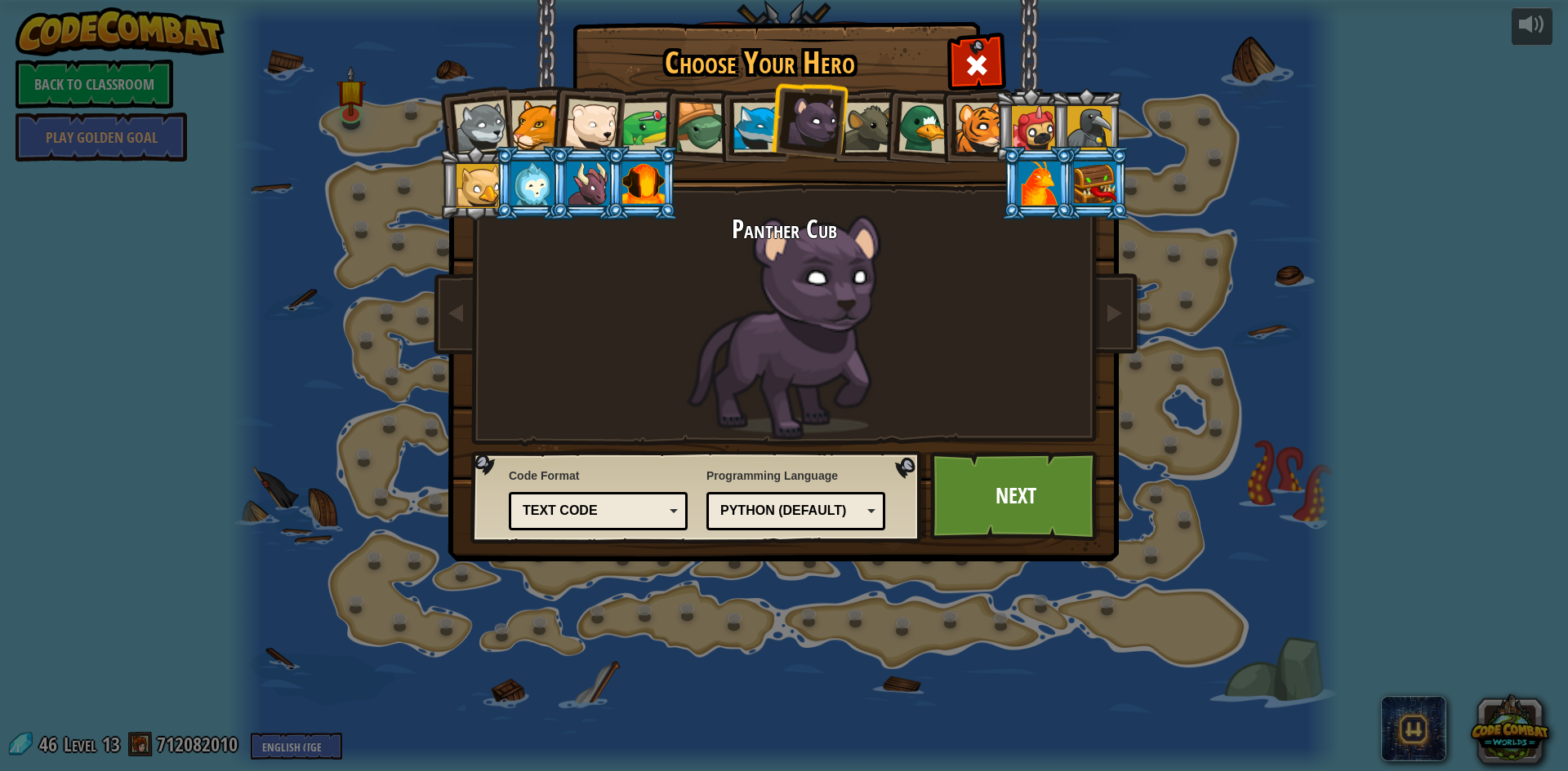
click at [881, 108] on div at bounding box center [869, 128] width 50 height 50
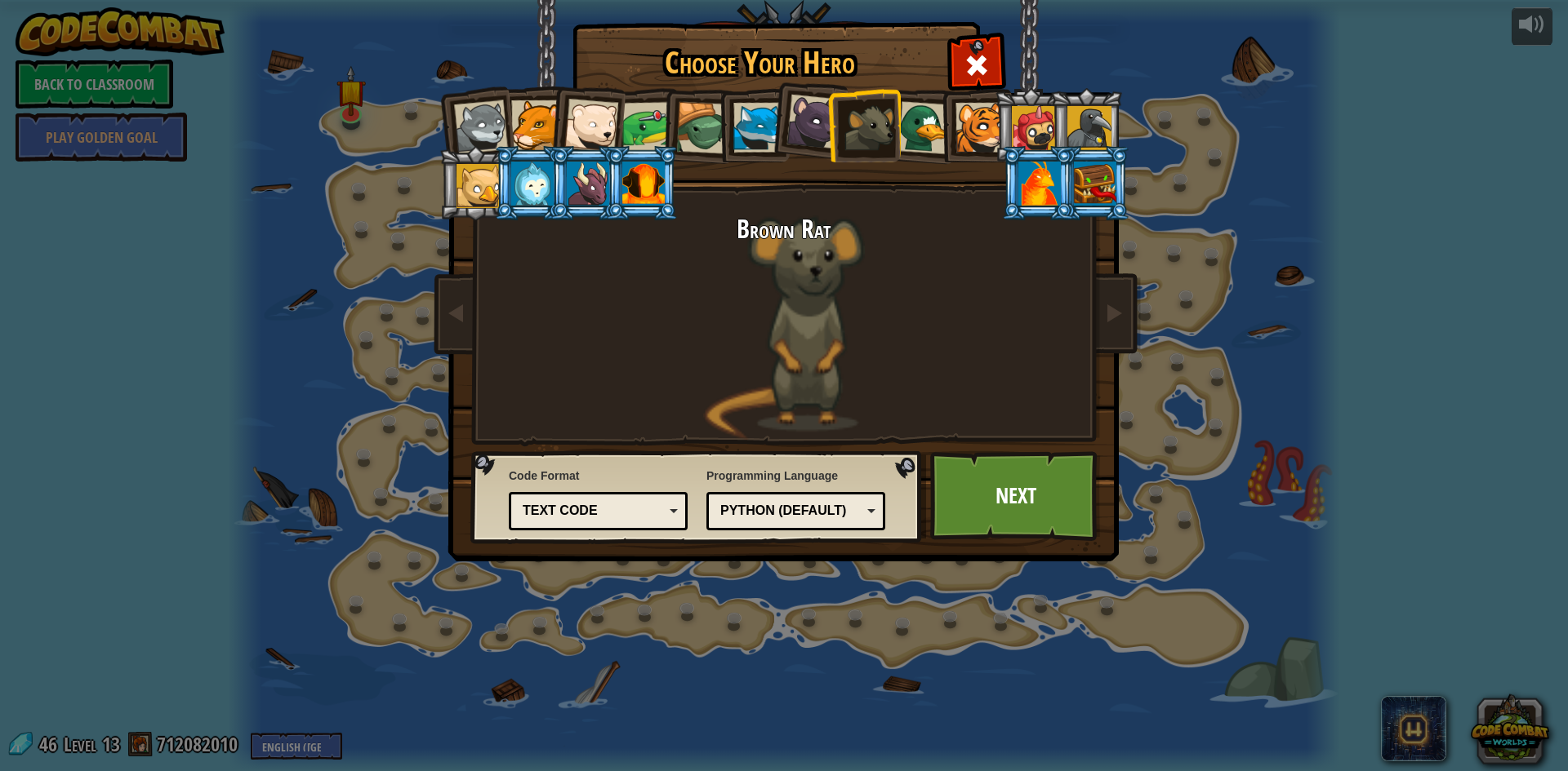
click at [731, 110] on li at bounding box center [753, 125] width 73 height 74
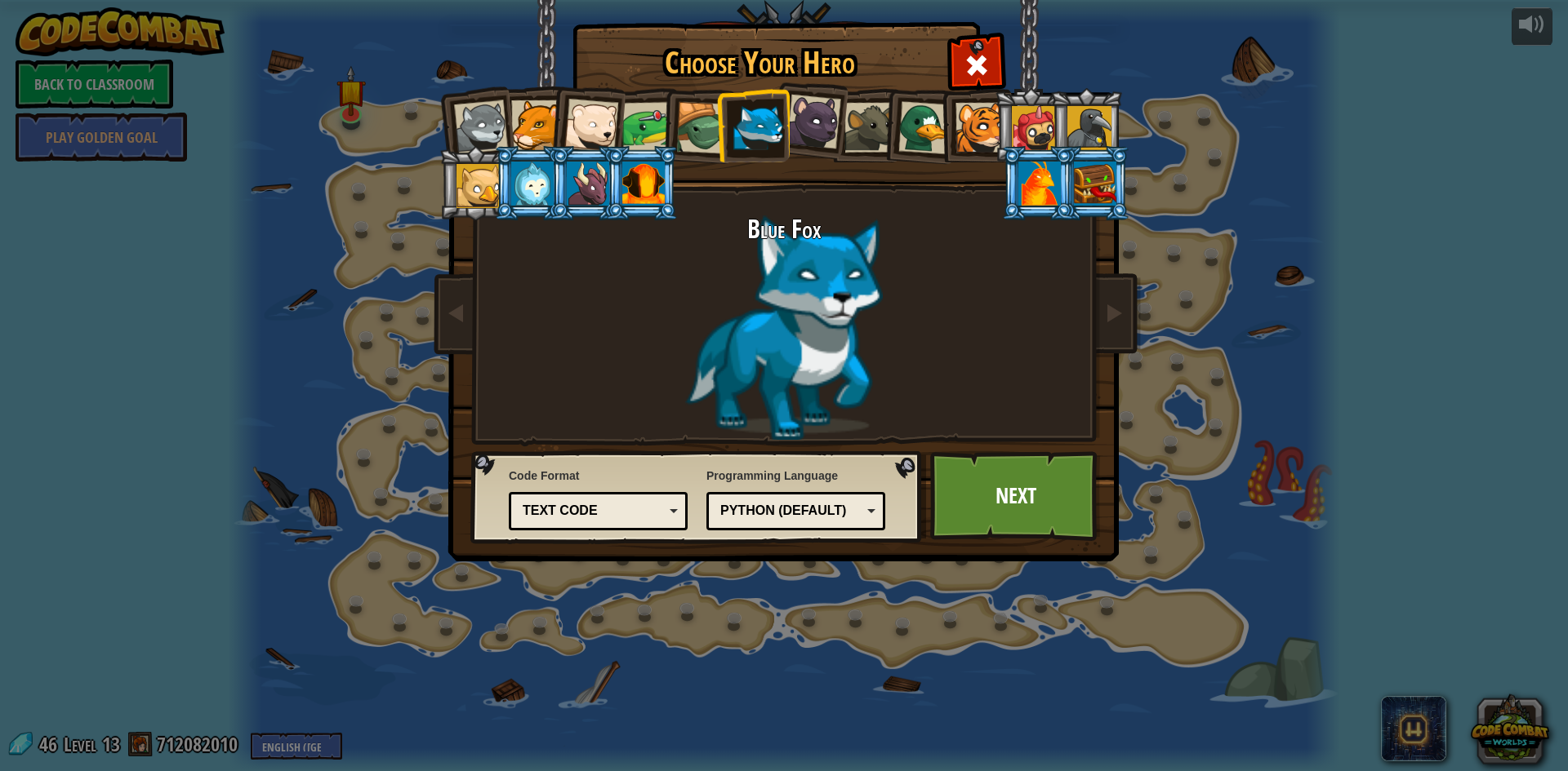
click at [704, 108] on div at bounding box center [702, 128] width 53 height 53
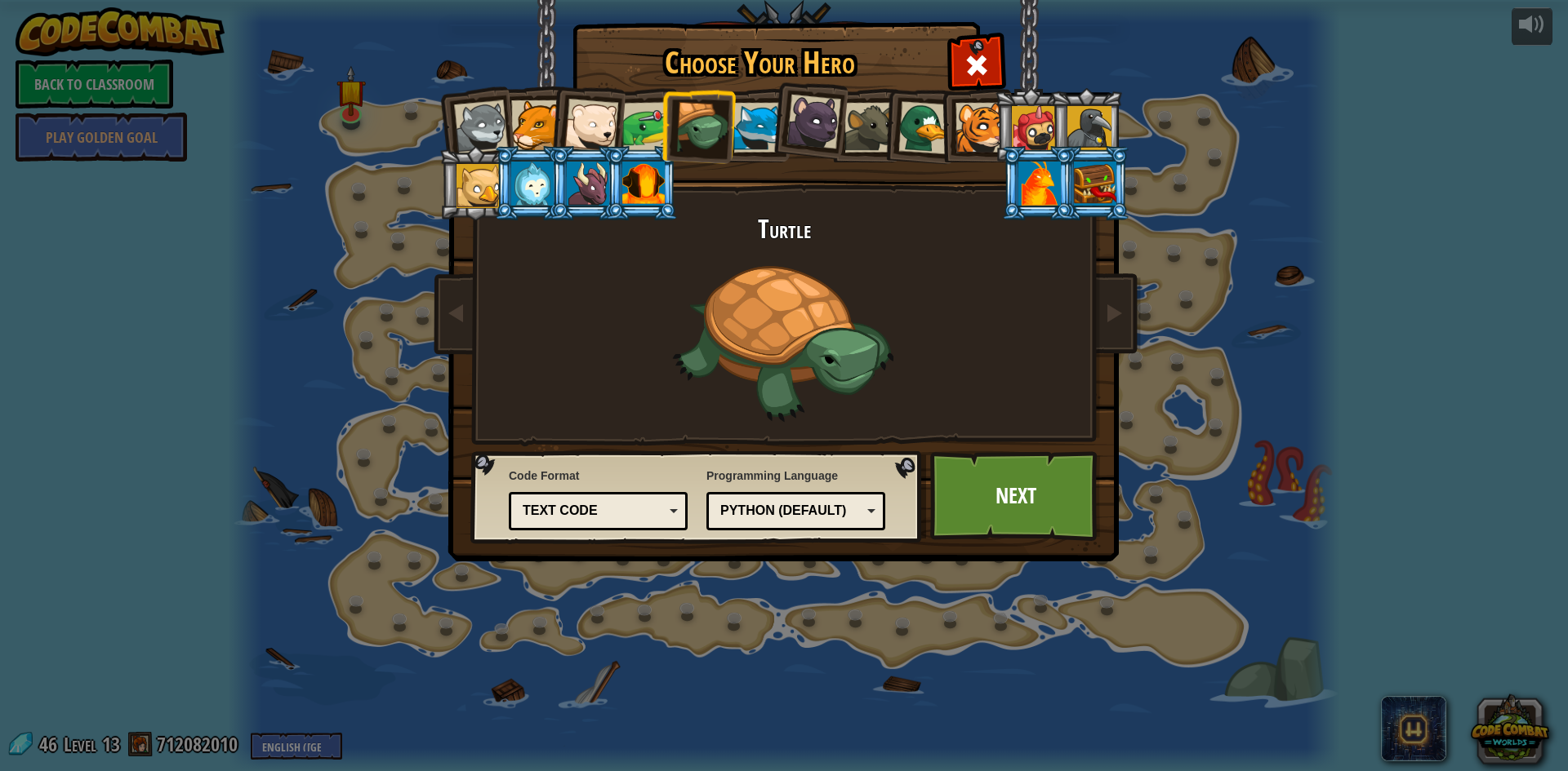
click at [653, 94] on li at bounding box center [642, 125] width 75 height 76
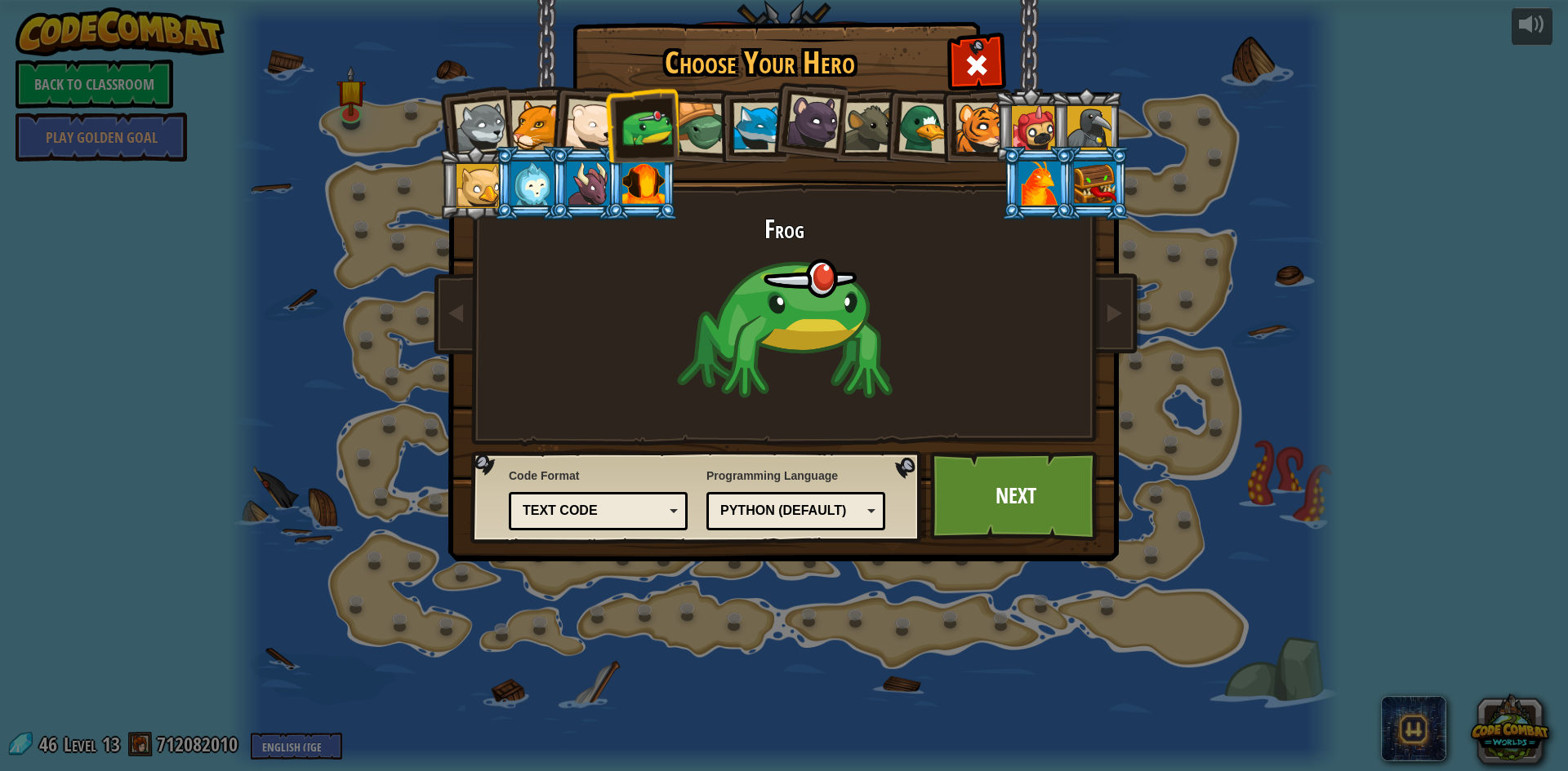
click at [705, 109] on div at bounding box center [702, 128] width 53 height 53
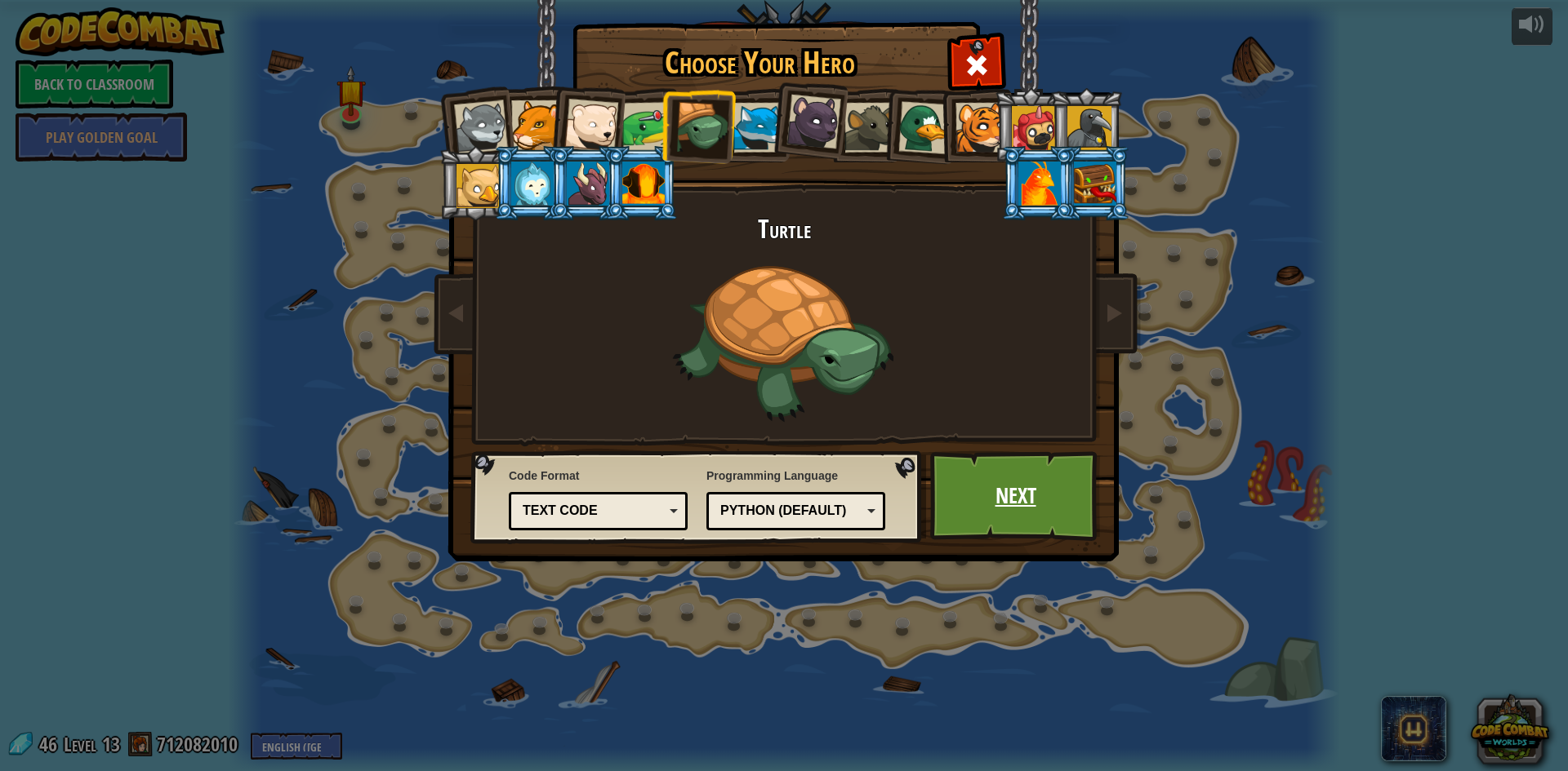
click at [1011, 515] on link "Next" at bounding box center [1015, 496] width 170 height 90
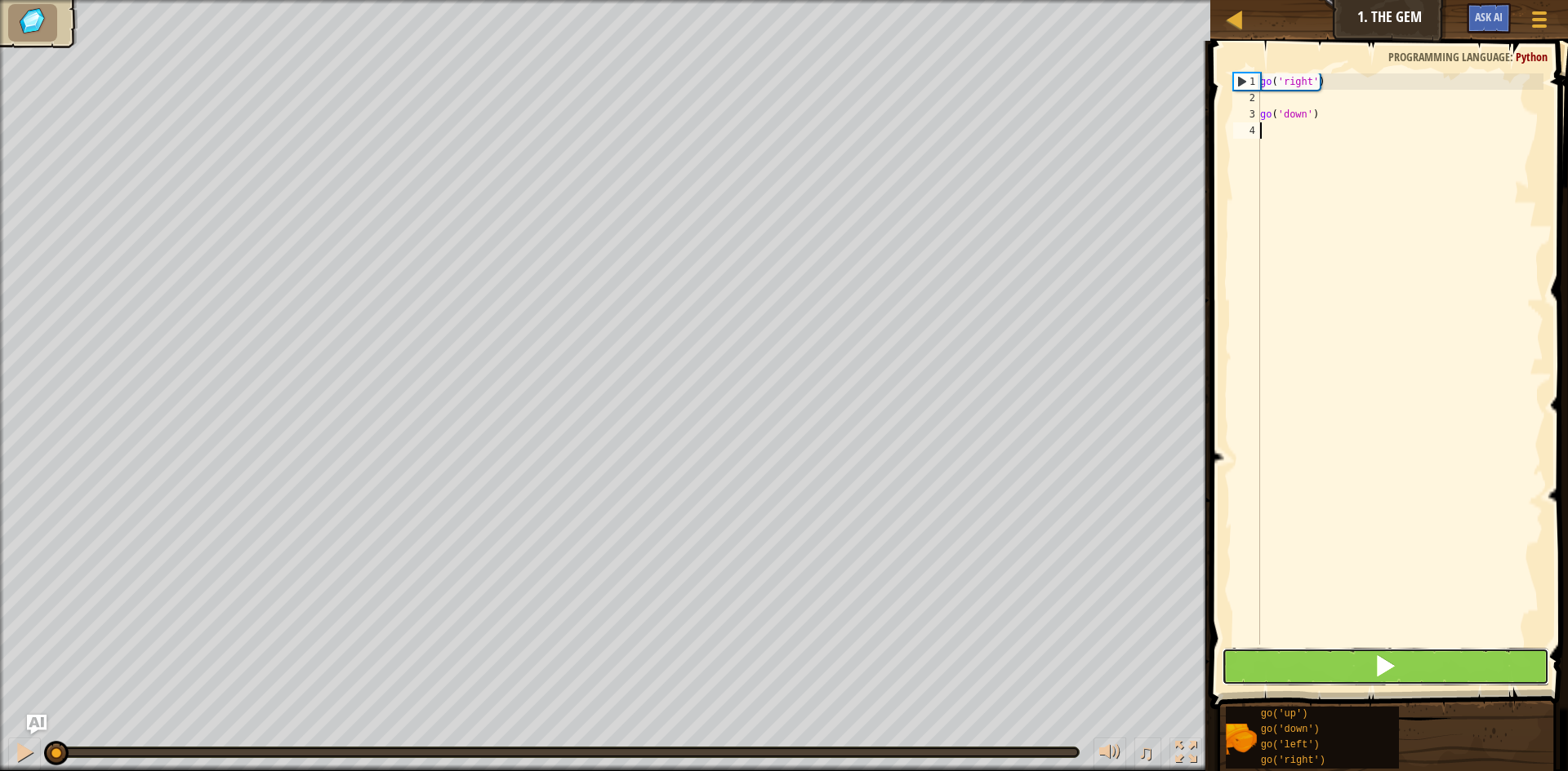
click at [1383, 667] on span at bounding box center [1384, 666] width 23 height 23
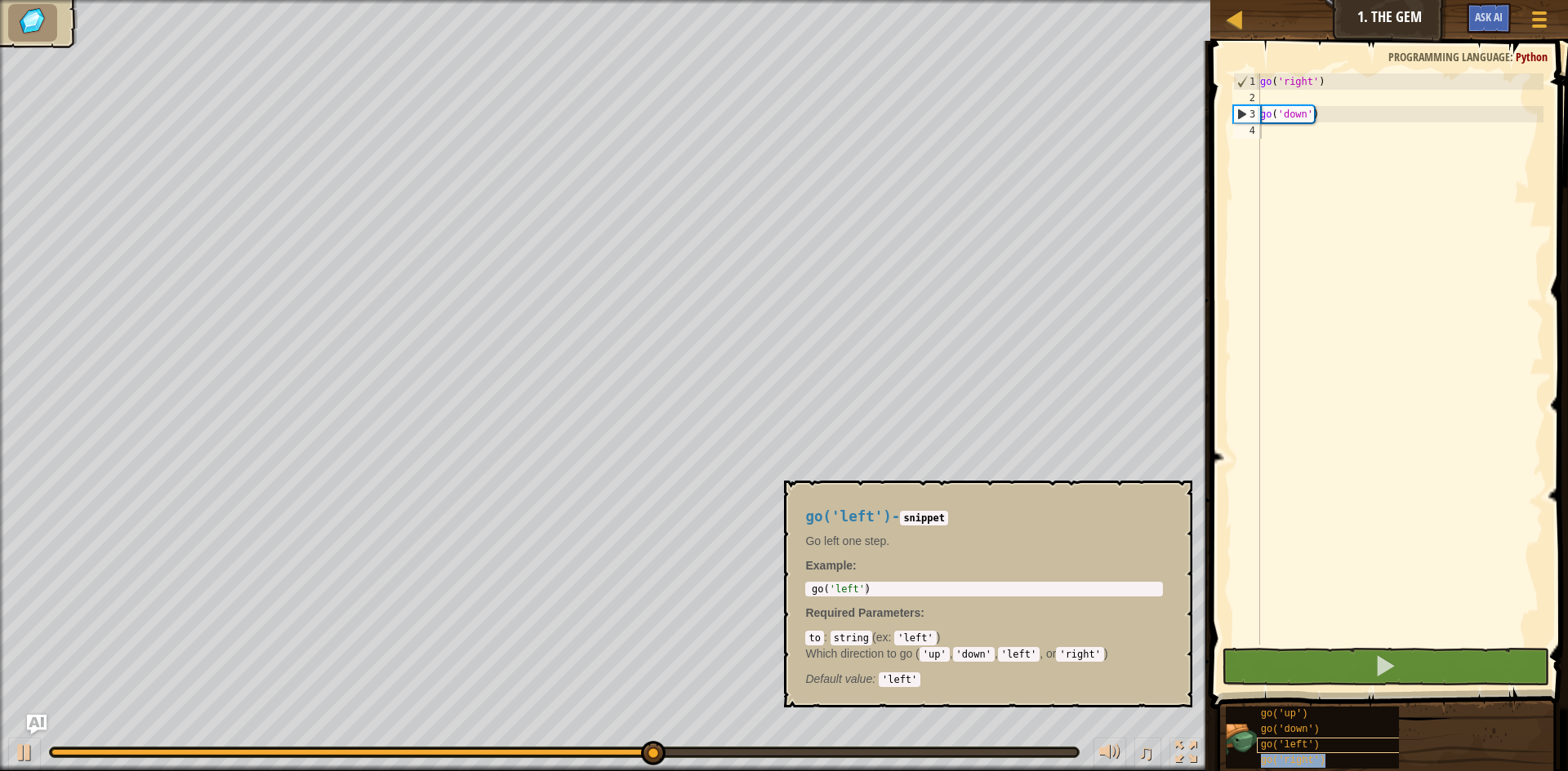
type textarea "go('right')"
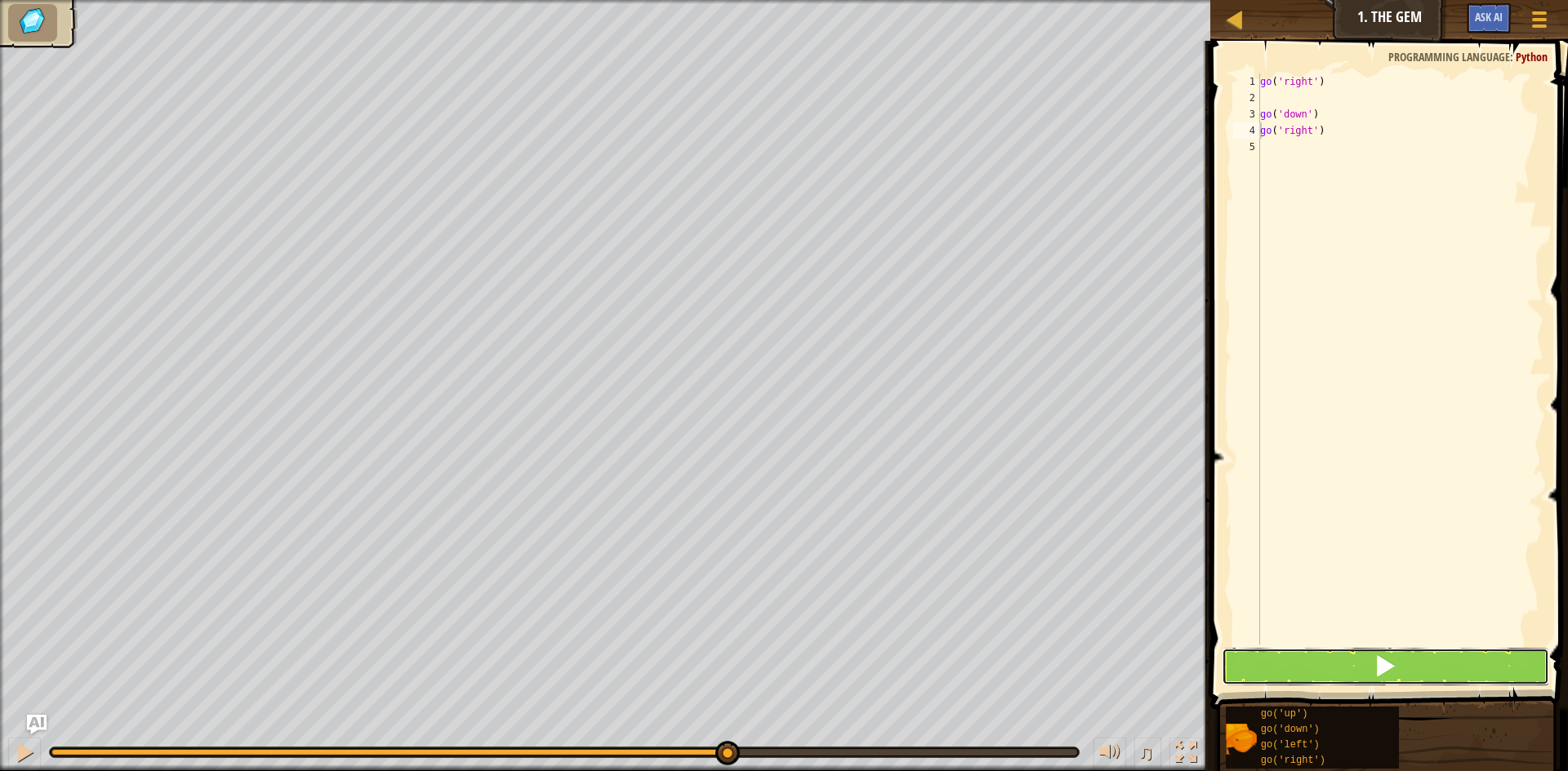
click at [1391, 658] on span at bounding box center [1384, 666] width 23 height 23
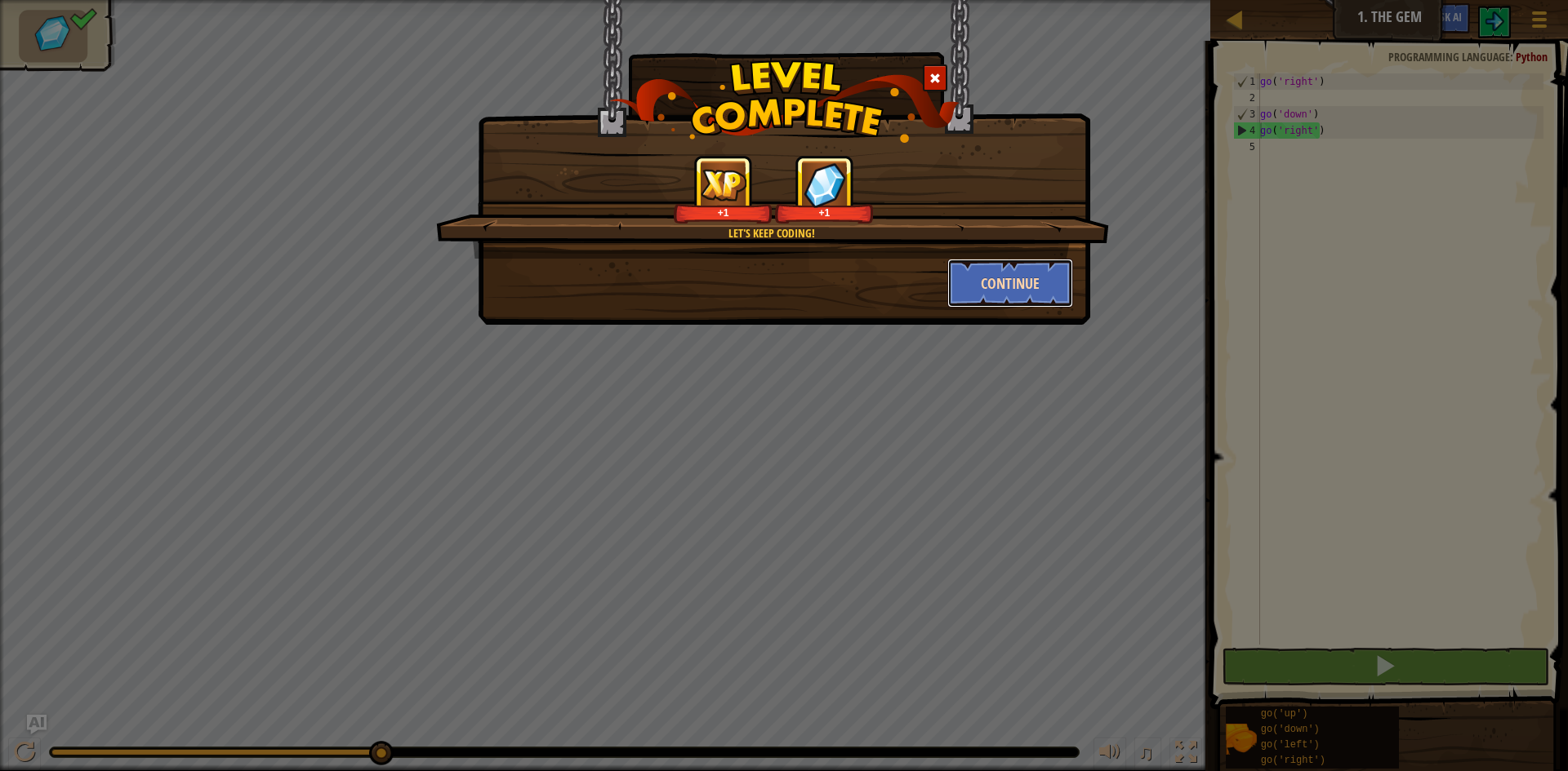
click at [1018, 284] on button "Continue" at bounding box center [1011, 283] width 127 height 49
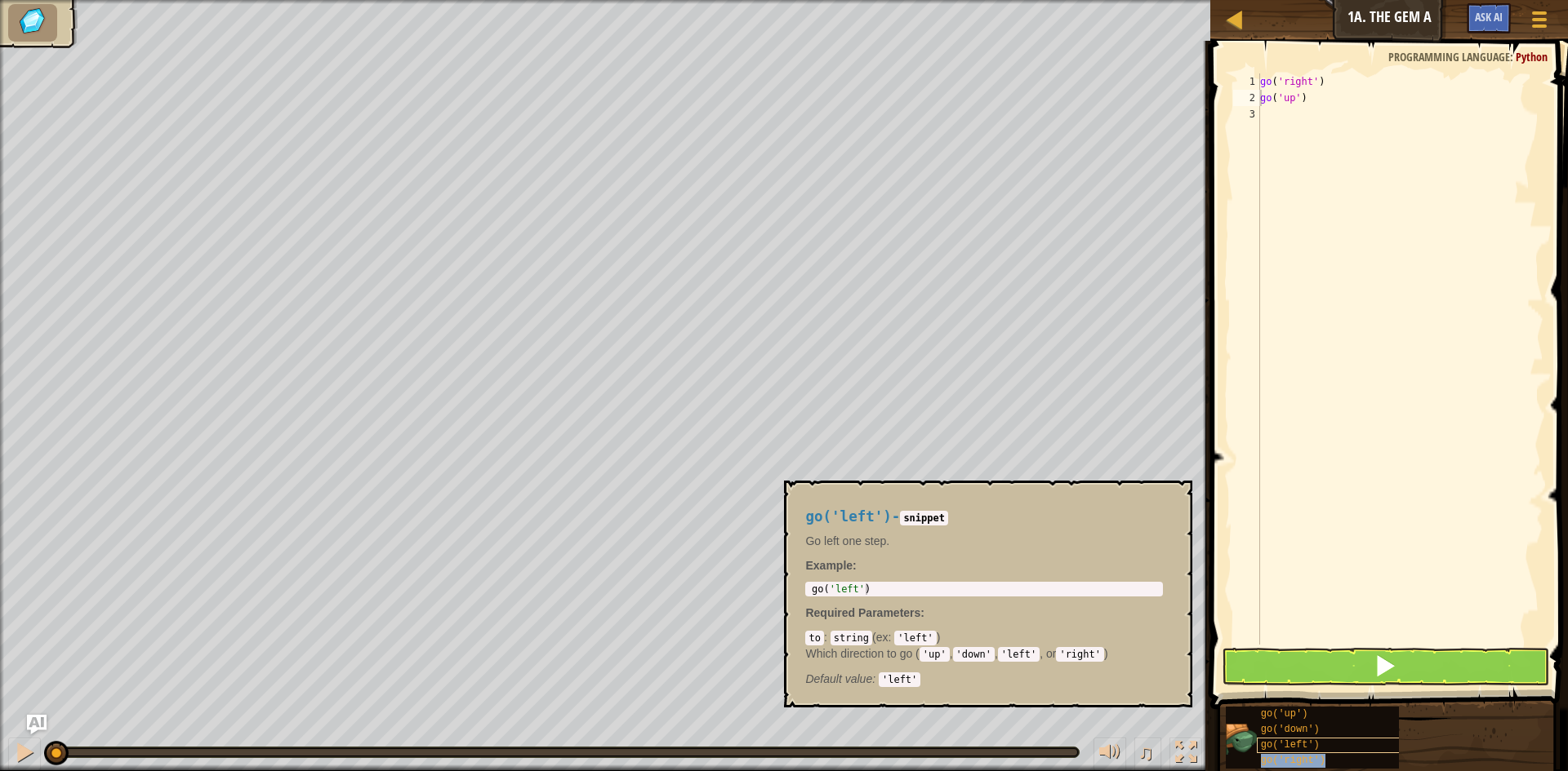
type textarea "go('right')"
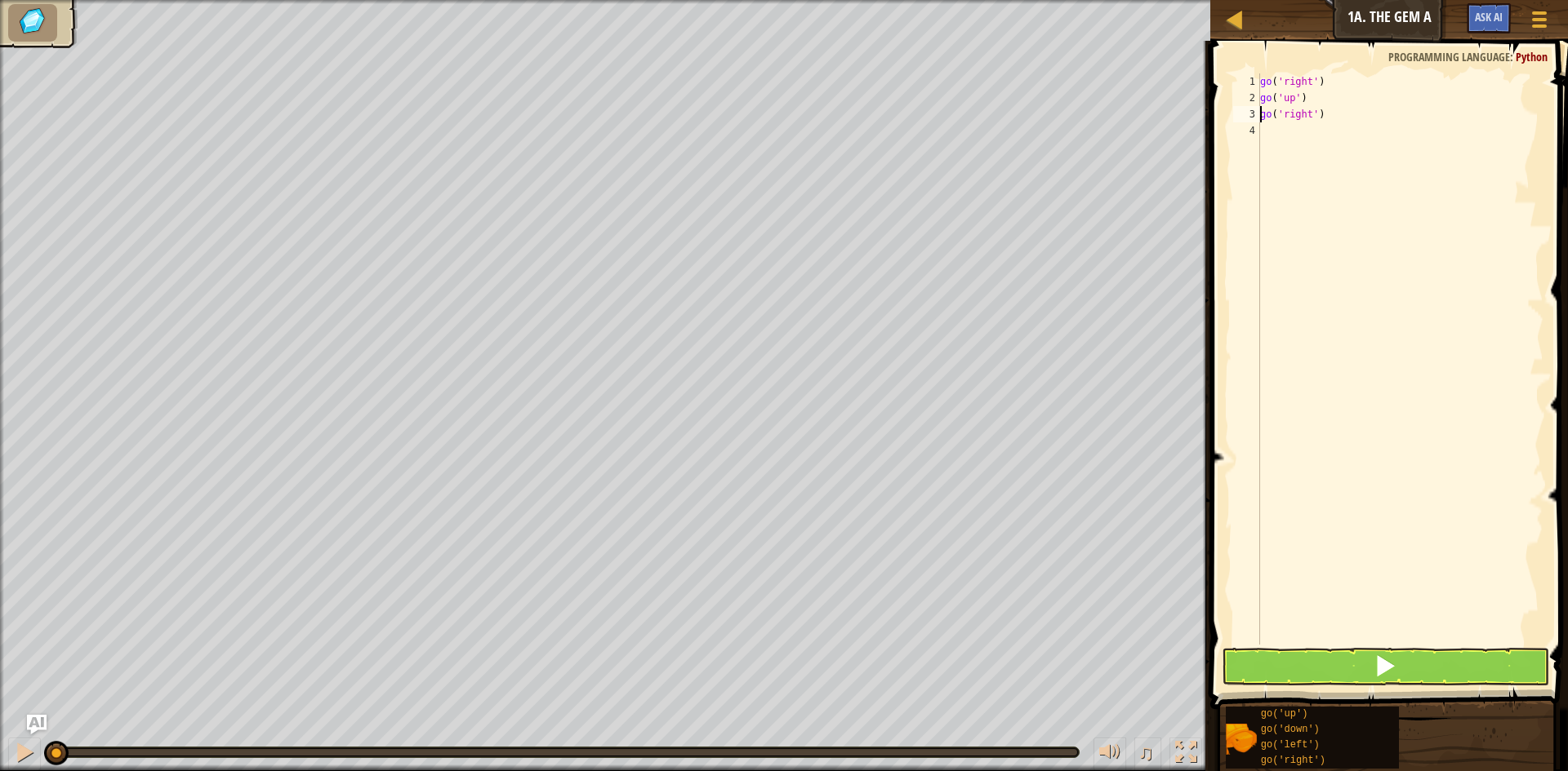
click at [1378, 642] on div "go ( 'right' ) go ( 'up' ) go ( 'right' )" at bounding box center [1399, 375] width 286 height 604
click at [1383, 670] on span at bounding box center [1384, 666] width 23 height 23
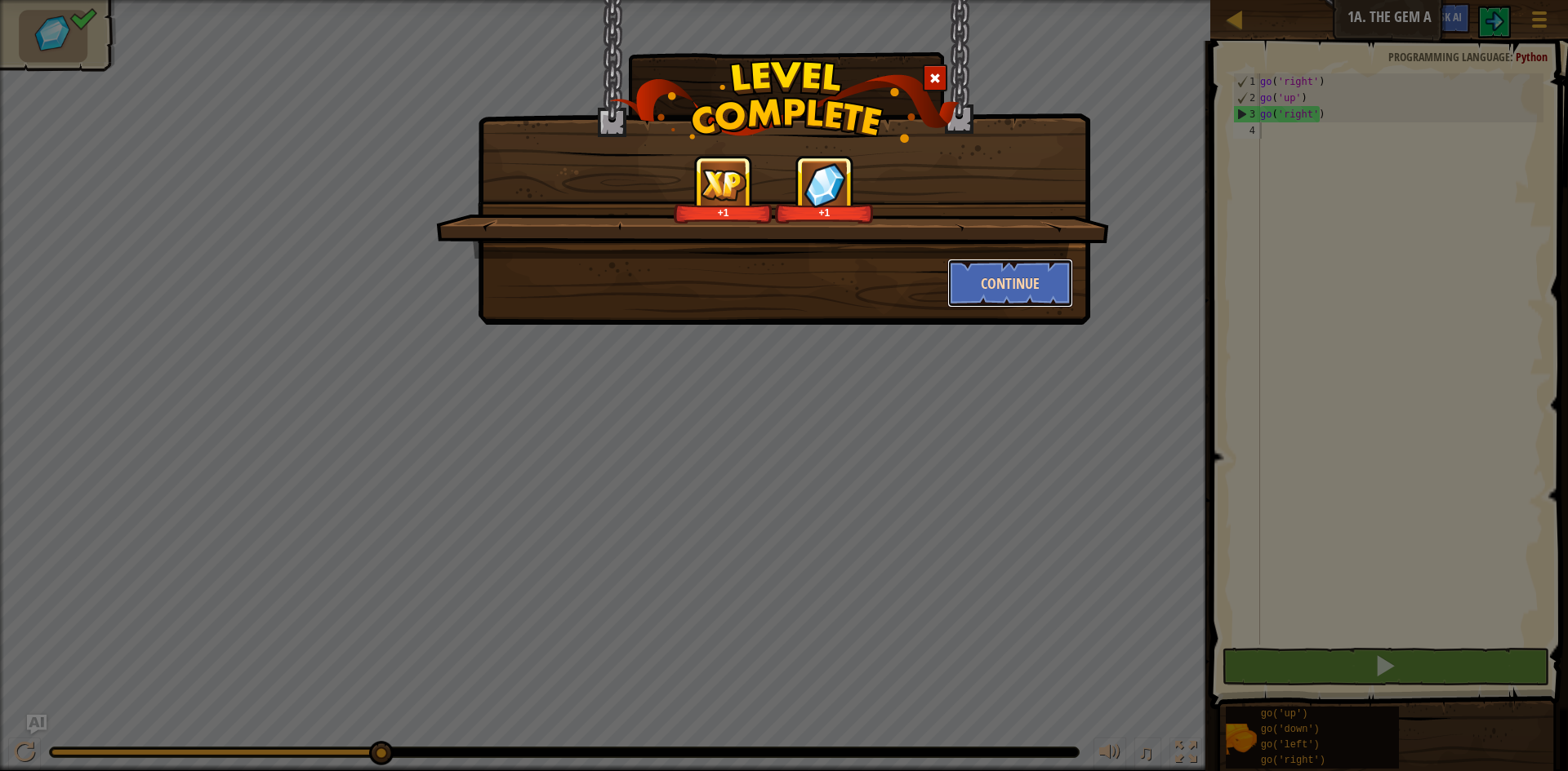
click at [1004, 283] on button "Continue" at bounding box center [1011, 283] width 127 height 49
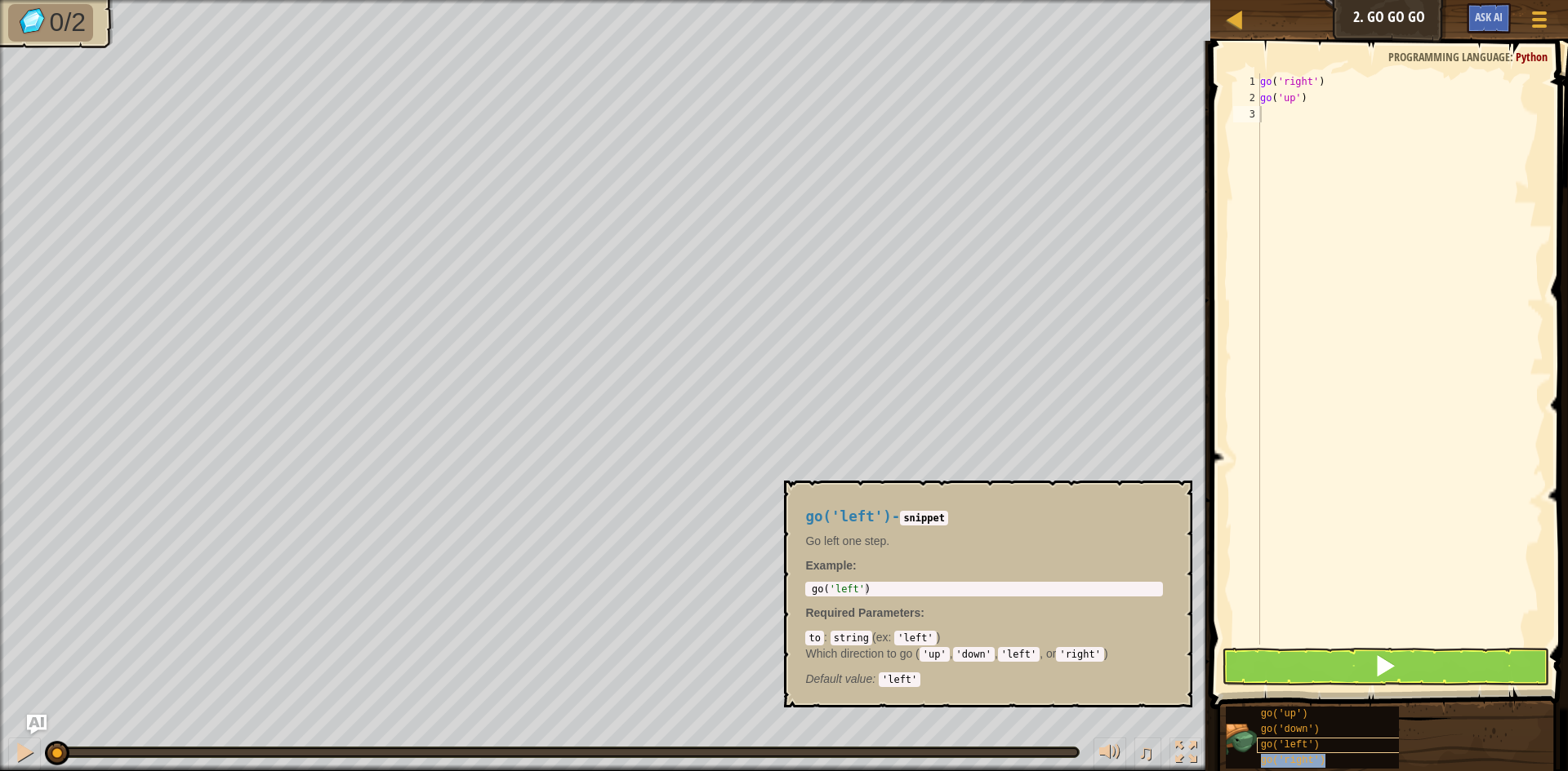
type textarea "go('right')"
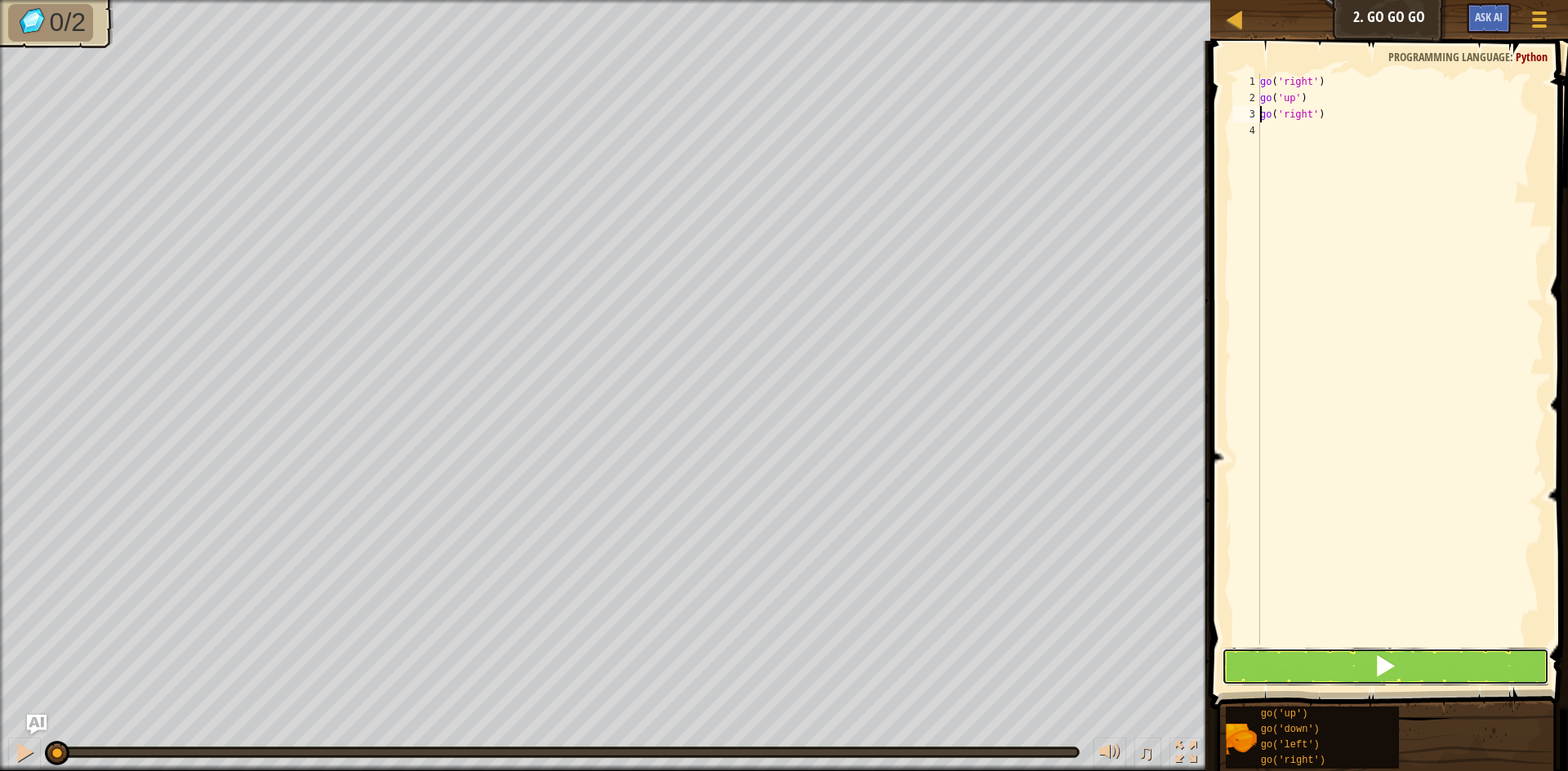
click at [1419, 665] on button at bounding box center [1385, 667] width 327 height 38
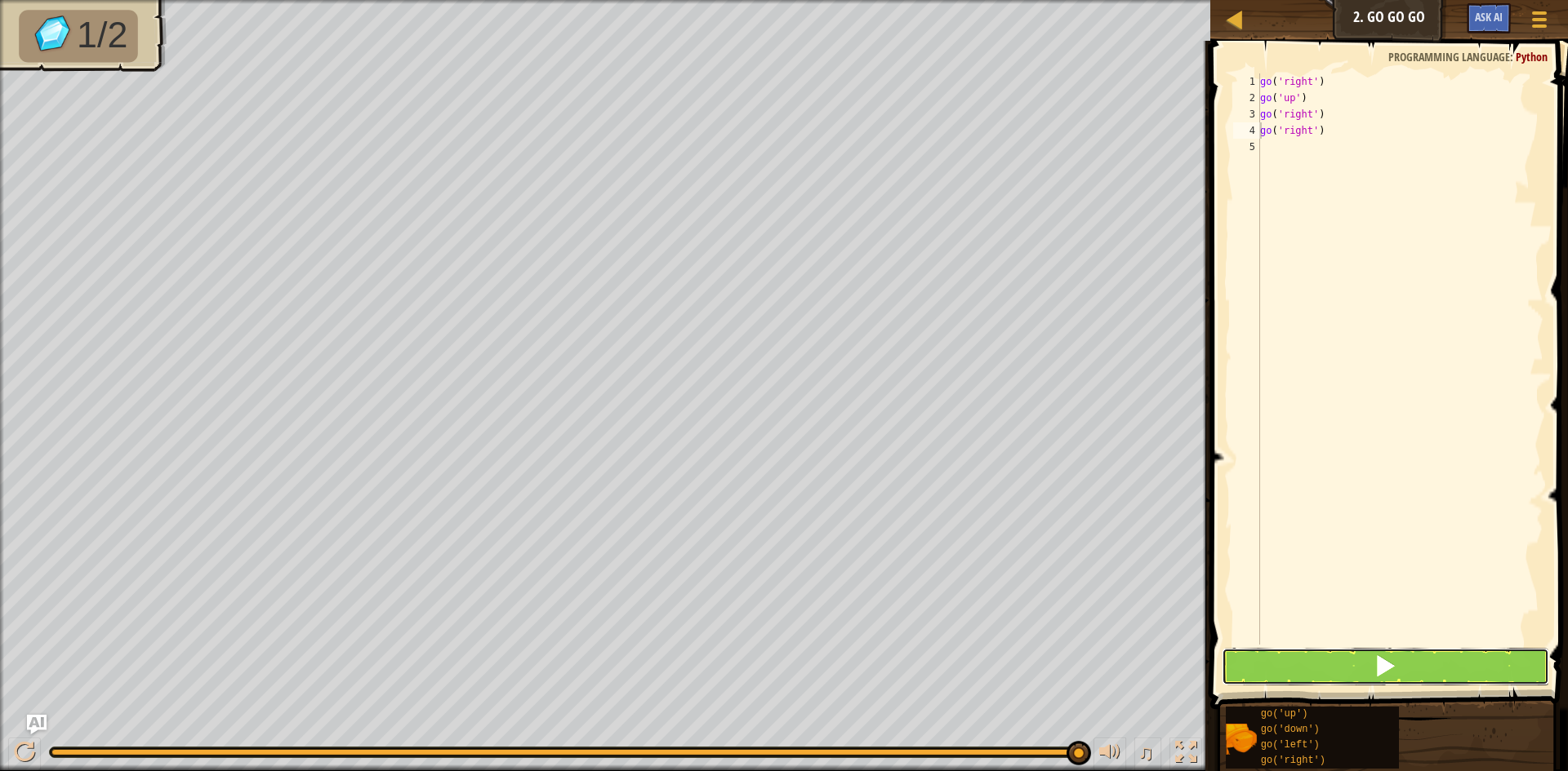
click at [1383, 665] on span at bounding box center [1384, 666] width 23 height 23
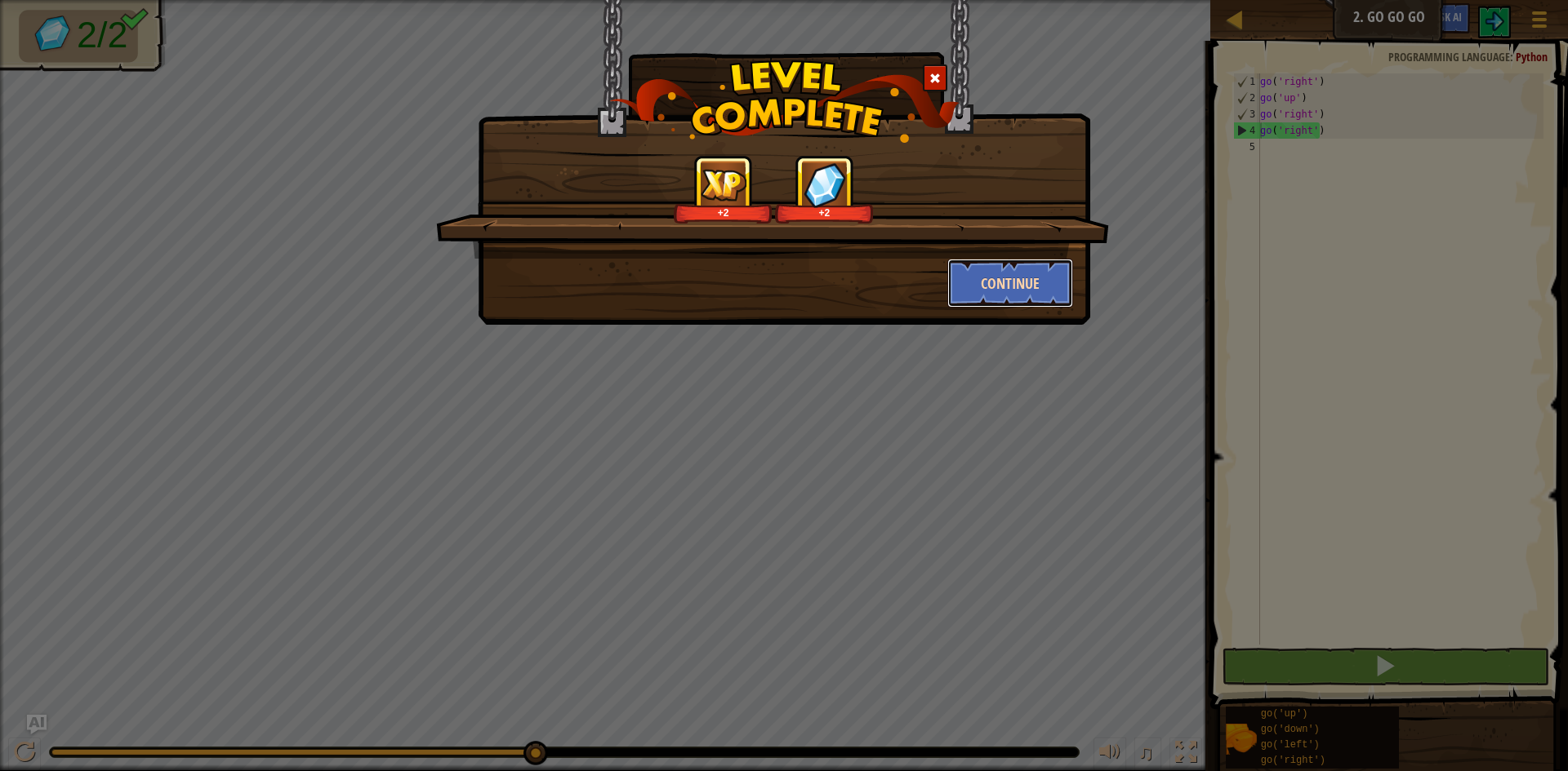
click at [1026, 274] on button "Continue" at bounding box center [1011, 283] width 127 height 49
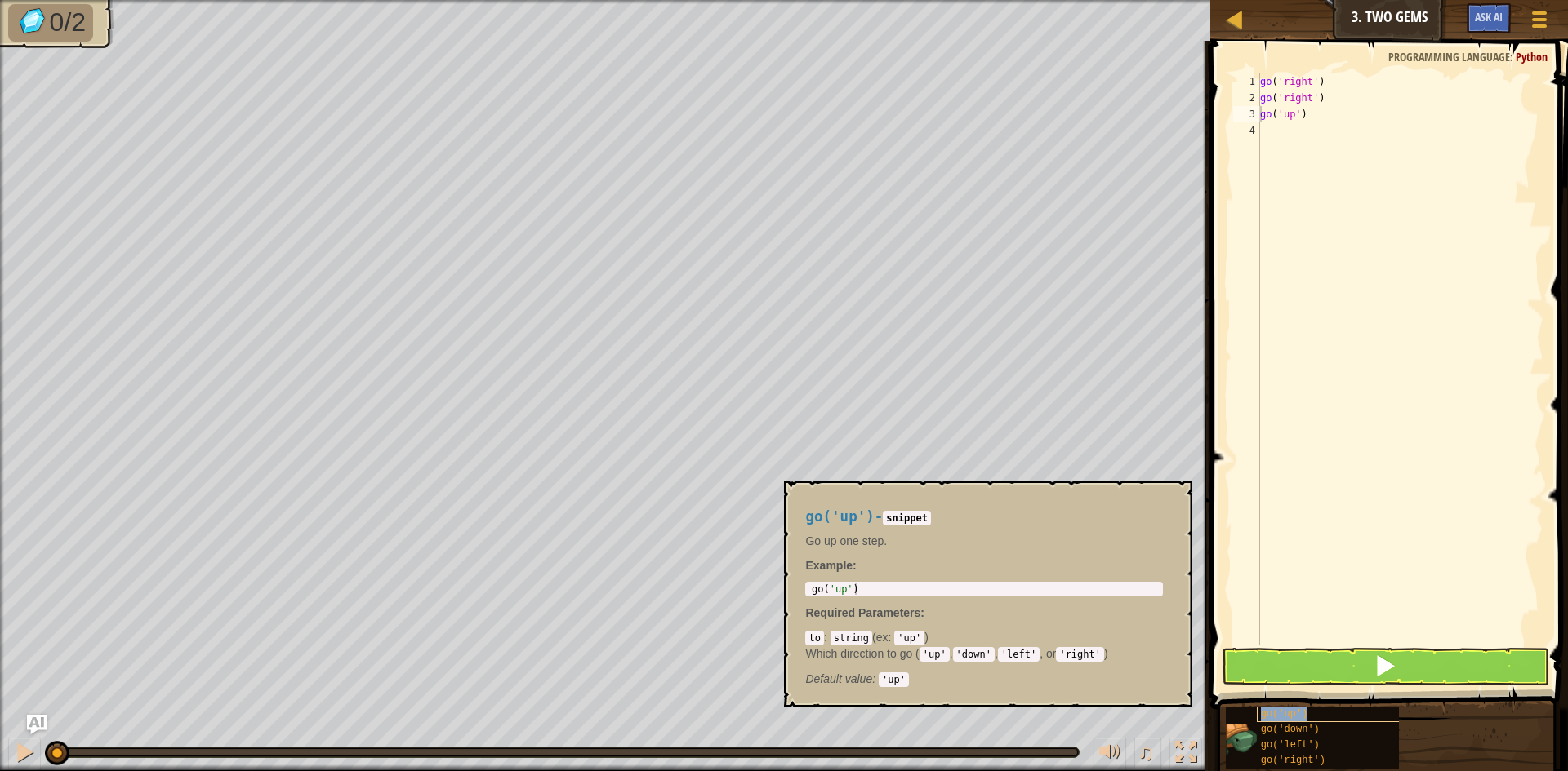
click at [1348, 720] on div "go('up')" at bounding box center [1335, 714] width 157 height 16
click at [1361, 670] on button at bounding box center [1385, 667] width 327 height 38
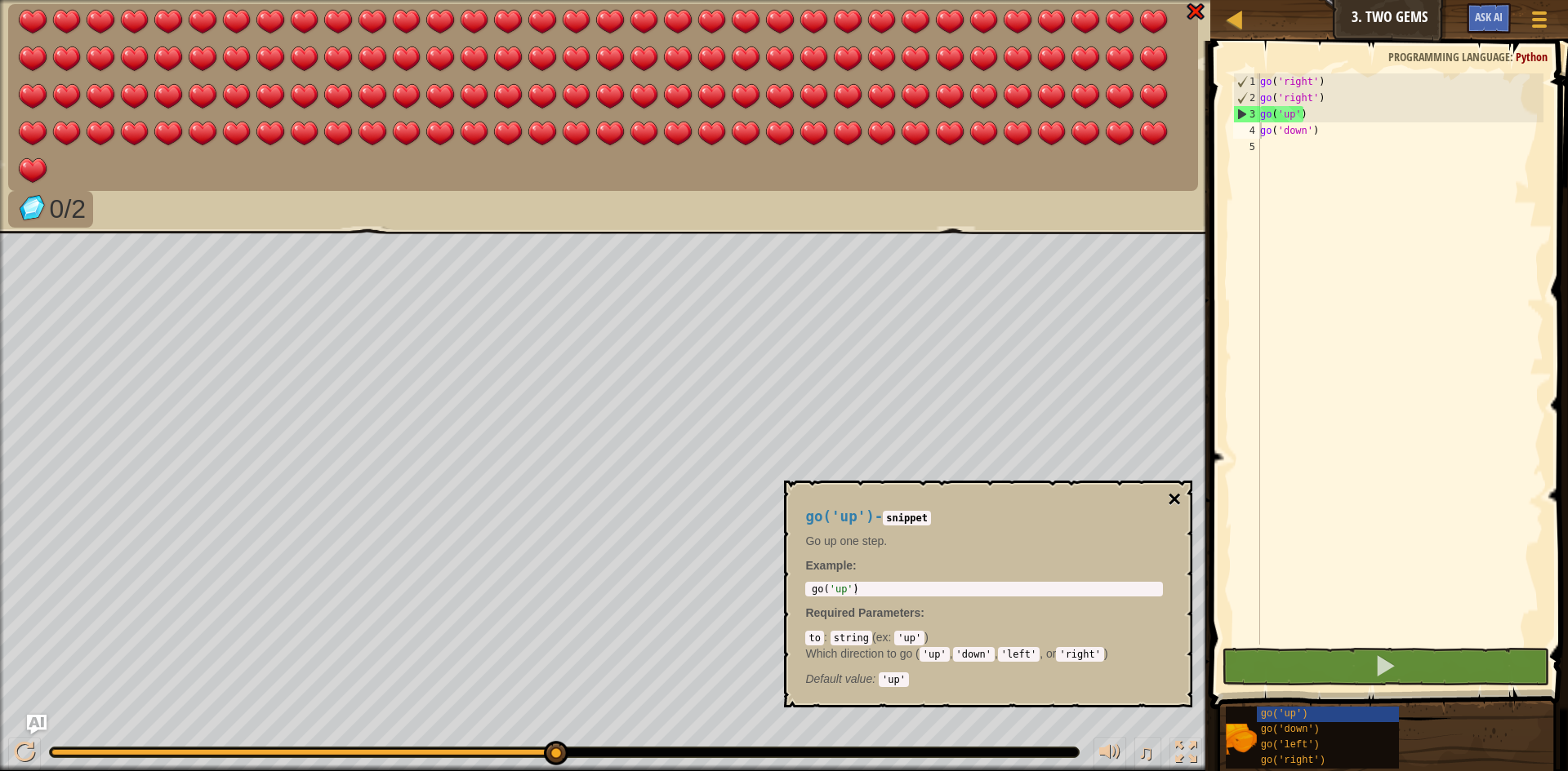
click at [1176, 488] on button "×" at bounding box center [1175, 499] width 13 height 23
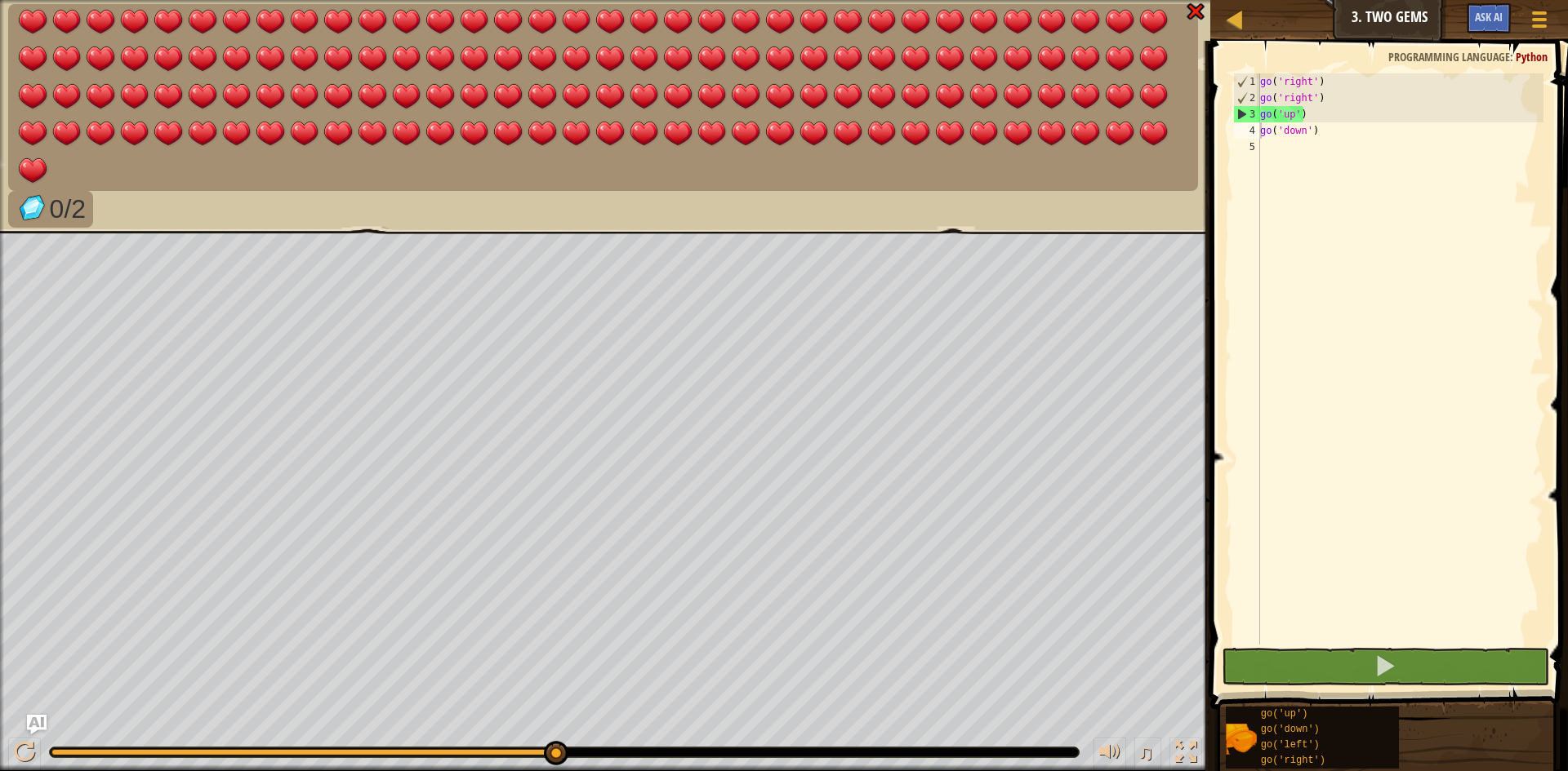
click at [1186, 12] on img at bounding box center [1195, 11] width 21 height 19
click at [1193, 9] on img at bounding box center [1195, 11] width 21 height 19
click at [1196, 13] on img at bounding box center [1195, 11] width 21 height 19
drag, startPoint x: 1309, startPoint y: 118, endPoint x: 1257, endPoint y: 149, distance: 60.5
click at [1257, 149] on div "go('up') 1 2 3 4 5 go ( 'right' ) go ( 'right' ) go ( 'up' ) go ( 'down' ) הההה…" at bounding box center [1387, 359] width 314 height 572
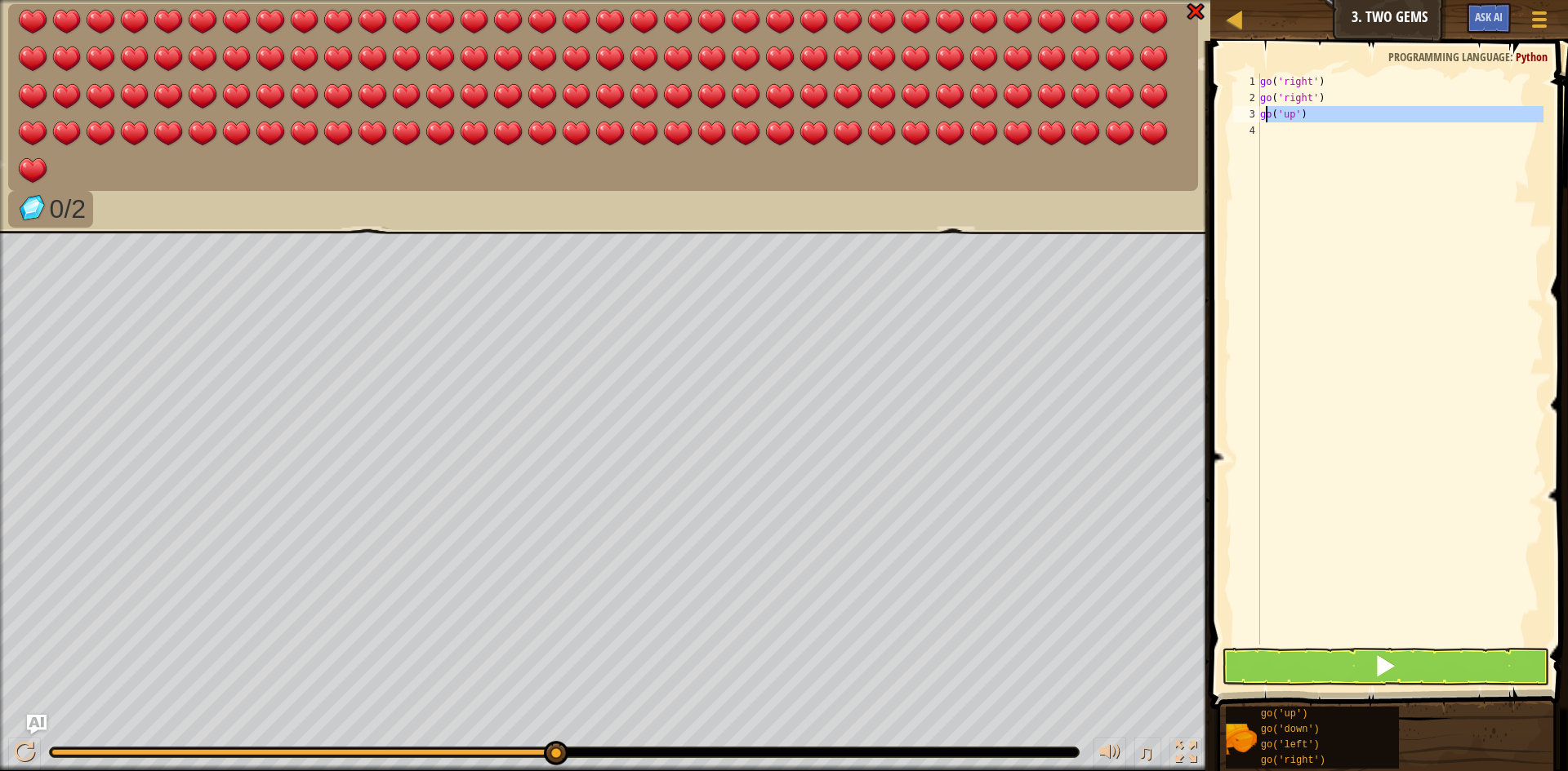
drag, startPoint x: 1319, startPoint y: 123, endPoint x: 1263, endPoint y: 121, distance: 56.0
click at [1263, 121] on div "go ( 'right' ) go ( 'right' ) go ( 'up' )" at bounding box center [1399, 375] width 286 height 604
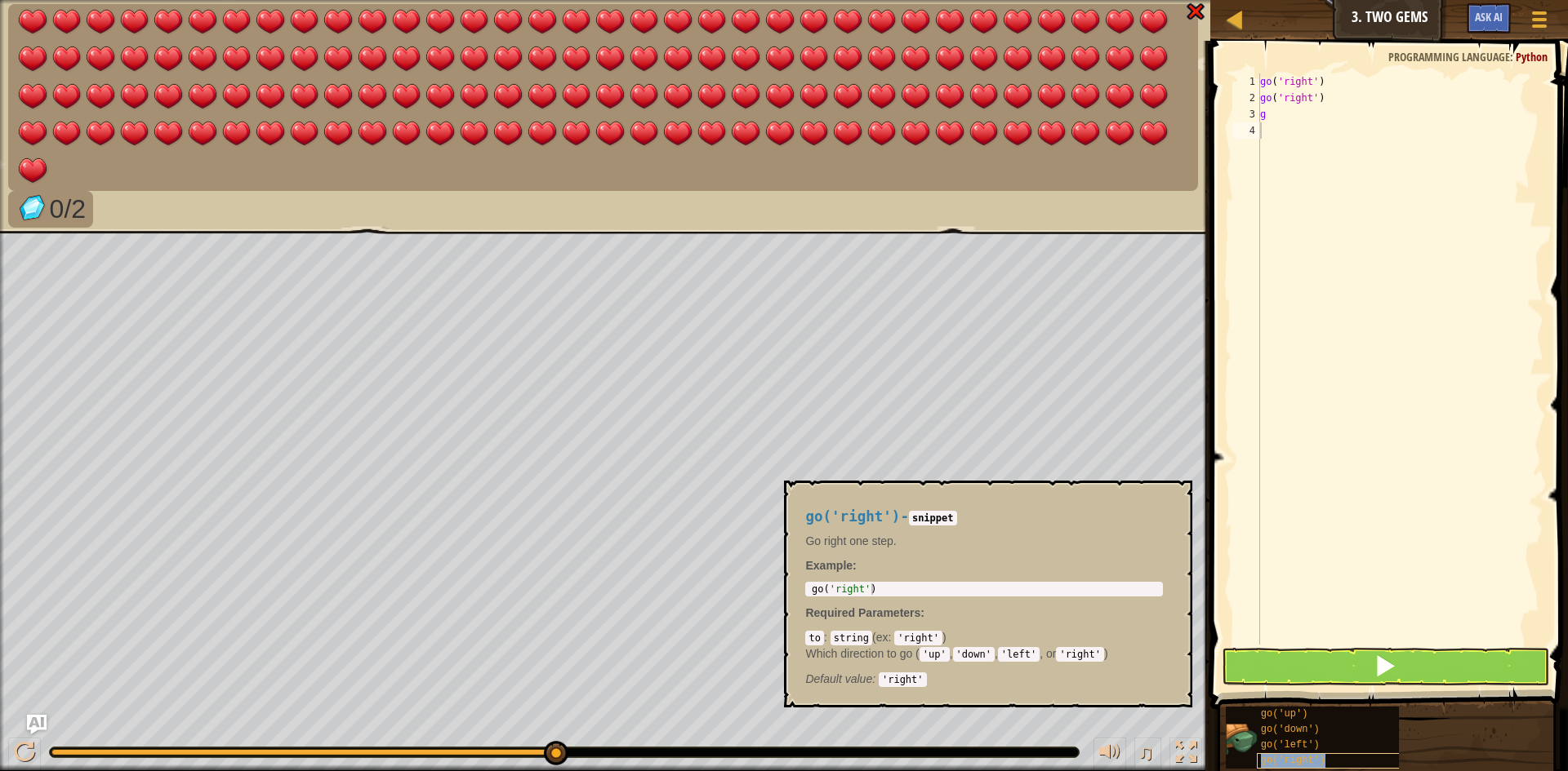
type textarea "go('right')"
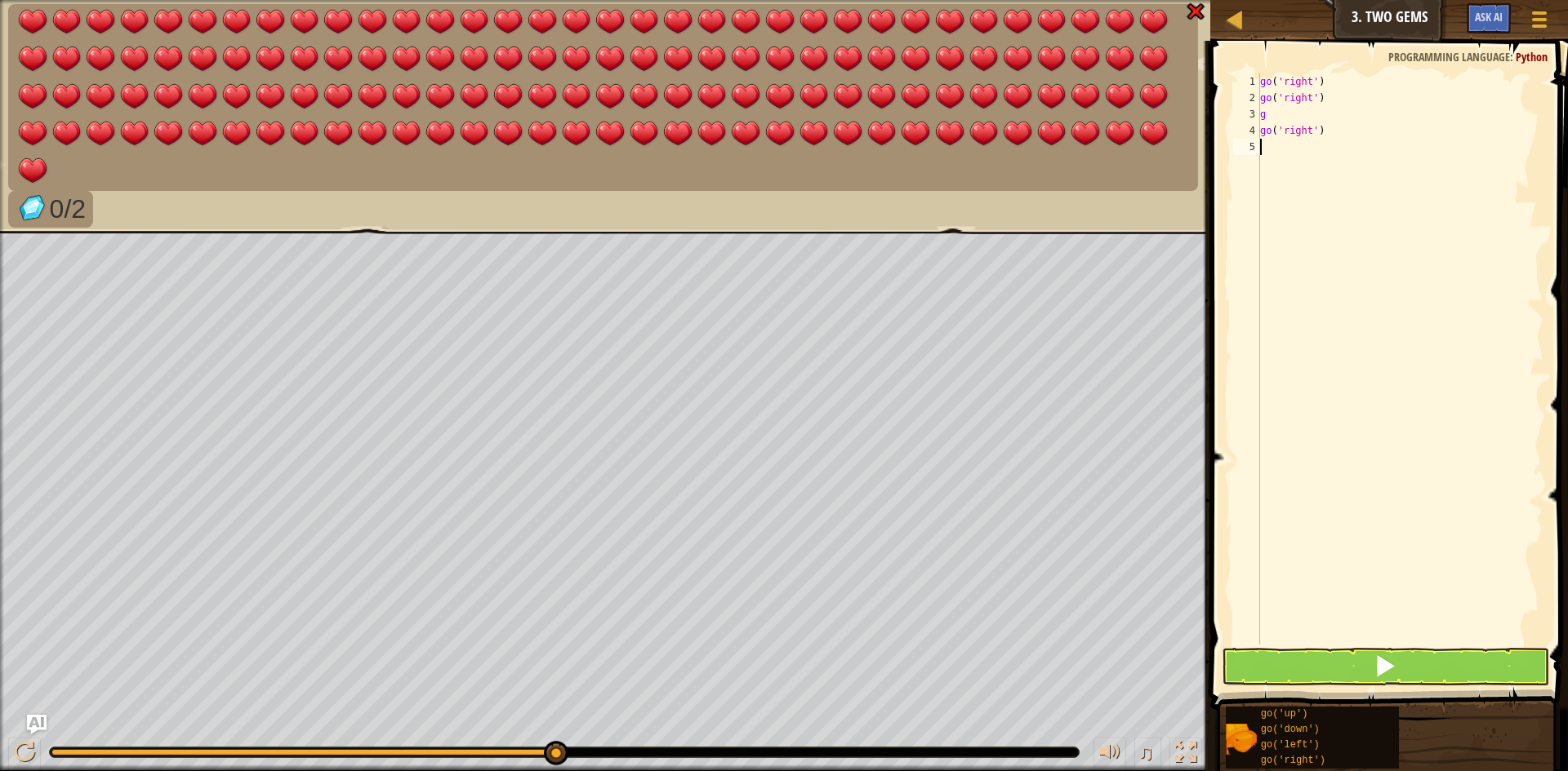
drag, startPoint x: 1367, startPoint y: 533, endPoint x: 1360, endPoint y: 512, distance: 22.1
drag, startPoint x: 1360, startPoint y: 512, endPoint x: 1294, endPoint y: 114, distance: 403.4
click at [1294, 114] on div "go ( 'right' ) go ( 'right' ) g go ( 'right' )" at bounding box center [1399, 375] width 286 height 604
type textarea "g"
type textarea "go('right')"
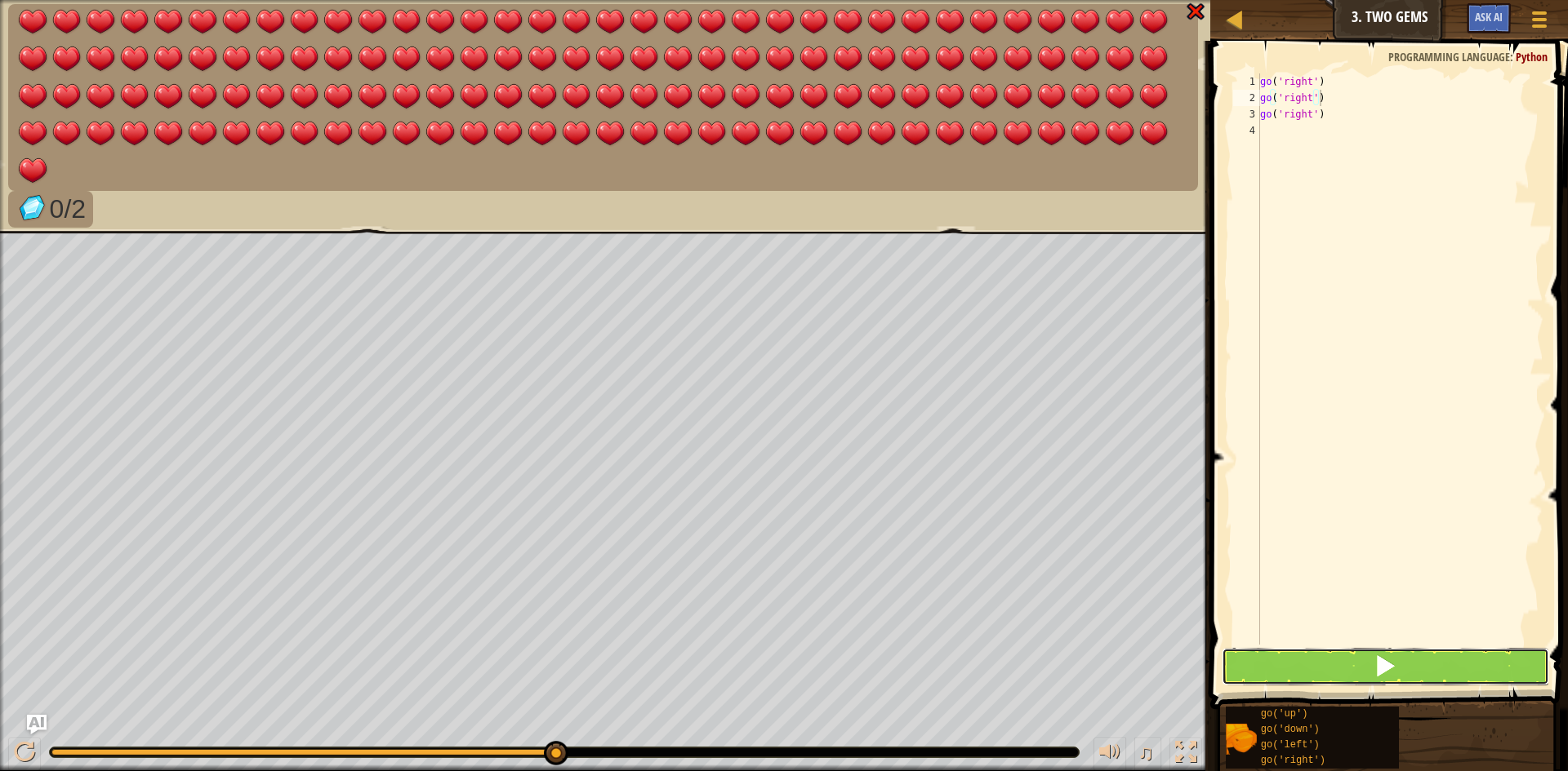
click at [1375, 673] on span at bounding box center [1384, 666] width 23 height 23
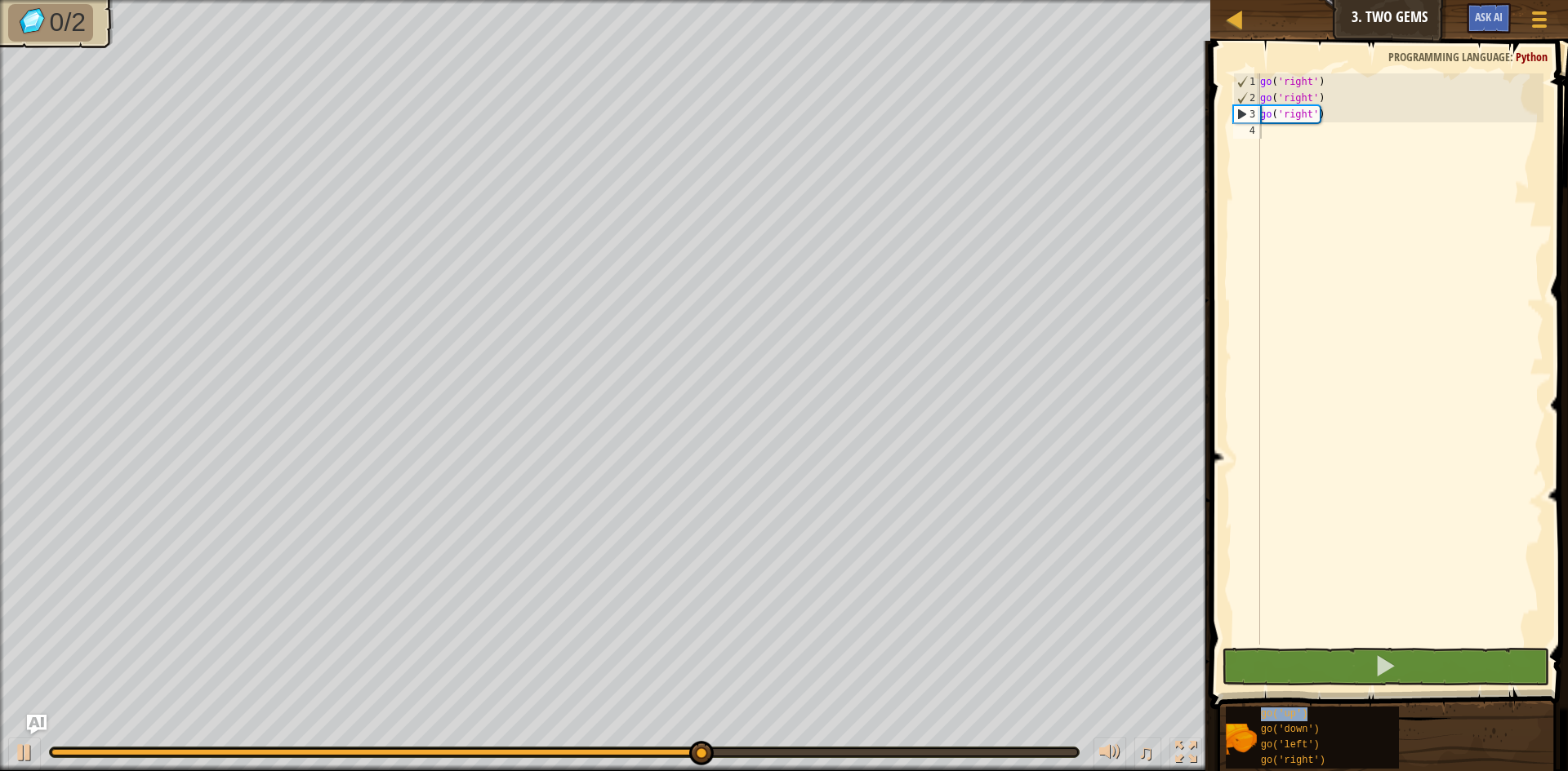
type textarea "go('up')"
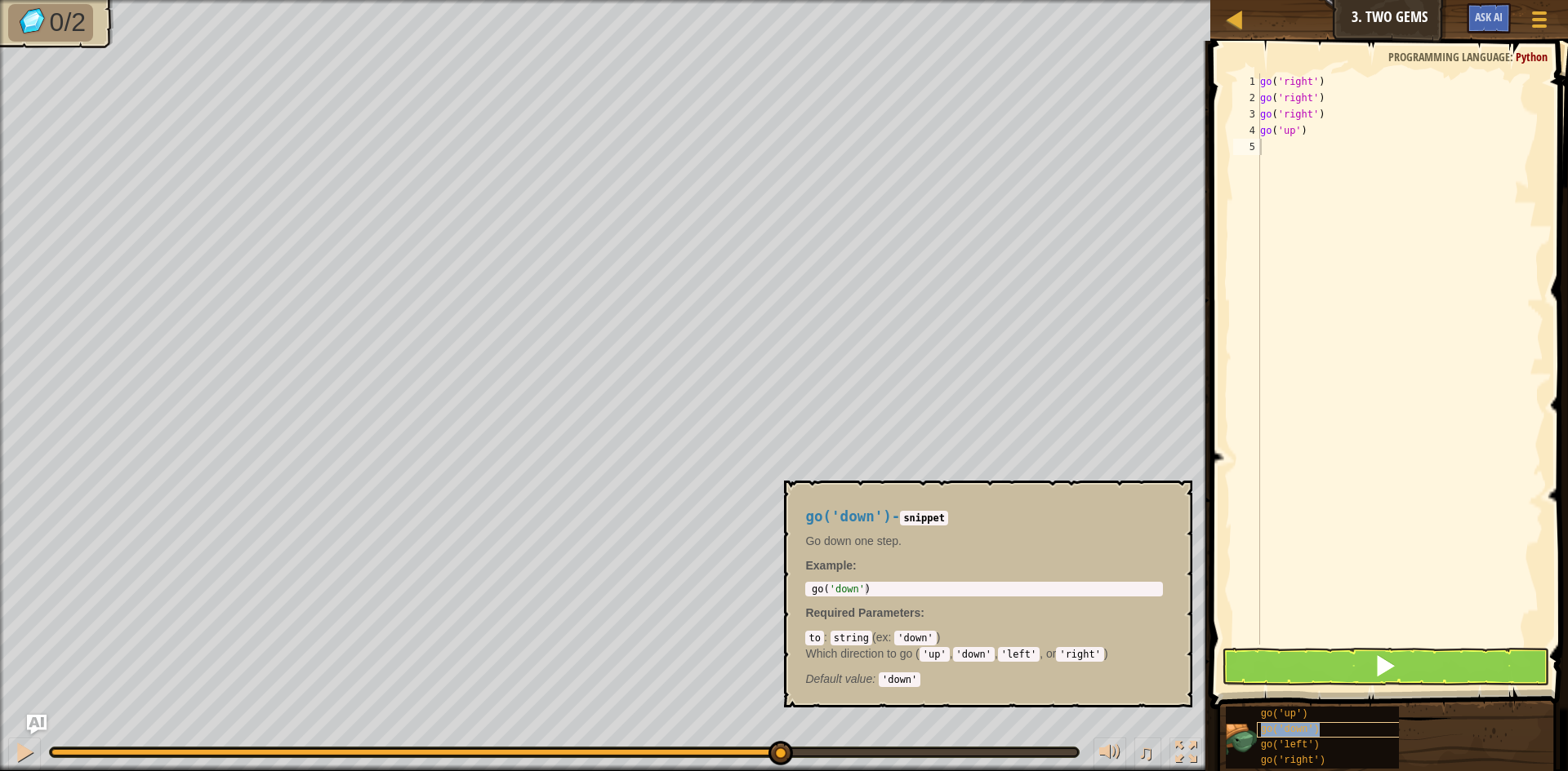
type textarea "go('down')"
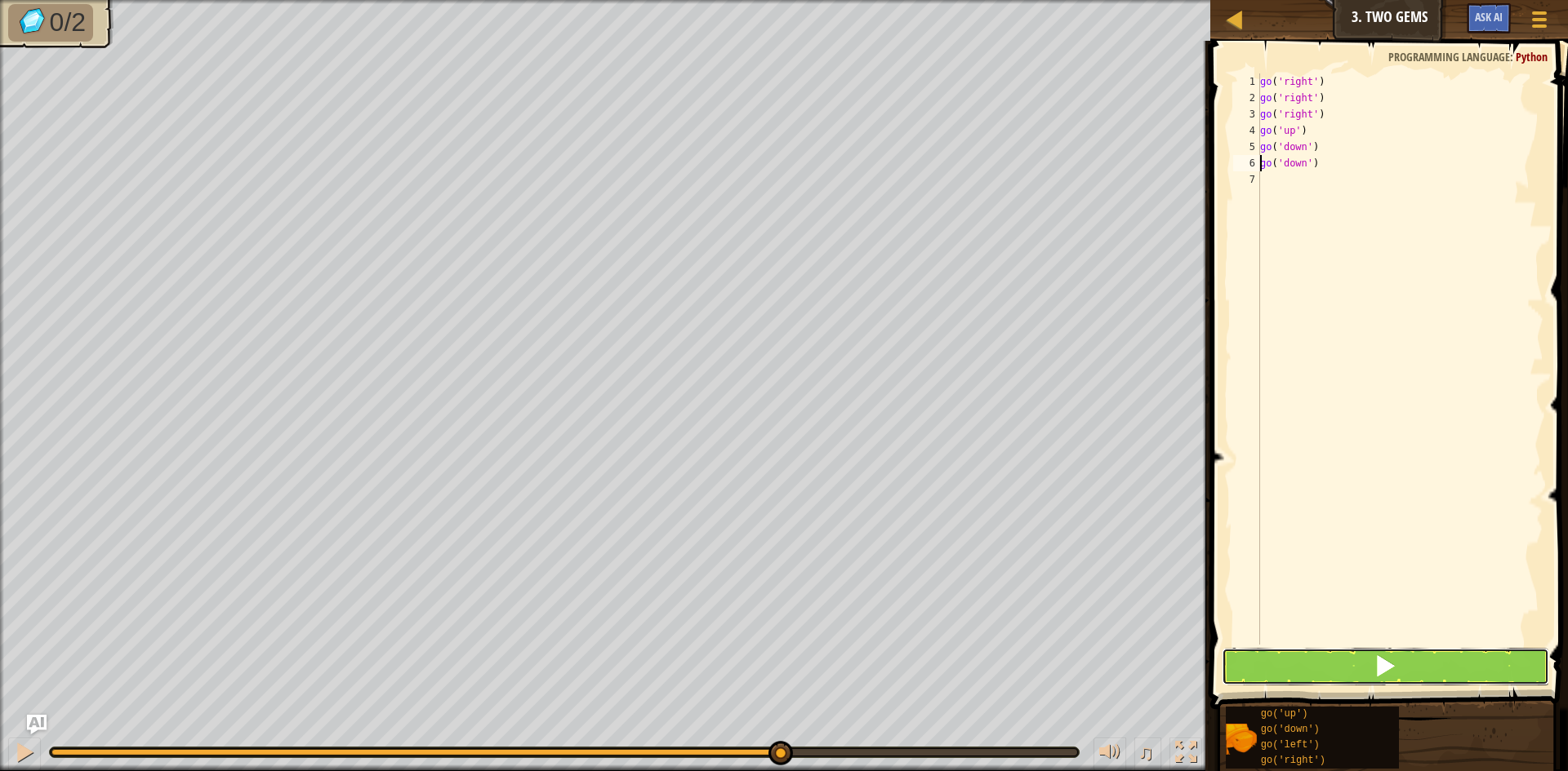
click at [1358, 668] on button at bounding box center [1385, 667] width 327 height 38
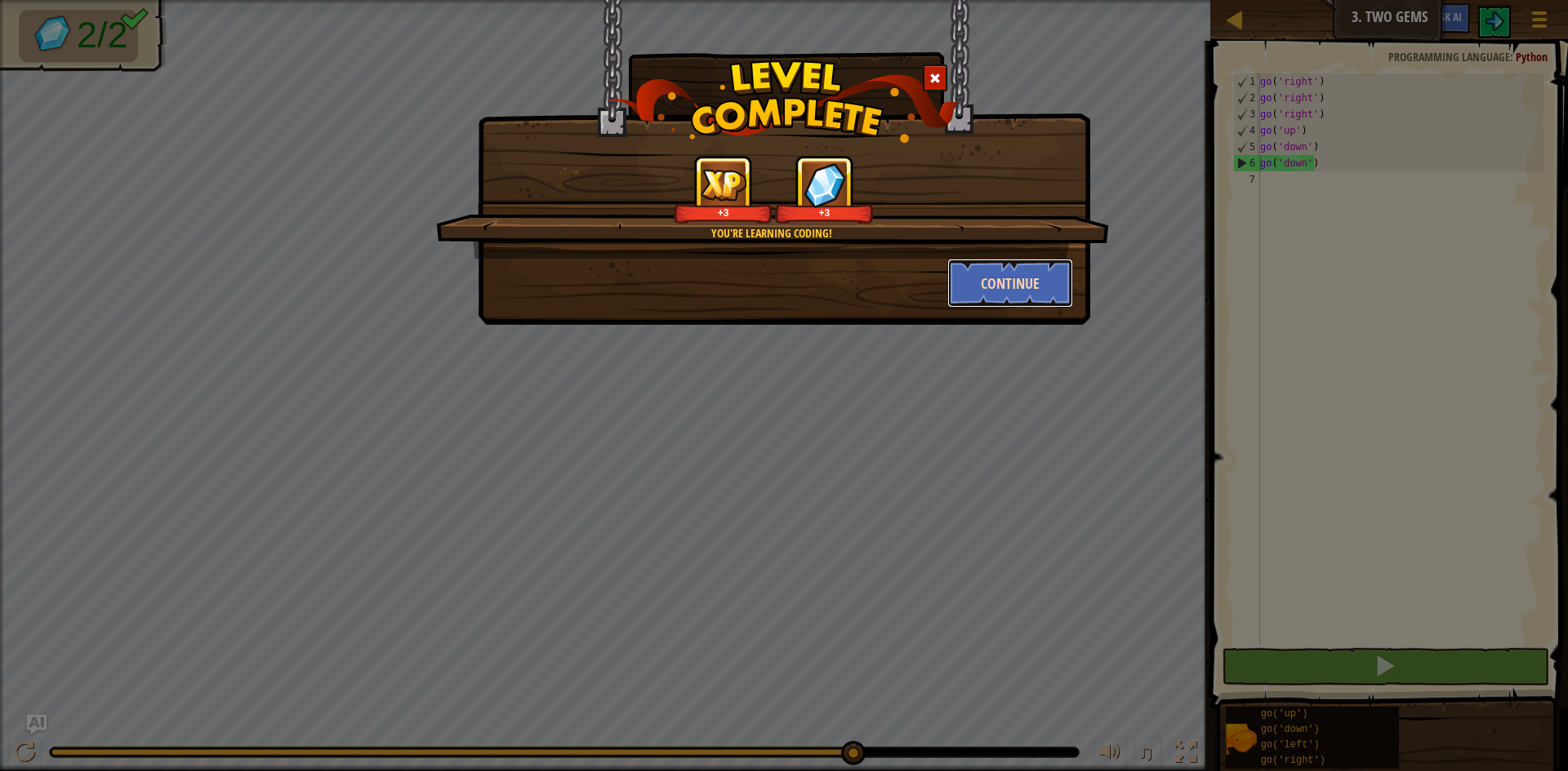
click at [998, 289] on button "Continue" at bounding box center [1011, 283] width 127 height 49
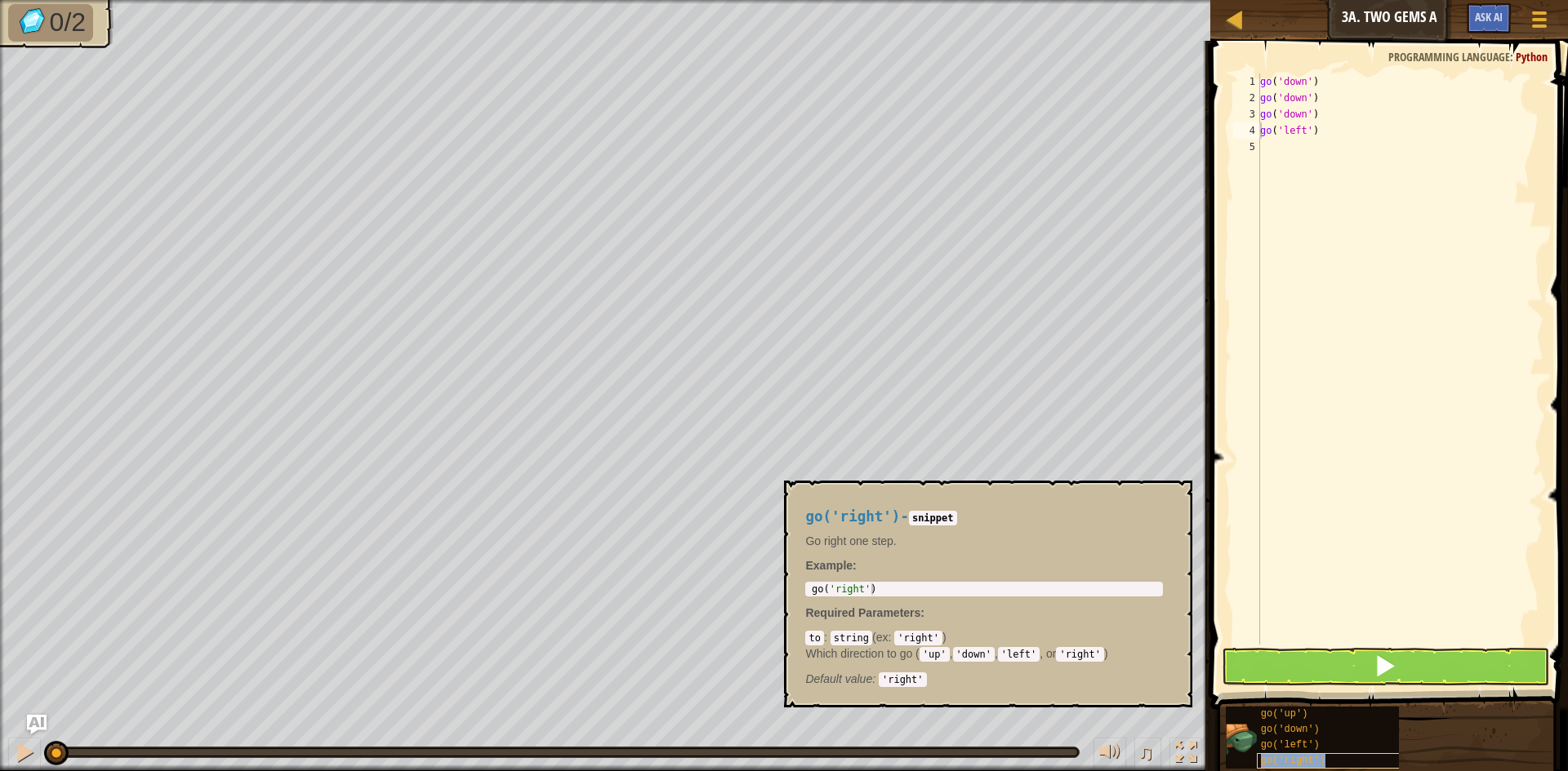
type textarea "go('right')"
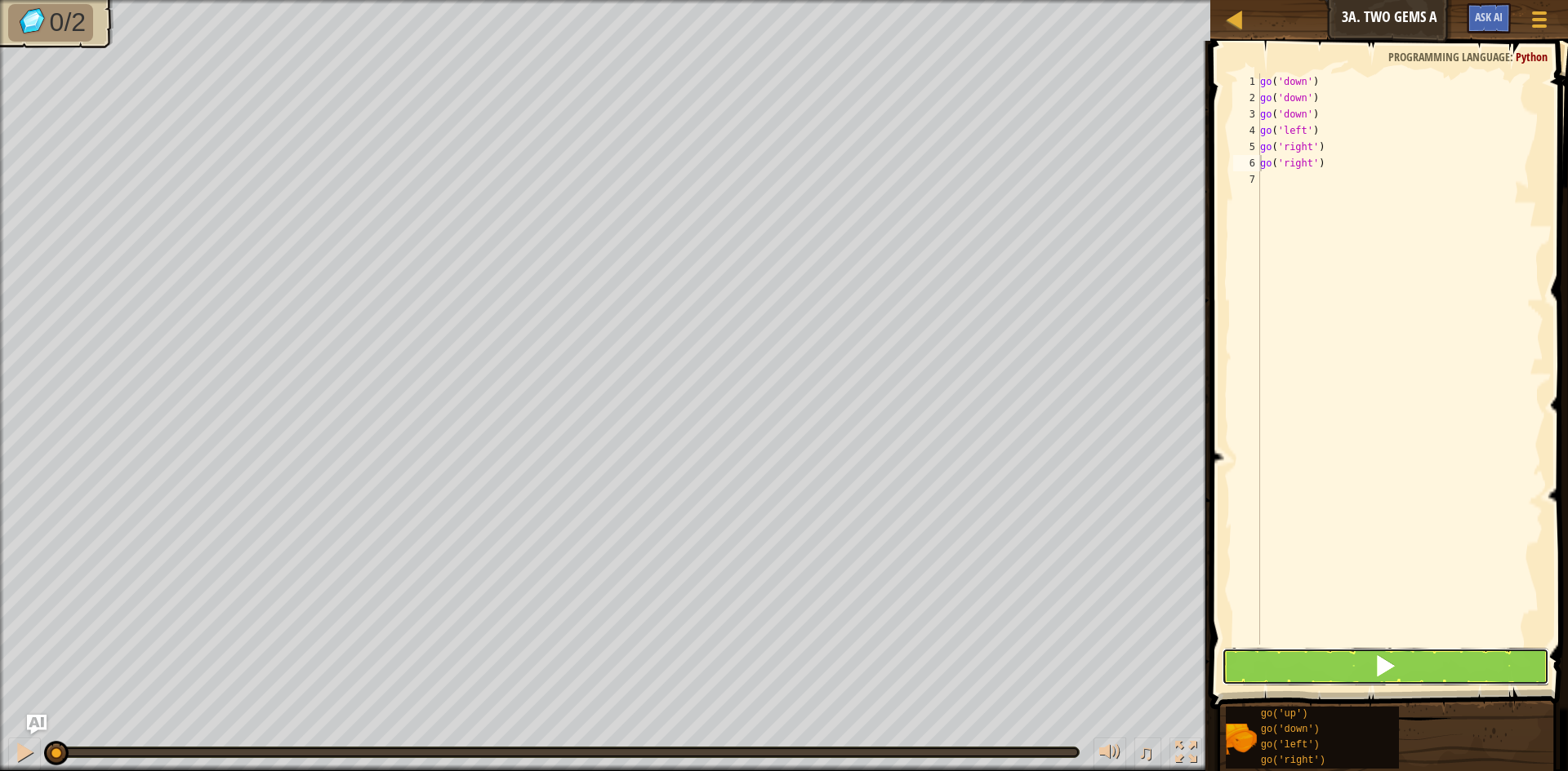
click at [1371, 672] on button at bounding box center [1385, 667] width 327 height 38
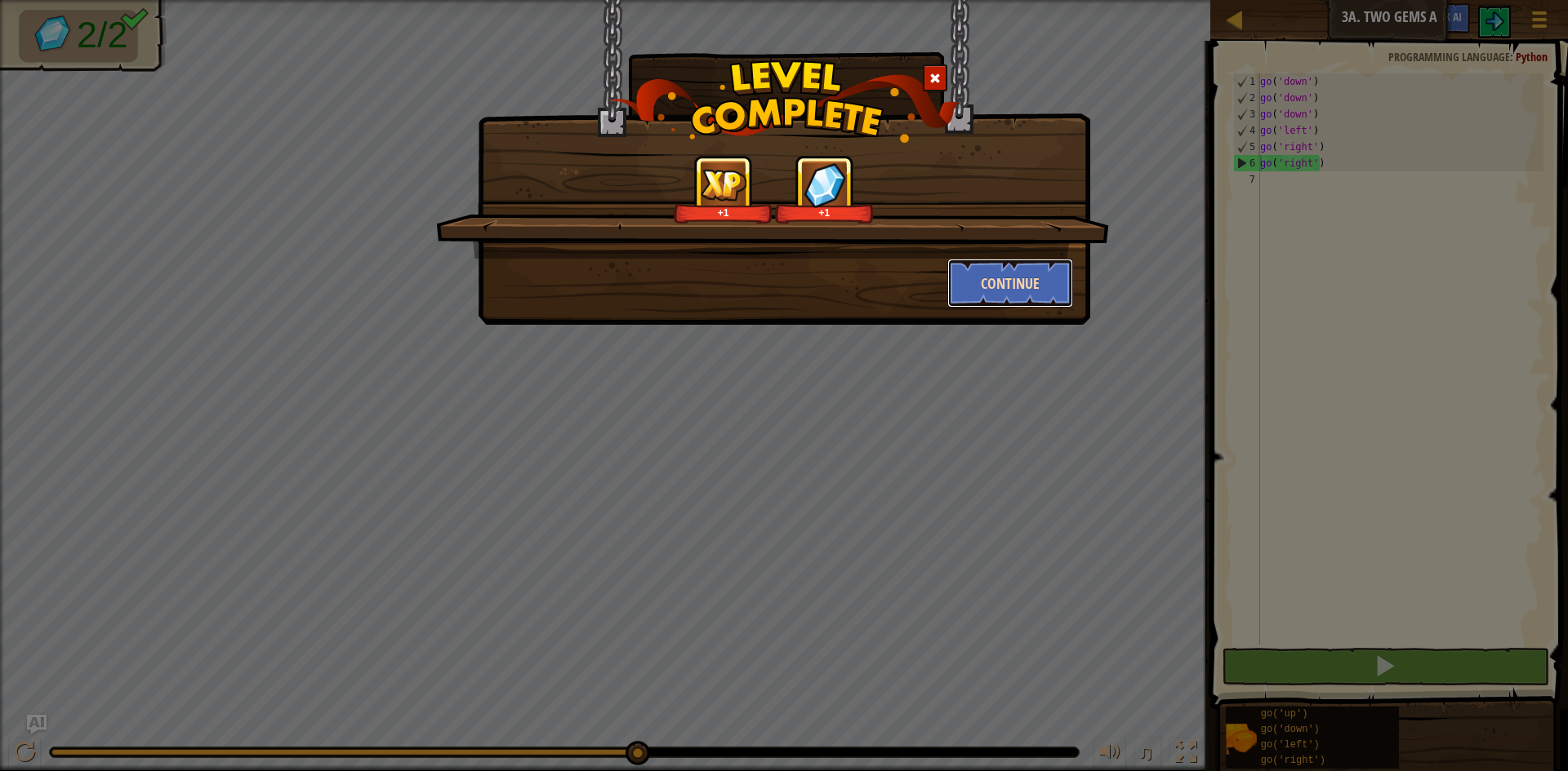
click at [985, 302] on button "Continue" at bounding box center [1011, 283] width 127 height 49
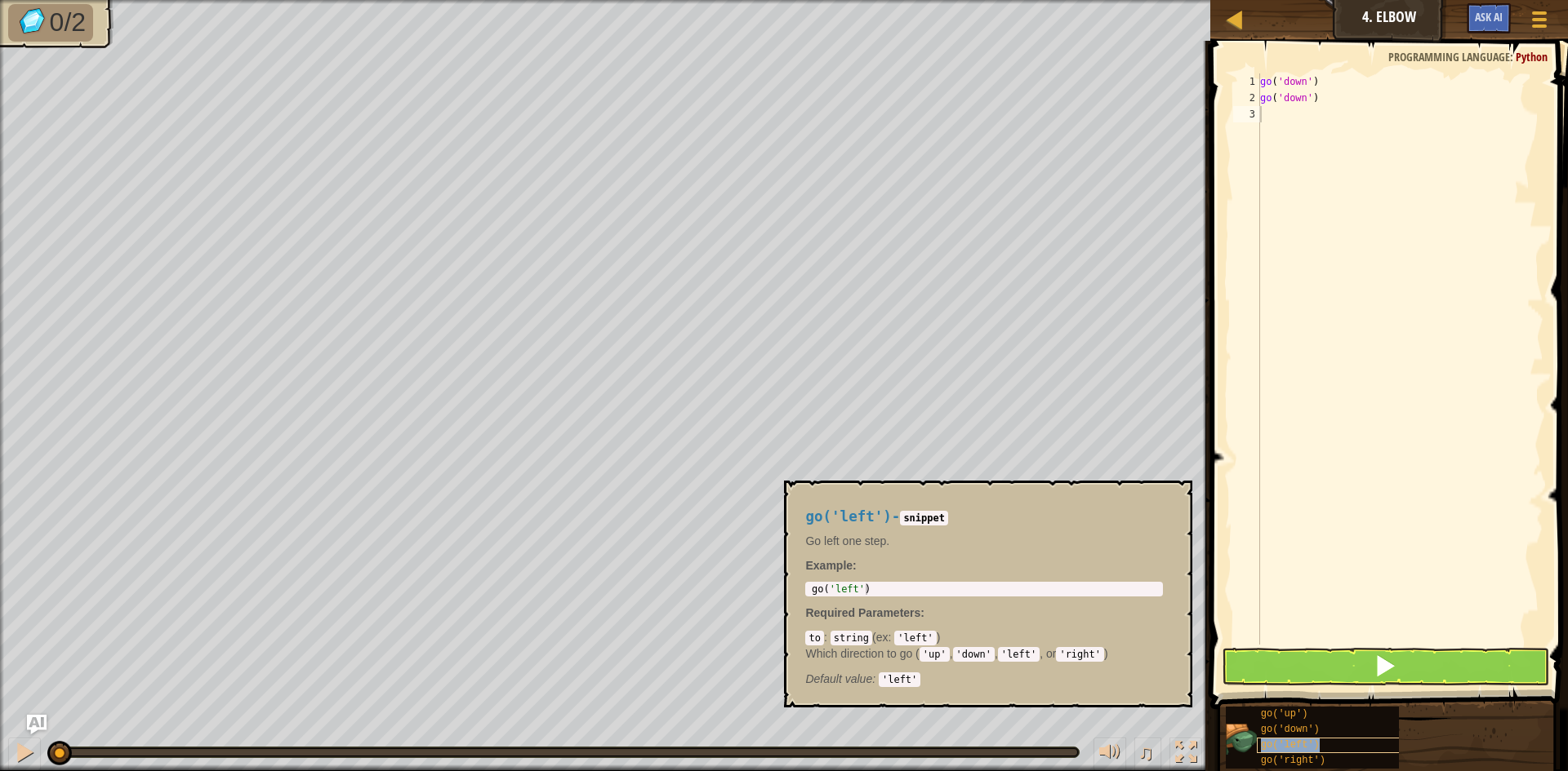
type textarea "go('left')"
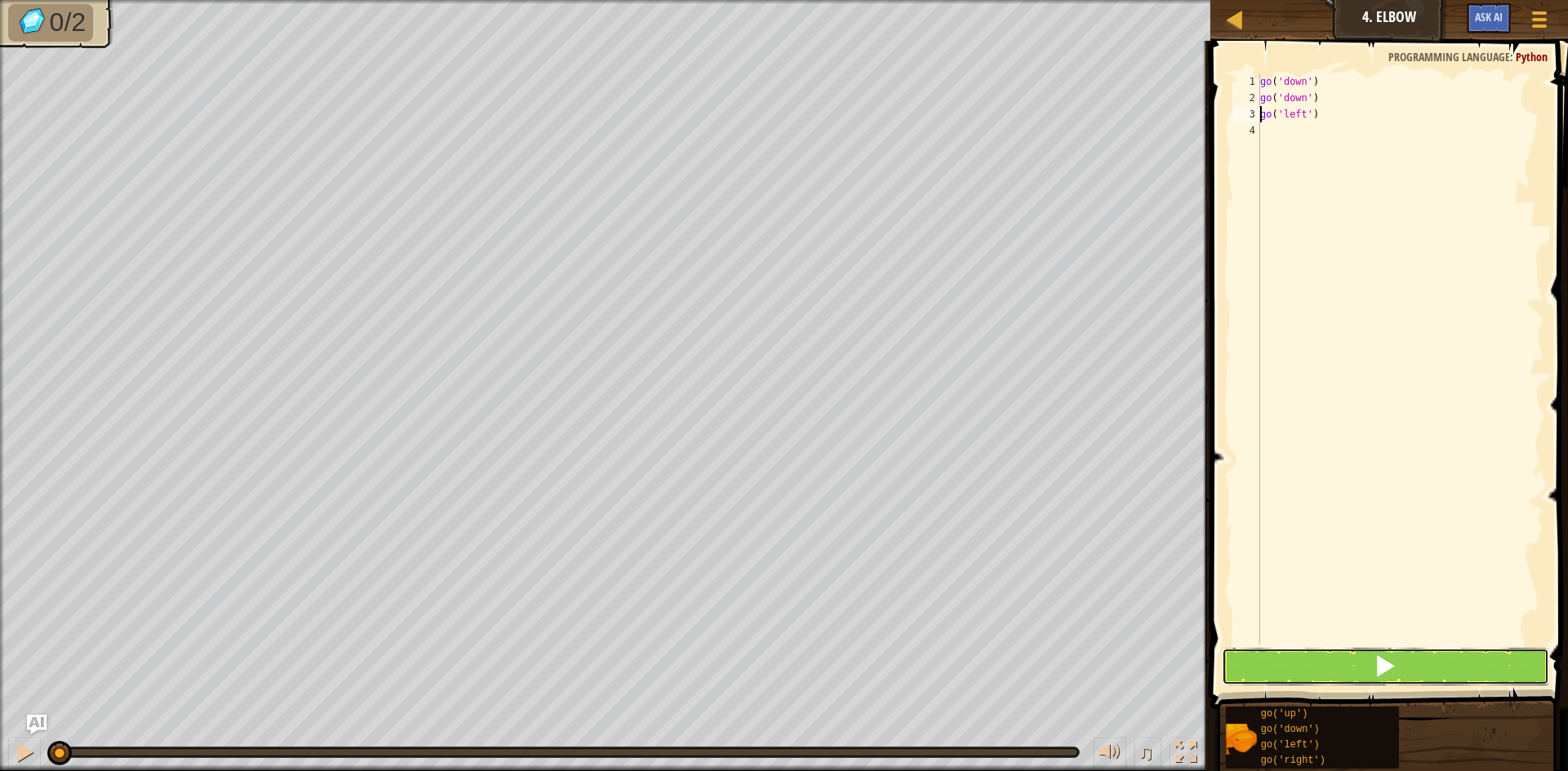
click at [1336, 672] on button at bounding box center [1385, 667] width 327 height 38
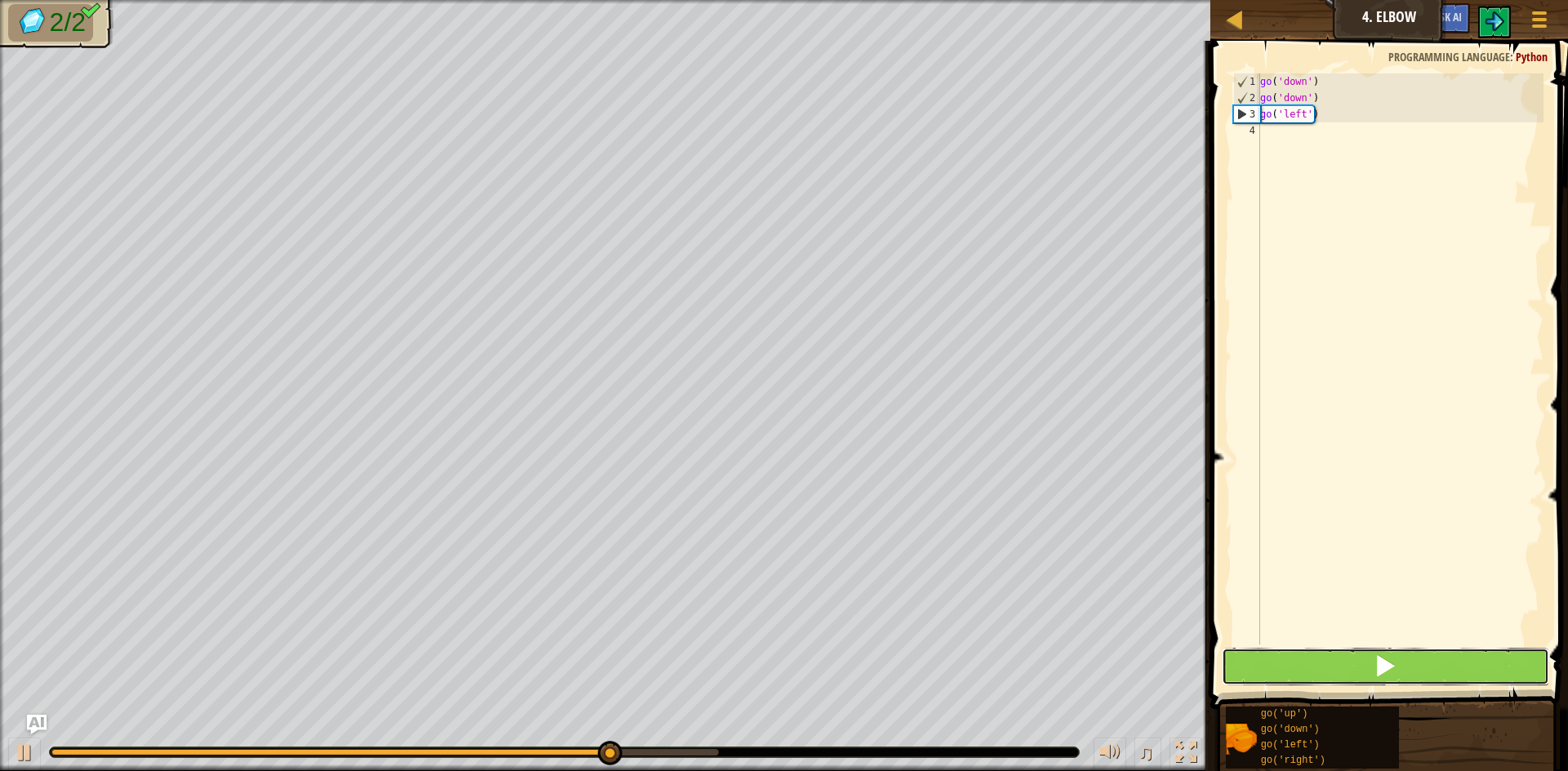
click at [1388, 672] on span at bounding box center [1384, 666] width 23 height 23
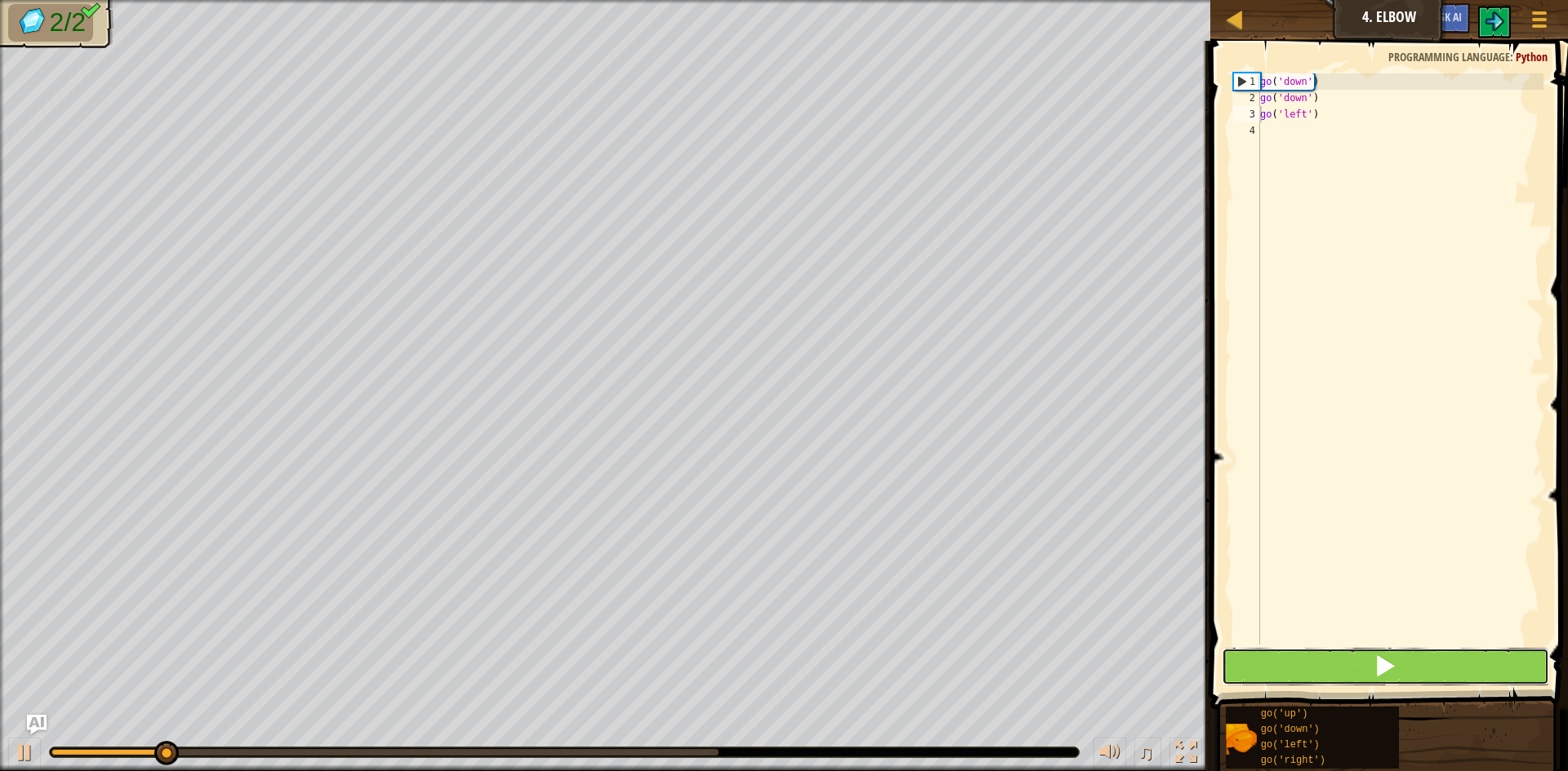
click at [1388, 672] on span at bounding box center [1384, 666] width 23 height 23
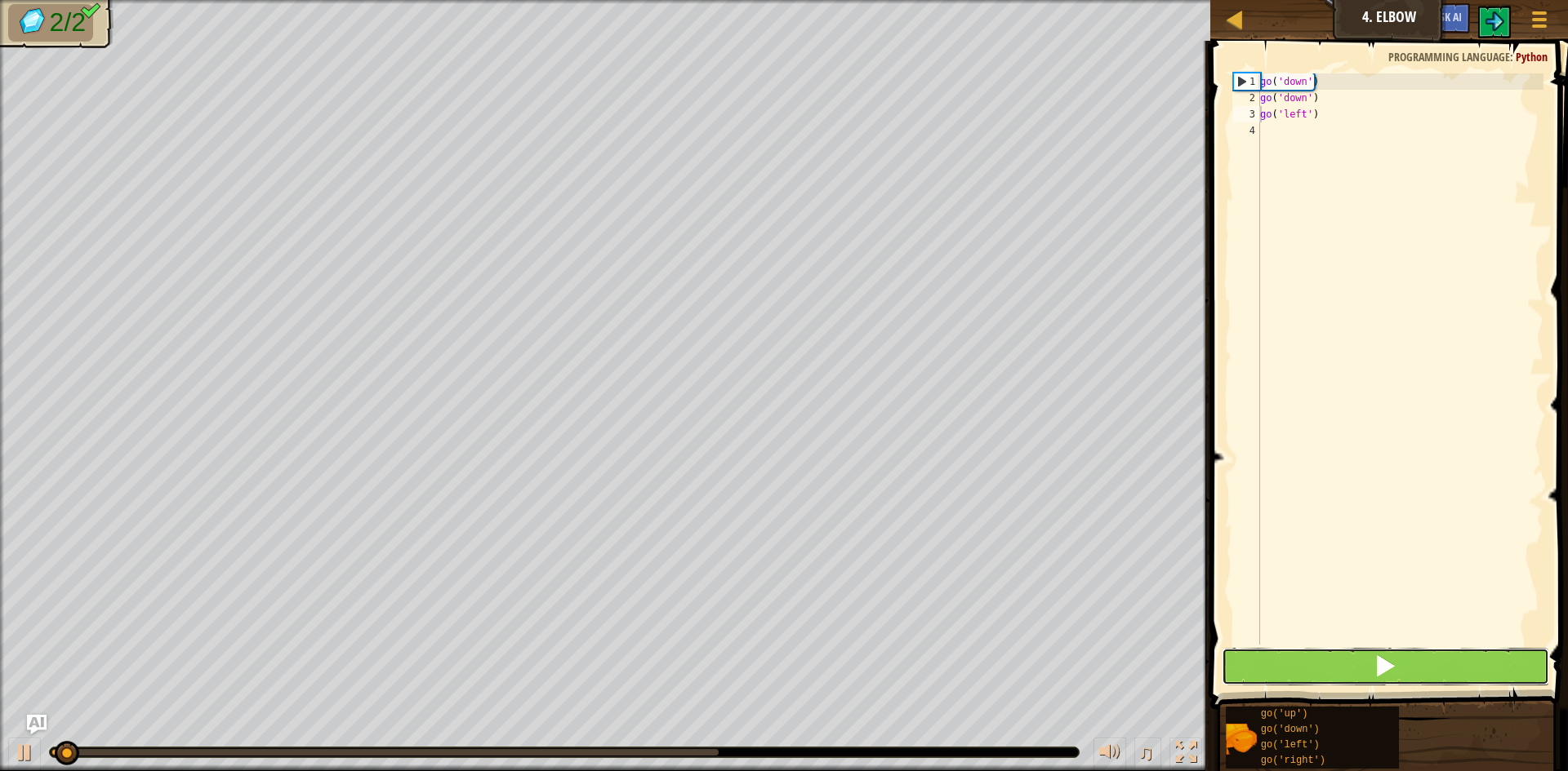
click at [1388, 672] on span at bounding box center [1384, 666] width 23 height 23
drag, startPoint x: 1385, startPoint y: 670, endPoint x: 1396, endPoint y: 653, distance: 20.2
click at [1383, 670] on span at bounding box center [1384, 666] width 23 height 23
click at [1401, 651] on button at bounding box center [1385, 667] width 327 height 38
click at [1402, 656] on button at bounding box center [1385, 667] width 327 height 38
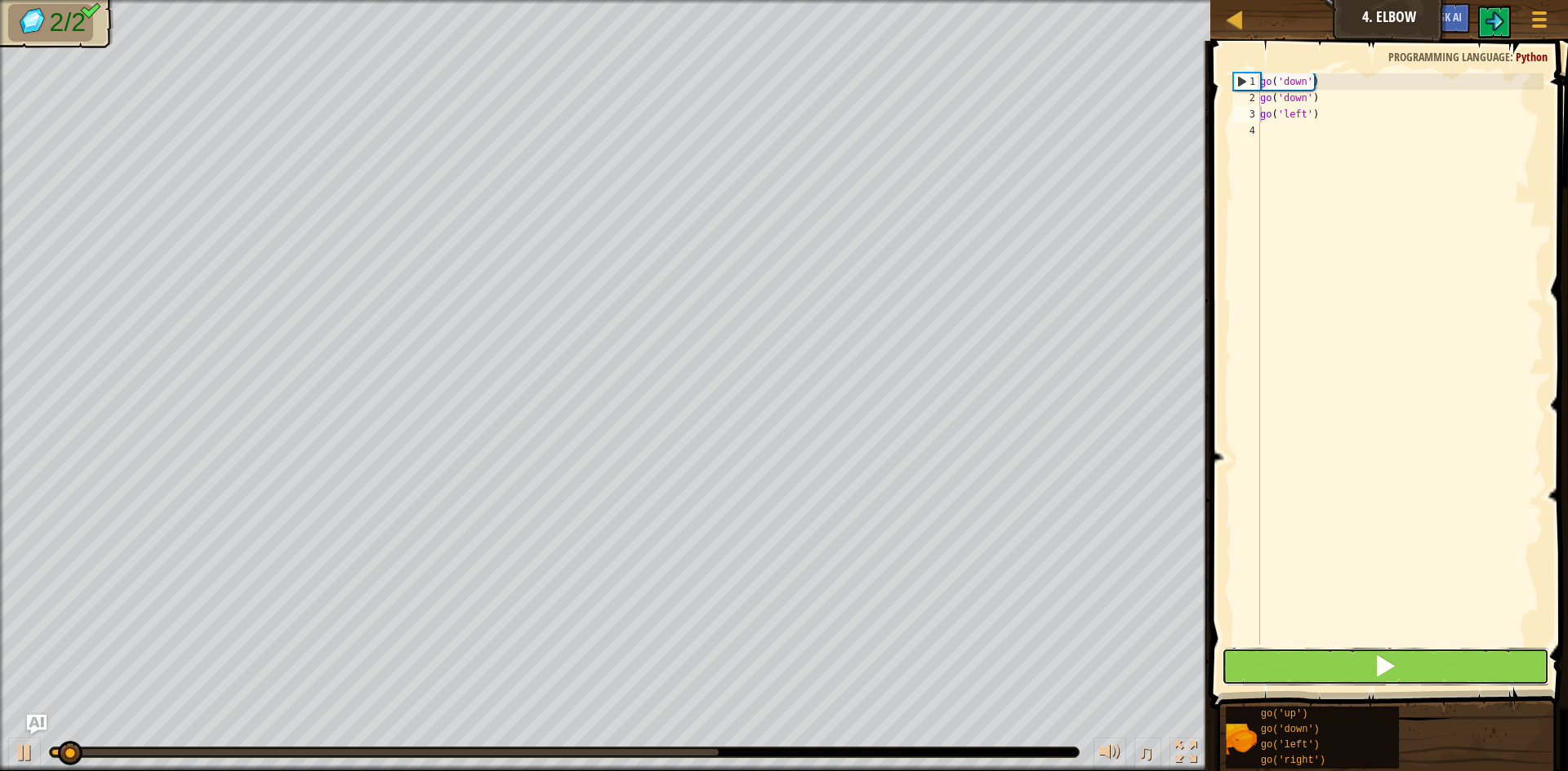
drag, startPoint x: 1386, startPoint y: 650, endPoint x: 1400, endPoint y: 651, distance: 14.0
click at [1394, 648] on button at bounding box center [1385, 667] width 327 height 38
click at [1400, 651] on button at bounding box center [1385, 667] width 327 height 38
click at [1401, 651] on button at bounding box center [1385, 667] width 327 height 38
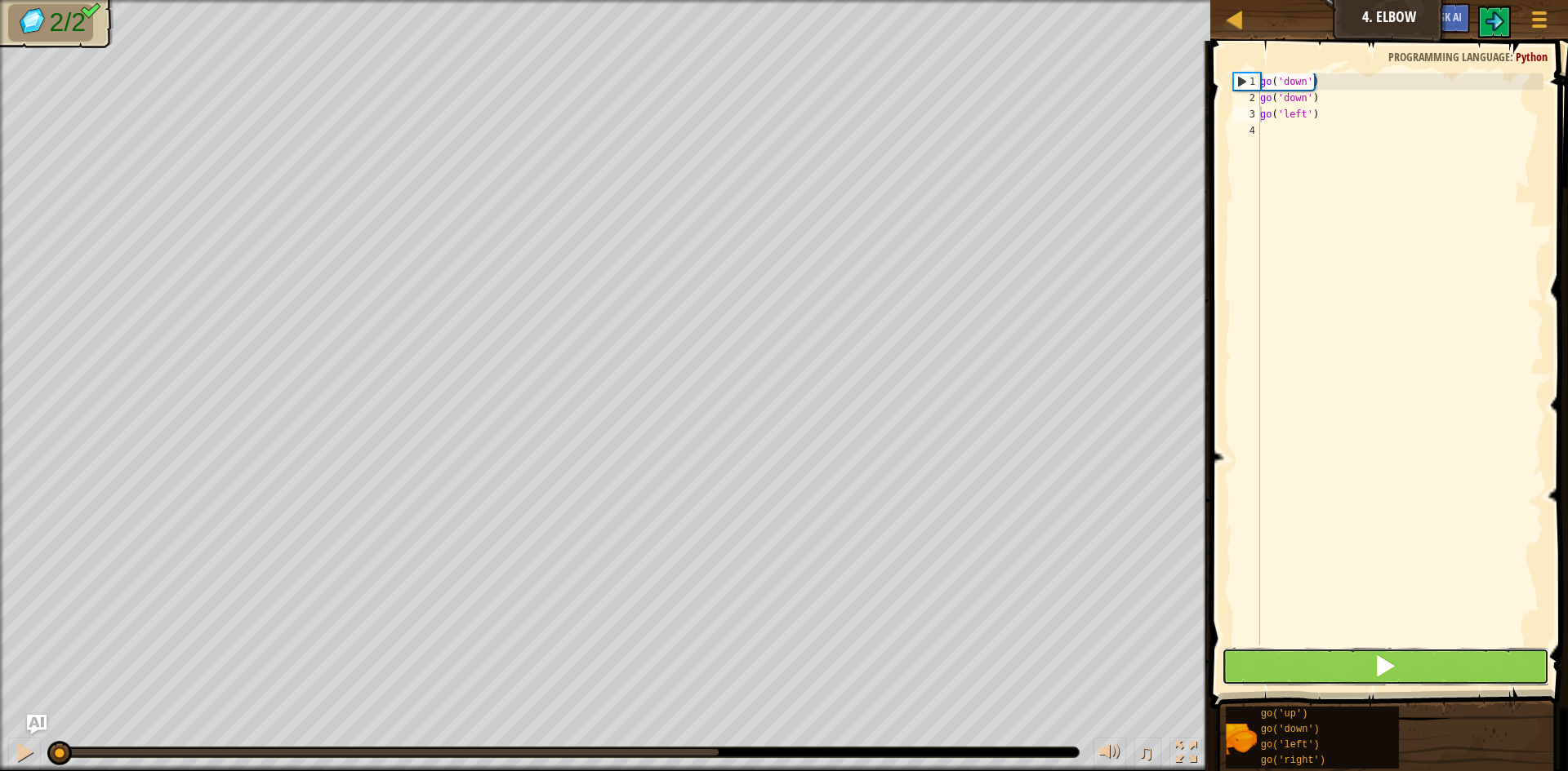
click at [1401, 651] on button at bounding box center [1385, 667] width 327 height 38
click at [1401, 653] on button at bounding box center [1385, 667] width 327 height 38
click at [1400, 653] on button at bounding box center [1385, 667] width 327 height 38
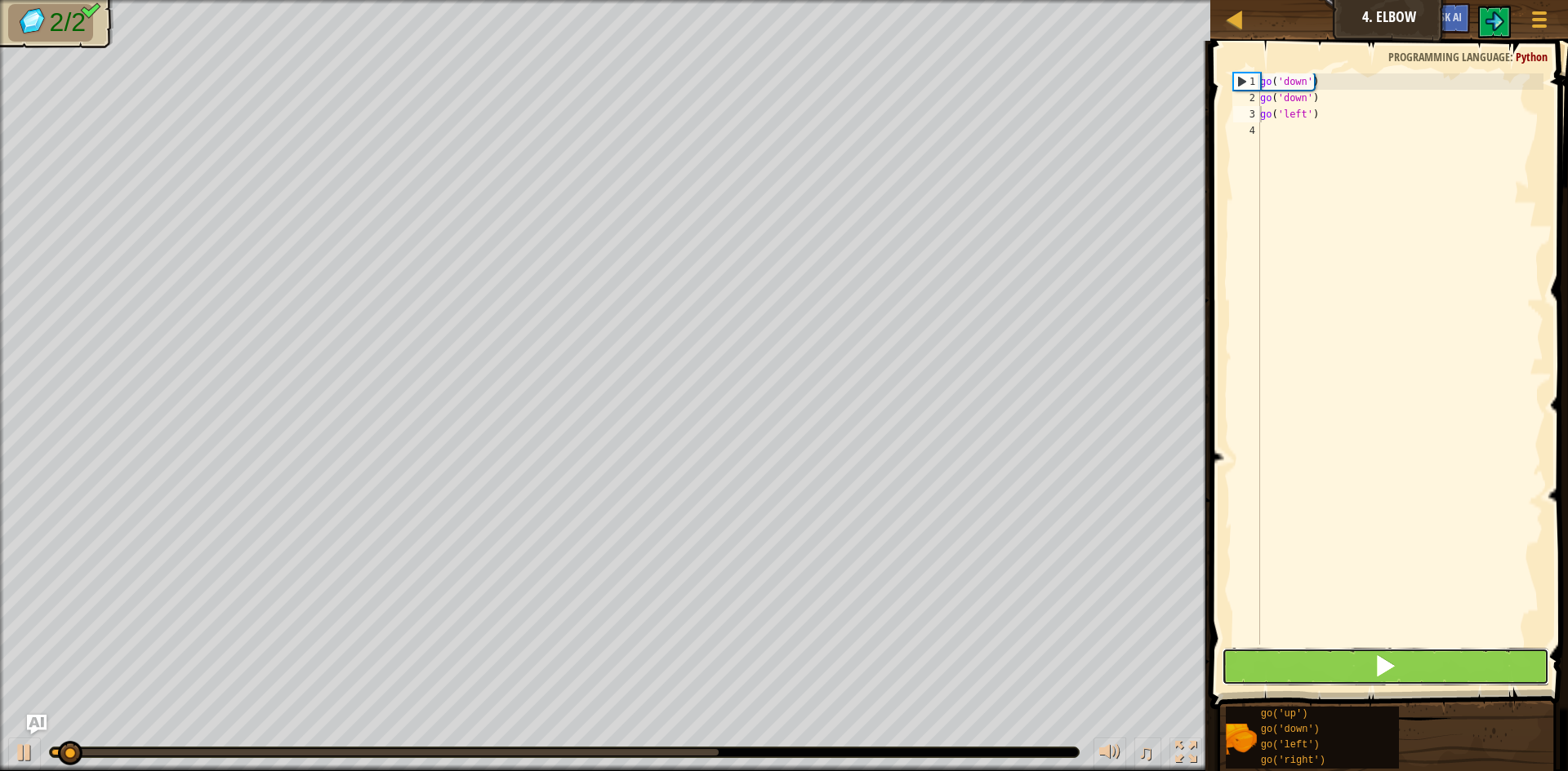
click at [1400, 653] on button at bounding box center [1385, 667] width 327 height 38
click at [1397, 654] on button at bounding box center [1385, 667] width 327 height 38
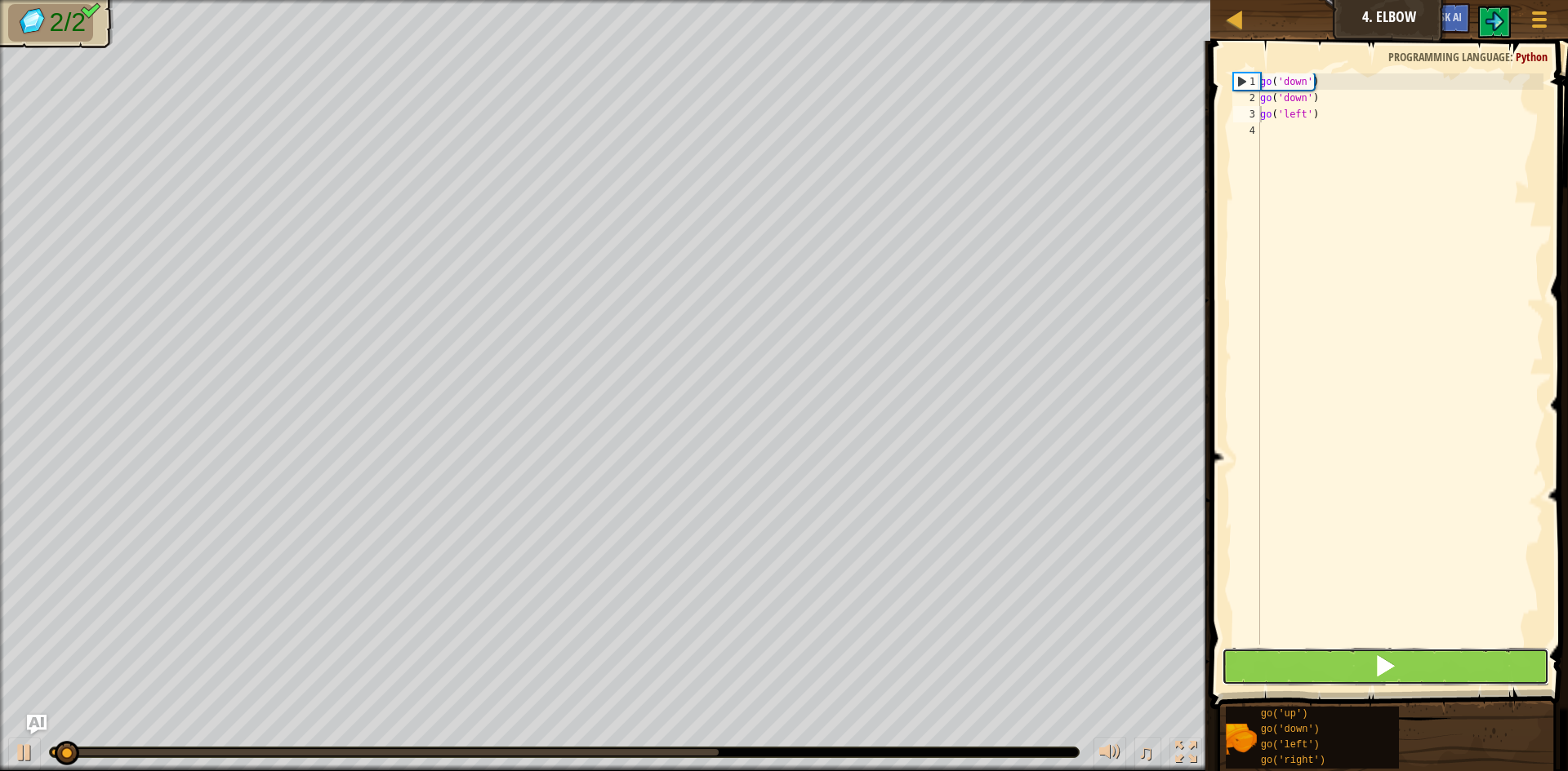
click at [1397, 654] on button at bounding box center [1385, 667] width 327 height 38
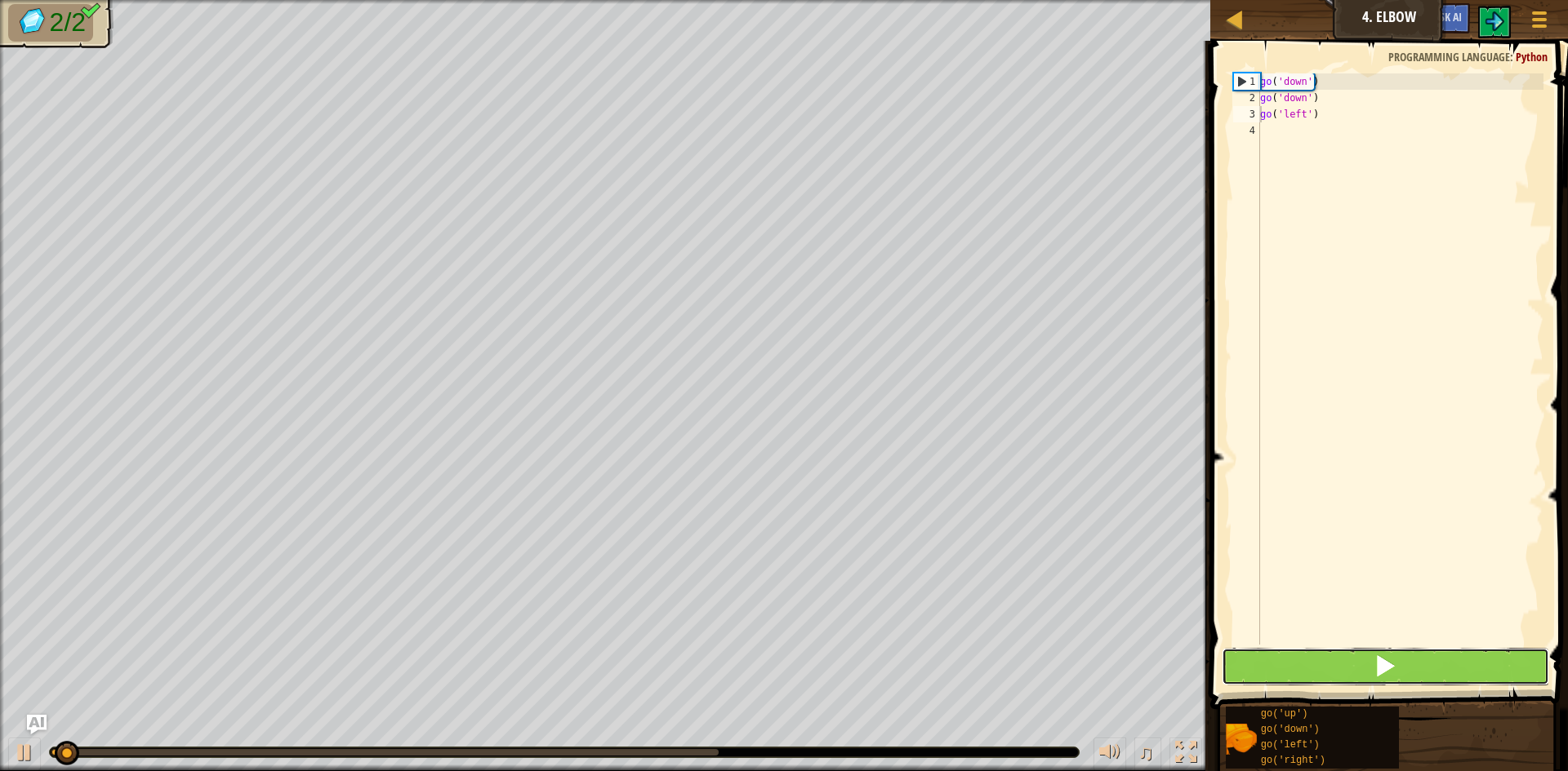
click at [1397, 654] on button at bounding box center [1385, 667] width 327 height 38
click at [1389, 653] on button at bounding box center [1385, 667] width 327 height 38
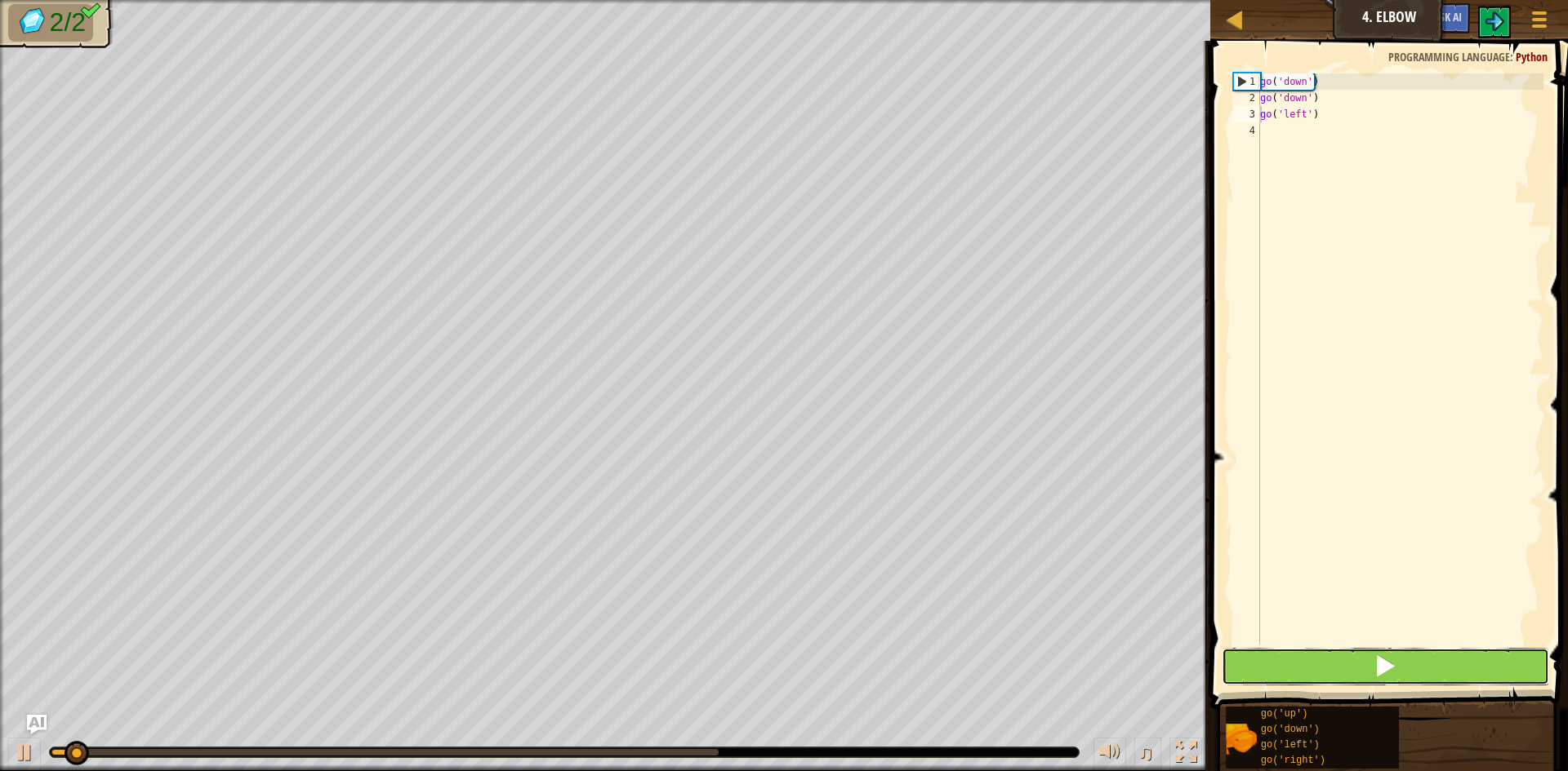
click at [1389, 653] on button at bounding box center [1385, 667] width 327 height 38
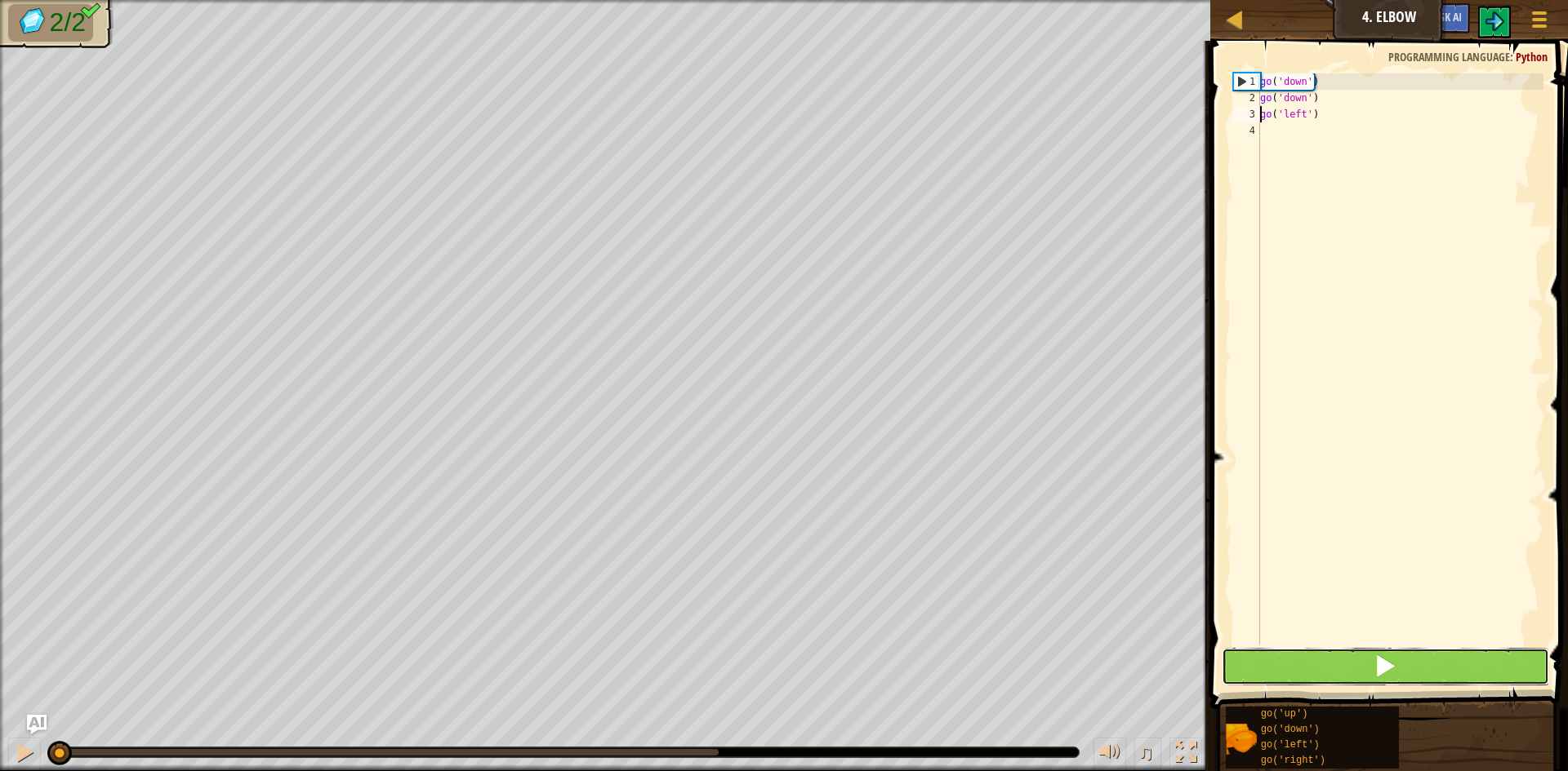
click at [1389, 653] on button at bounding box center [1385, 667] width 327 height 38
click at [1391, 664] on span at bounding box center [1384, 666] width 23 height 23
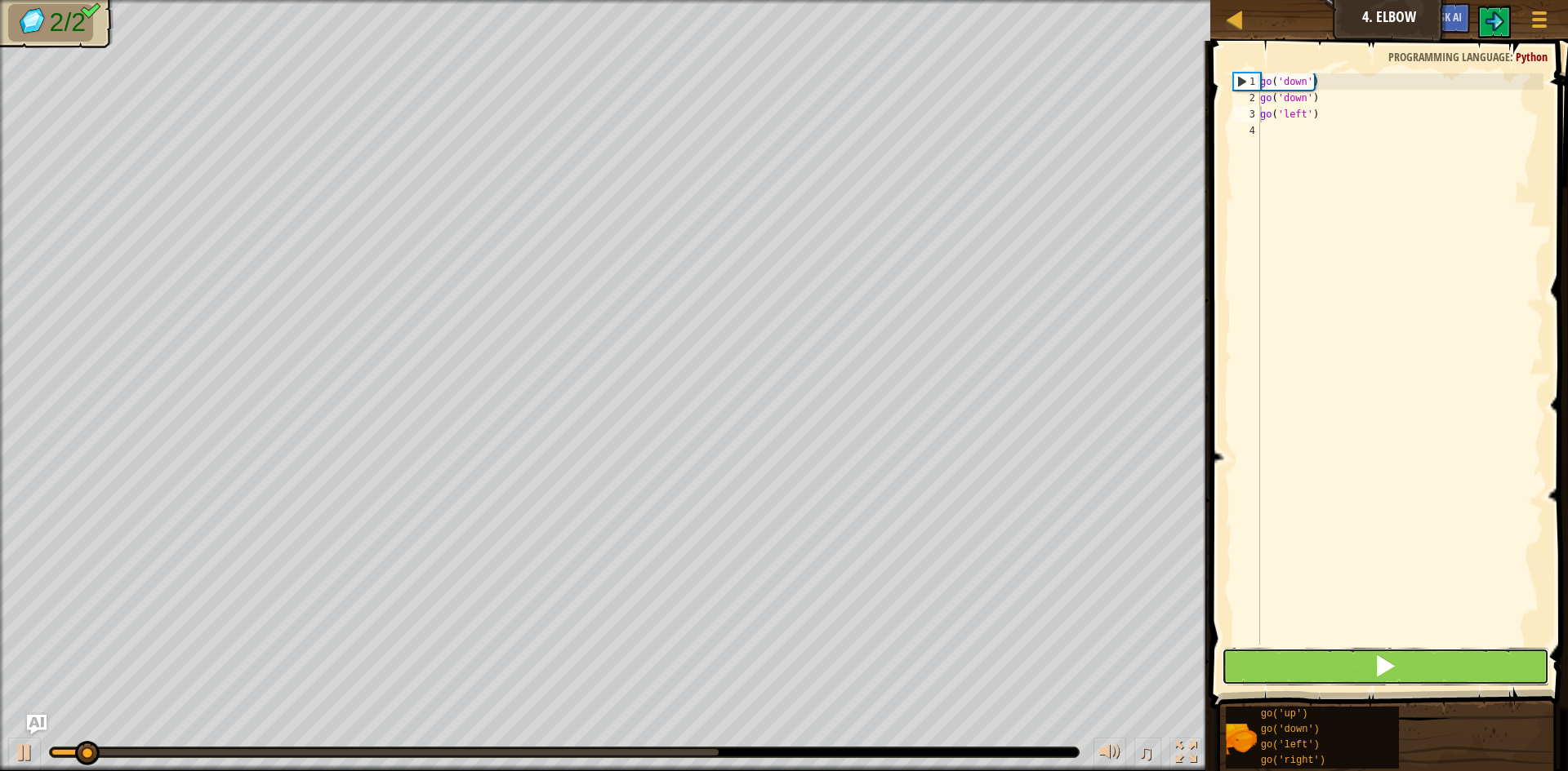
click at [1393, 665] on span at bounding box center [1384, 666] width 23 height 23
click at [1396, 664] on span at bounding box center [1384, 666] width 23 height 23
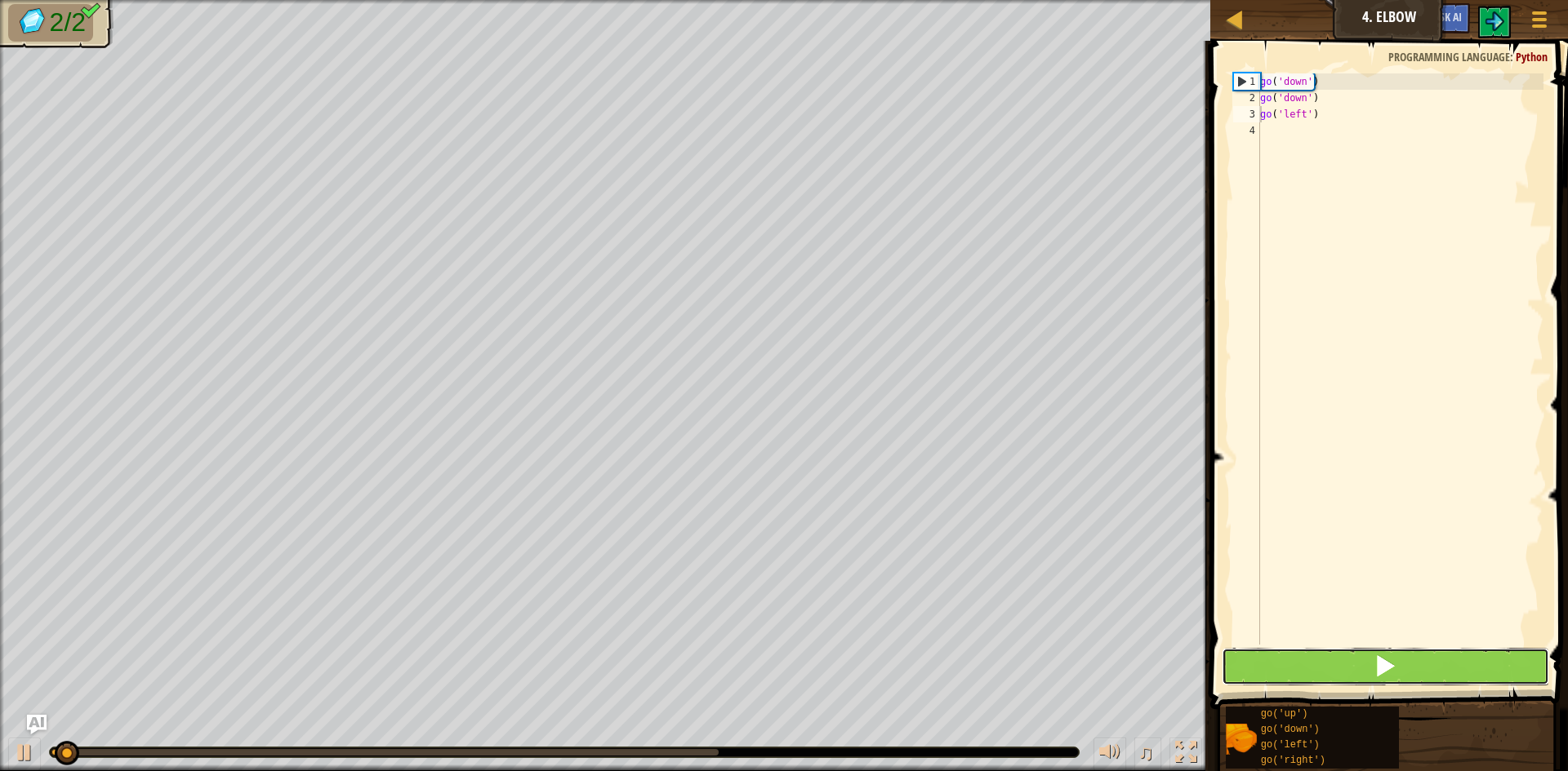
click at [1396, 664] on span at bounding box center [1384, 666] width 23 height 23
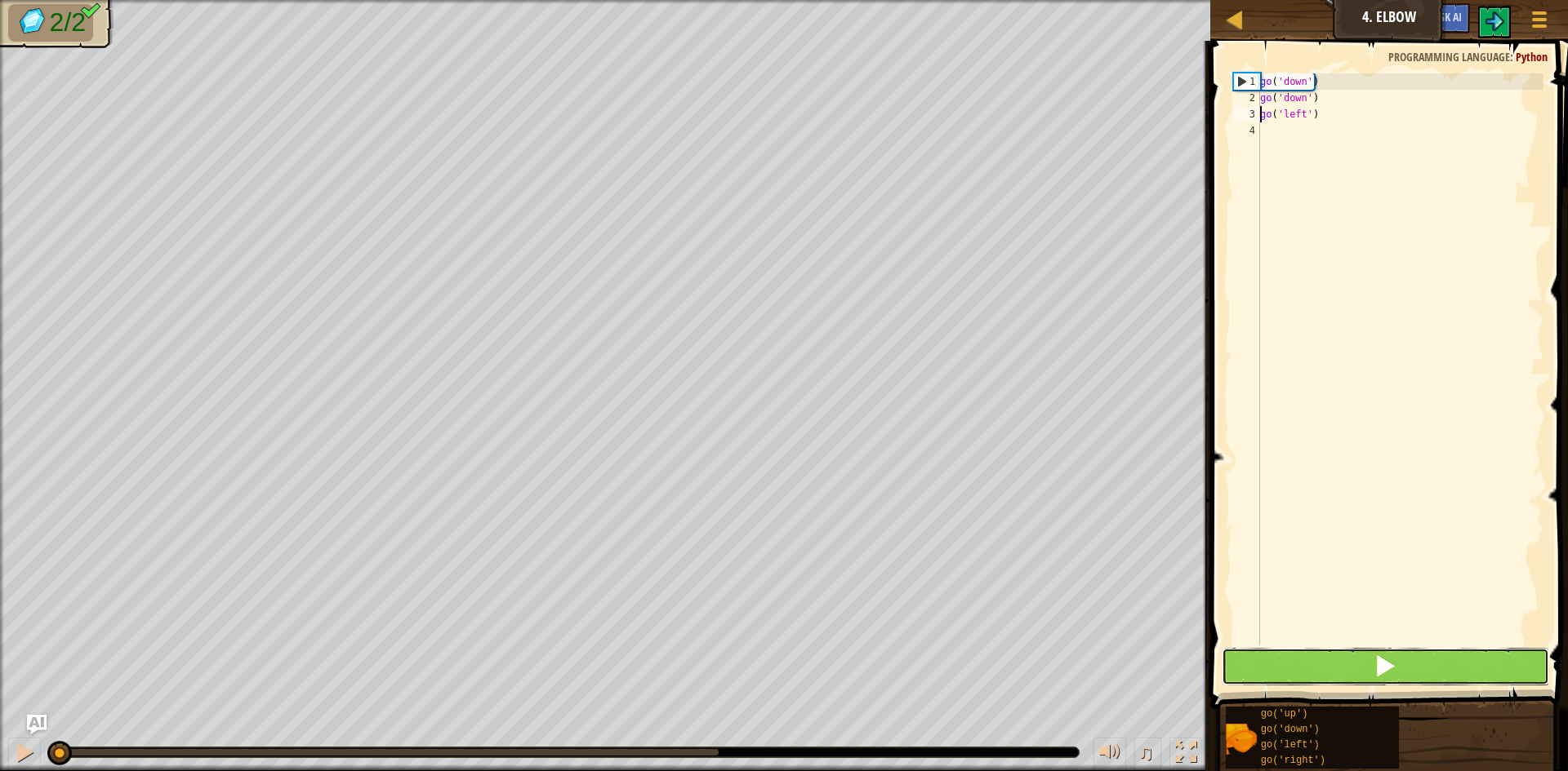
click at [1396, 664] on span at bounding box center [1384, 666] width 23 height 23
drag, startPoint x: 1396, startPoint y: 664, endPoint x: 1404, endPoint y: 661, distance: 8.5
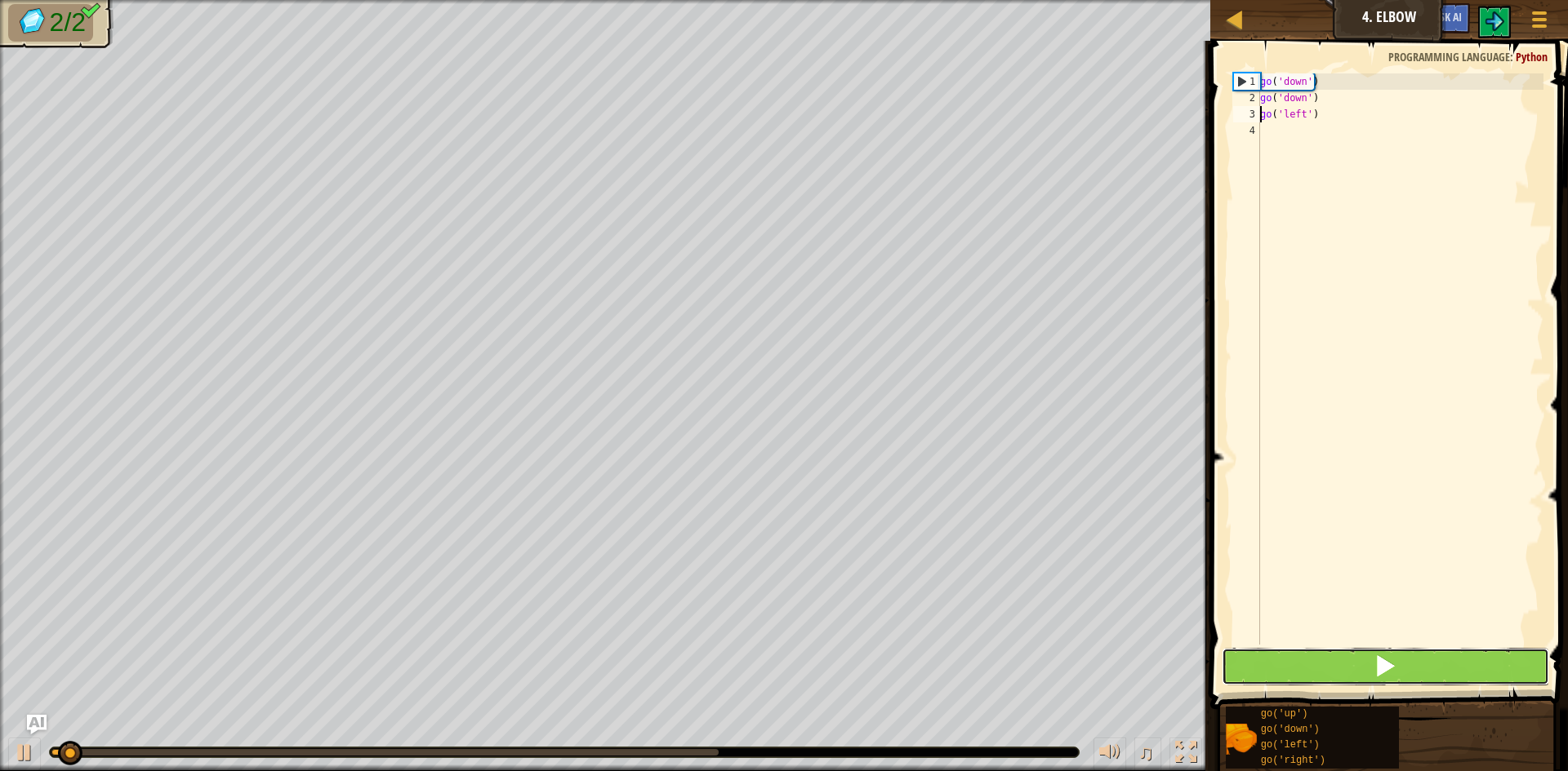
click at [1404, 661] on button at bounding box center [1385, 667] width 327 height 38
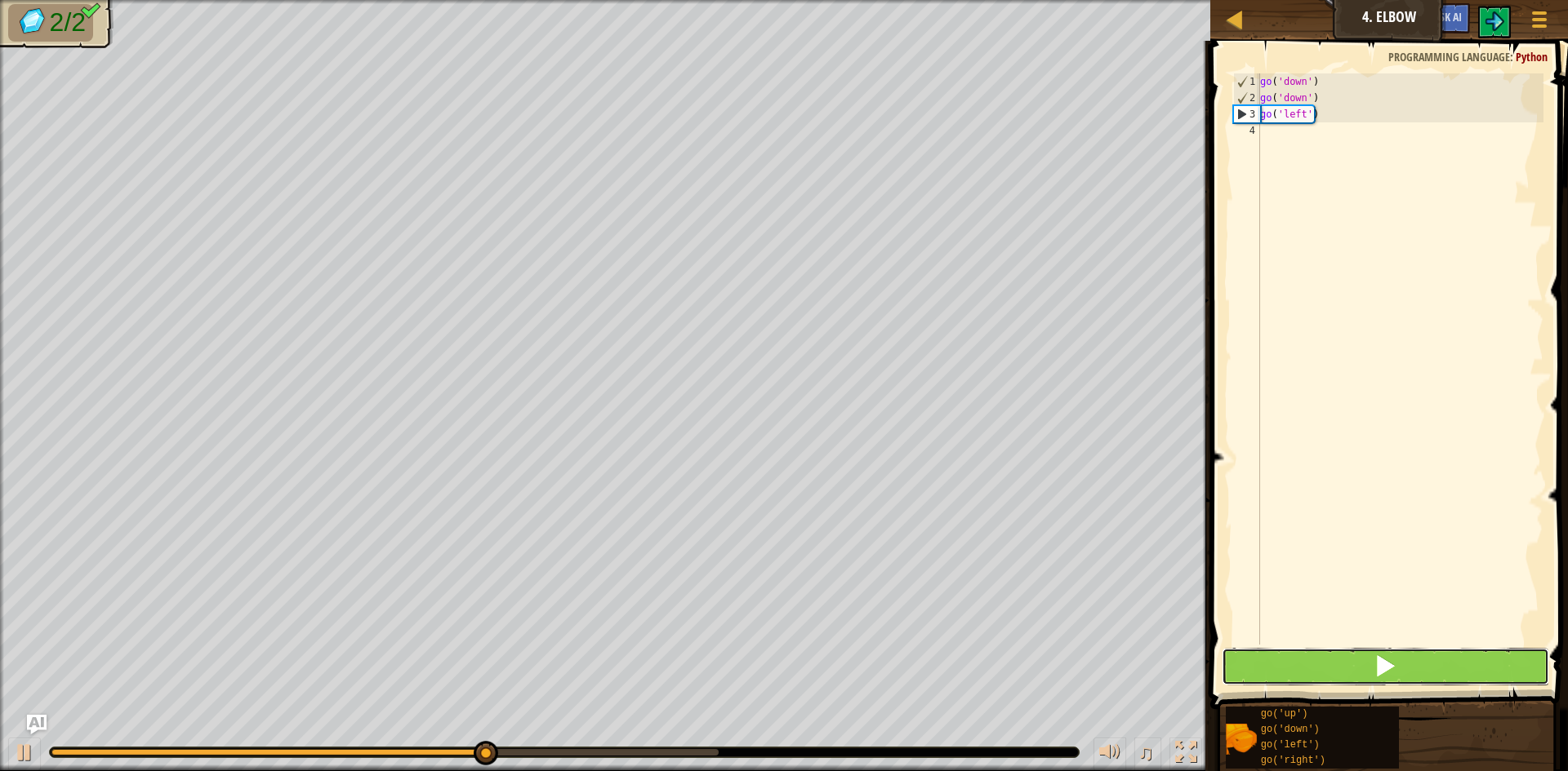
click at [1404, 661] on button at bounding box center [1385, 667] width 327 height 38
click at [1410, 656] on button at bounding box center [1385, 667] width 327 height 38
click at [1419, 653] on button at bounding box center [1385, 667] width 327 height 38
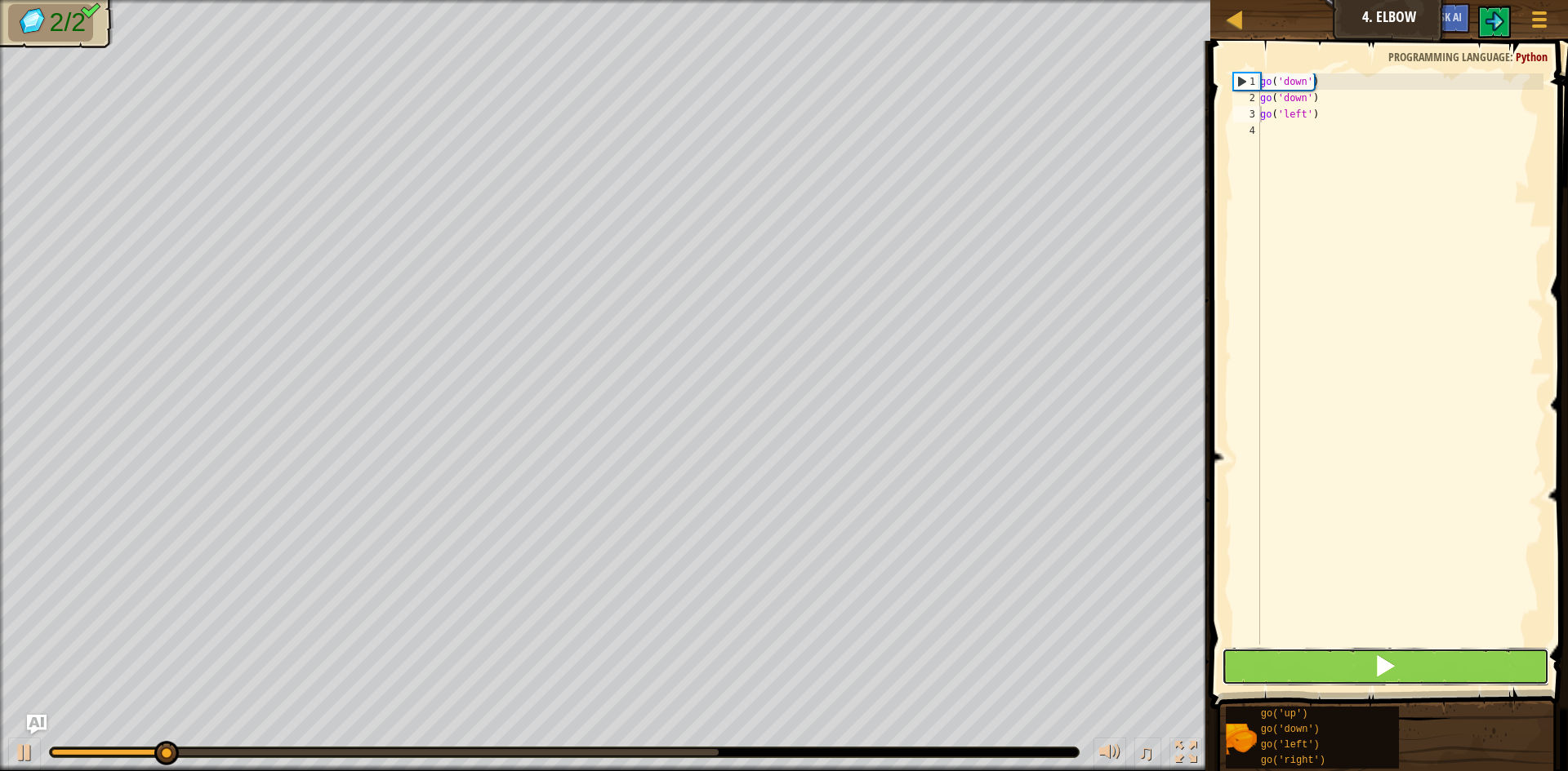
click at [1419, 653] on button at bounding box center [1385, 667] width 327 height 38
click at [1416, 653] on button at bounding box center [1385, 667] width 327 height 38
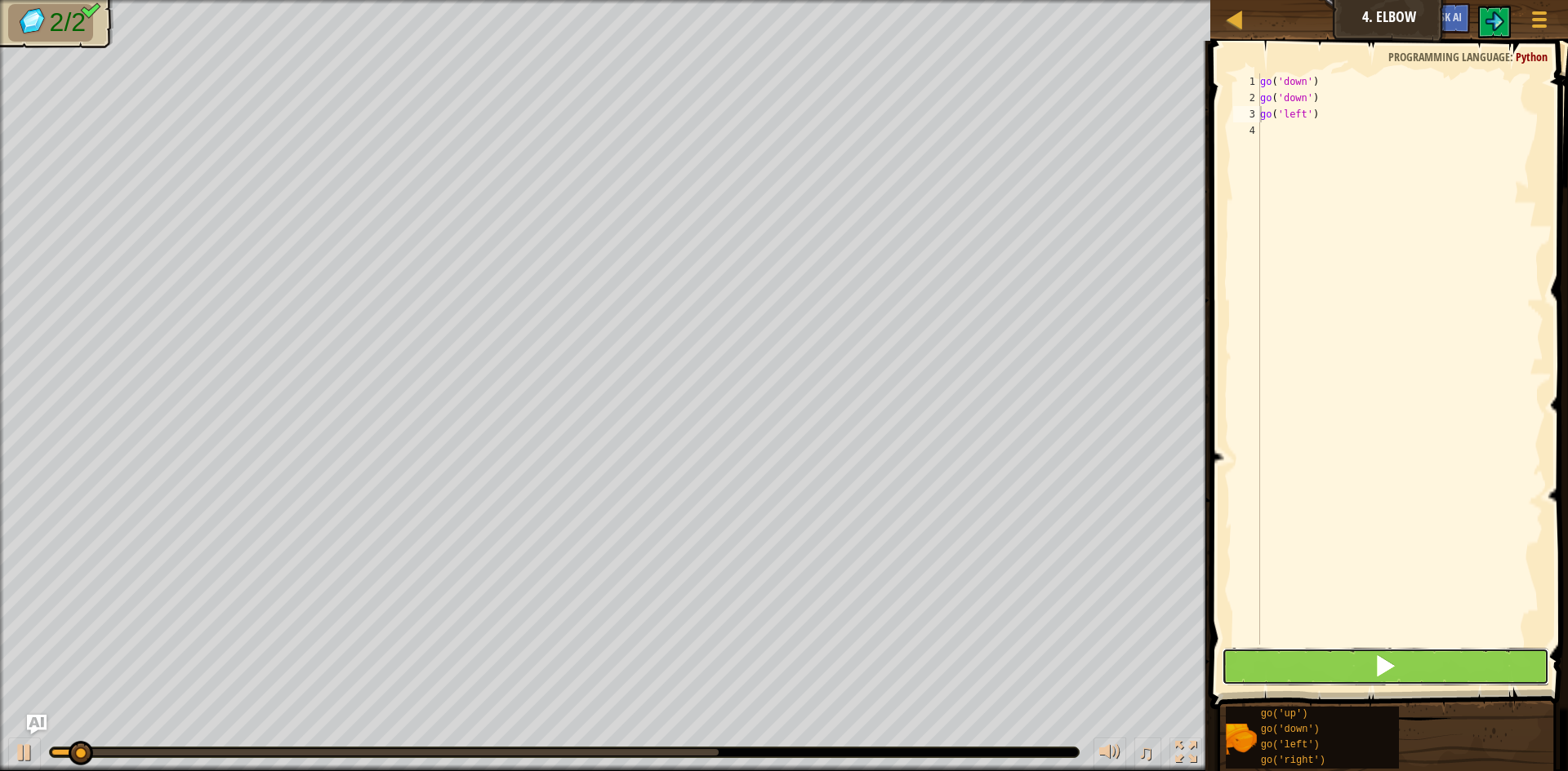
click at [1416, 653] on button at bounding box center [1385, 667] width 327 height 38
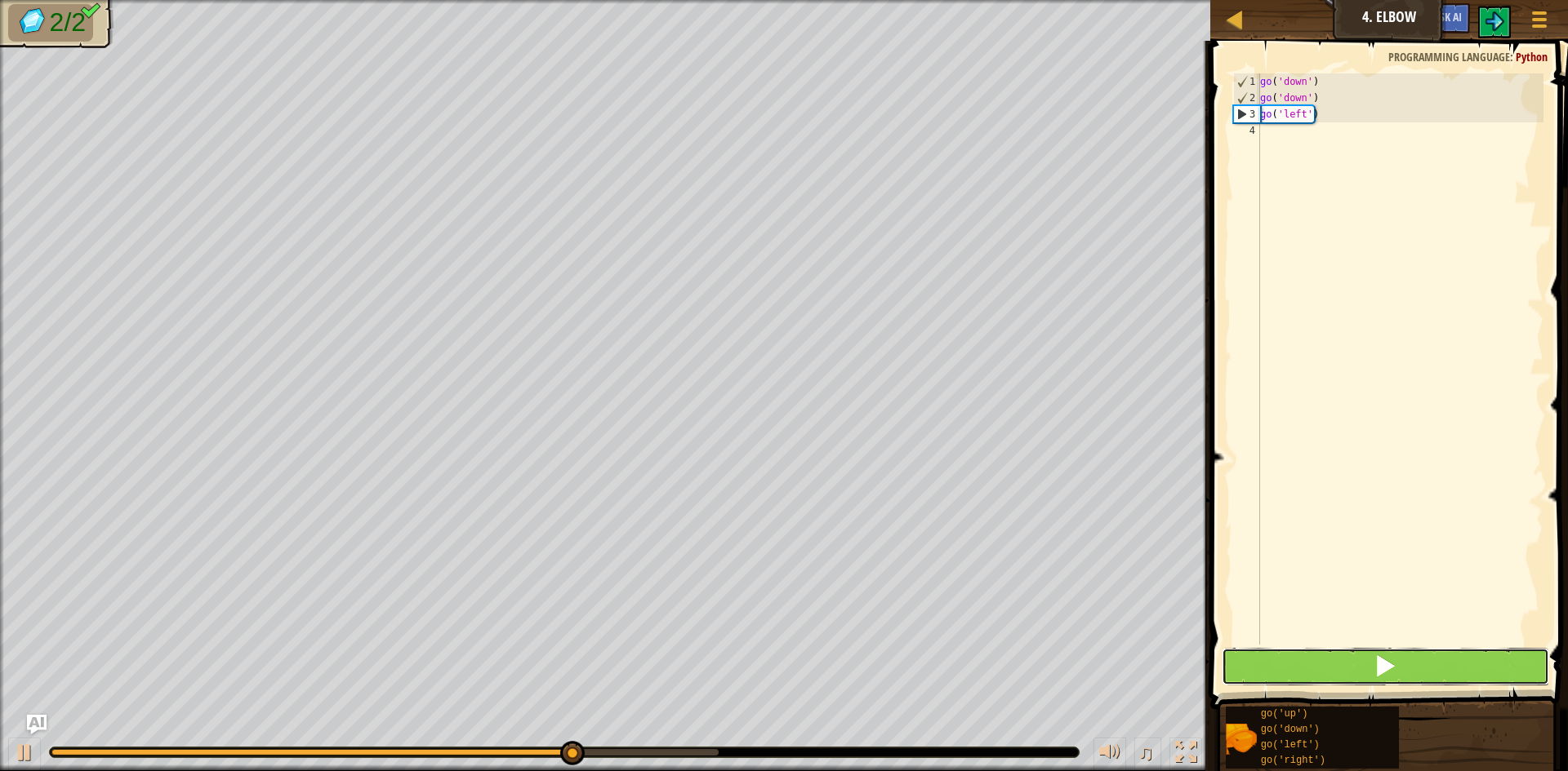
click at [1416, 653] on button at bounding box center [1385, 667] width 327 height 38
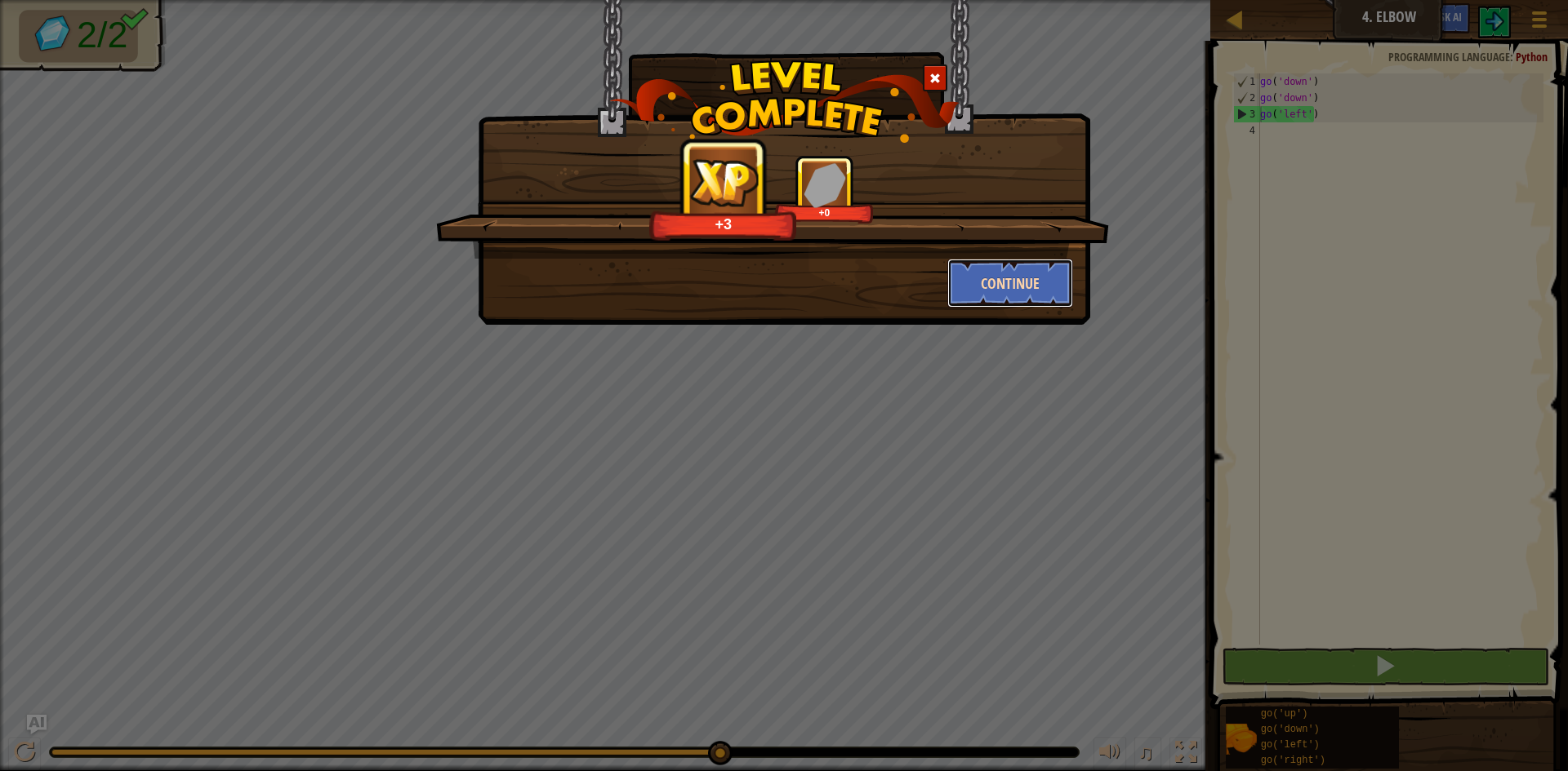
click at [1033, 295] on button "Continue" at bounding box center [1011, 283] width 127 height 49
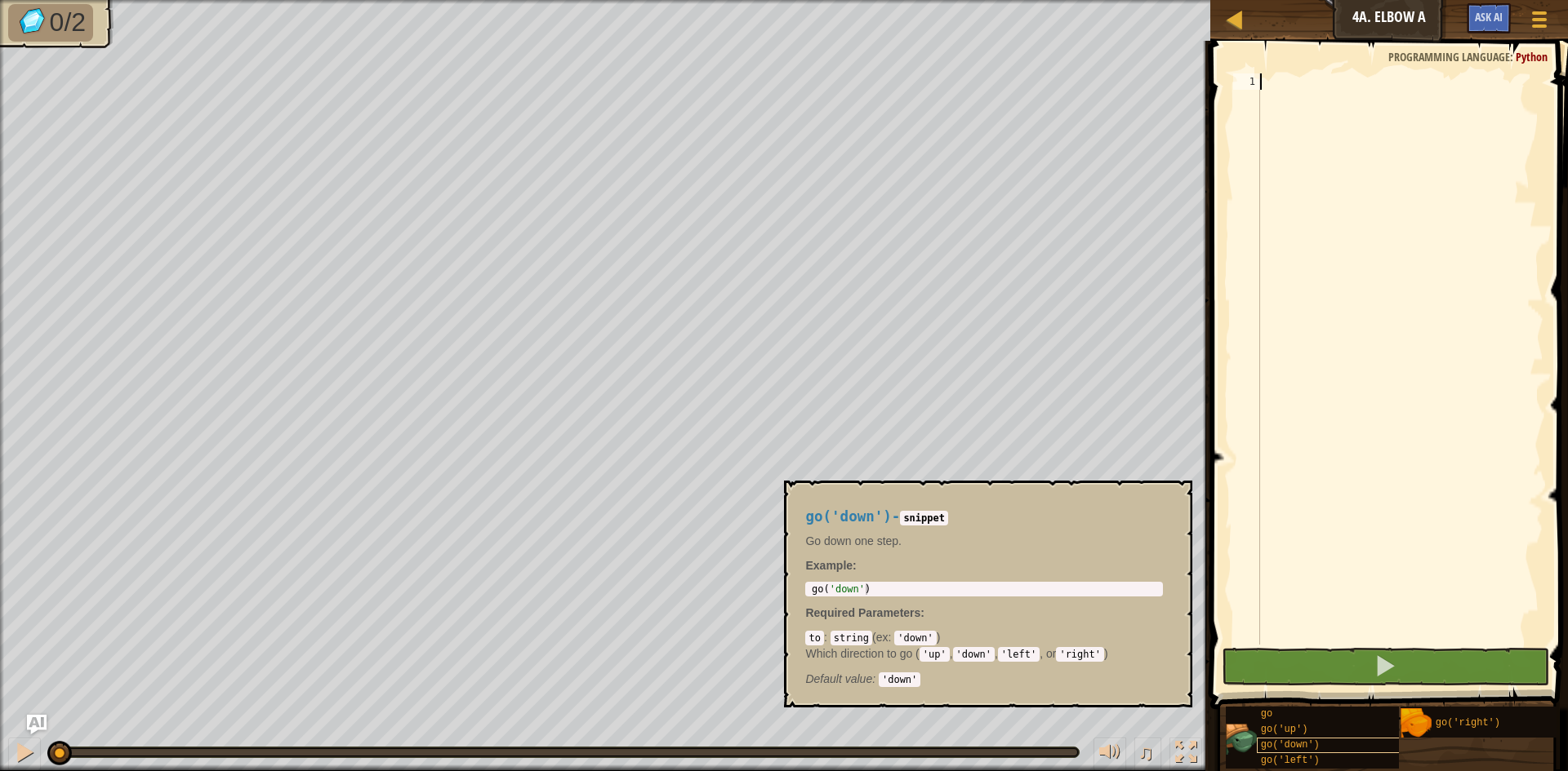
scroll to position [13, 0]
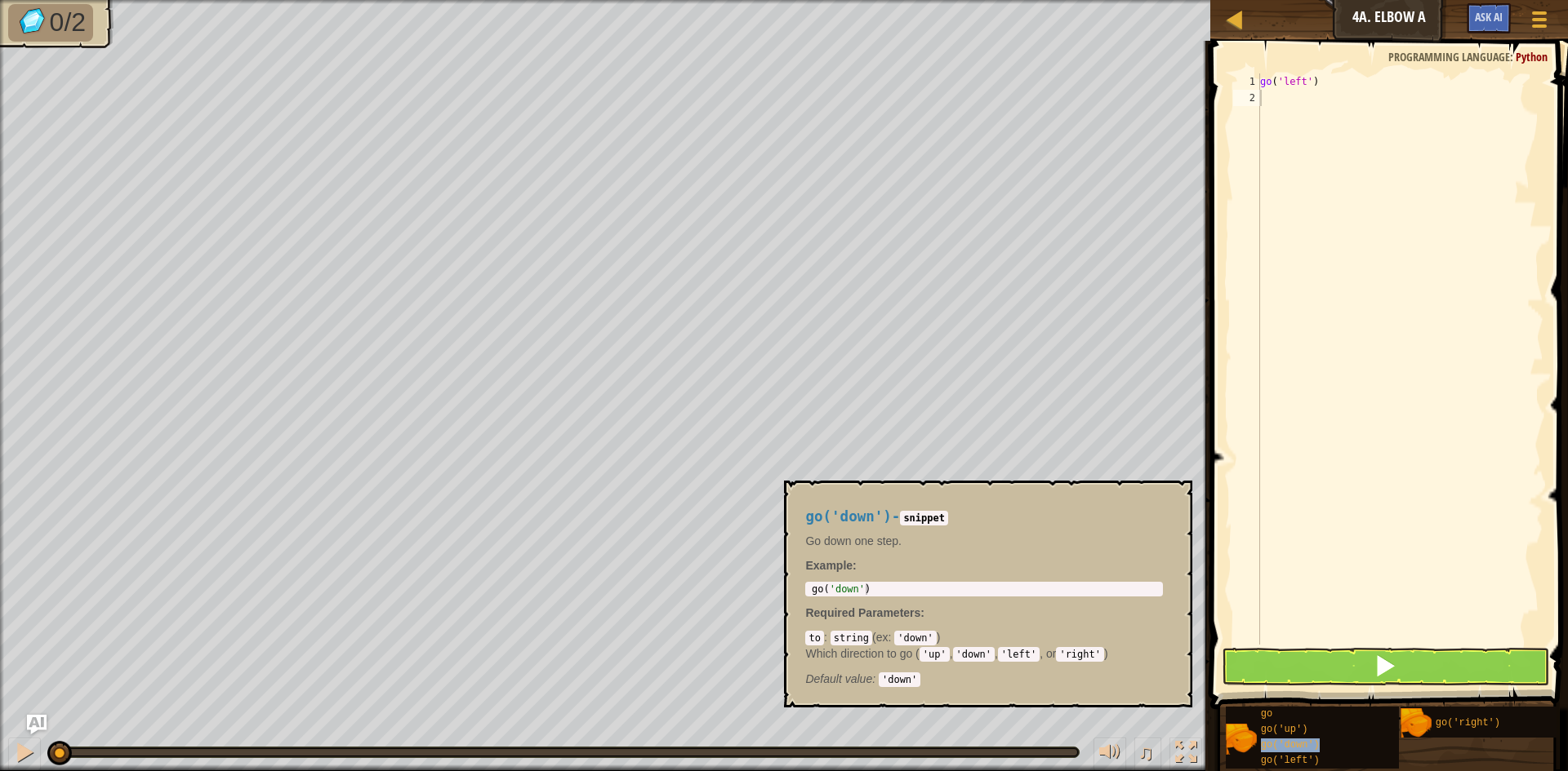
type textarea "go('down')"
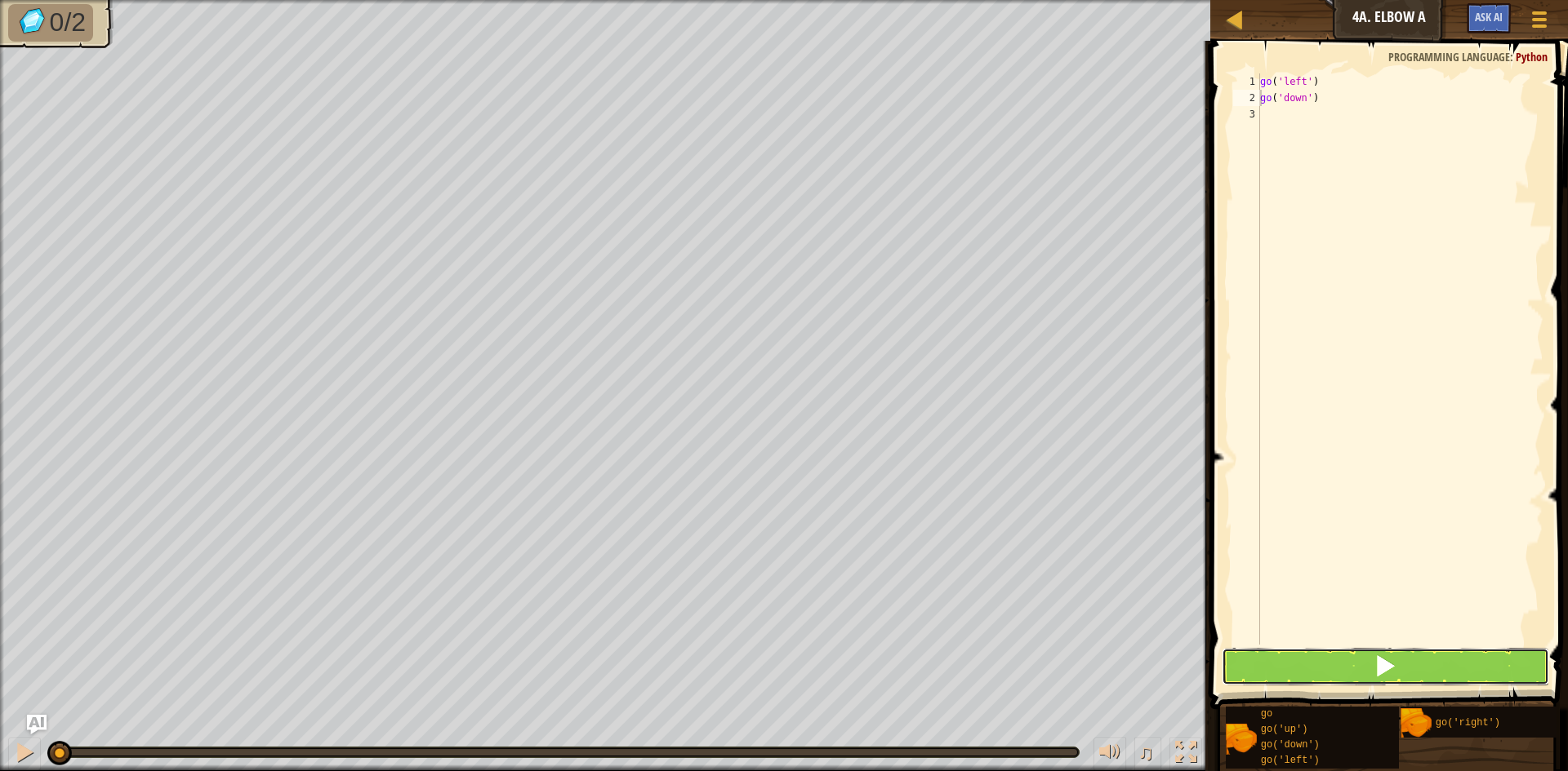
click at [1409, 682] on button at bounding box center [1385, 667] width 327 height 38
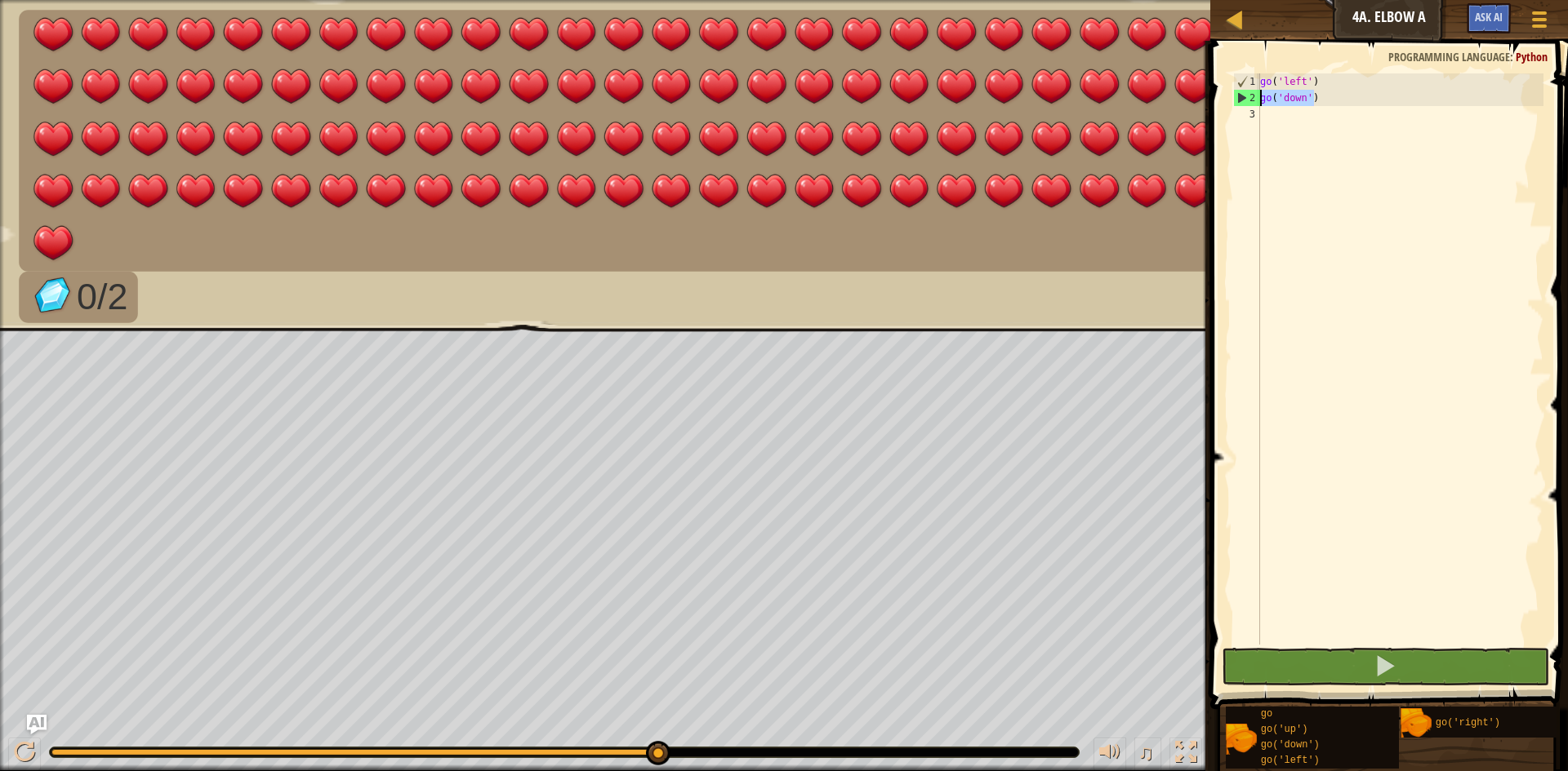
drag, startPoint x: 1333, startPoint y: 101, endPoint x: 1253, endPoint y: 93, distance: 80.4
click at [1253, 93] on div "go('down') 1 2 3 go ( 'left' ) go ( 'down' ) הההההההההההההההההההההההההההההההההה…" at bounding box center [1387, 359] width 314 height 572
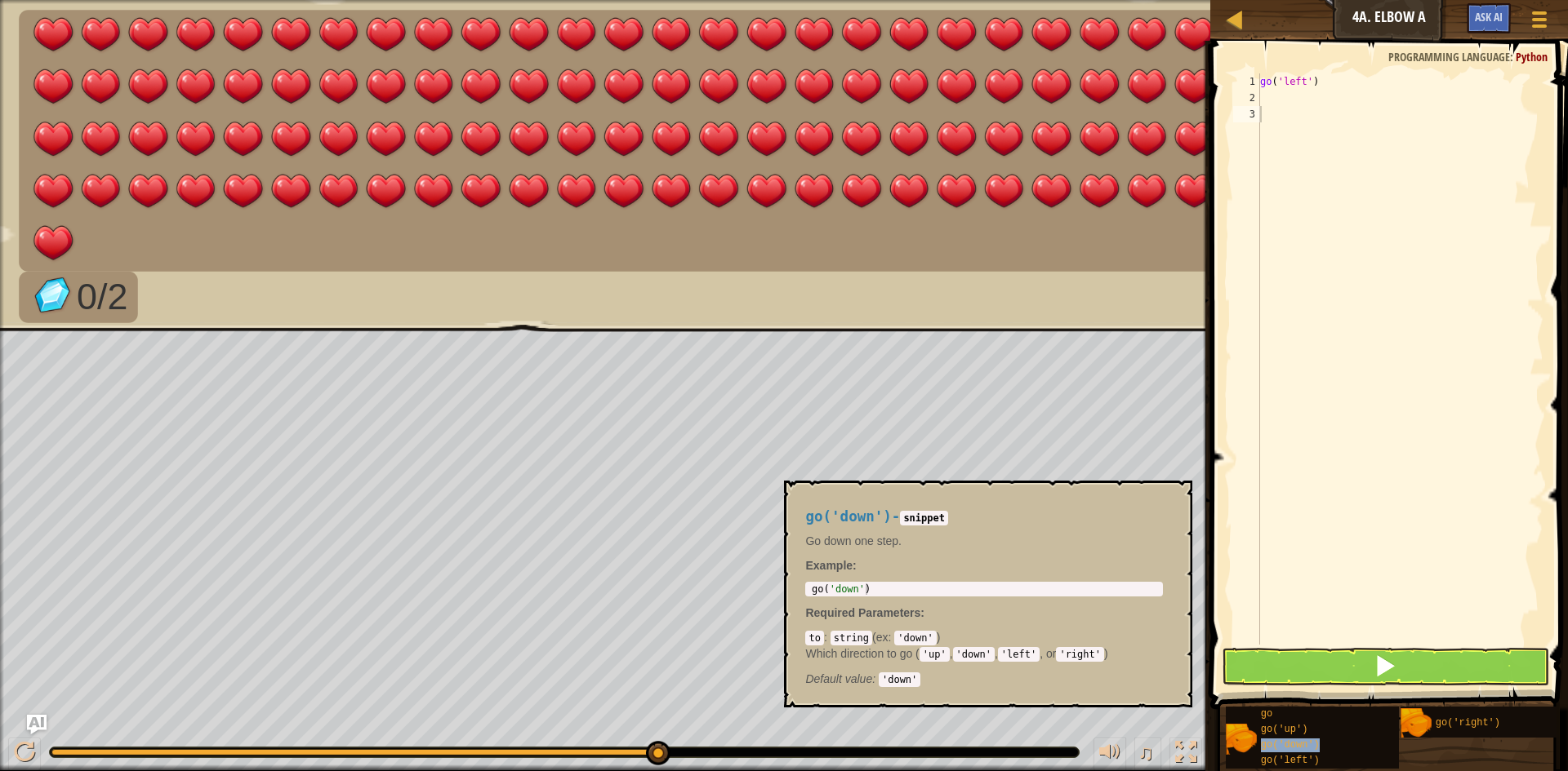
type textarea "go('down')"
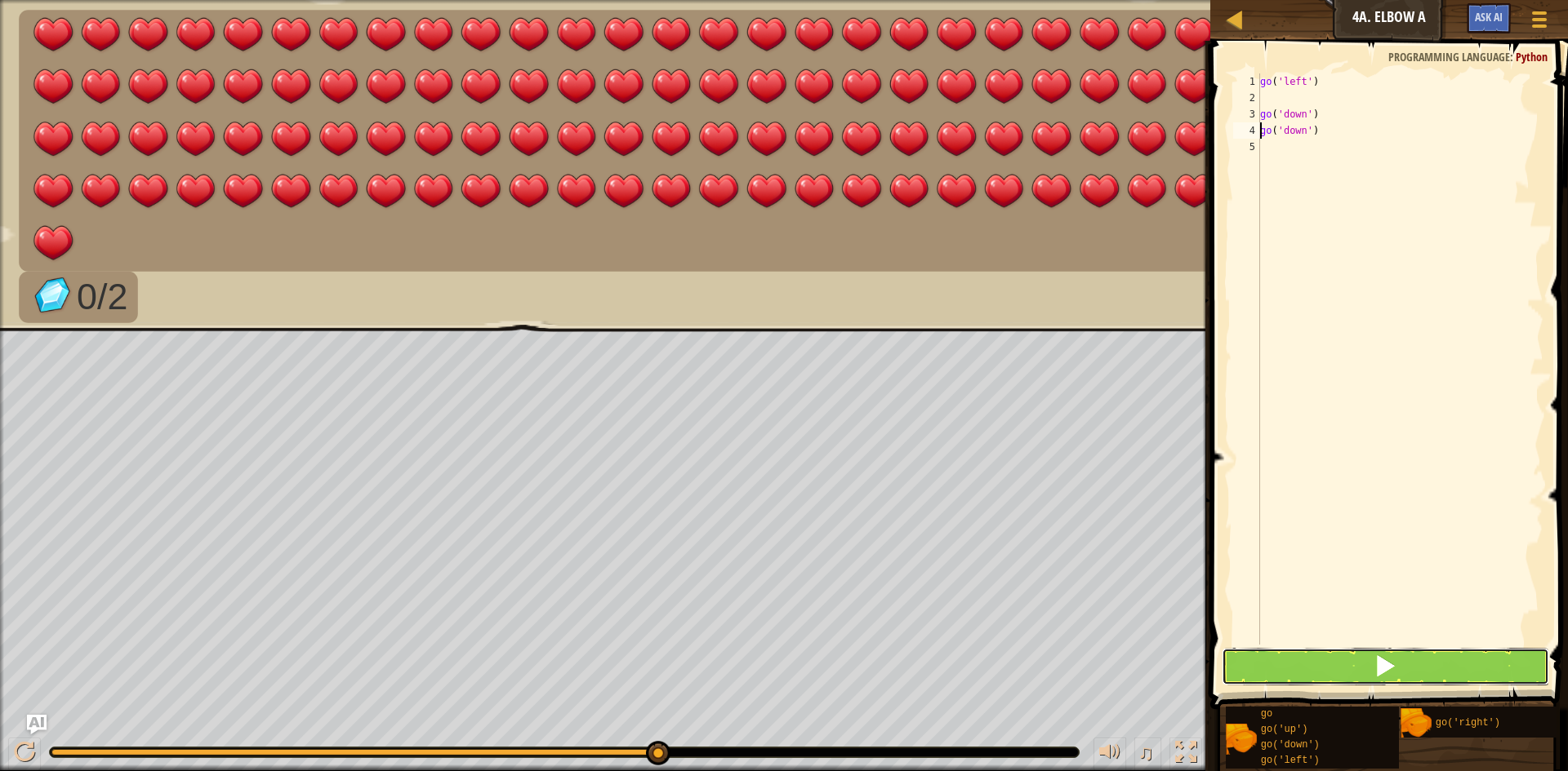
click at [1426, 670] on button at bounding box center [1385, 667] width 327 height 38
